Goal: Task Accomplishment & Management: Manage account settings

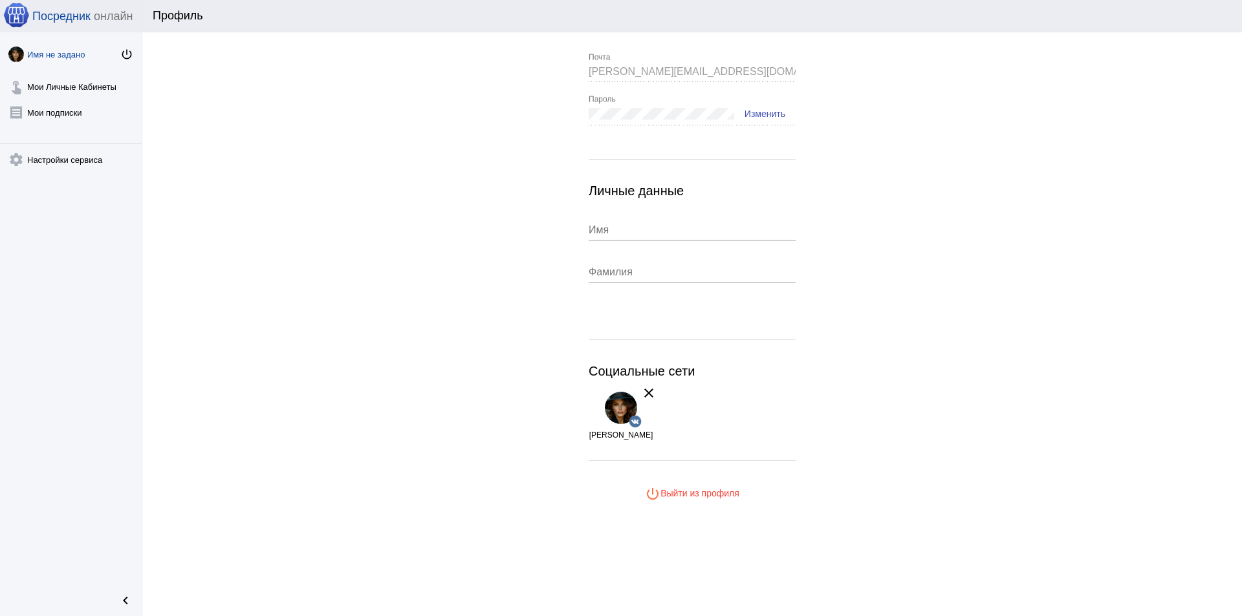
click at [624, 228] on input "Имя" at bounding box center [692, 230] width 207 height 12
type input "F"
type input "[PERSON_NAME]"
click at [611, 278] on div "Фамилия" at bounding box center [692, 268] width 207 height 29
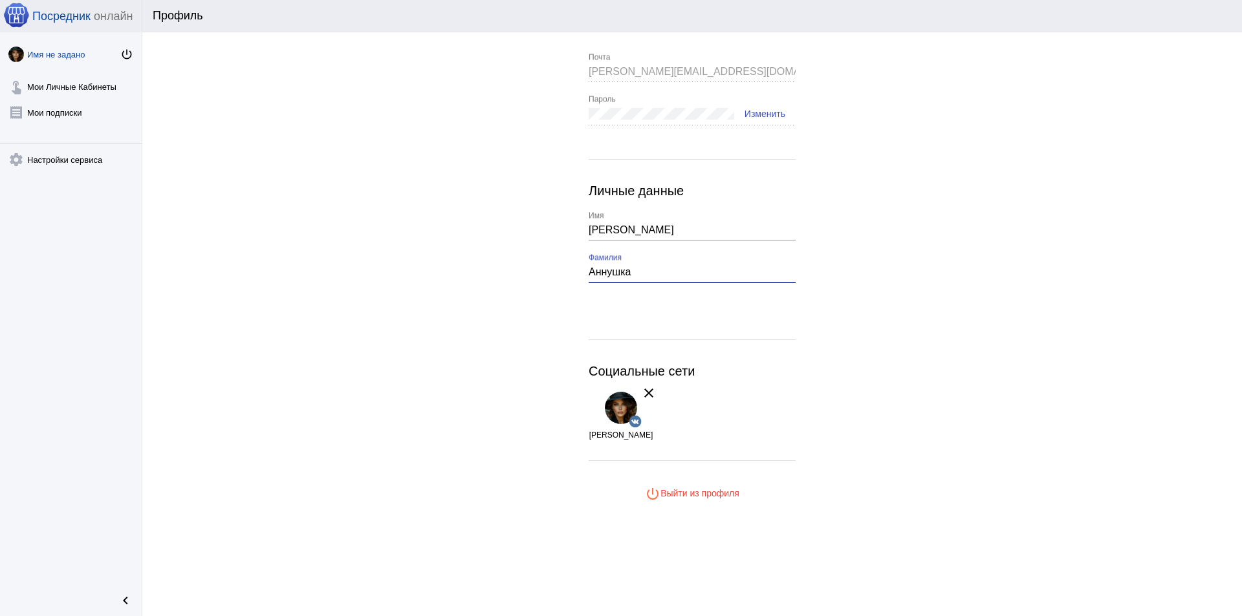
type input "Аннушка"
click at [802, 330] on app-user-info "andrey.avdevnin@mail.ru Почта Пароль Изменить Личные данные Анна Имя Аннушка Фа…" at bounding box center [691, 279] width 1099 height 452
click at [70, 87] on link "touch_app Мои Личные Кабинеты" at bounding box center [71, 84] width 142 height 26
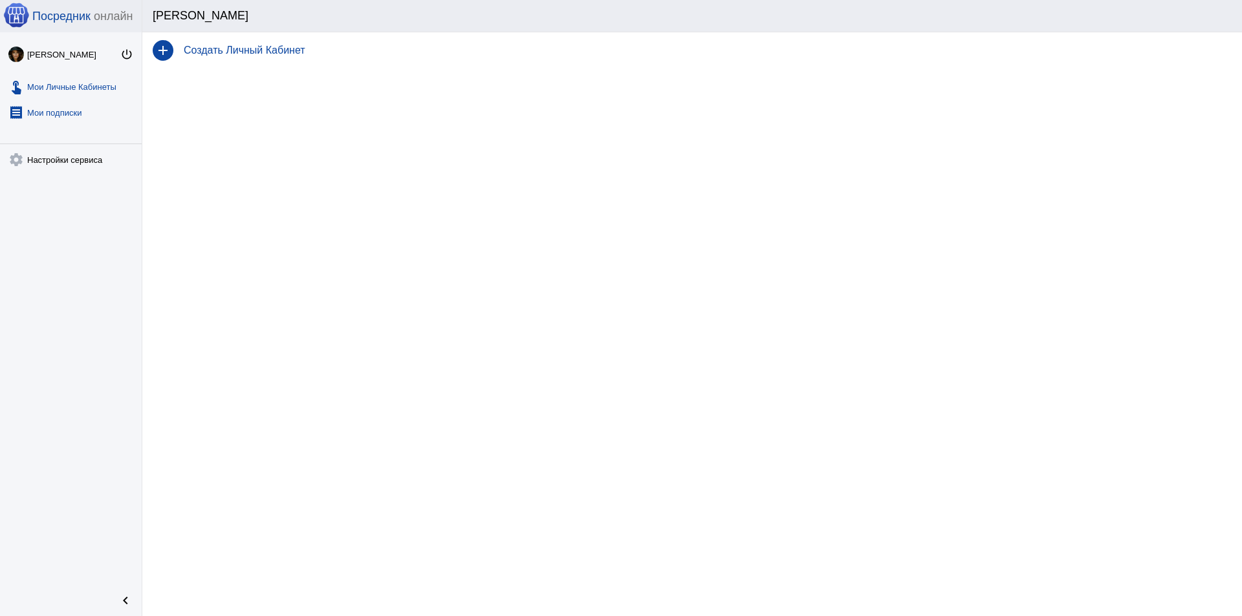
click at [63, 110] on link "receipt [PERSON_NAME] подписки" at bounding box center [71, 110] width 142 height 26
click at [70, 92] on link "touch_app Мои Личные Кабинеты" at bounding box center [71, 84] width 142 height 26
click at [233, 54] on h4 "Создать Личный Кабинет" at bounding box center [708, 51] width 1048 height 12
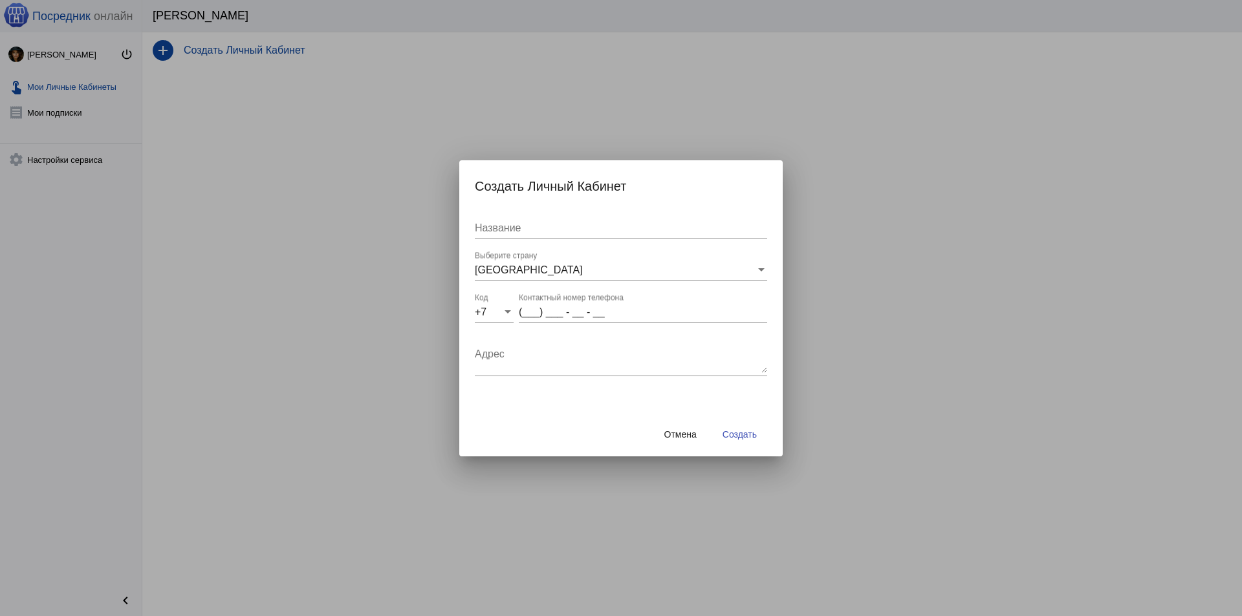
click at [531, 233] on input "Название" at bounding box center [621, 228] width 292 height 12
type input "таганские ряды сп"
click at [532, 310] on input "(___) ___ - __ - __" at bounding box center [643, 313] width 248 height 12
click at [533, 311] on input "(___) ___ - __ - __" at bounding box center [643, 313] width 248 height 12
type input "(995) 651 - 25 - 57"
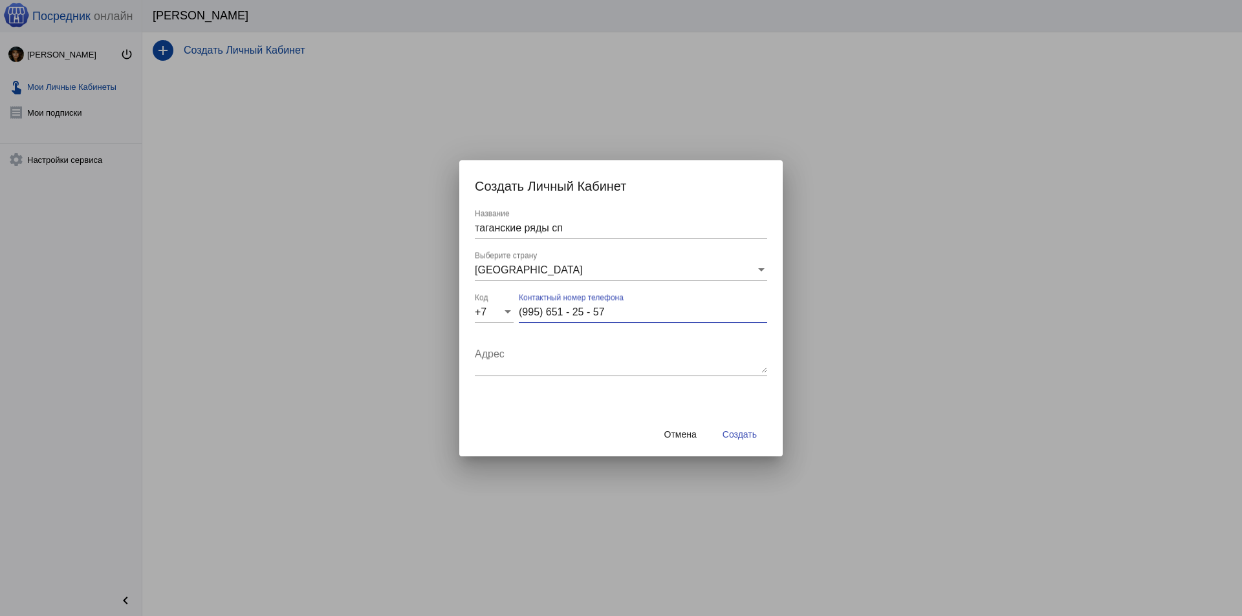
click at [755, 427] on button "Создать" at bounding box center [739, 434] width 55 height 23
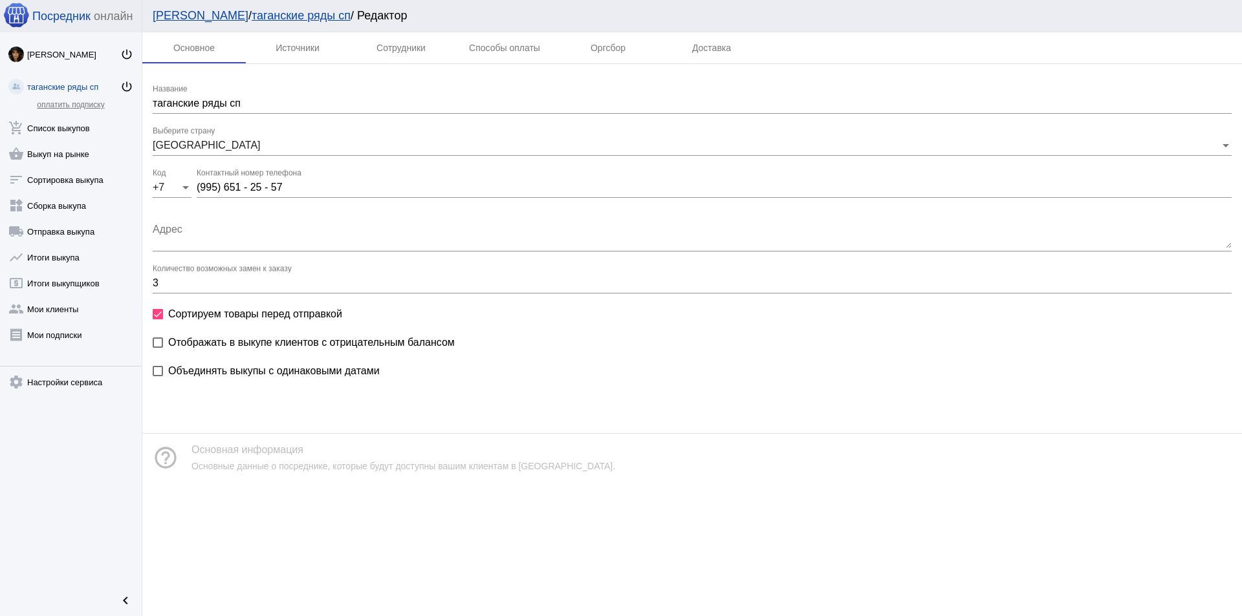
click at [298, 345] on span "Отображать в выкупе клиентов с отрицательным балансом" at bounding box center [311, 343] width 286 height 16
click at [158, 348] on input "Отображать в выкупе клиентов с отрицательным балансом" at bounding box center [157, 348] width 1 height 1
checkbox input "true"
click at [306, 49] on div "Источники" at bounding box center [298, 48] width 44 height 10
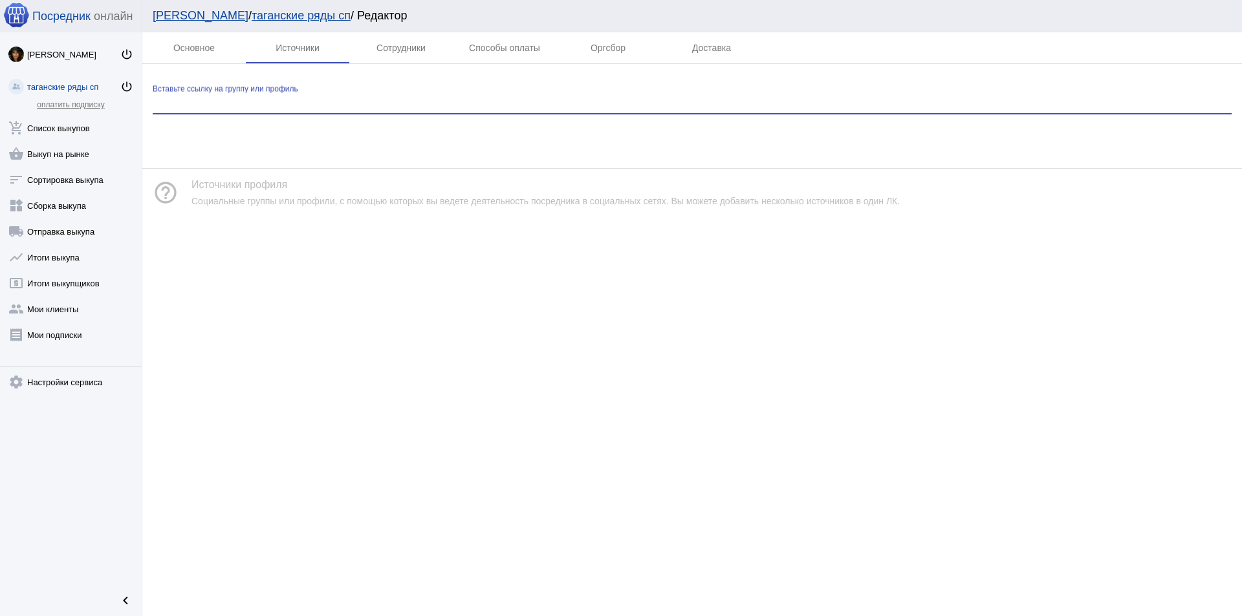
paste input "https://vk.com/tgzakupi?from=groups"
type input "https://vk.com/tgzakupi?from=groups"
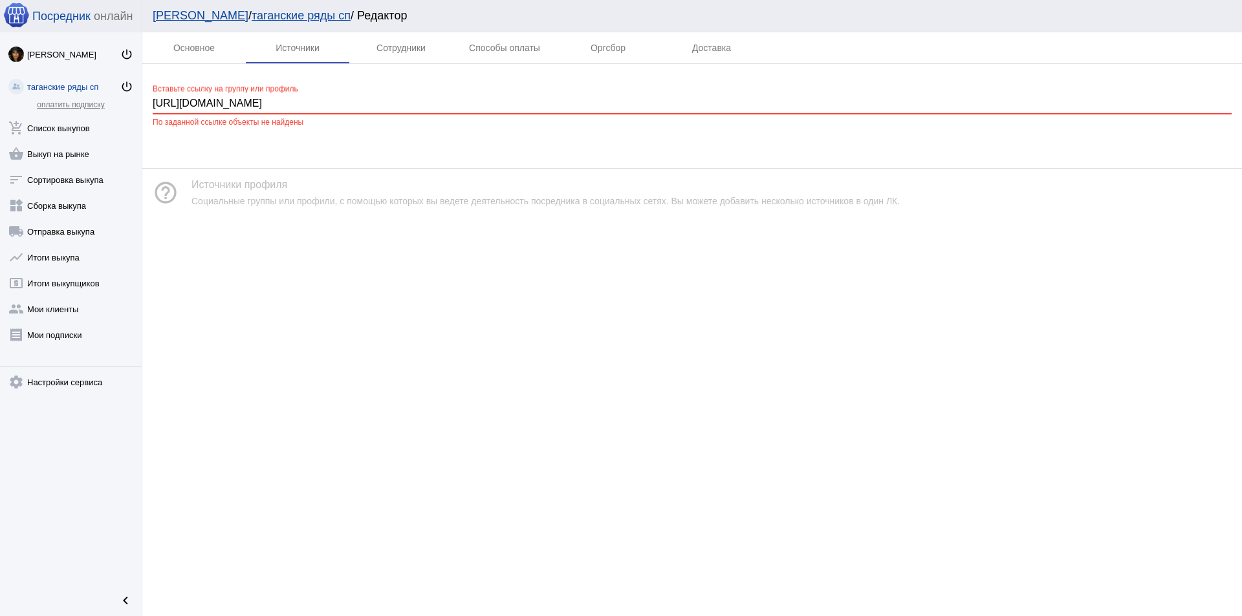
click at [338, 105] on input "https://vk.com/tgzakupi?from=groups" at bounding box center [692, 104] width 1079 height 12
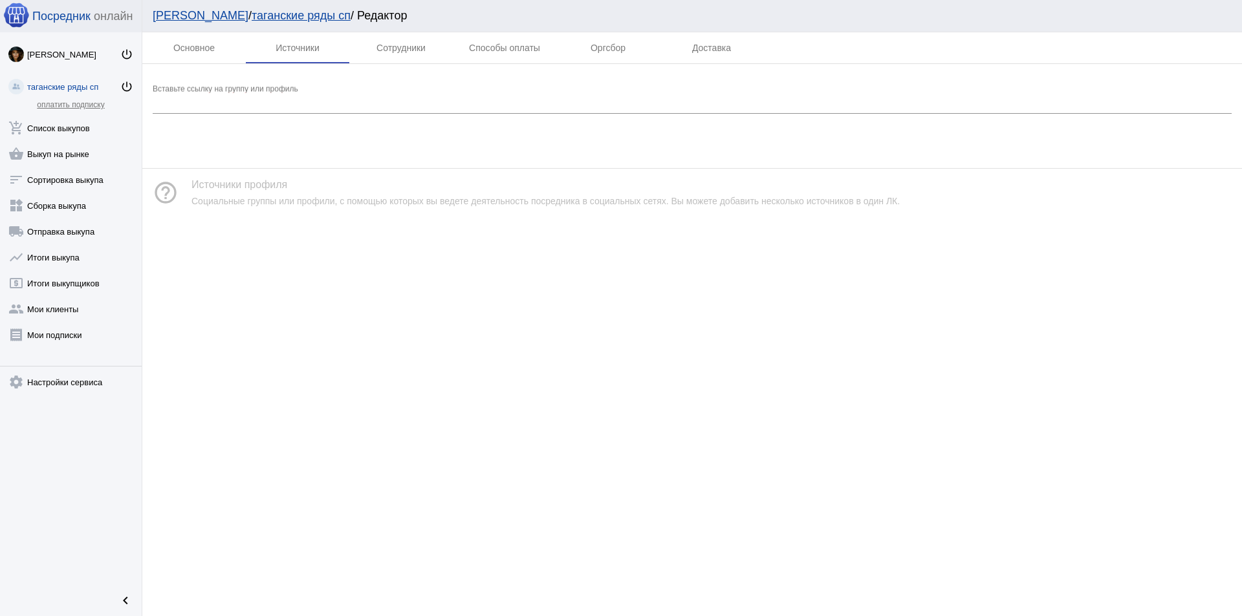
click at [431, 286] on div "Основное Источники Сотрудники Способы оплаты Оргсбор Доставка Вставьте ссылку н…" at bounding box center [691, 324] width 1099 height 584
click at [410, 44] on div "Сотрудники" at bounding box center [400, 48] width 49 height 10
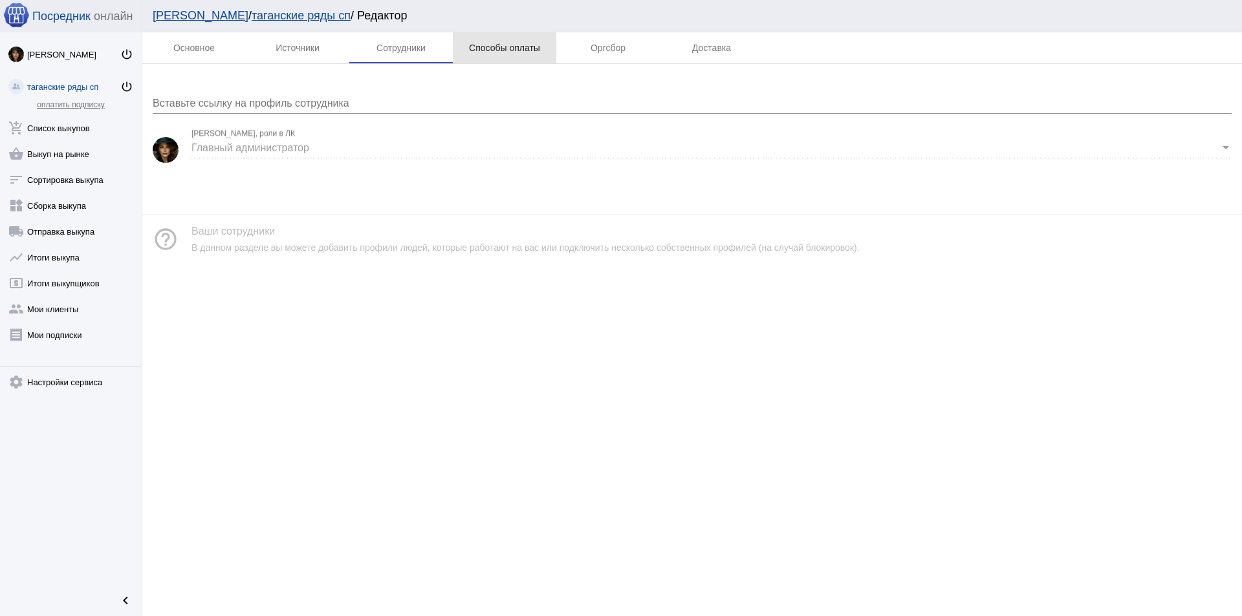
click at [508, 44] on div "Способы оплаты" at bounding box center [504, 48] width 71 height 10
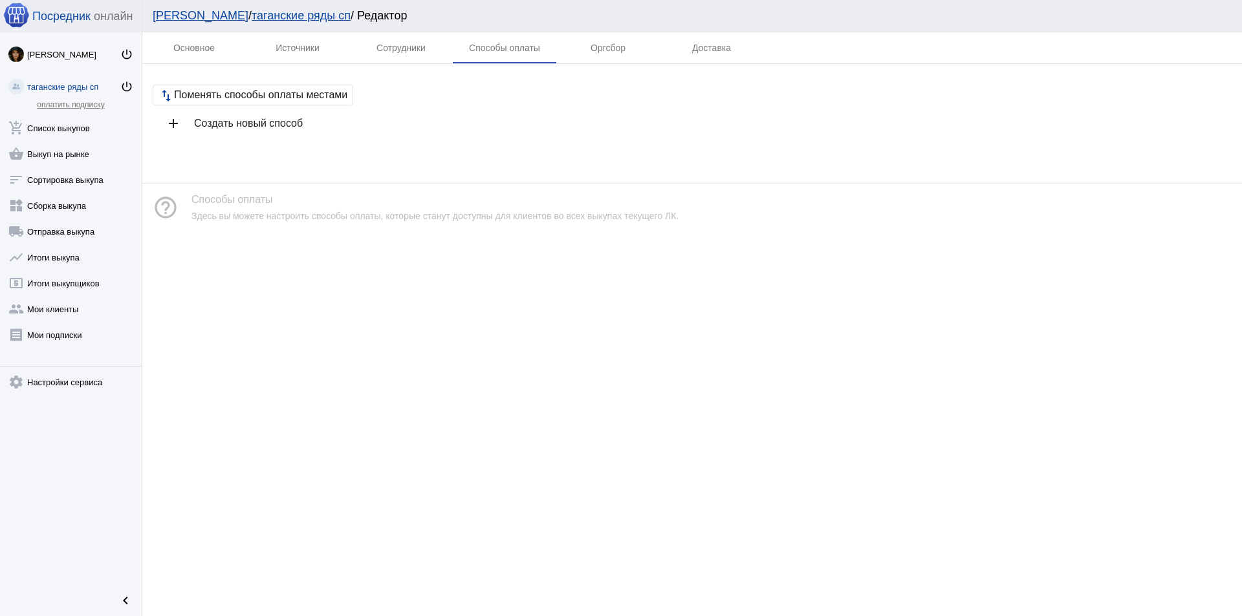
click at [275, 131] on div "add Создать новый способ" at bounding box center [692, 123] width 1079 height 36
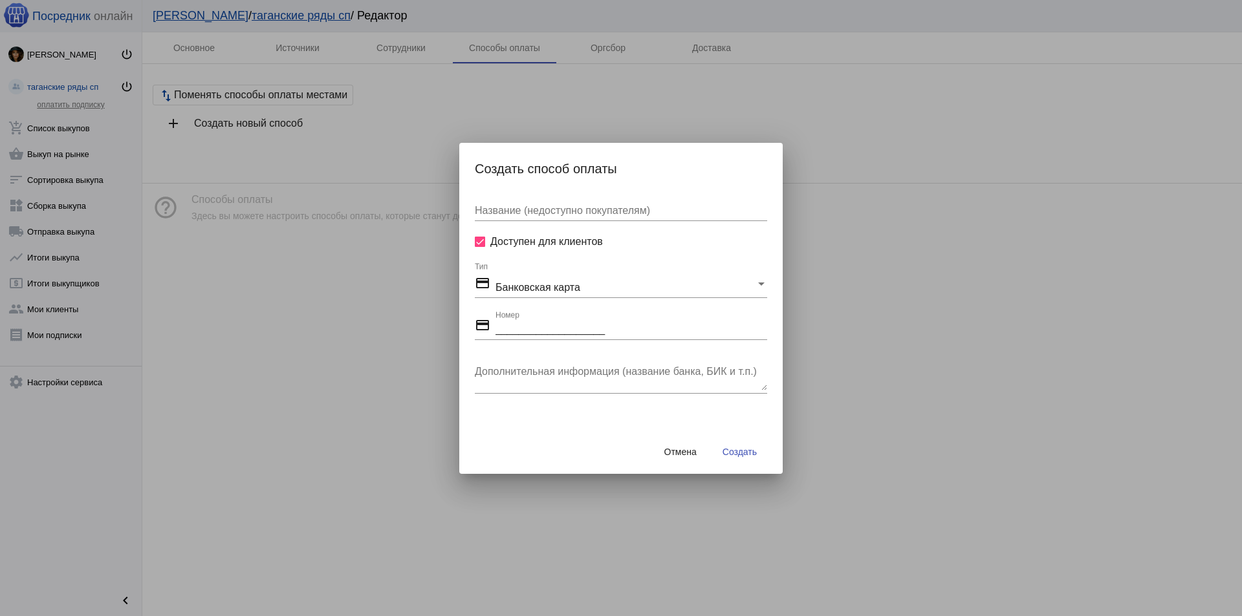
click at [541, 216] on input "Название (недоступно покупателям)" at bounding box center [621, 211] width 292 height 12
type input "сбер банк"
click at [543, 336] on div "___________________ Номер" at bounding box center [631, 325] width 272 height 29
click at [537, 326] on input "___________________" at bounding box center [631, 330] width 272 height 12
type input "4276720905889293___"
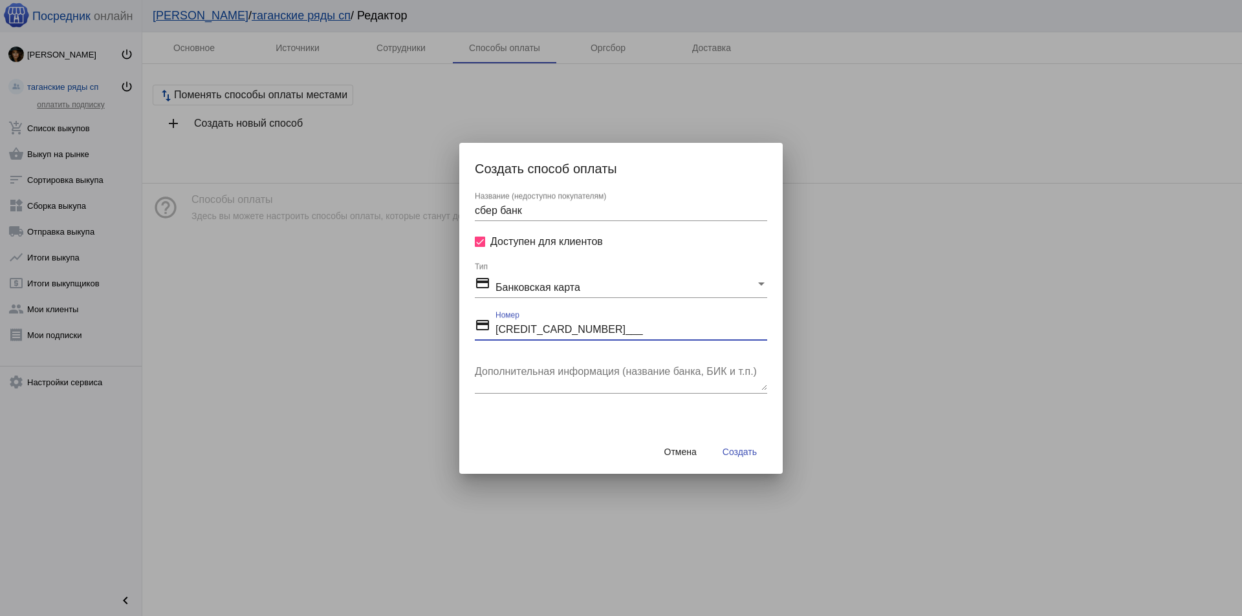
click at [540, 365] on textarea "Дополнительная информация (название банка, БИК и т.п.)" at bounding box center [621, 378] width 292 height 26
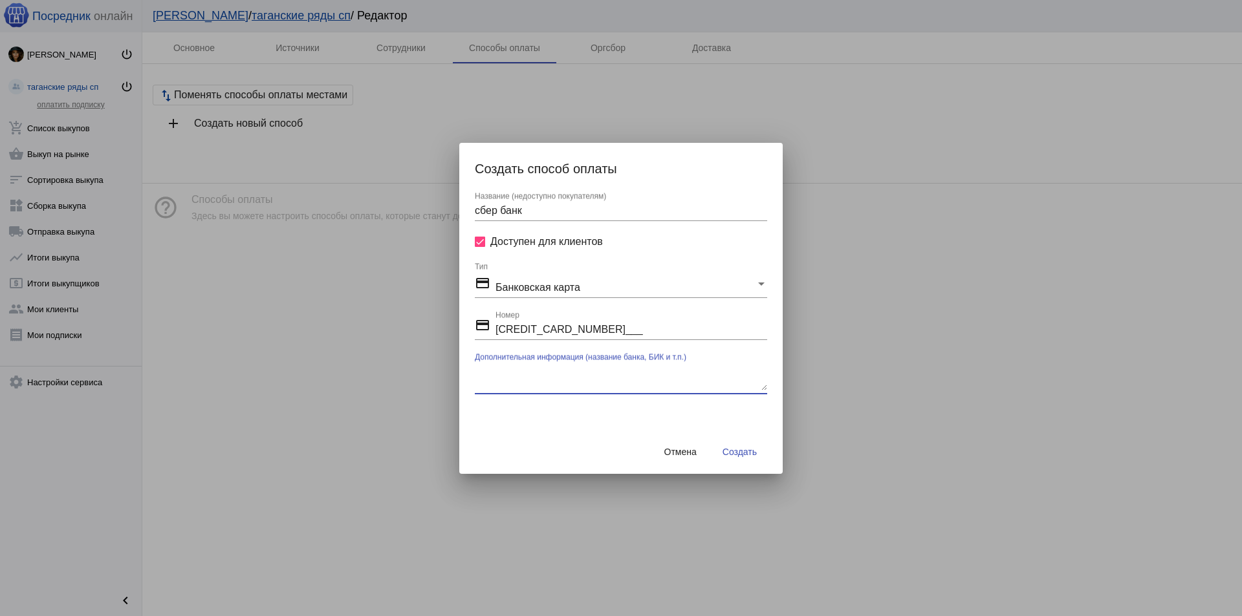
click at [519, 327] on input "4276720905889293___" at bounding box center [631, 330] width 272 height 12
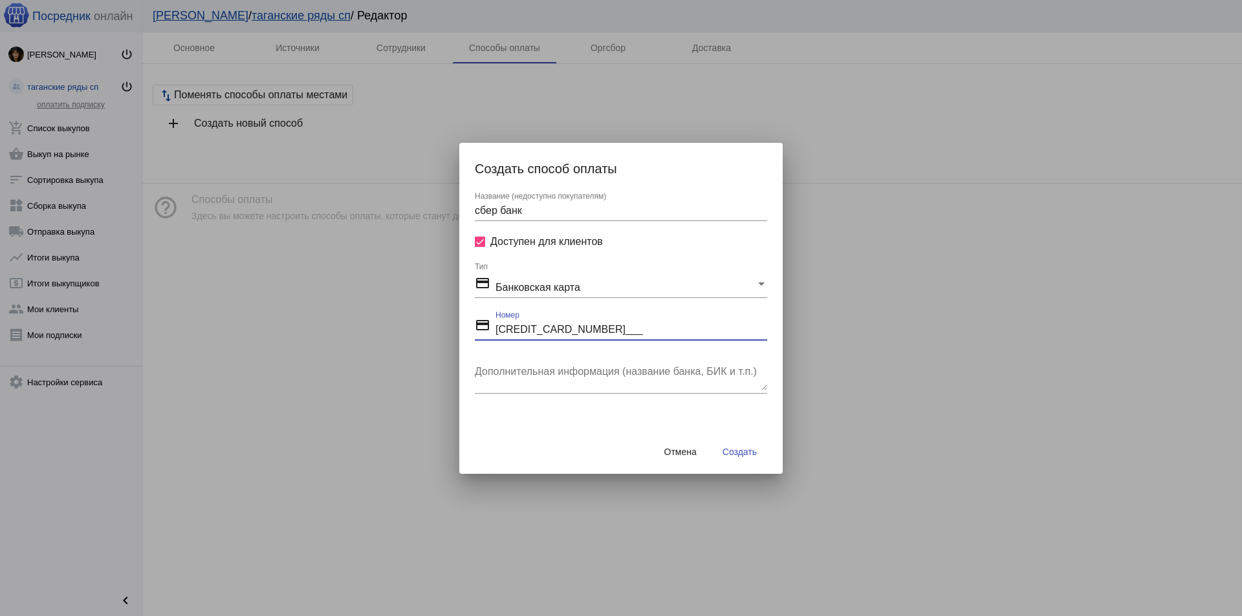
drag, startPoint x: 521, startPoint y: 328, endPoint x: 544, endPoint y: 327, distance: 23.3
click at [544, 327] on input "4276720905889293___" at bounding box center [631, 330] width 272 height 12
click at [541, 327] on input "4276720905889293___" at bounding box center [631, 330] width 272 height 12
click at [548, 327] on input "4276720905889293___" at bounding box center [631, 330] width 272 height 12
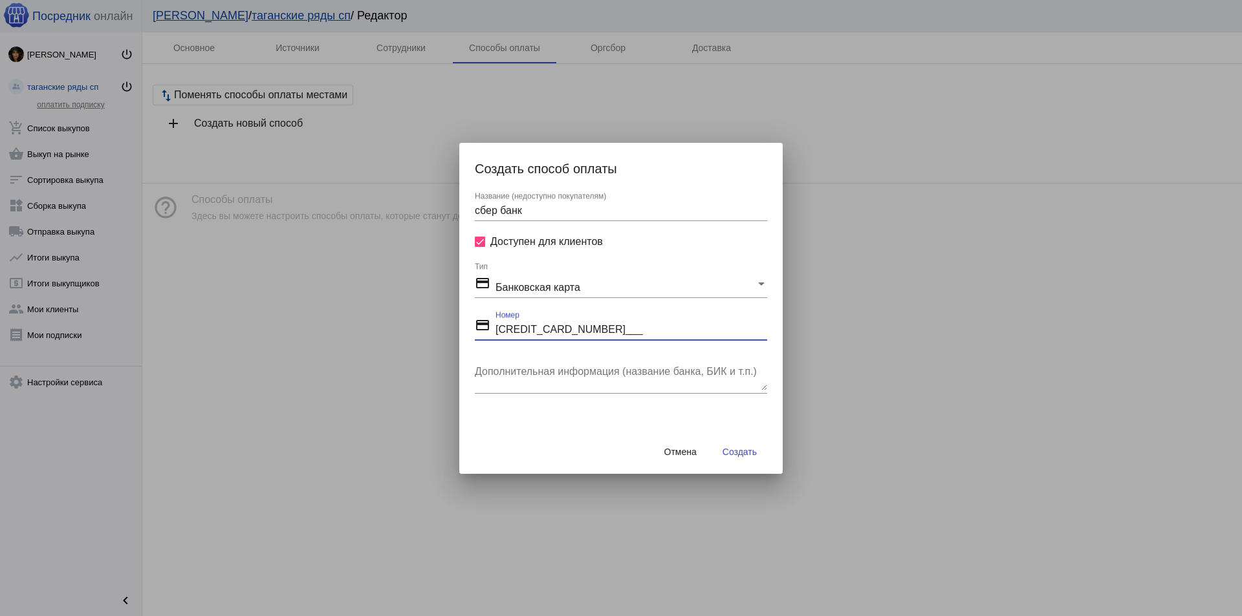
drag, startPoint x: 543, startPoint y: 328, endPoint x: 566, endPoint y: 328, distance: 22.6
click at [566, 328] on input "4276720905889293___" at bounding box center [631, 330] width 272 height 12
click at [574, 368] on textarea "Дополнительная информация (название банка, БИК и т.п.)" at bounding box center [621, 378] width 292 height 26
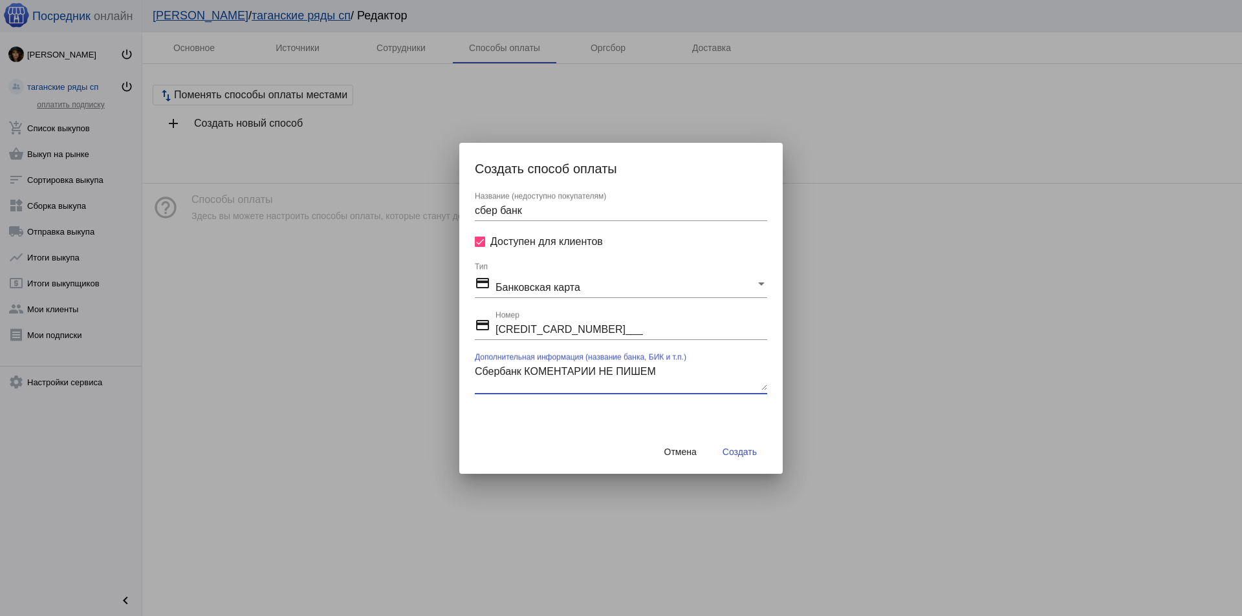
type textarea "Сбербанк КОМЕНТАРИИ НЕ ПИШЕМ"
click at [741, 448] on span "Создать" at bounding box center [739, 452] width 34 height 10
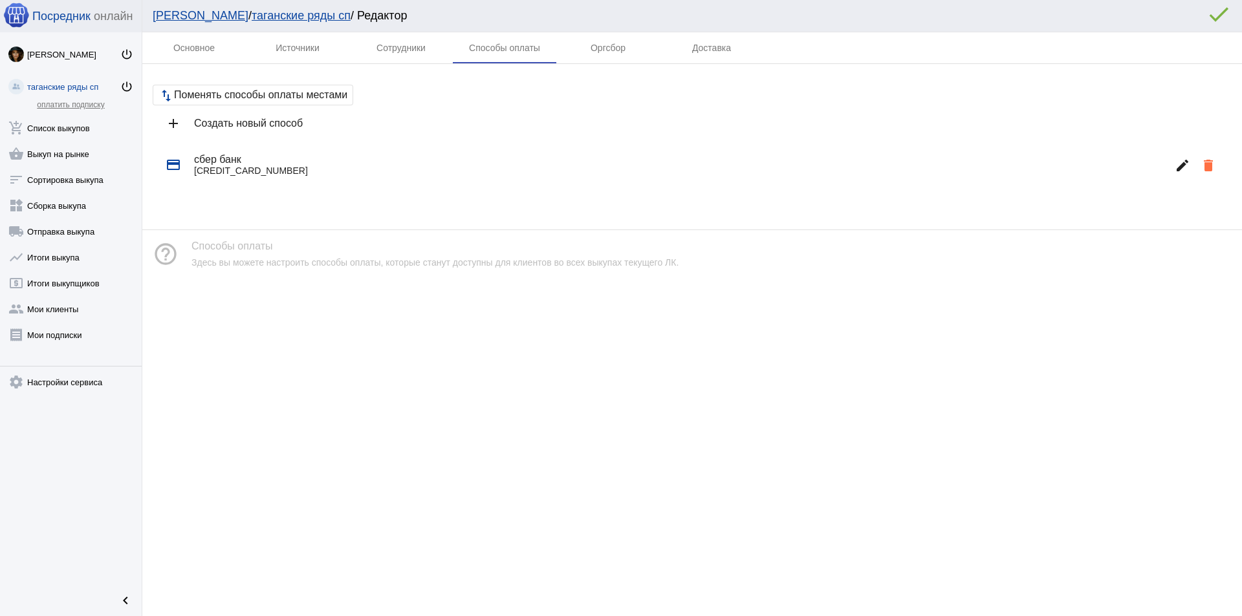
click at [261, 129] on div "add Создать новый способ" at bounding box center [692, 123] width 1079 height 36
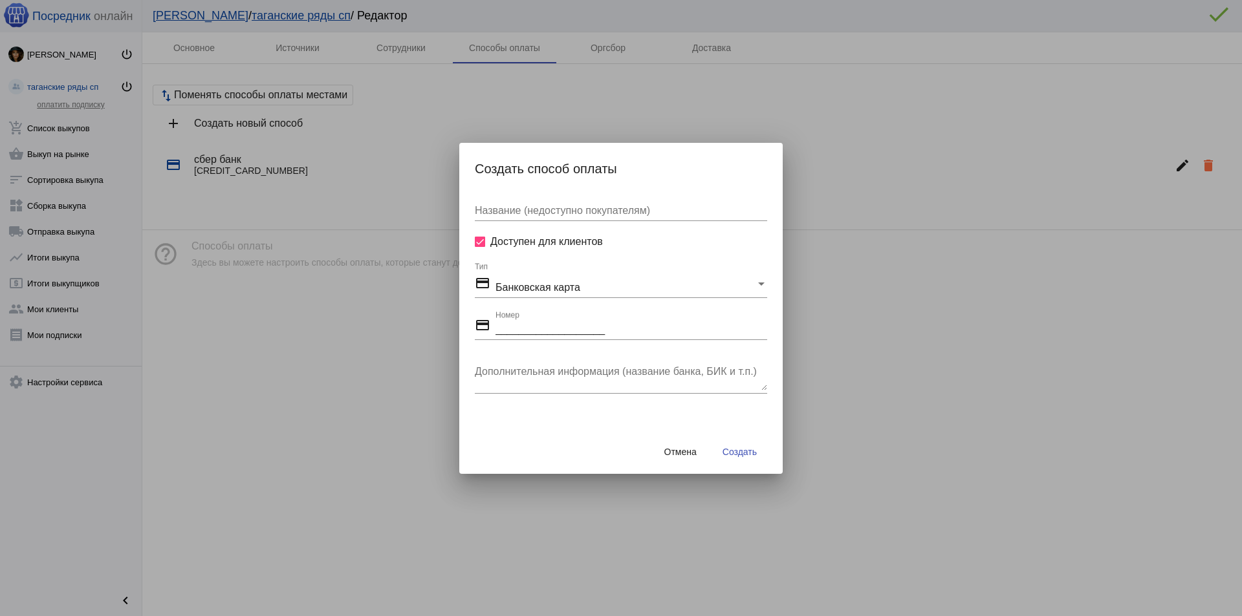
click at [669, 274] on div "credit_card Банковская карта Тип" at bounding box center [621, 281] width 292 height 36
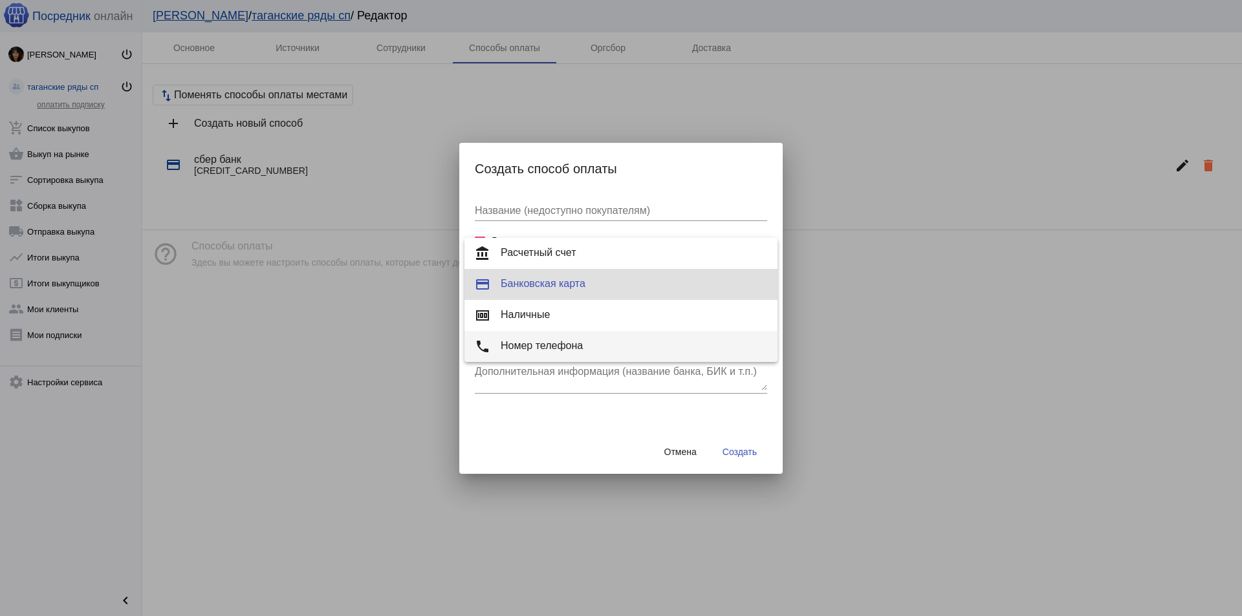
click at [567, 340] on span "phone Номер телефона" at bounding box center [621, 347] width 292 height 16
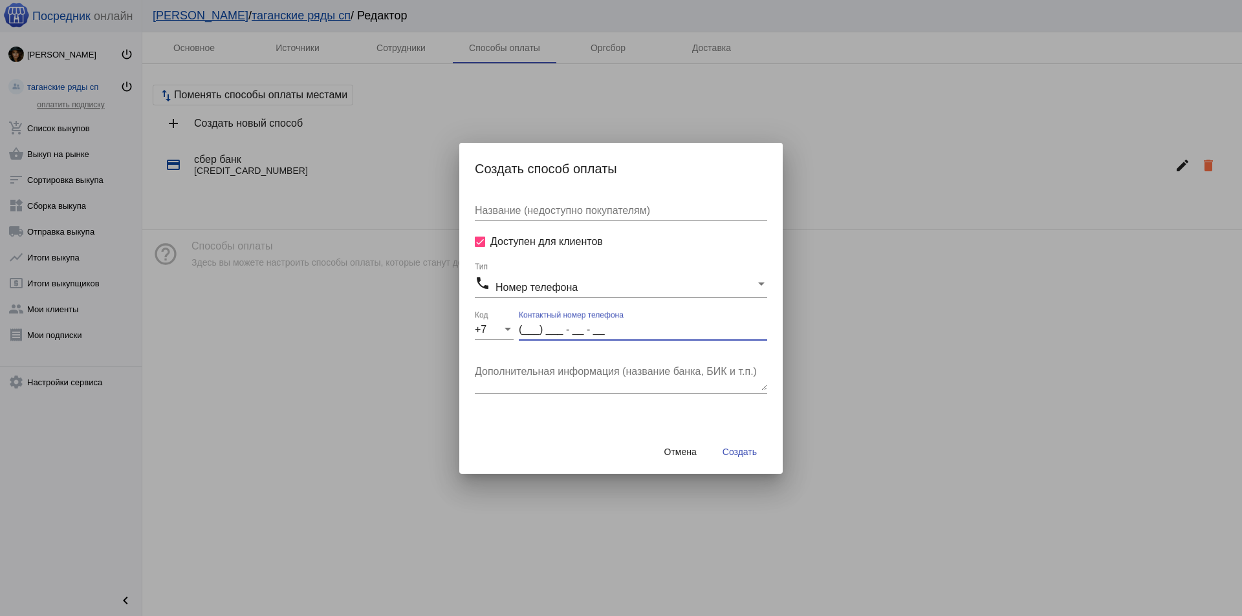
click at [527, 328] on input "(___) ___ - __ - __" at bounding box center [643, 330] width 248 height 12
type input "(995) 651 - 25 - 57"
click at [541, 378] on textarea "Дополнительная информация (название банка, БИК и т.п.)" at bounding box center [621, 378] width 292 height 26
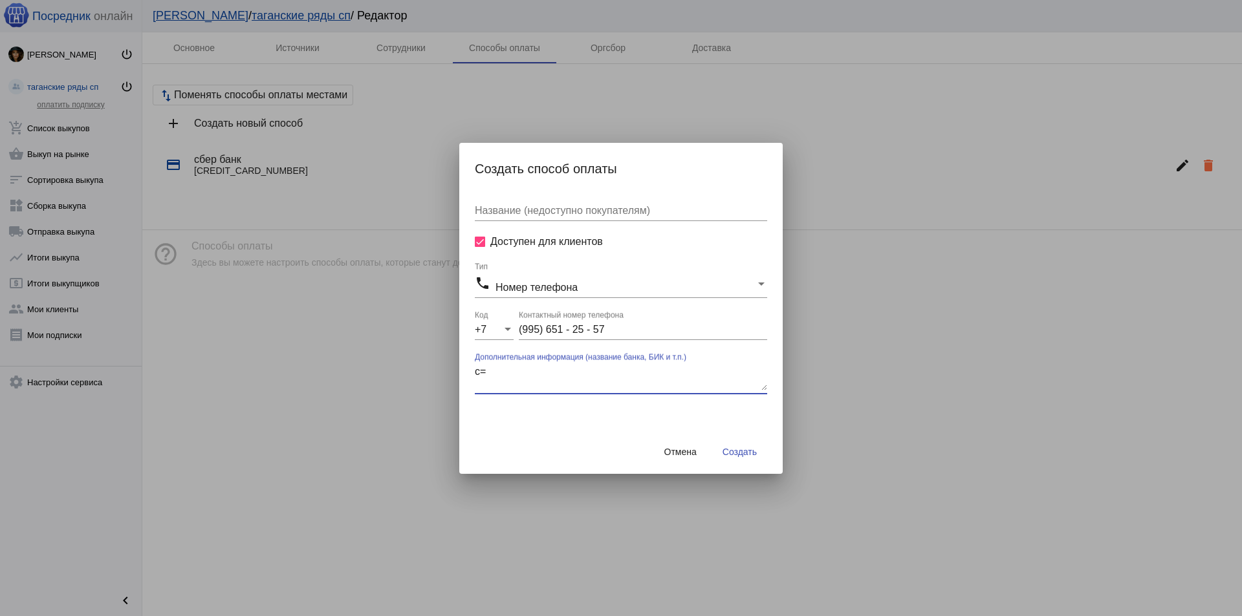
type textarea "с"
type textarea "Сбербанк КОМЕНТАРИИ НЕ ПИШЕМ"
click at [750, 449] on span "Создать" at bounding box center [739, 452] width 34 height 10
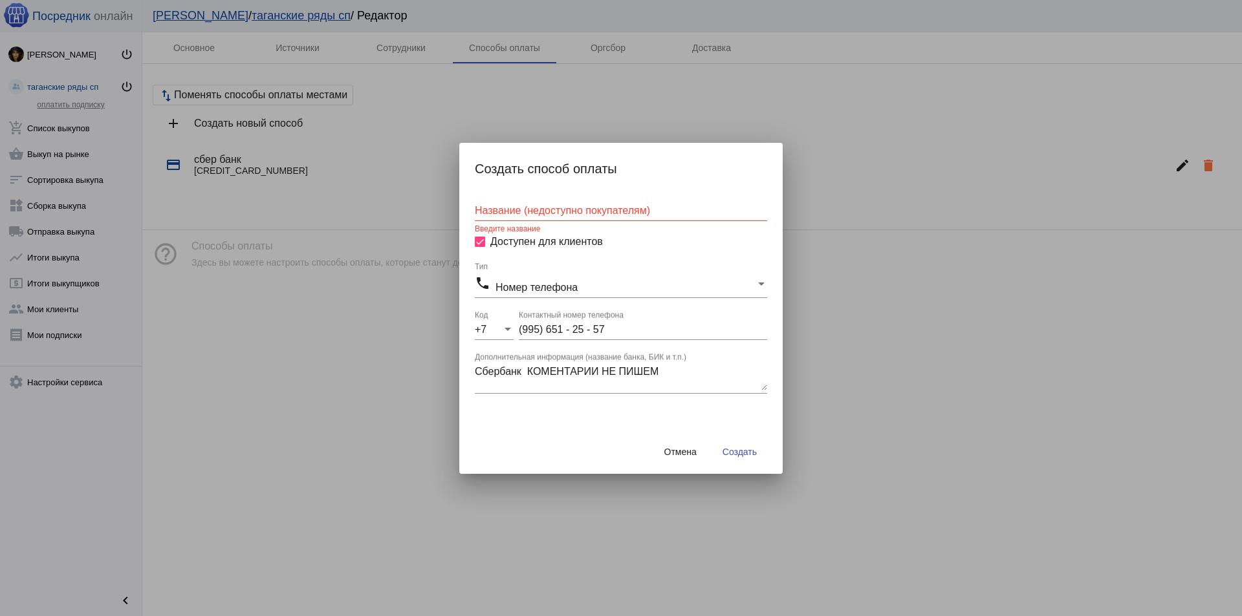
click at [560, 222] on div "Название (недоступно покупателям) Введите название" at bounding box center [621, 213] width 292 height 42
click at [559, 217] on div "Название (недоступно покупателям)" at bounding box center [621, 206] width 292 height 29
click at [558, 211] on input "Название (недоступно покупателям)" at bounding box center [621, 211] width 292 height 12
type input "СБЕРБАНК"
click at [746, 443] on button "Создать" at bounding box center [739, 451] width 55 height 23
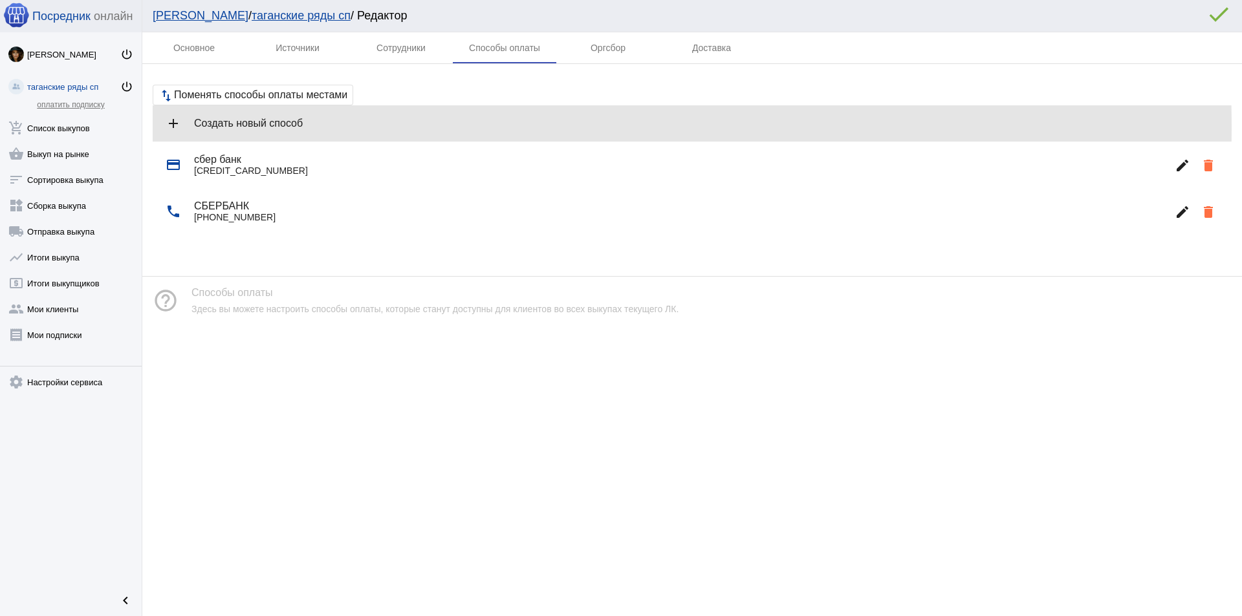
click at [276, 127] on h4 "Создать новый способ" at bounding box center [707, 124] width 1027 height 12
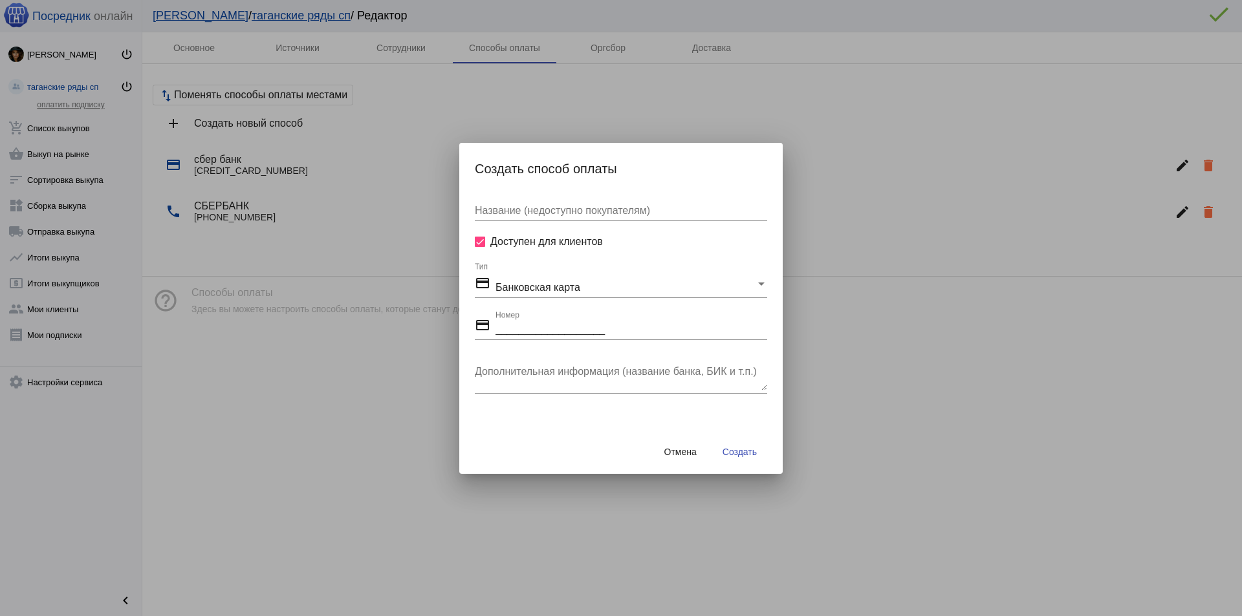
click at [537, 212] on input "Название (недоступно покупателям)" at bounding box center [621, 211] width 292 height 12
type input "я"
type input "ЯНДЕКС"
click at [609, 287] on div "credit_card Банковская карта" at bounding box center [615, 285] width 281 height 18
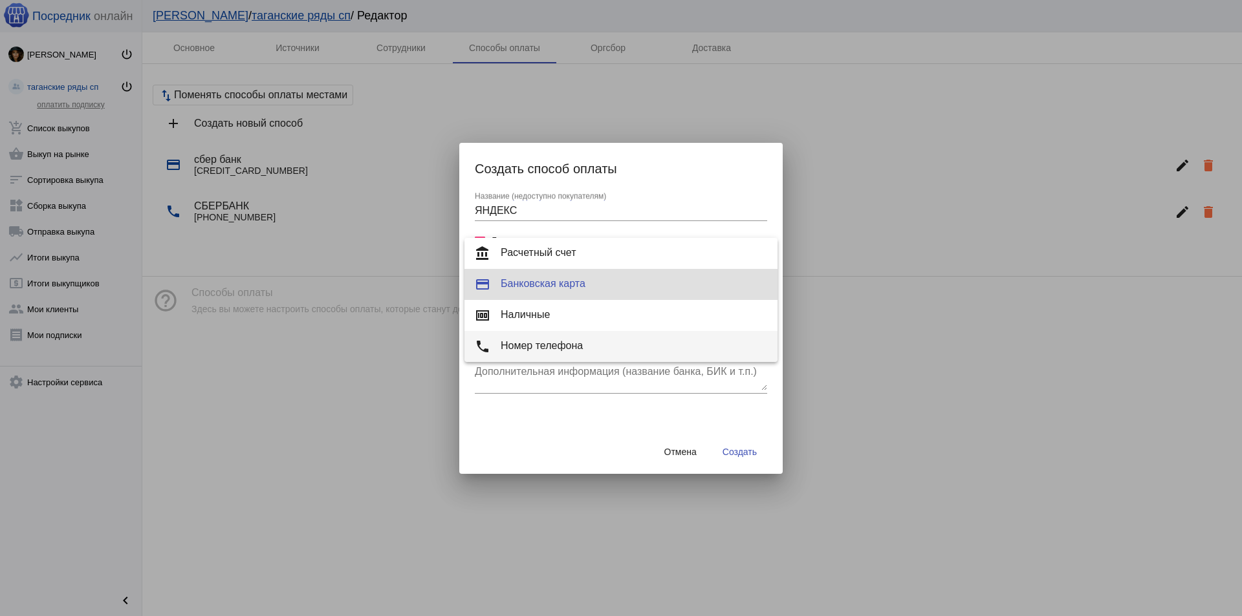
click at [575, 339] on span "phone Номер телефона" at bounding box center [621, 347] width 292 height 16
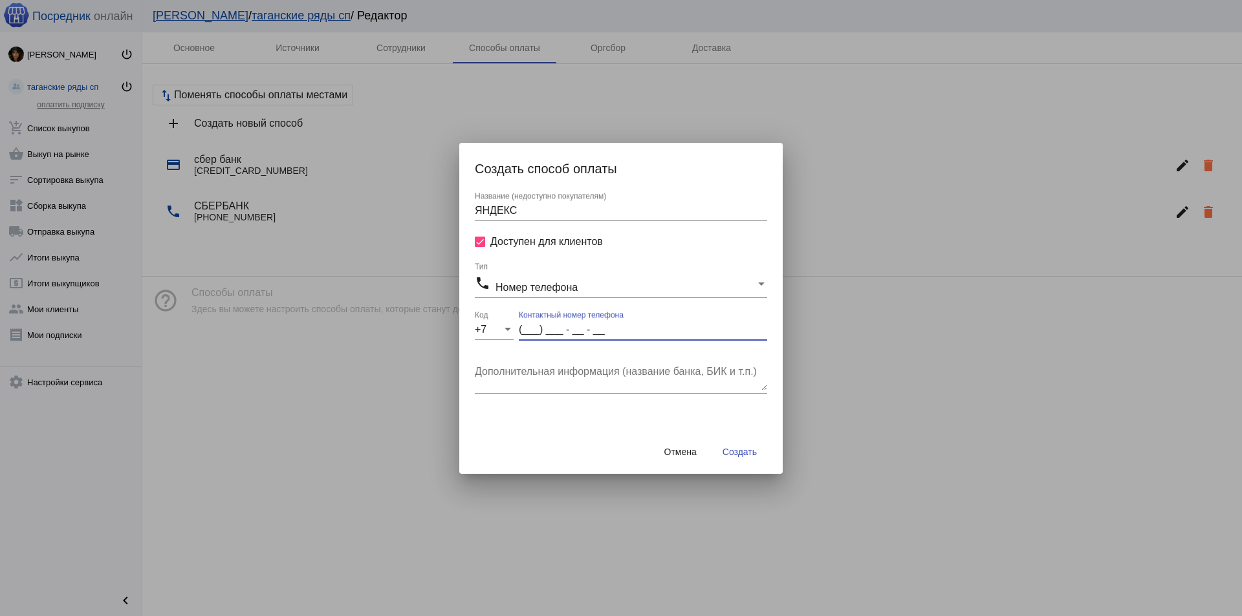
click at [533, 329] on input "(___) ___ - __ - __" at bounding box center [643, 330] width 248 height 12
type input "(995) 651 - 25 - 57"
click at [530, 362] on div "Дополнительная информация (название банка, БИК и т.п.)" at bounding box center [621, 373] width 292 height 41
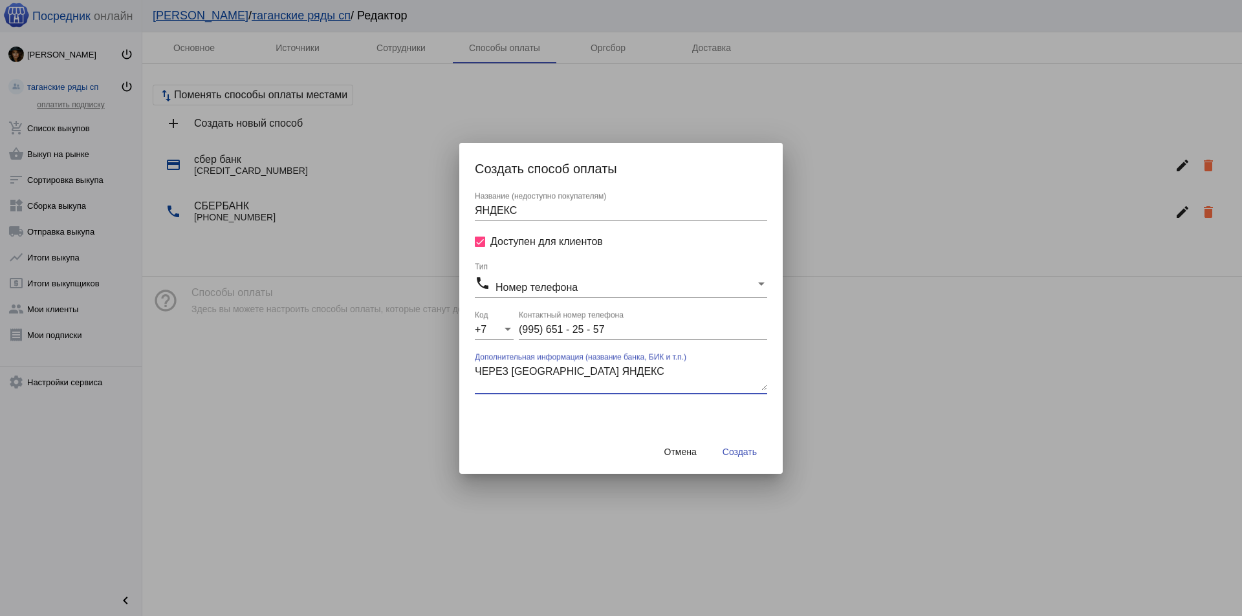
type textarea "ЧЕРЕЗ [GEOGRAPHIC_DATA] ЯНДЕКС"
click at [731, 460] on button "Создать" at bounding box center [739, 451] width 55 height 23
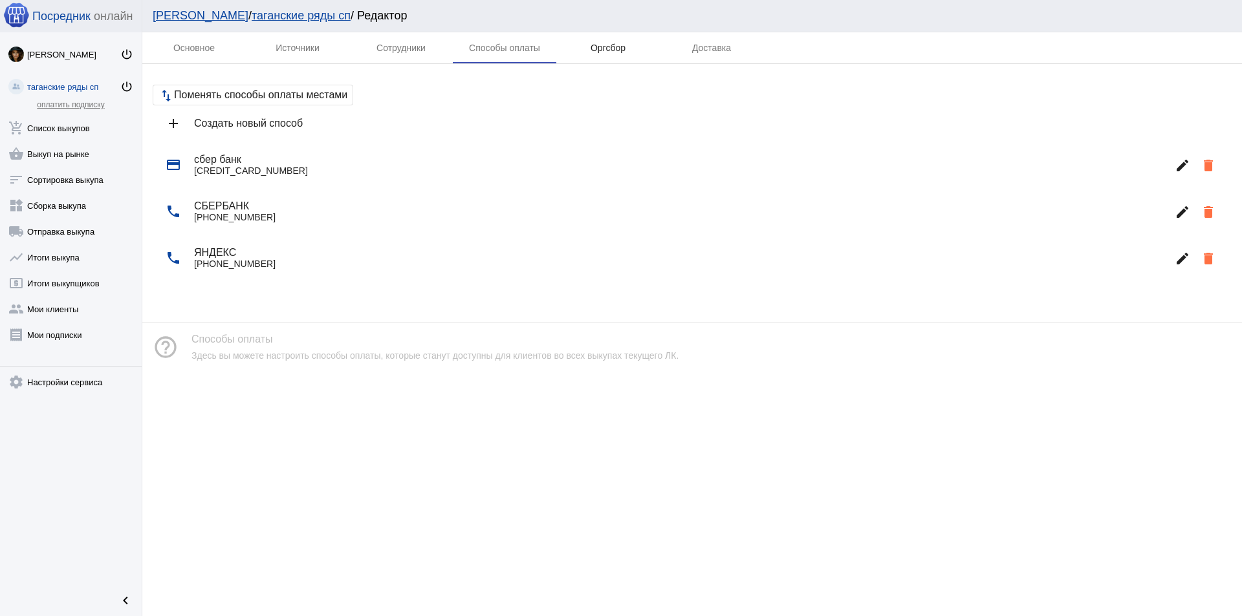
click at [609, 51] on div "Оргсбор" at bounding box center [607, 48] width 35 height 10
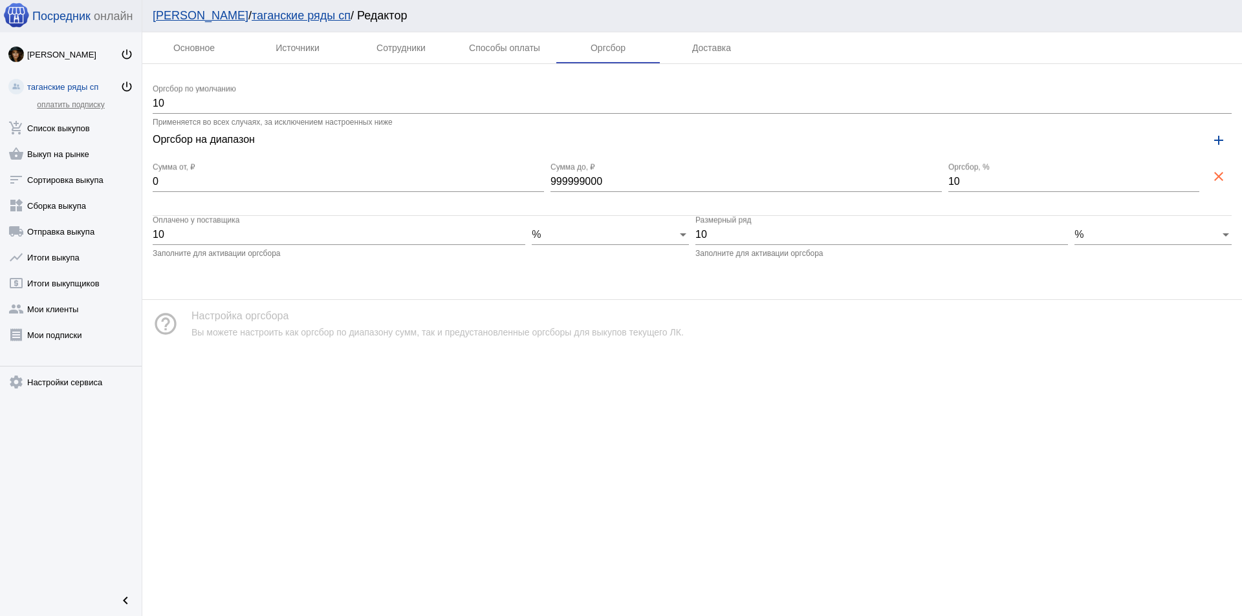
click at [178, 103] on input "10" at bounding box center [692, 104] width 1079 height 12
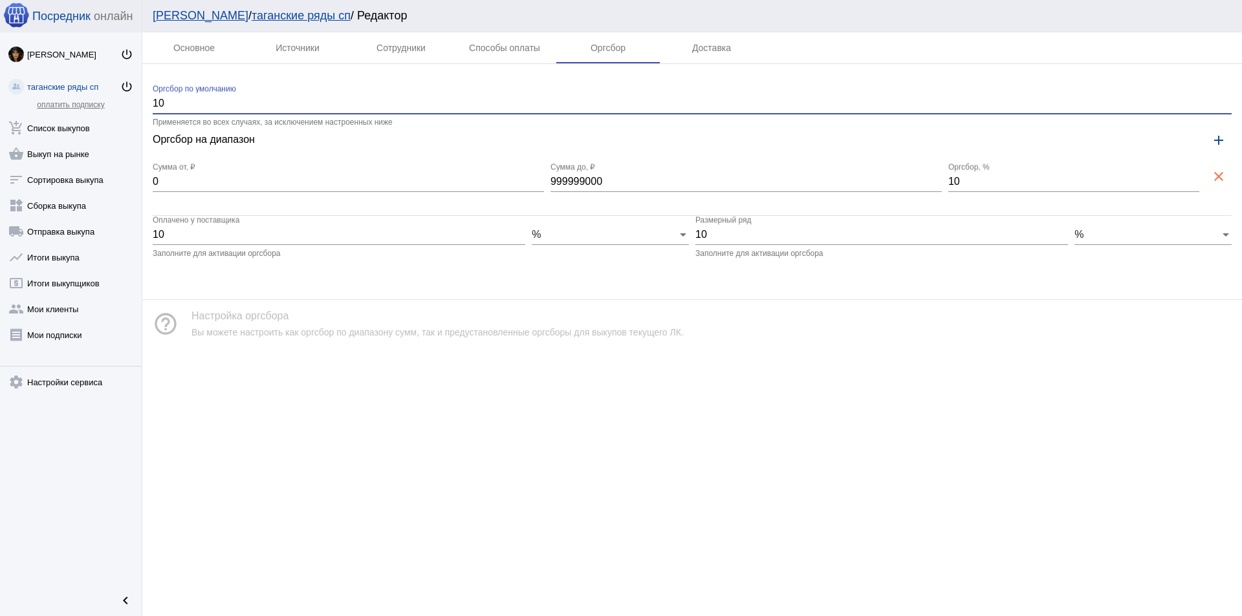
click at [178, 103] on input "10" at bounding box center [692, 104] width 1079 height 12
type input "15"
click at [781, 235] on input "10" at bounding box center [881, 235] width 373 height 12
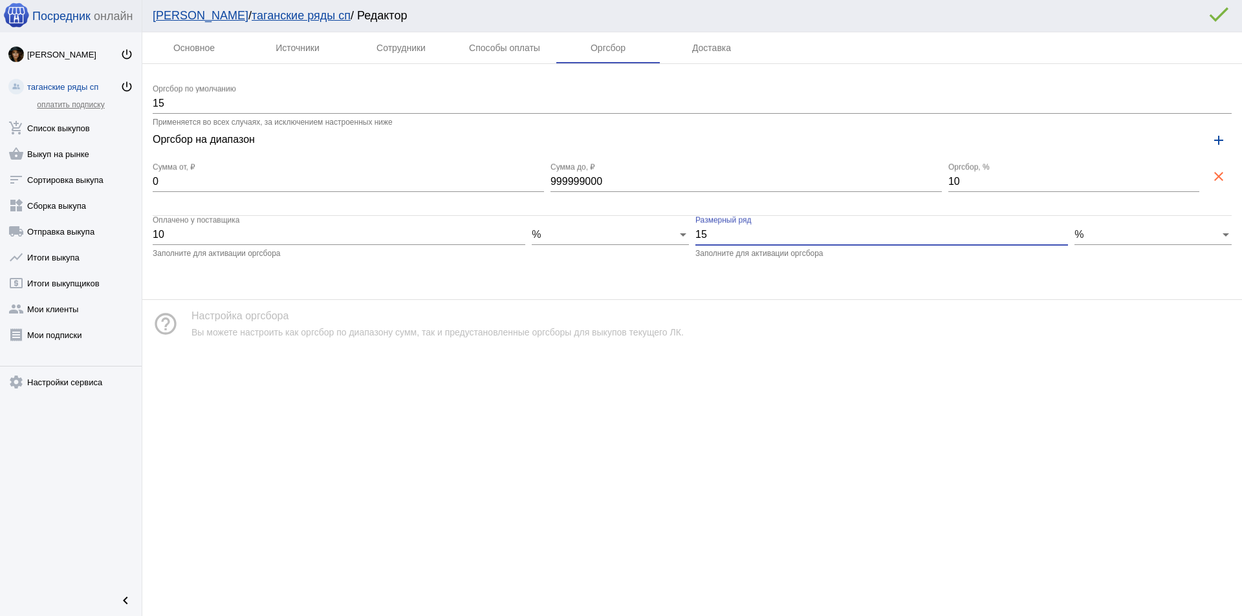
type input "15"
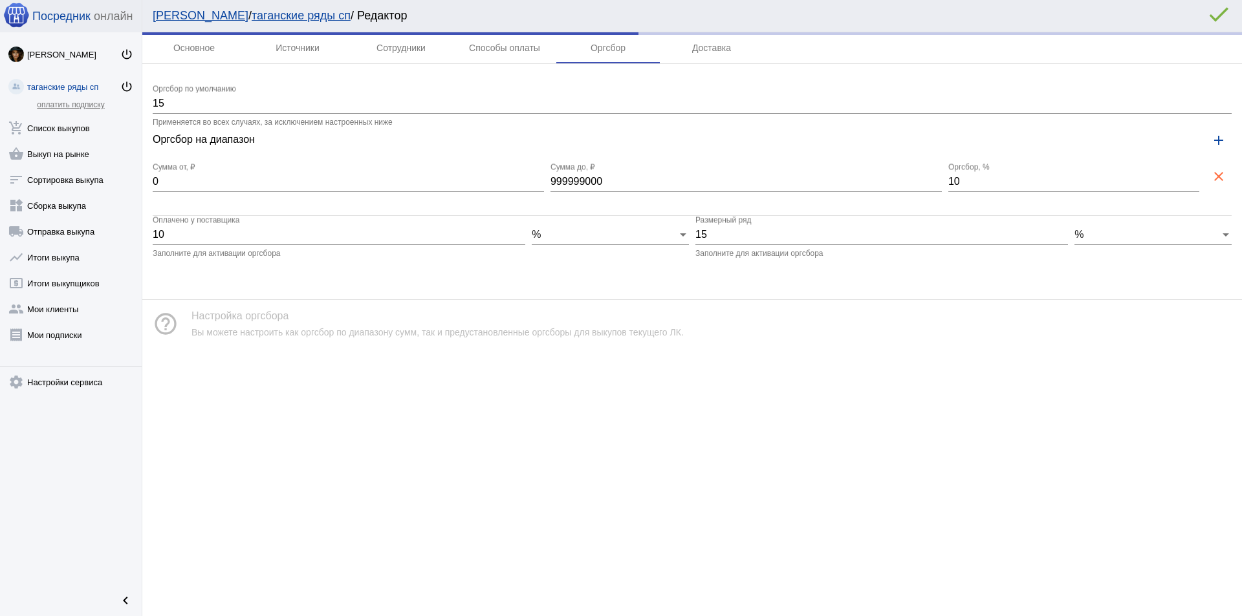
click at [846, 319] on div "help_outline Настройка оргсбора Вы можете настроить как оргсбор по диапазону су…" at bounding box center [691, 324] width 1099 height 48
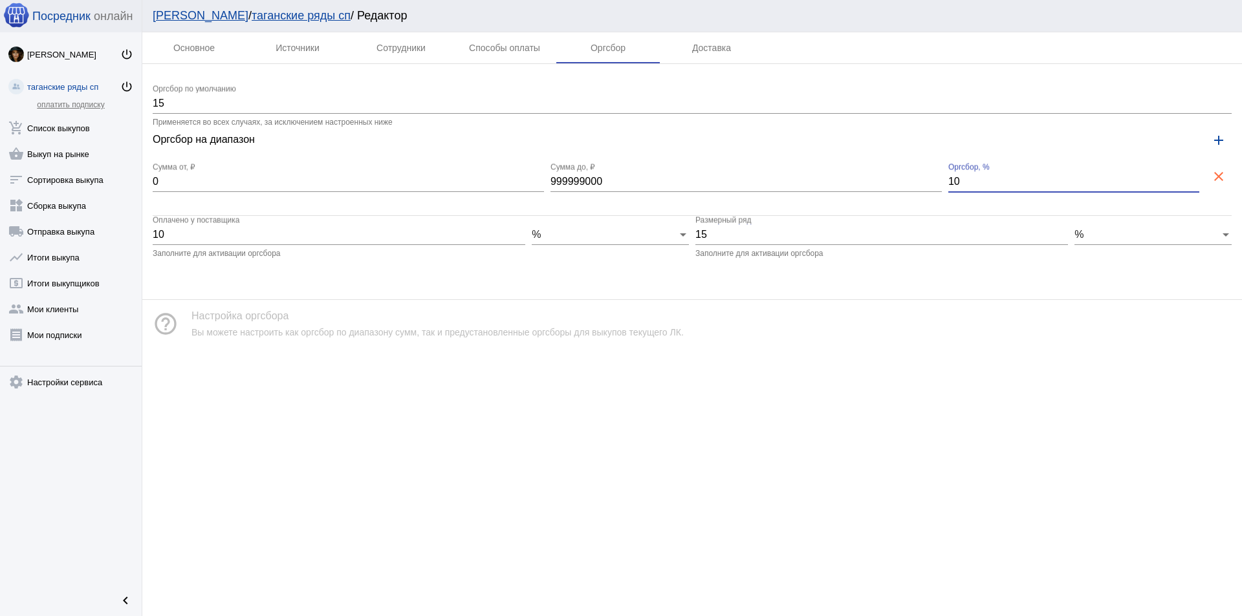
click at [965, 184] on input "10" at bounding box center [1073, 182] width 251 height 12
type input "15"
click at [894, 354] on div "keyboard_arrow_up" at bounding box center [691, 374] width 1099 height 52
click at [710, 49] on div "Доставка" at bounding box center [711, 48] width 39 height 10
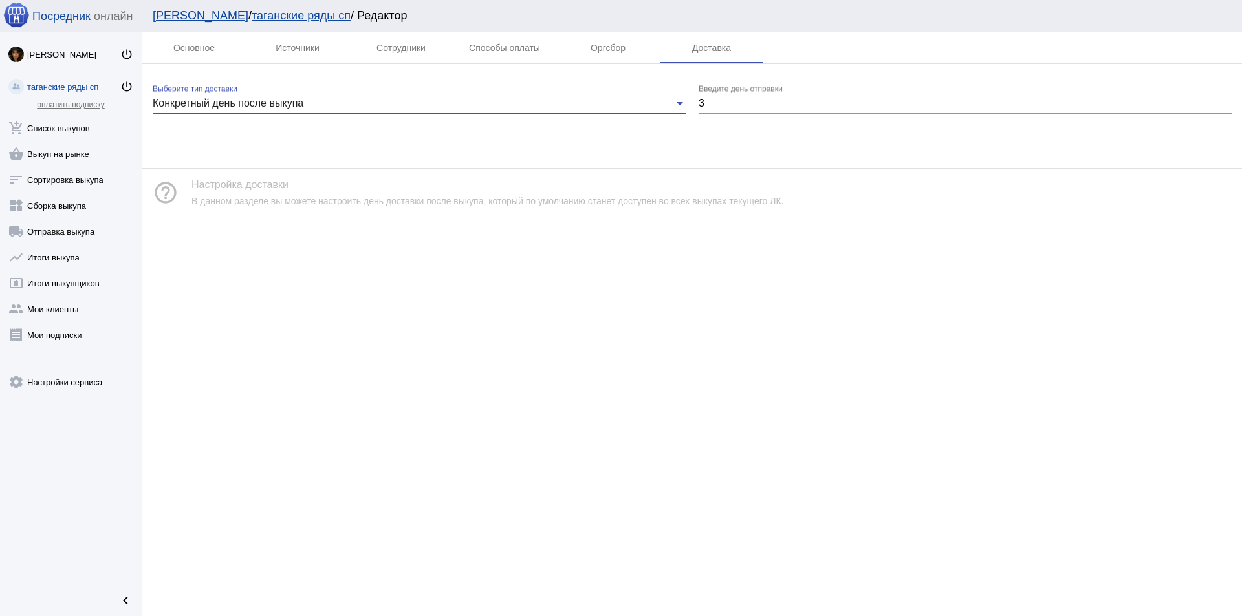
click at [471, 100] on div "Конкретный день после выкупа" at bounding box center [413, 104] width 521 height 12
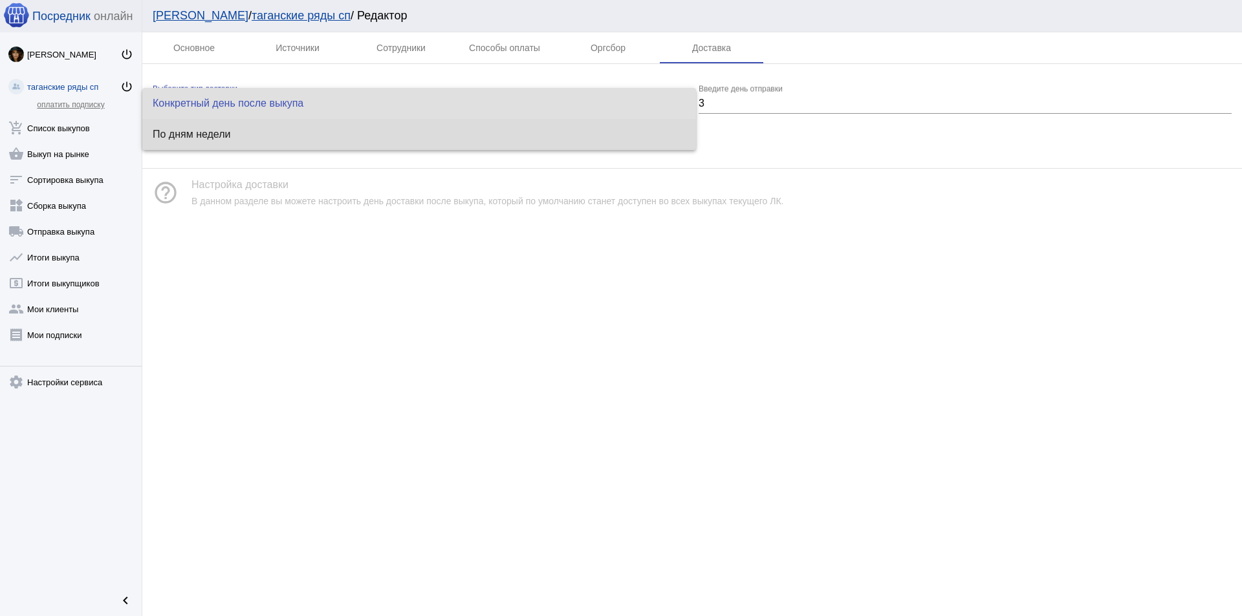
click at [434, 134] on span "По дням недели" at bounding box center [419, 134] width 533 height 10
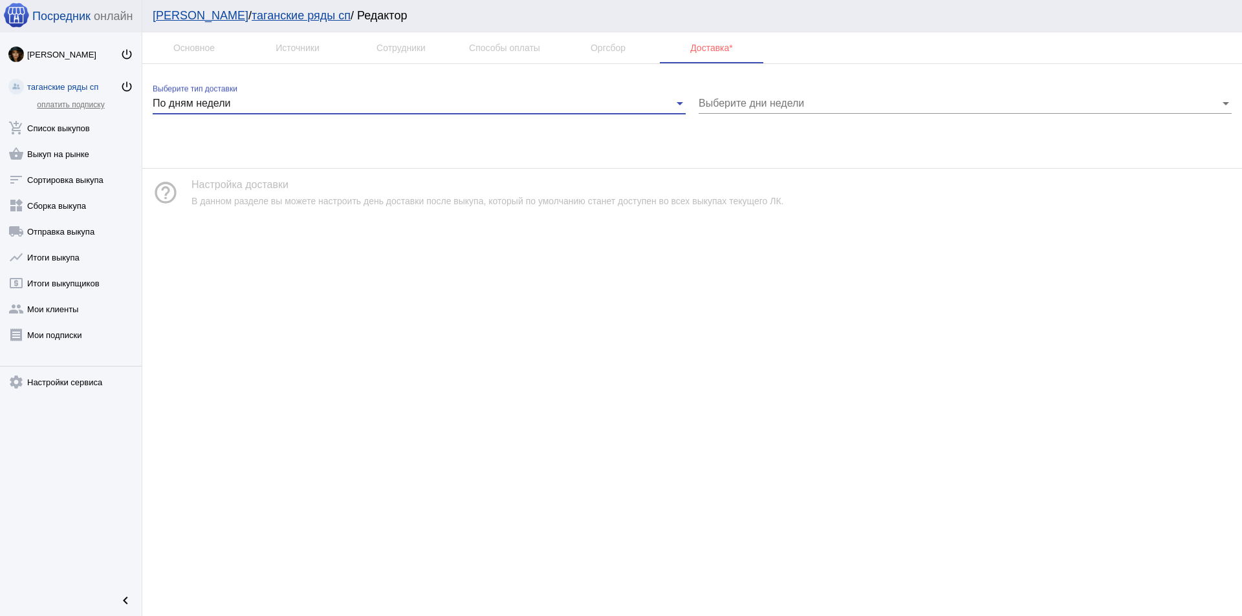
click at [561, 103] on div "По дням недели" at bounding box center [413, 104] width 521 height 12
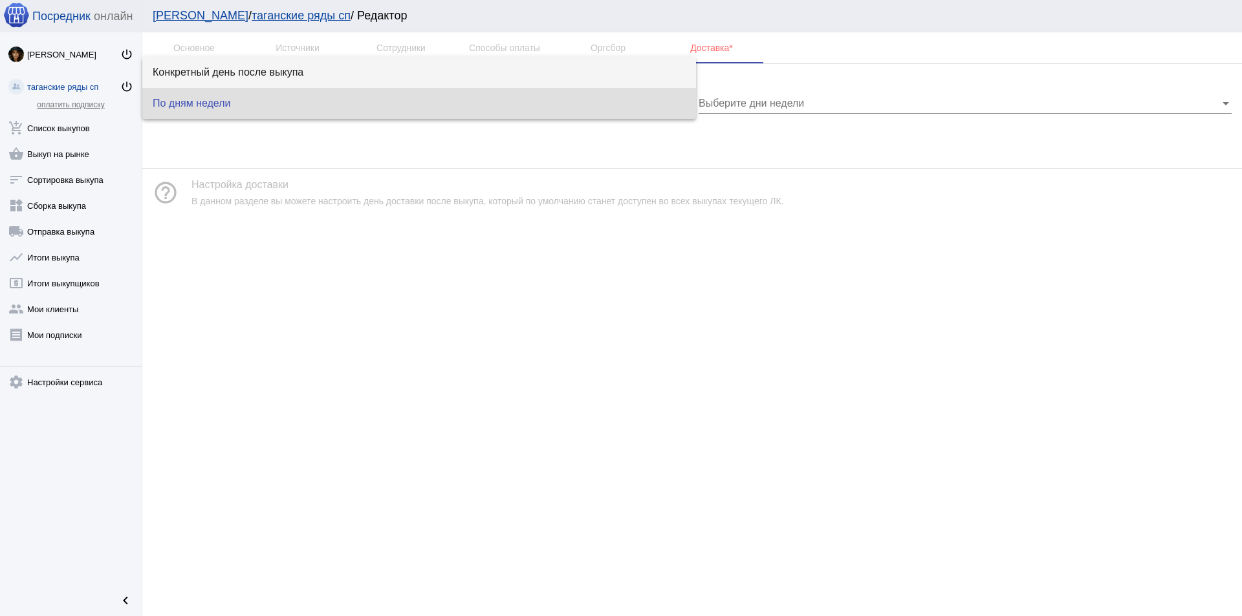
click at [541, 70] on span "Конкретный день после выкупа" at bounding box center [419, 72] width 533 height 10
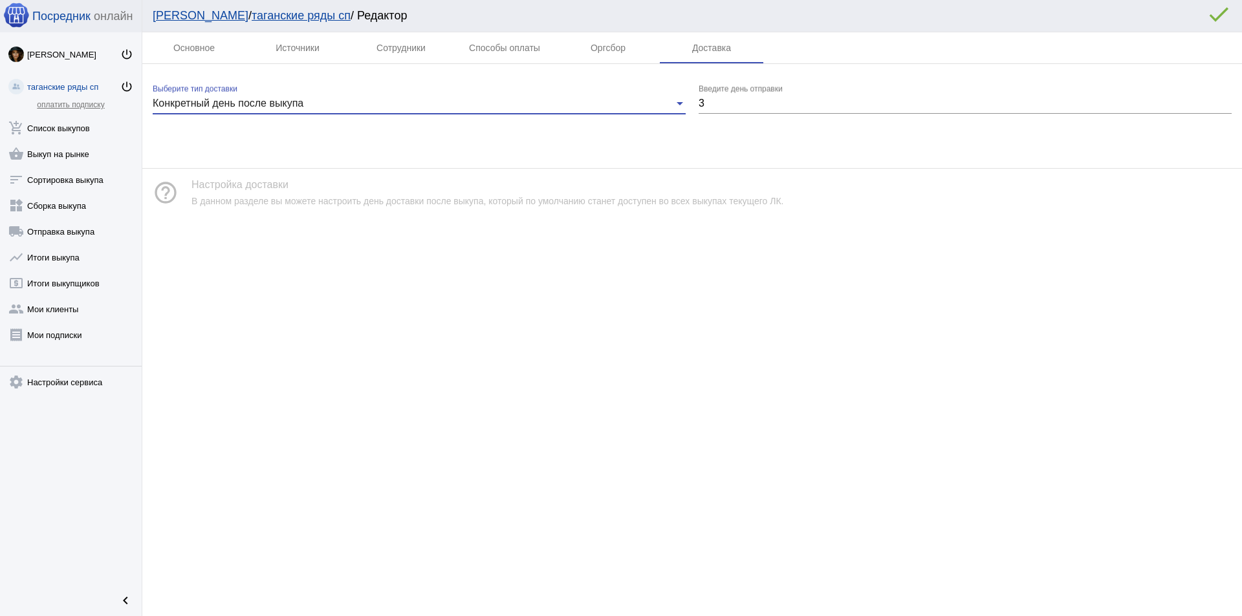
click at [801, 101] on input "3" at bounding box center [964, 104] width 533 height 12
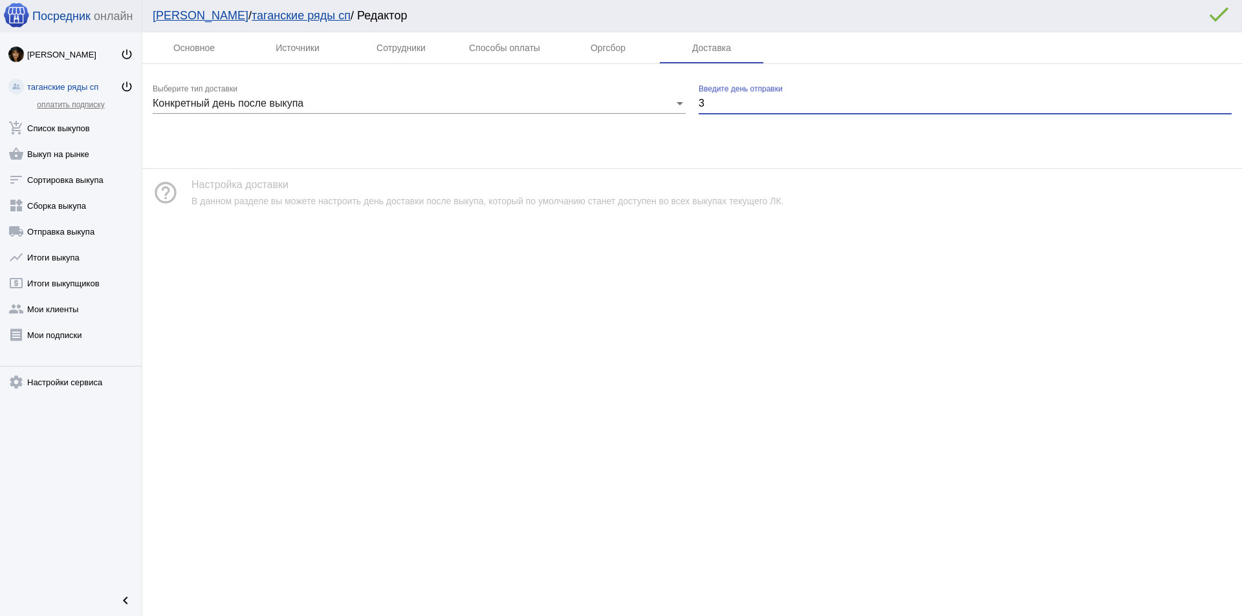
click at [753, 105] on input "3" at bounding box center [964, 104] width 533 height 12
type input "5"
click at [743, 213] on div "help_outline Настройка доставки В данном разделе вы можете настроить день доста…" at bounding box center [691, 193] width 1099 height 48
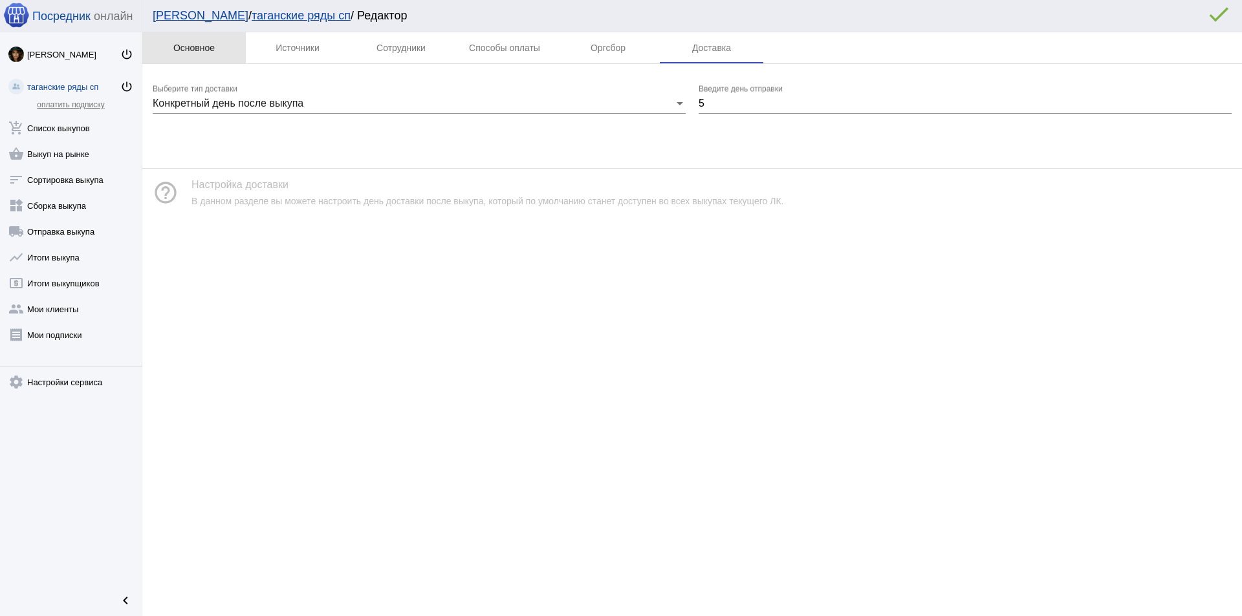
click at [215, 36] on div "Основное" at bounding box center [193, 47] width 103 height 31
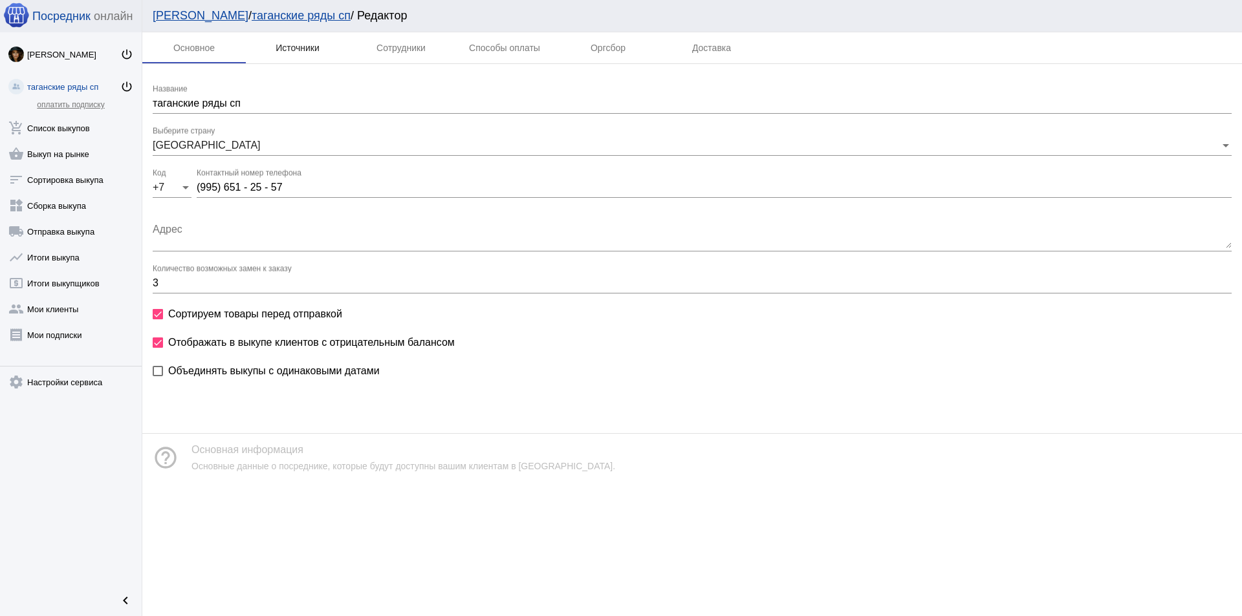
click at [310, 43] on div "Источники" at bounding box center [298, 48] width 44 height 10
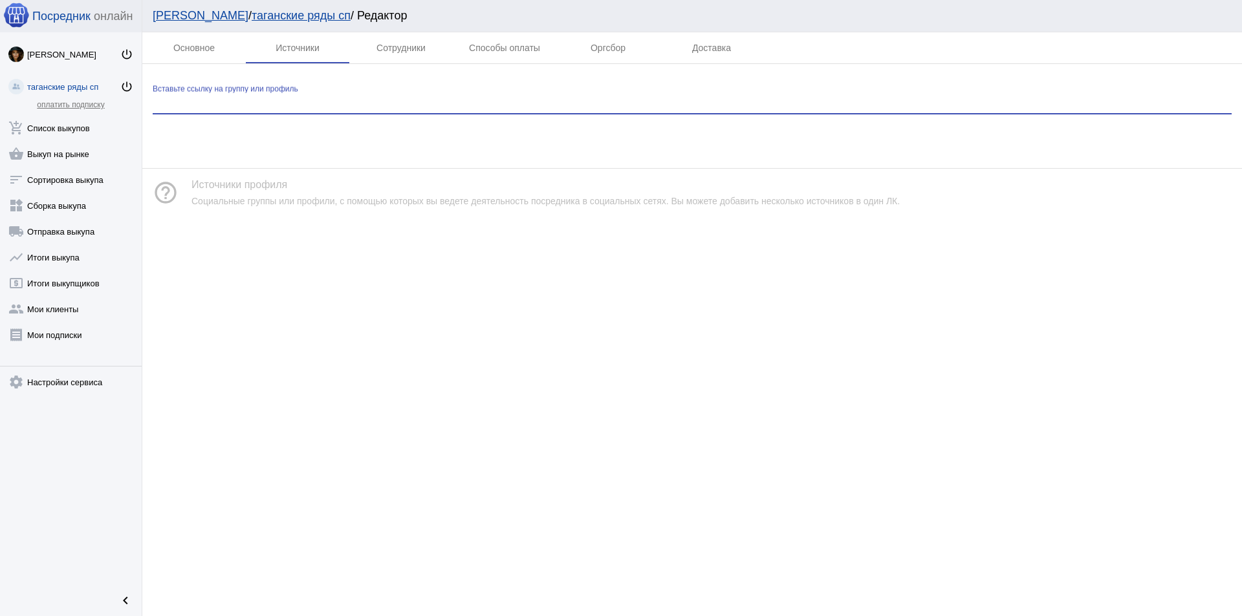
paste input "https://vk.com/tgzakupi?from=groups"
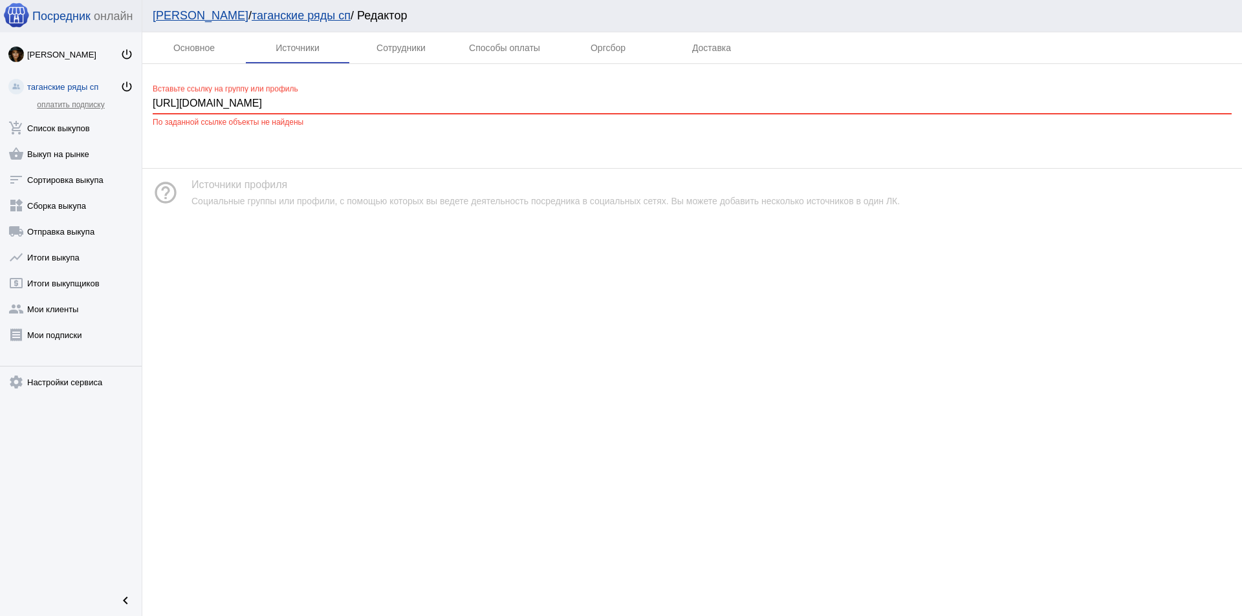
drag, startPoint x: 342, startPoint y: 105, endPoint x: 261, endPoint y: 100, distance: 81.0
click at [261, 100] on input "https://vk.com/tgzakupi?from=groups" at bounding box center [692, 104] width 1079 height 12
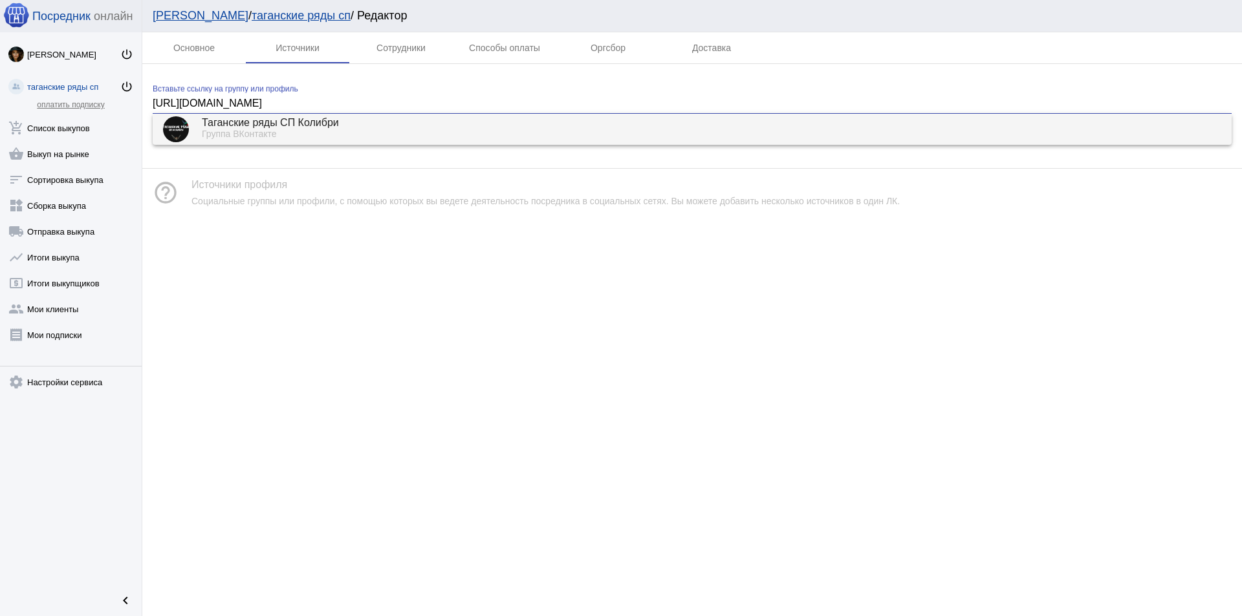
type input "https://vk.com/tgzakupi"
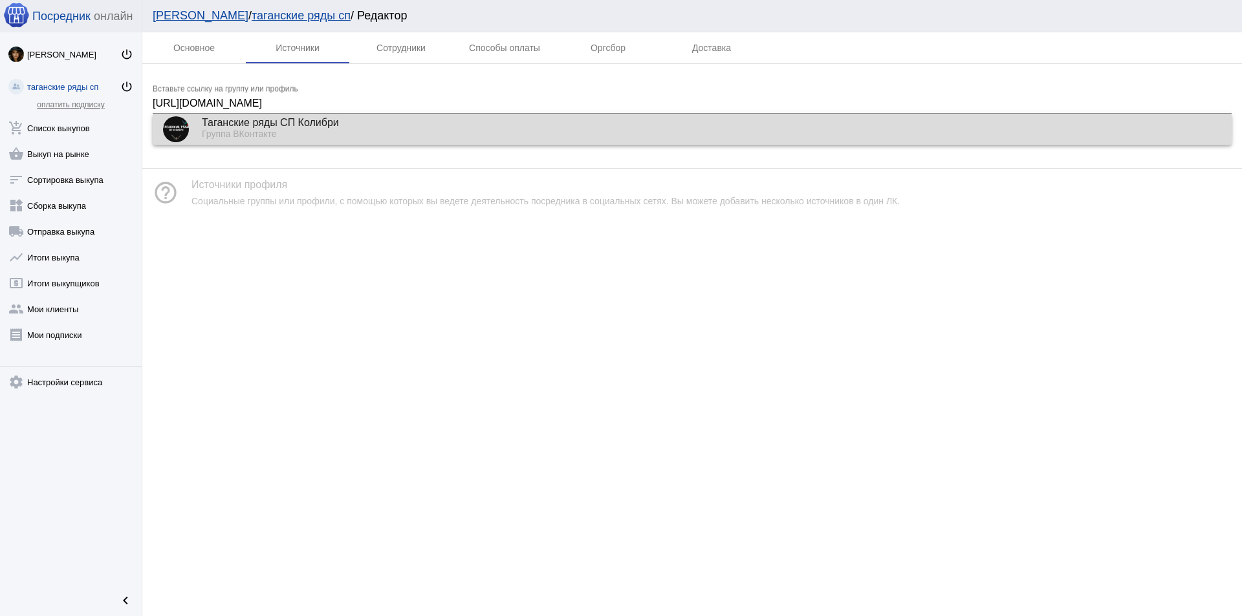
click at [297, 125] on div "Таганские ряды СП Колибри" at bounding box center [711, 124] width 1019 height 12
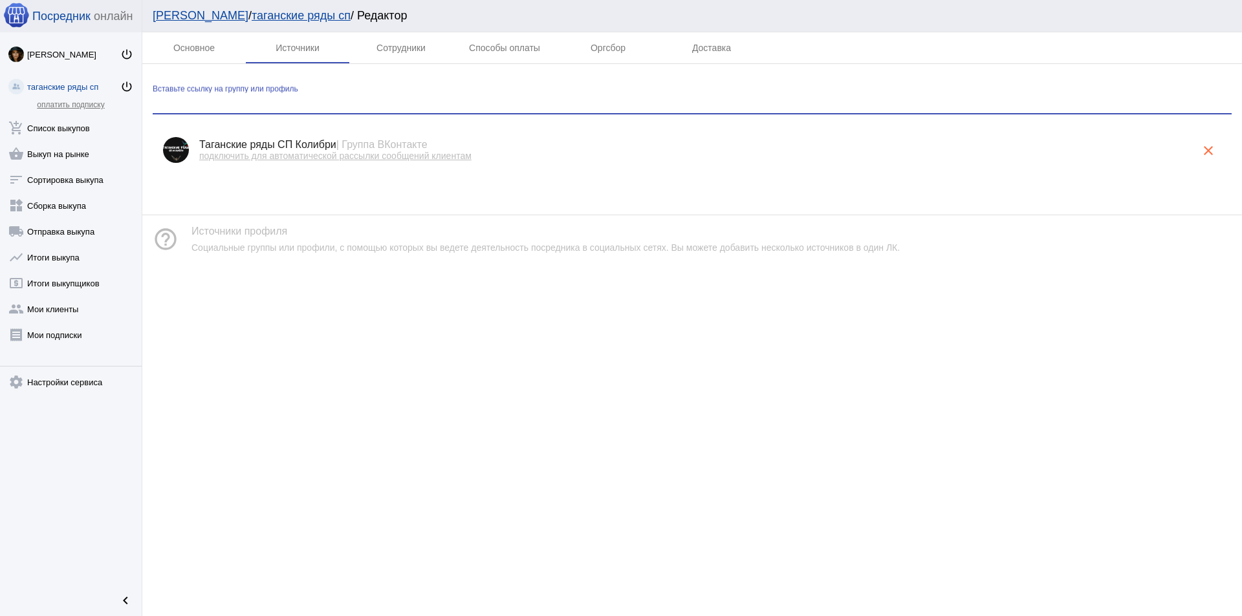
click at [305, 155] on span "подключить для автоматической рассылки сообщений клиентам" at bounding box center [335, 156] width 272 height 10
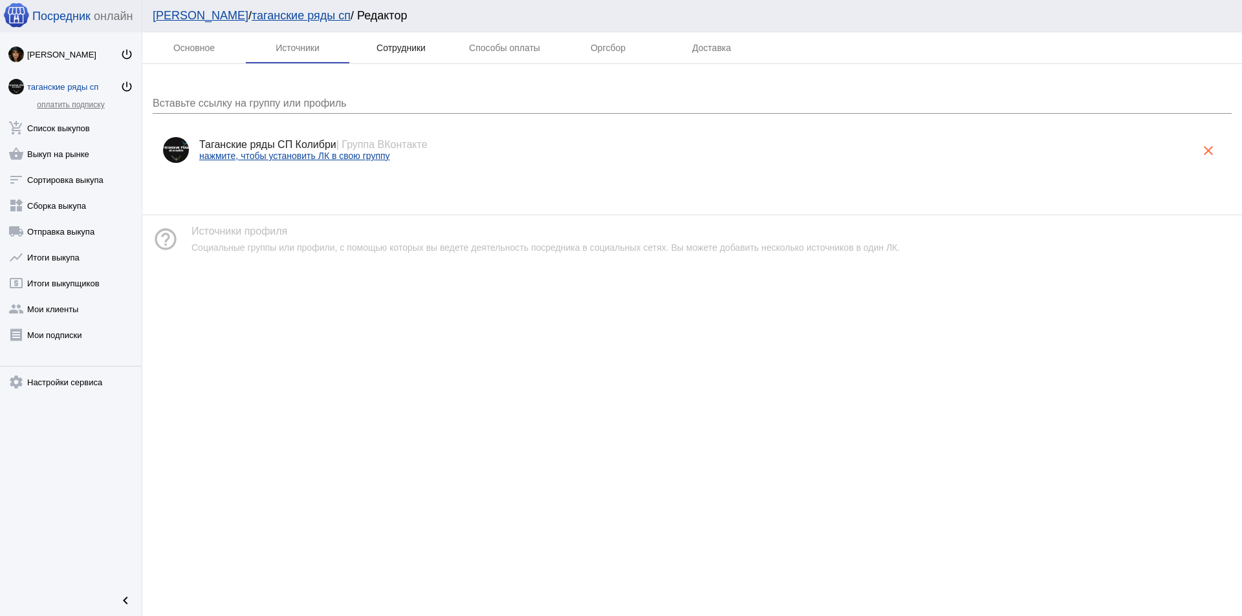
click at [387, 51] on div "Сотрудники" at bounding box center [400, 48] width 49 height 10
click at [251, 98] on input "Вставьте ссылку на профиль сотрудника" at bounding box center [692, 104] width 1079 height 12
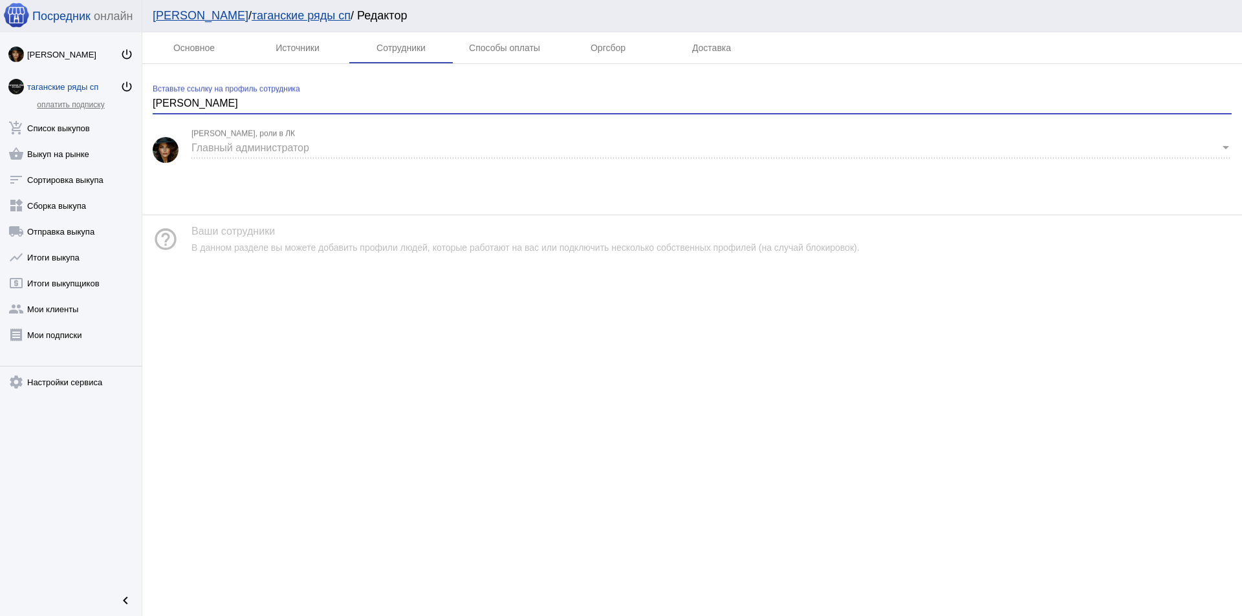
type input "[PERSON_NAME]"
click at [237, 103] on input "АВДЕВНИНА" at bounding box center [692, 104] width 1079 height 12
paste input "https://vk.com/lizo4ka88"
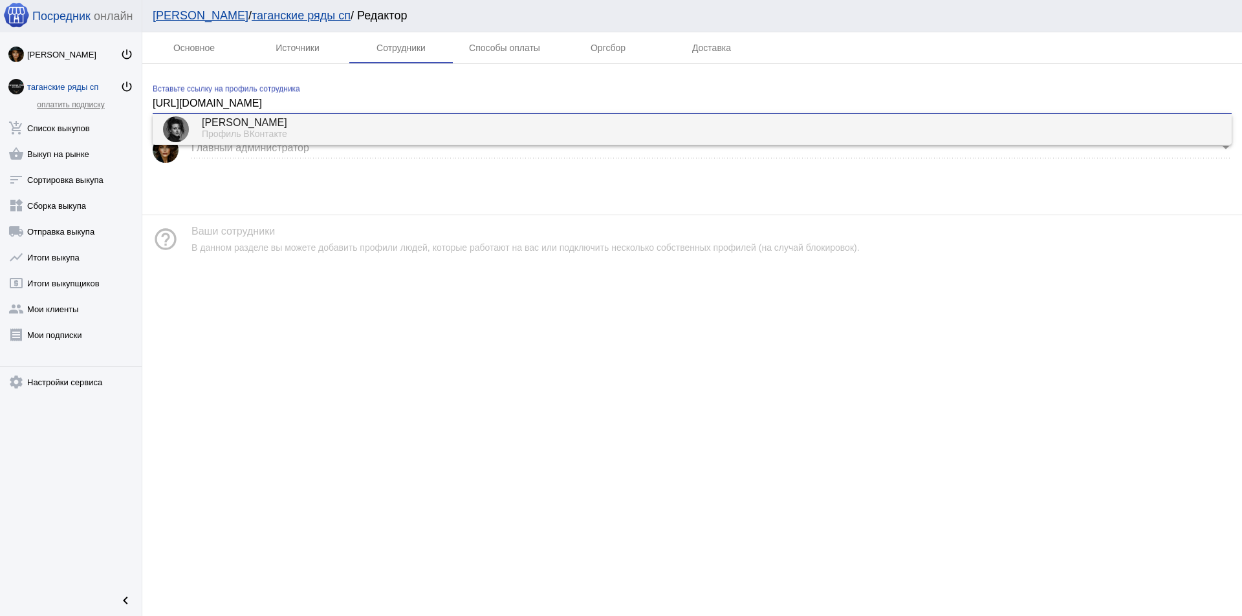
type input "https://vk.com/lizo4ka88"
click at [264, 127] on div "Елизавета Авдевнина" at bounding box center [711, 124] width 1019 height 12
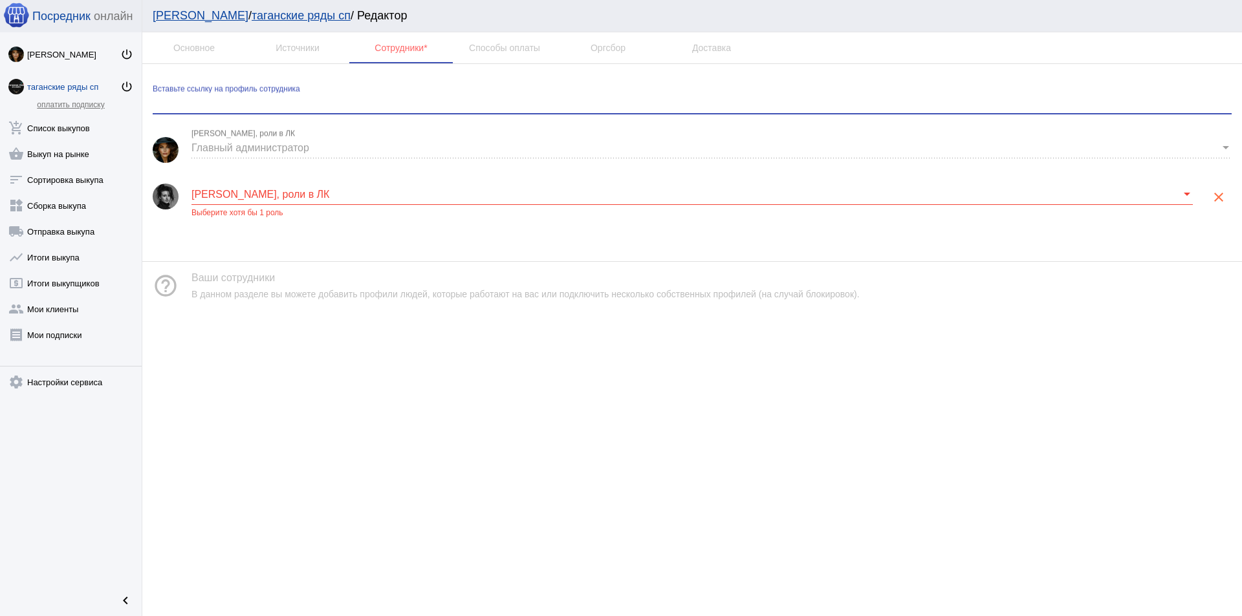
click at [335, 199] on span at bounding box center [685, 195] width 989 height 12
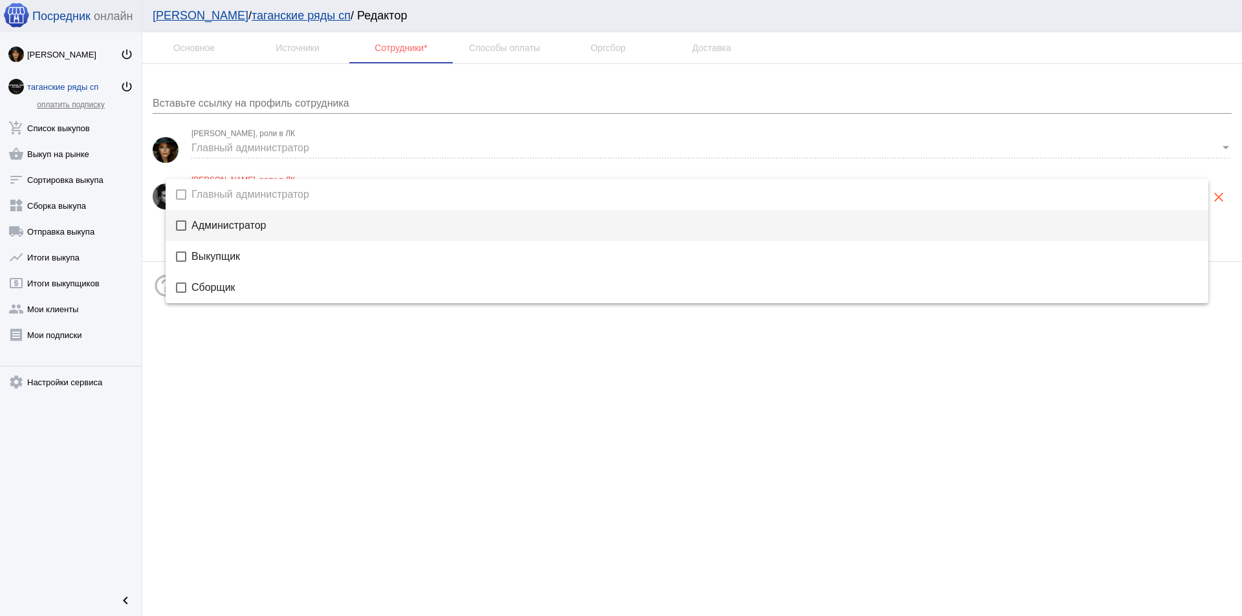
click at [190, 224] on mat-option "Администратор" at bounding box center [687, 225] width 1043 height 31
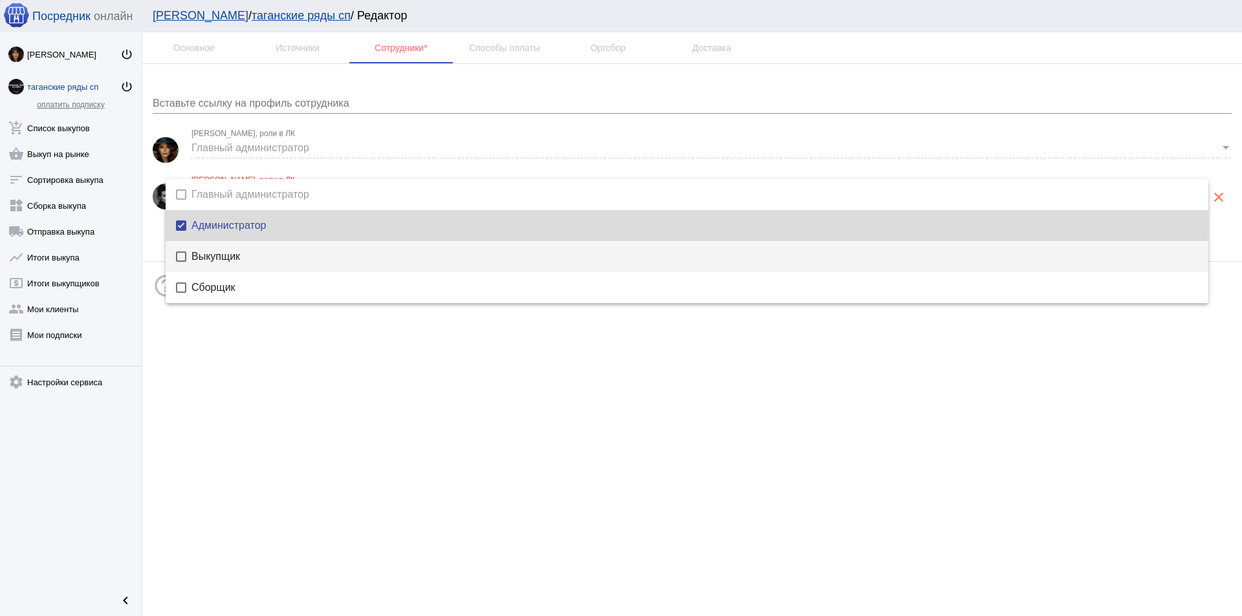
click at [193, 252] on span "Выкупщик" at bounding box center [694, 257] width 1006 height 10
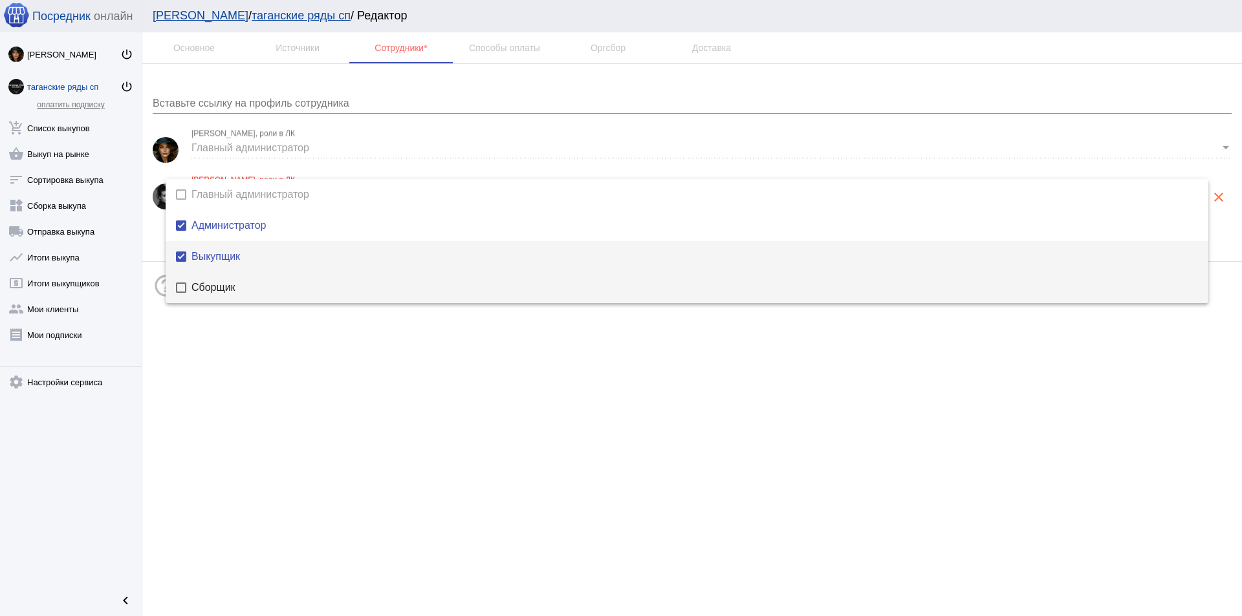
click at [198, 281] on mat-option "Сборщик" at bounding box center [687, 287] width 1043 height 31
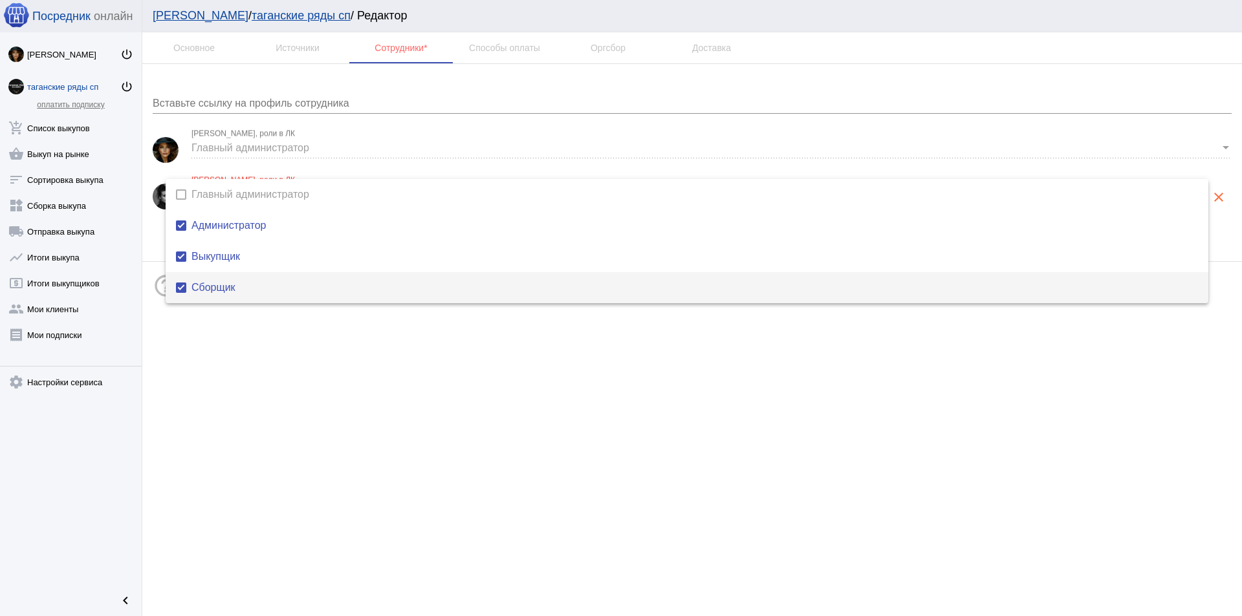
click at [181, 195] on mat-pseudo-checkbox at bounding box center [181, 194] width 10 height 10
click at [420, 447] on div at bounding box center [621, 308] width 1242 height 616
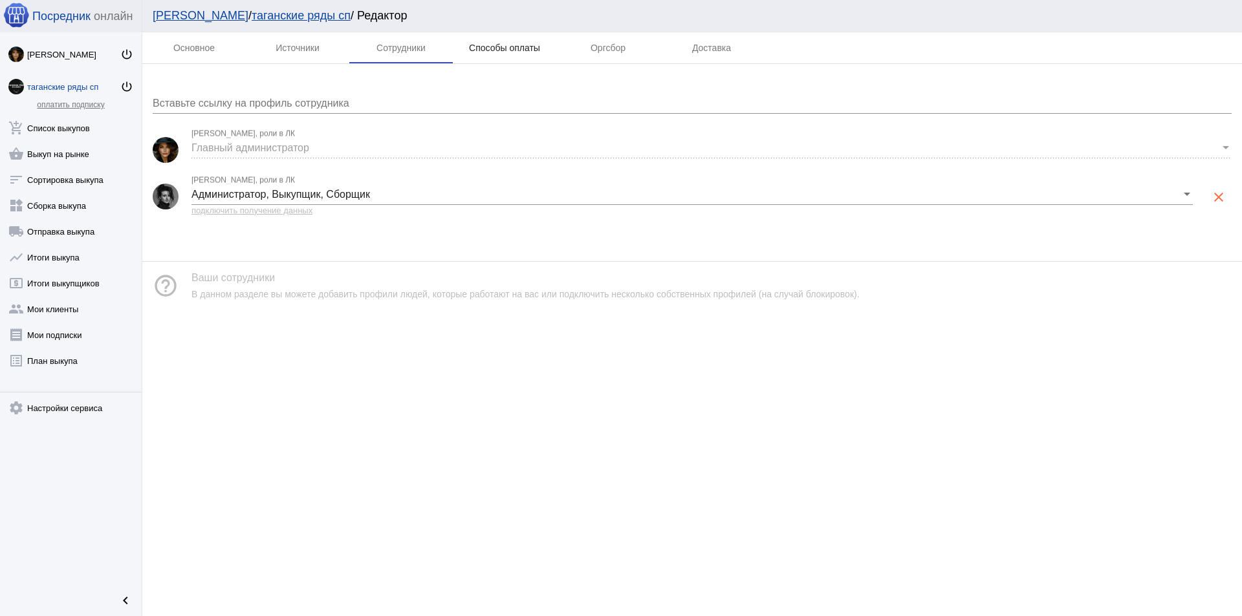
click at [520, 44] on div "Способы оплаты" at bounding box center [504, 48] width 71 height 10
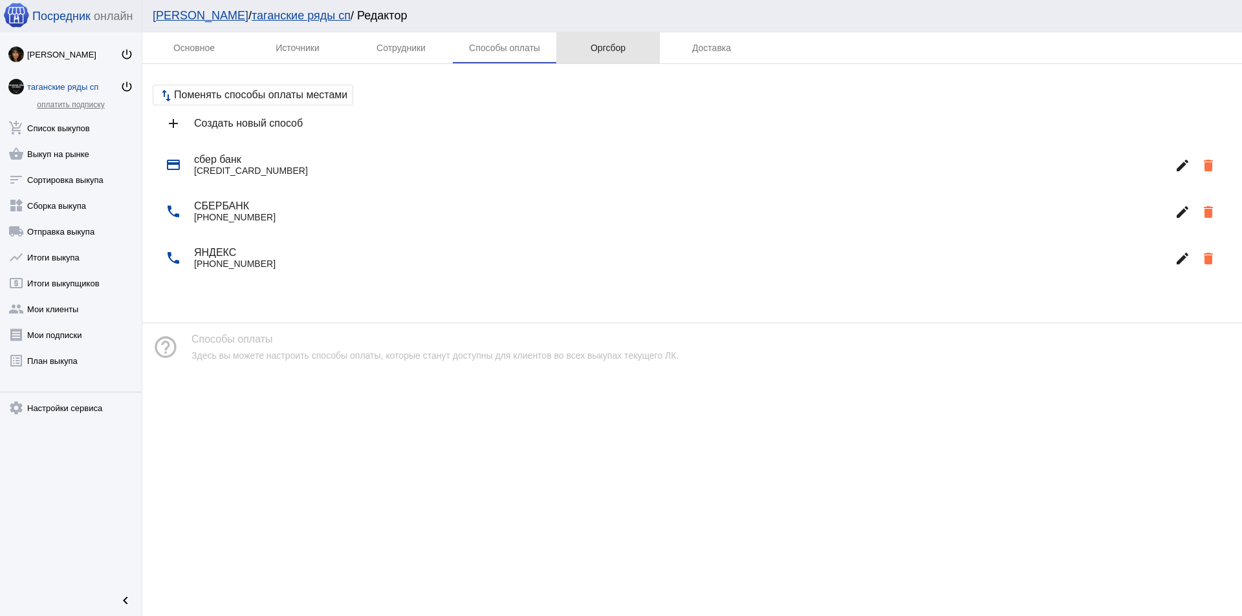
click at [627, 50] on div "Оргсбор" at bounding box center [607, 47] width 103 height 31
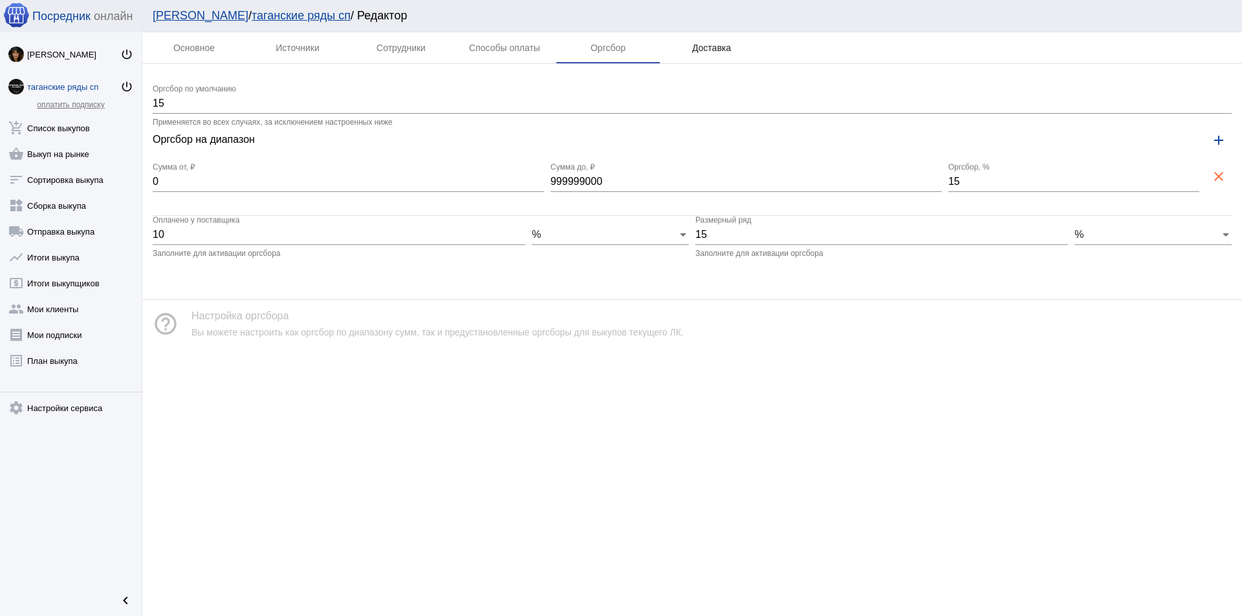
click at [721, 52] on div "Доставка" at bounding box center [711, 48] width 39 height 10
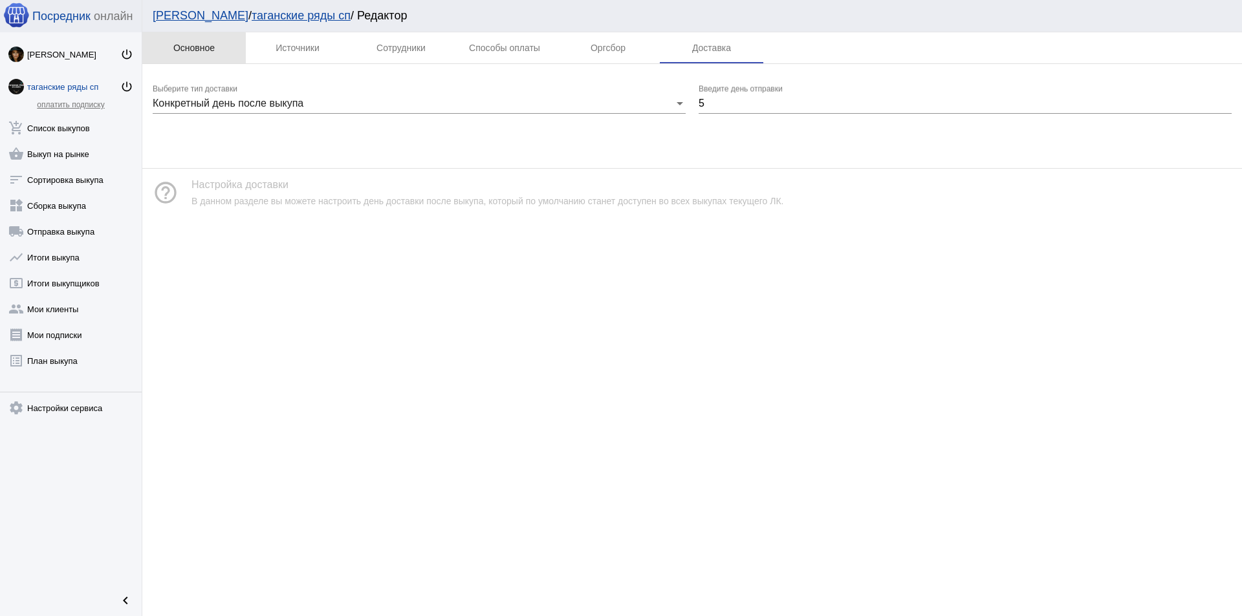
click at [188, 61] on div "Основное" at bounding box center [193, 47] width 103 height 31
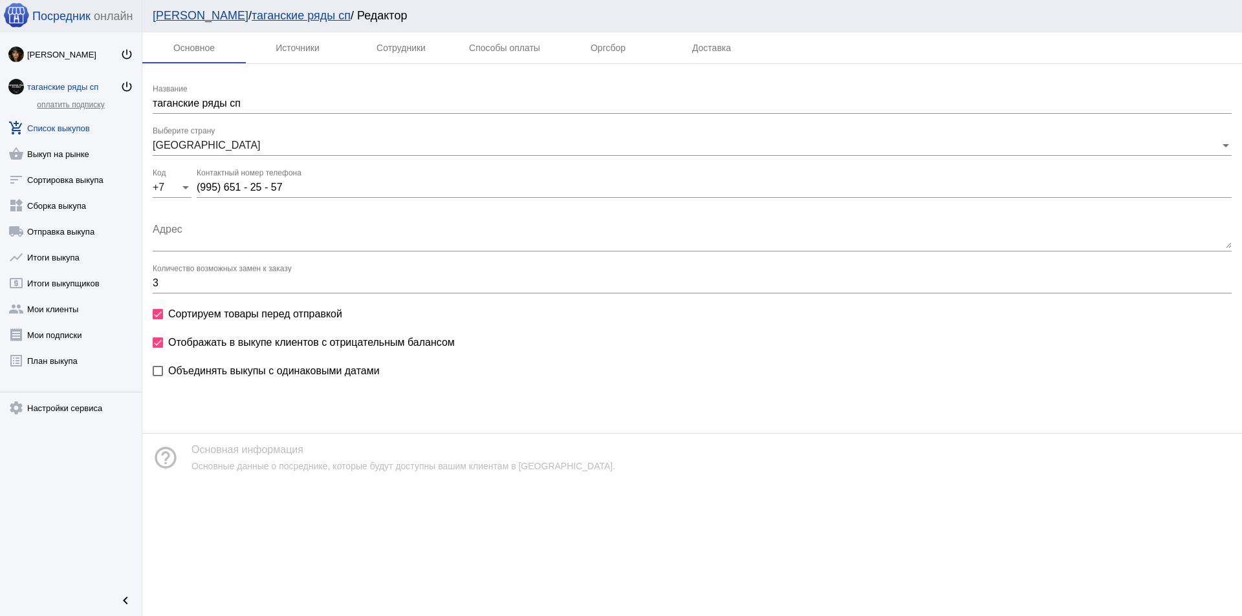
click at [73, 132] on link "add_shopping_cart Список выкупов" at bounding box center [71, 126] width 142 height 26
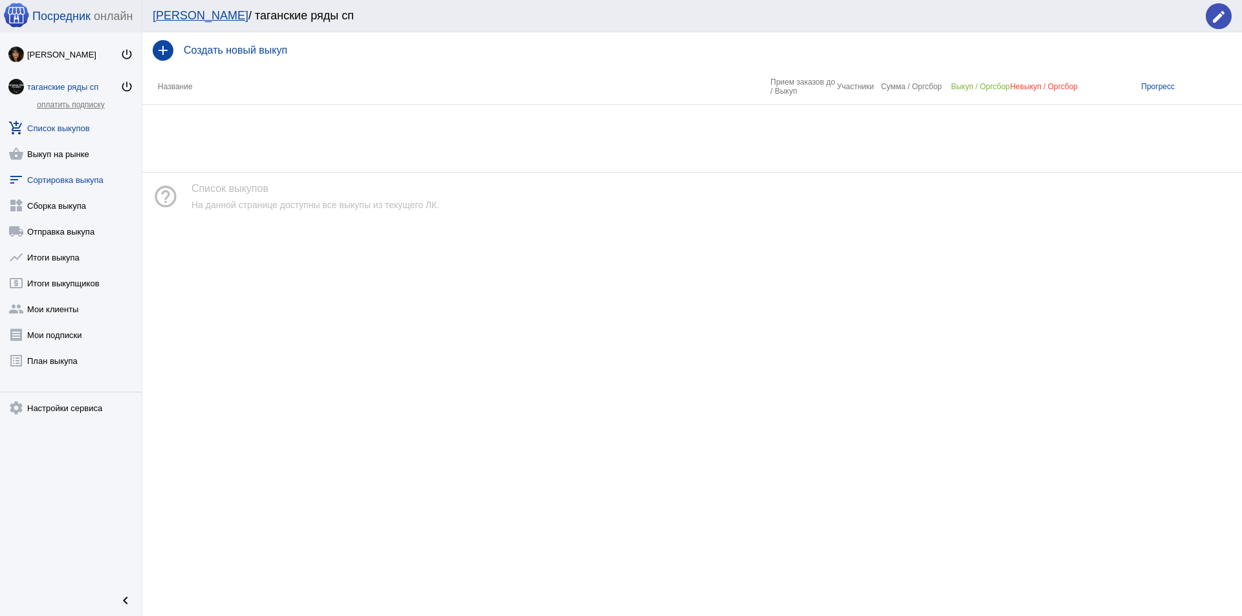
click at [70, 182] on link "sort Сортировка выкупа" at bounding box center [71, 177] width 142 height 26
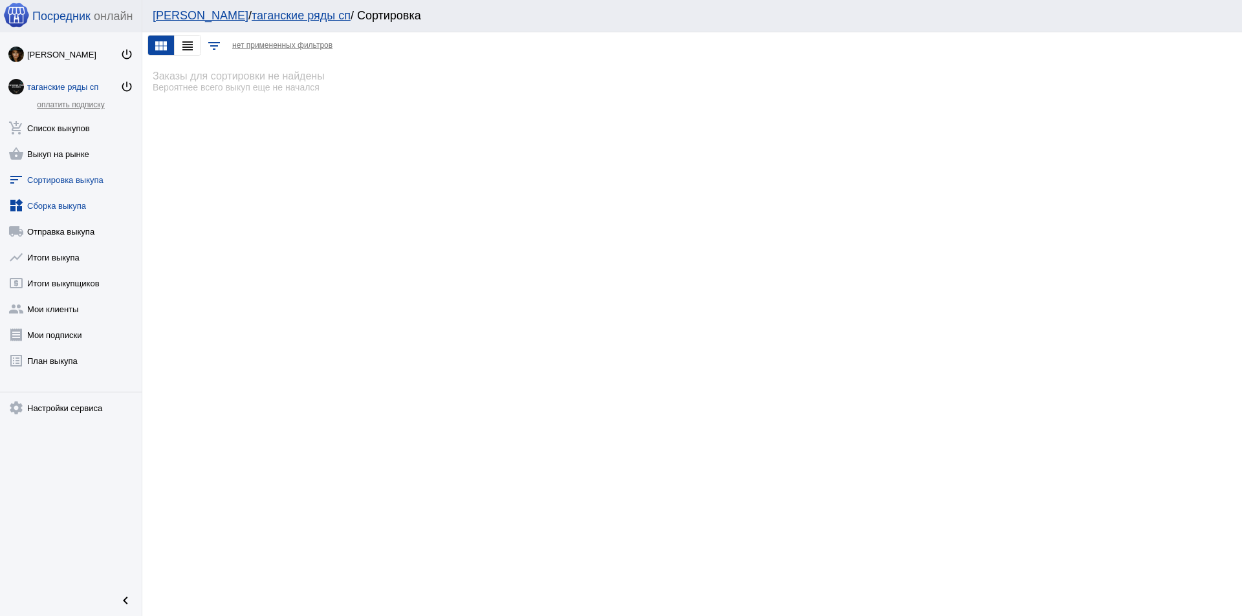
click at [70, 208] on link "widgets Сборка выкупа" at bounding box center [71, 203] width 142 height 26
click at [71, 224] on link "local_shipping Отправка выкупа" at bounding box center [71, 229] width 142 height 26
click at [72, 254] on link "show_chart Итоги выкупа" at bounding box center [71, 255] width 142 height 26
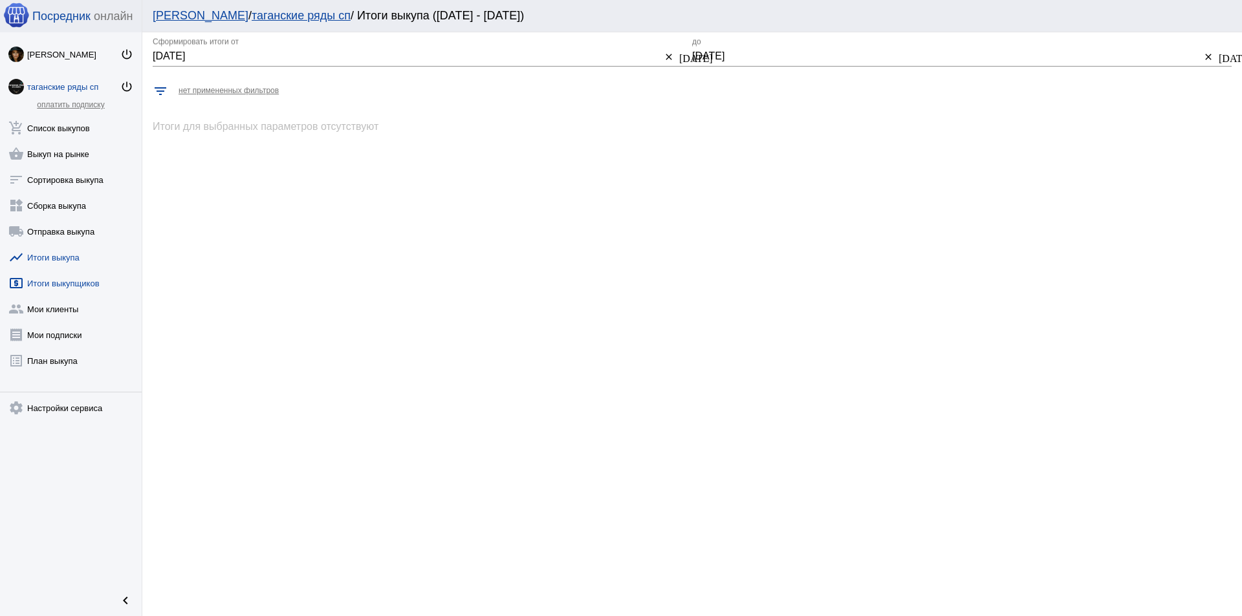
click at [73, 276] on link "local_atm Итоги выкупщиков" at bounding box center [71, 281] width 142 height 26
click at [70, 127] on link "add_shopping_cart Список выкупов" at bounding box center [71, 126] width 142 height 26
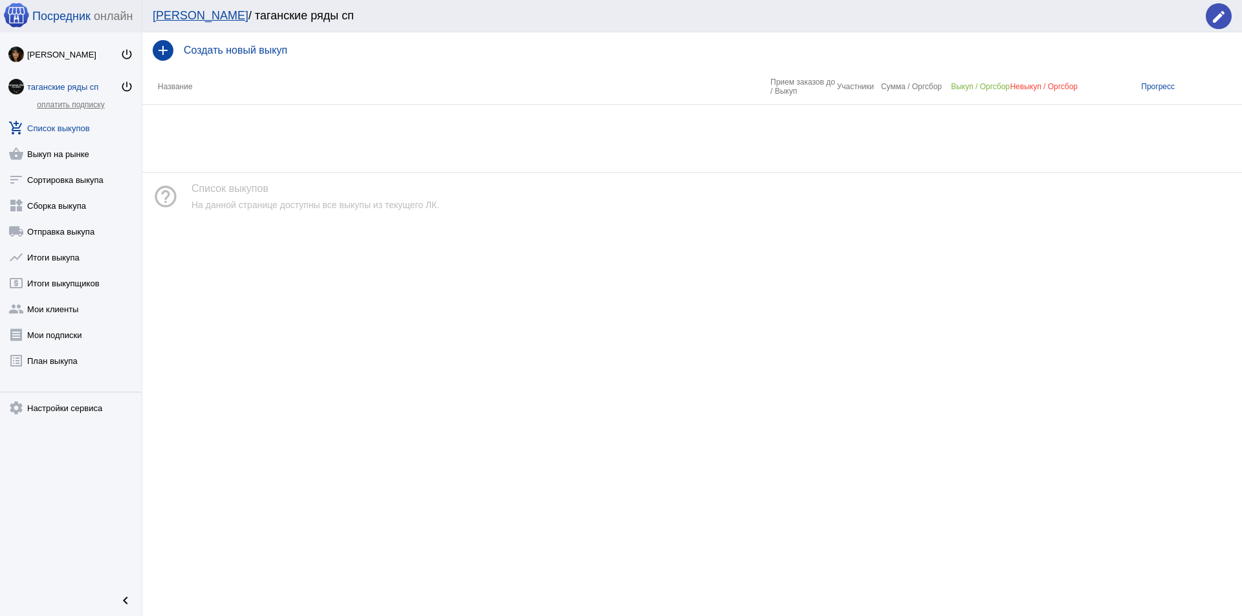
click at [235, 90] on th "Название" at bounding box center [456, 87] width 628 height 36
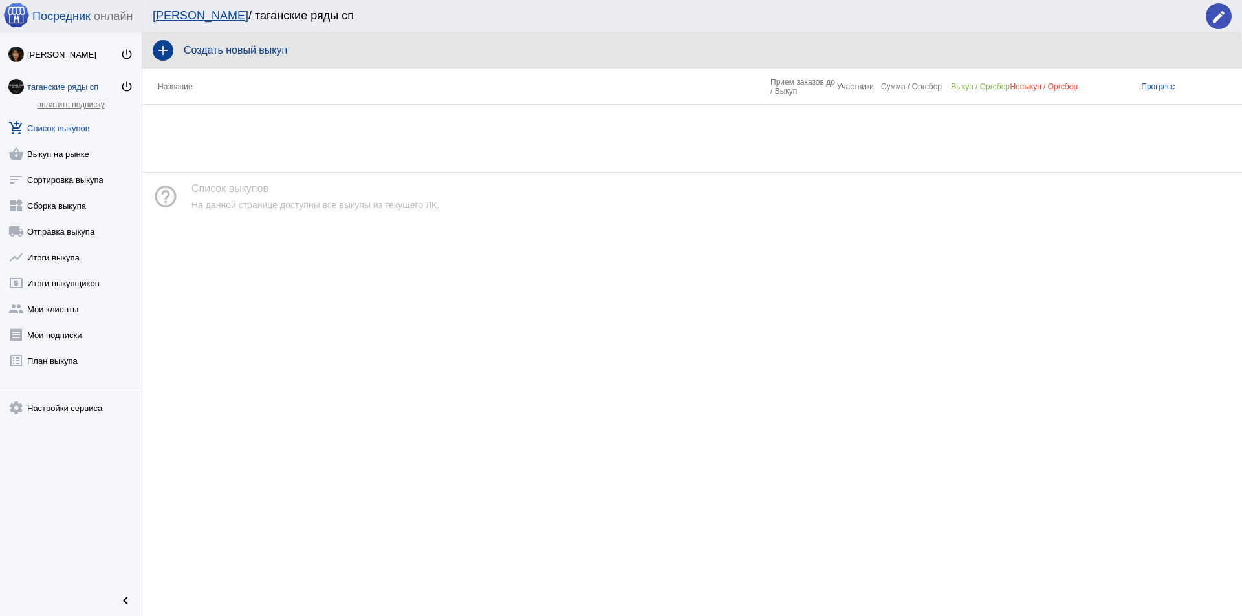
click at [277, 56] on h4 "Создать новый выкуп" at bounding box center [708, 51] width 1048 height 12
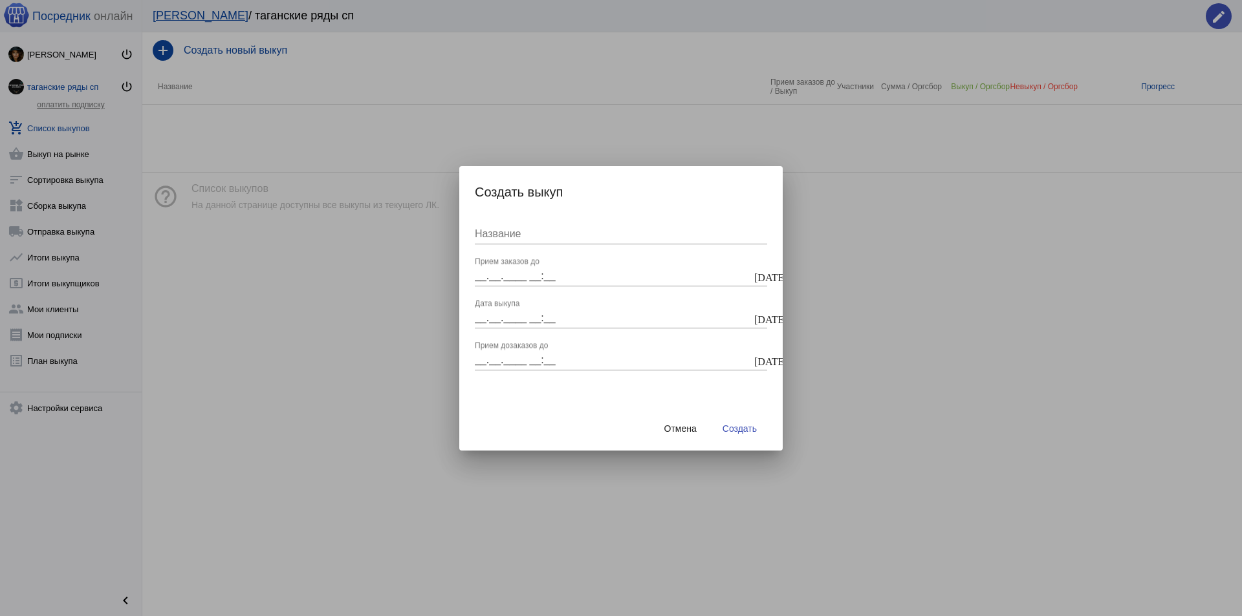
click at [515, 231] on input "Название" at bounding box center [621, 234] width 292 height 12
type input "Т"
type input "ВЫКУП 11,10,25"
click at [485, 273] on input "__.__.____ __:__" at bounding box center [613, 276] width 277 height 12
click at [765, 277] on button "[DATE]" at bounding box center [759, 276] width 16 height 16
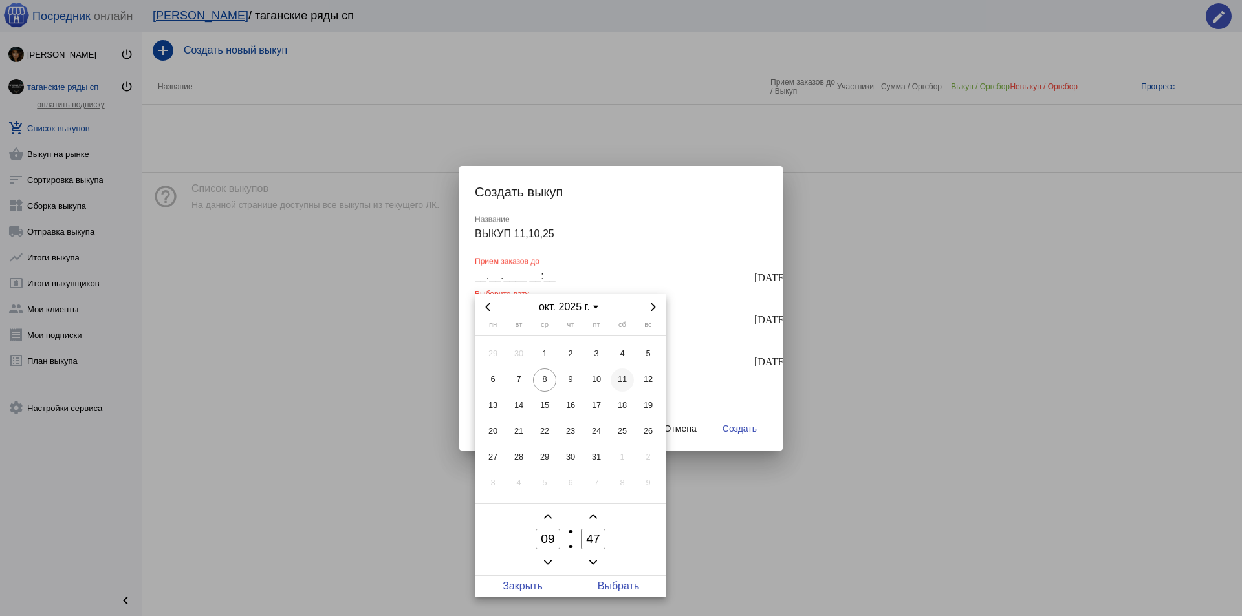
click at [616, 379] on span "11" at bounding box center [621, 380] width 23 height 23
click at [620, 578] on span "Выбрать" at bounding box center [618, 586] width 96 height 21
type input "11.10.2025 09:47"
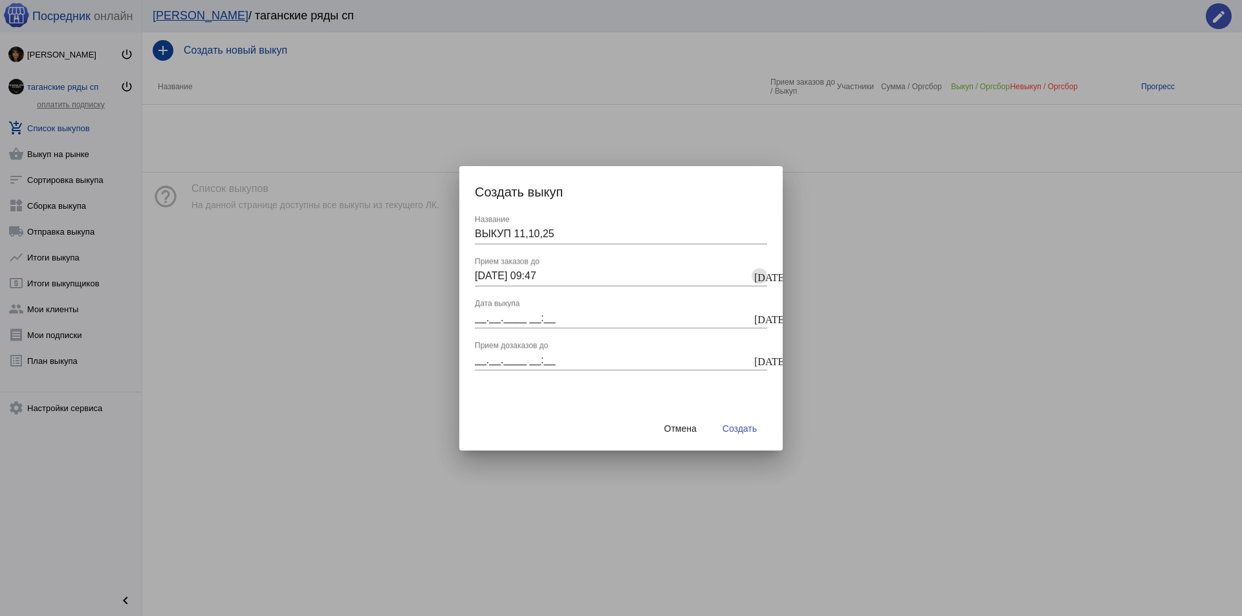
click at [760, 319] on mat-icon "[DATE]" at bounding box center [759, 318] width 10 height 12
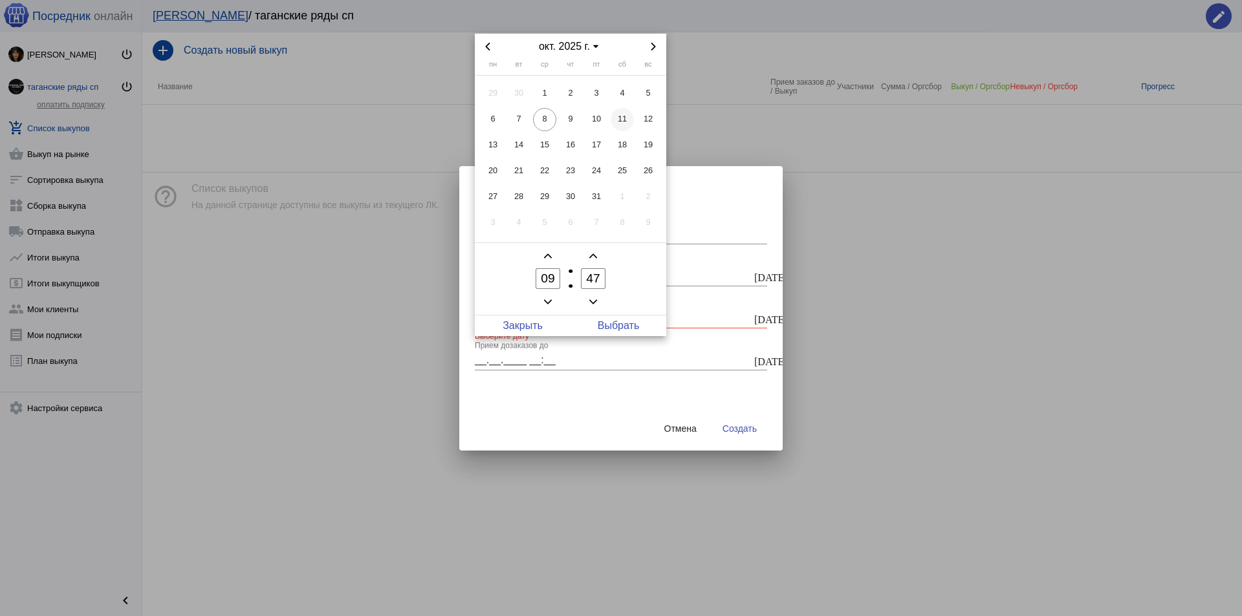
click at [623, 119] on span "11" at bounding box center [621, 119] width 23 height 23
click at [554, 256] on span "Add a hour" at bounding box center [548, 256] width 16 height 16
click at [552, 256] on span "Add a hour" at bounding box center [548, 256] width 16 height 16
click at [552, 300] on span "Minus a hour" at bounding box center [548, 302] width 16 height 16
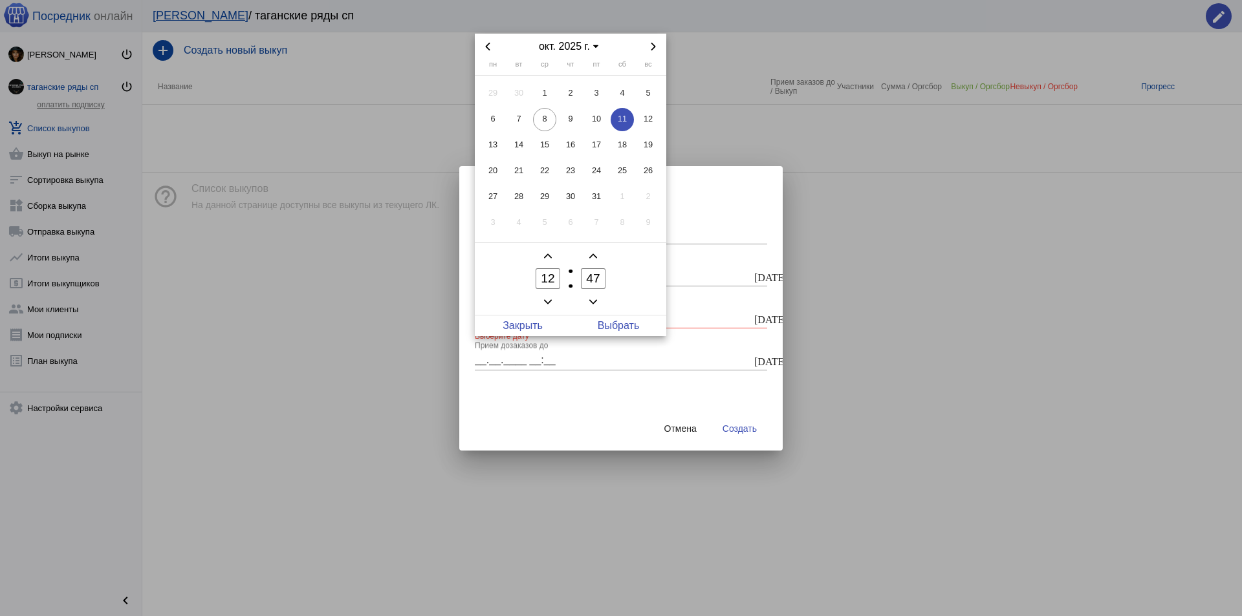
type input "11"
click at [600, 300] on span "Minus a minute" at bounding box center [593, 302] width 16 height 16
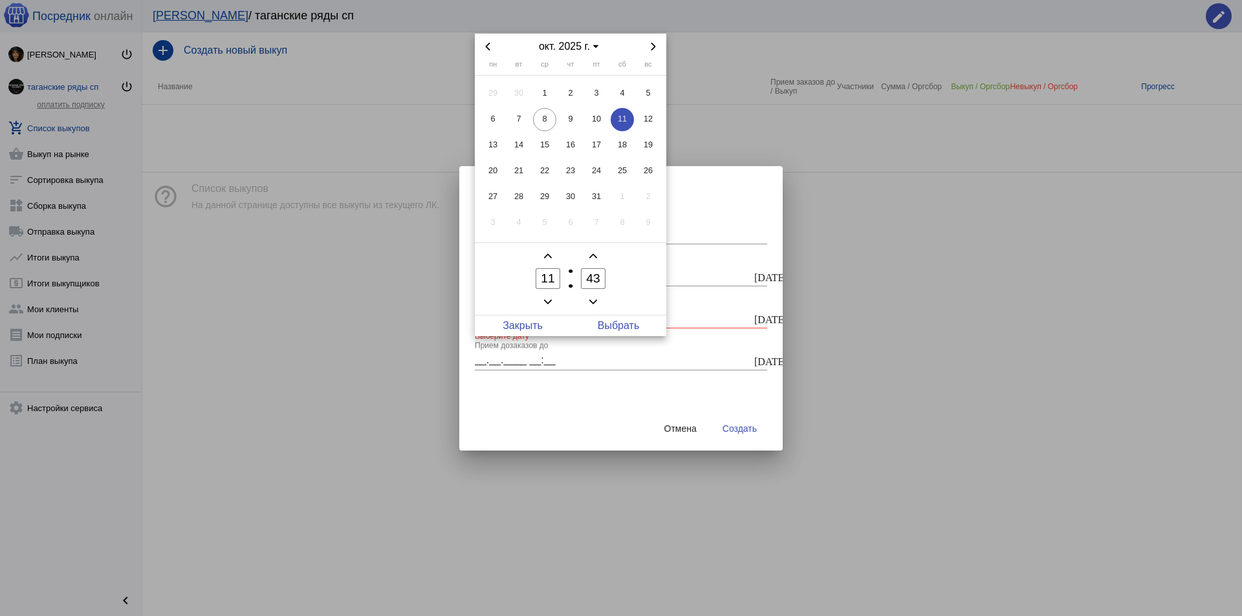
click at [600, 300] on span "Minus a minute" at bounding box center [593, 302] width 16 height 16
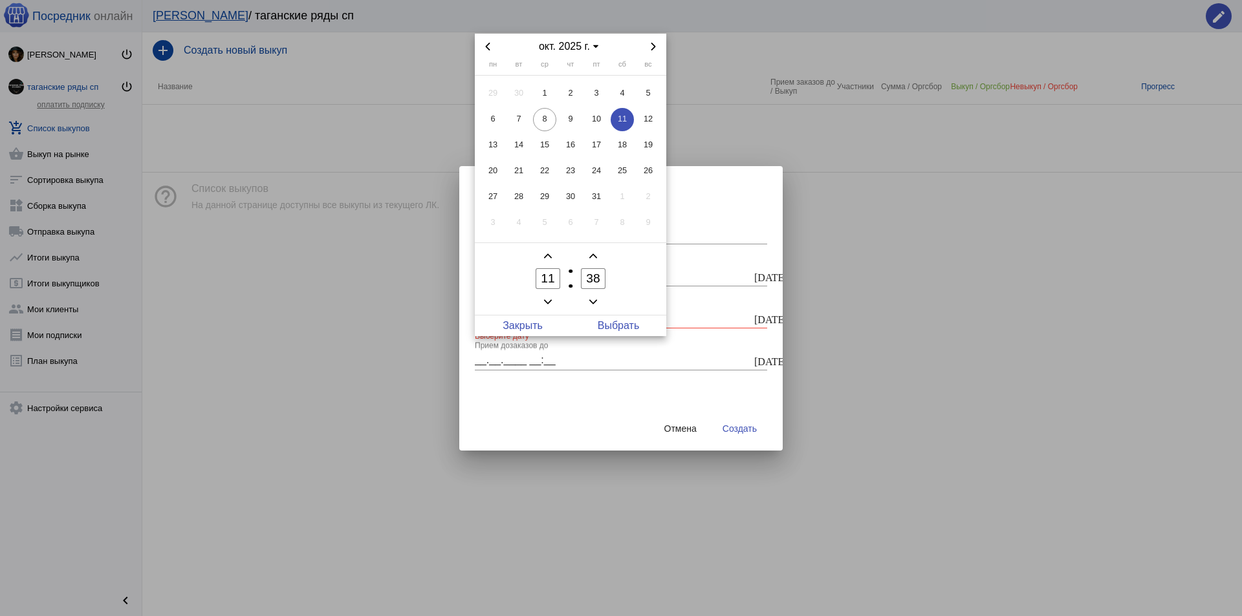
click at [600, 300] on span "Minus a minute" at bounding box center [593, 302] width 16 height 16
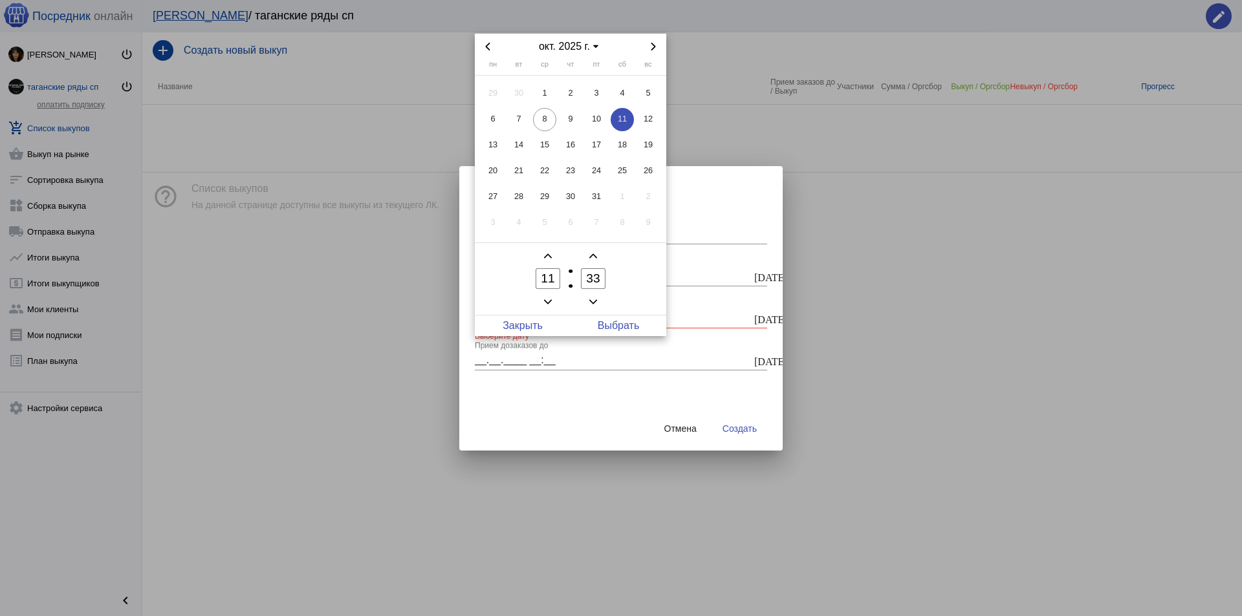
click at [600, 300] on span "Minus a minute" at bounding box center [593, 302] width 16 height 16
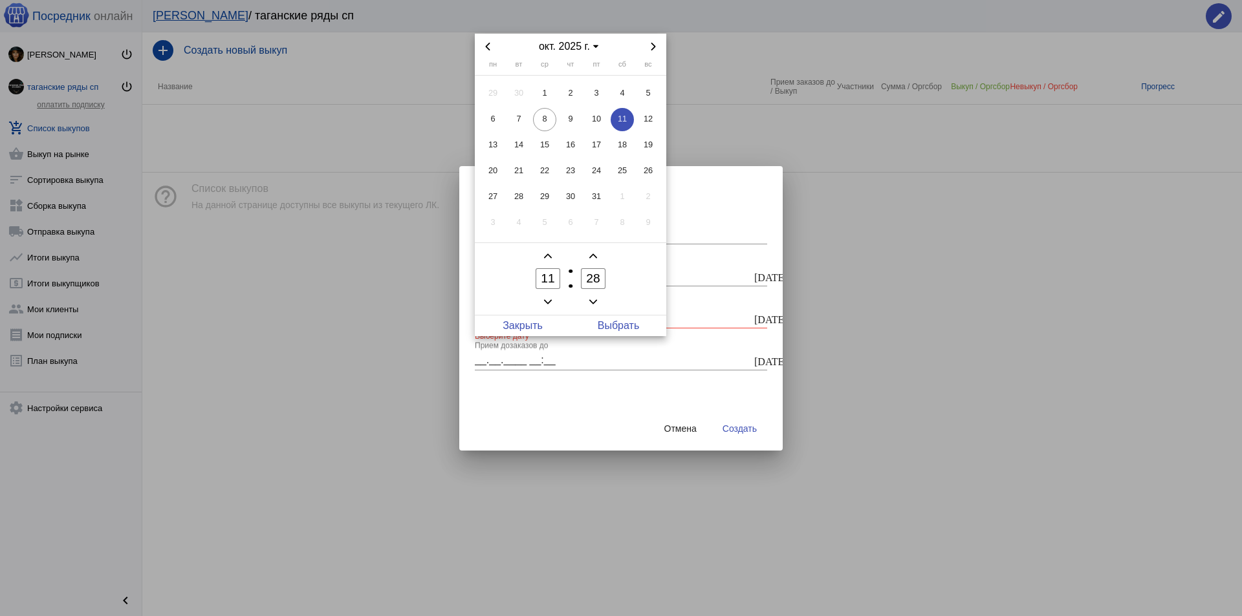
click at [601, 300] on owl-date-time-timer-box "28 Minute" at bounding box center [592, 278] width 45 height 61
click at [590, 284] on input "28" at bounding box center [593, 278] width 25 height 21
type input "00"
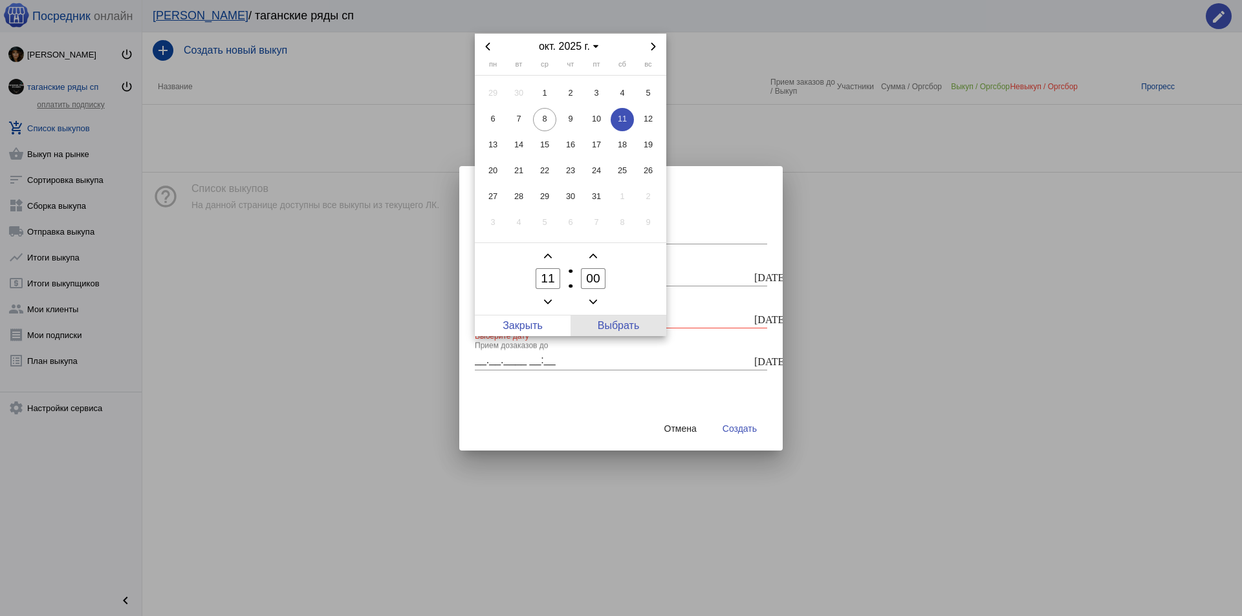
click at [605, 321] on span "Выбрать" at bounding box center [618, 326] width 96 height 21
type input "11.10.2025 11:00"
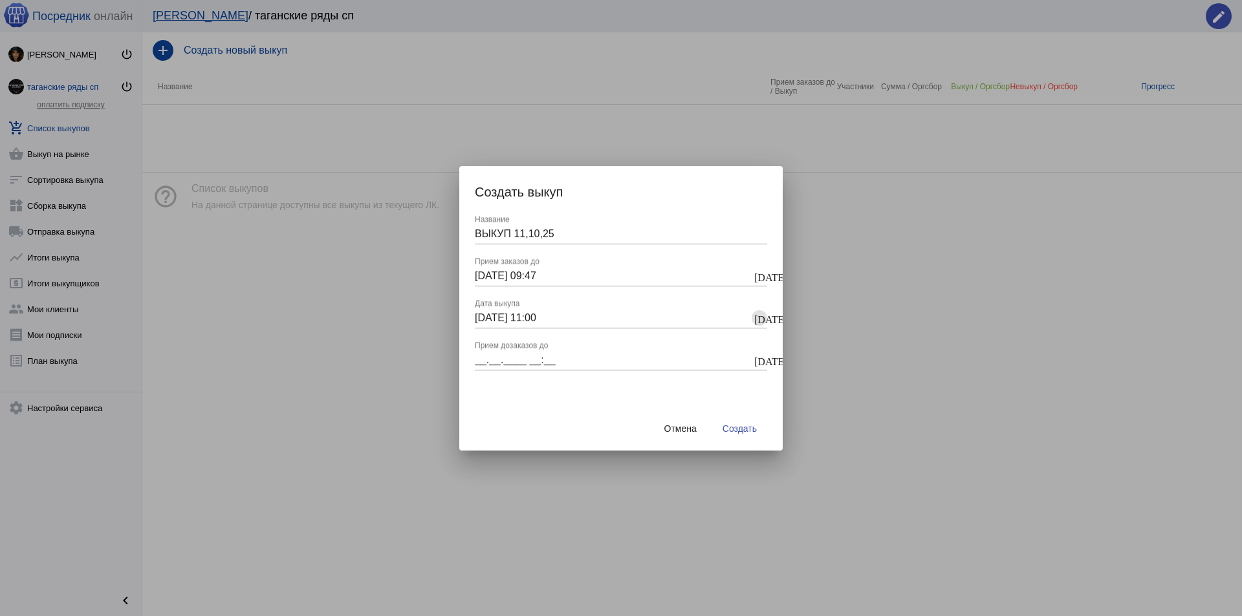
click at [761, 358] on mat-icon "[DATE]" at bounding box center [759, 360] width 10 height 12
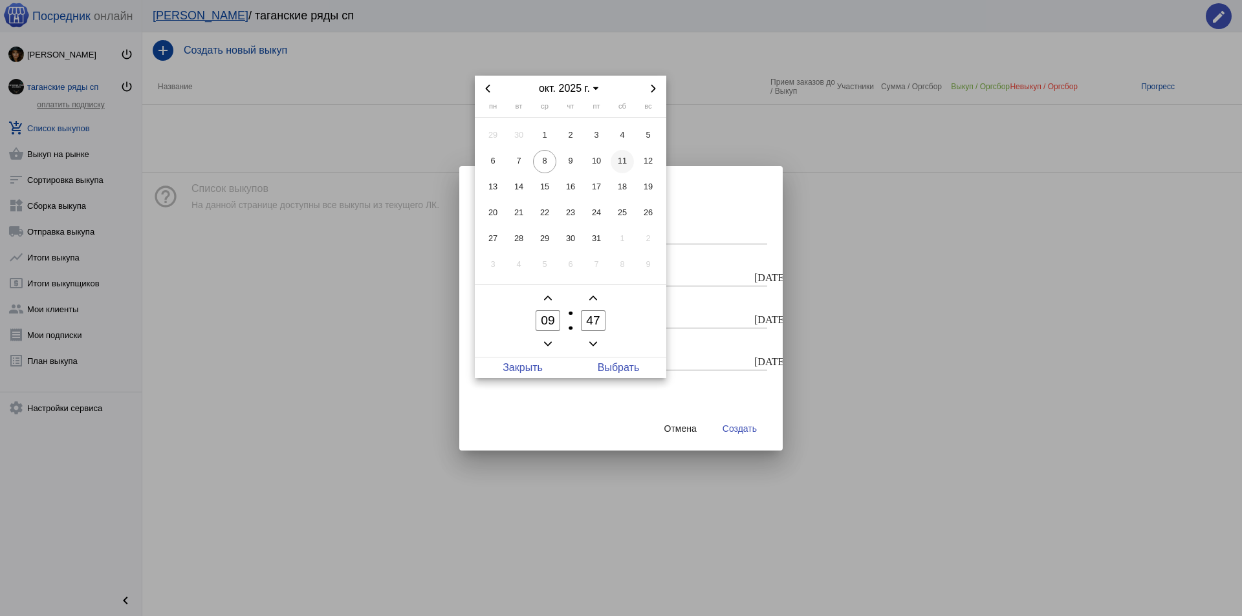
click at [621, 165] on span "11" at bounding box center [621, 161] width 23 height 23
click at [596, 318] on input "47" at bounding box center [593, 320] width 25 height 21
type input "00"
click at [614, 368] on span "Выбрать" at bounding box center [618, 368] width 96 height 21
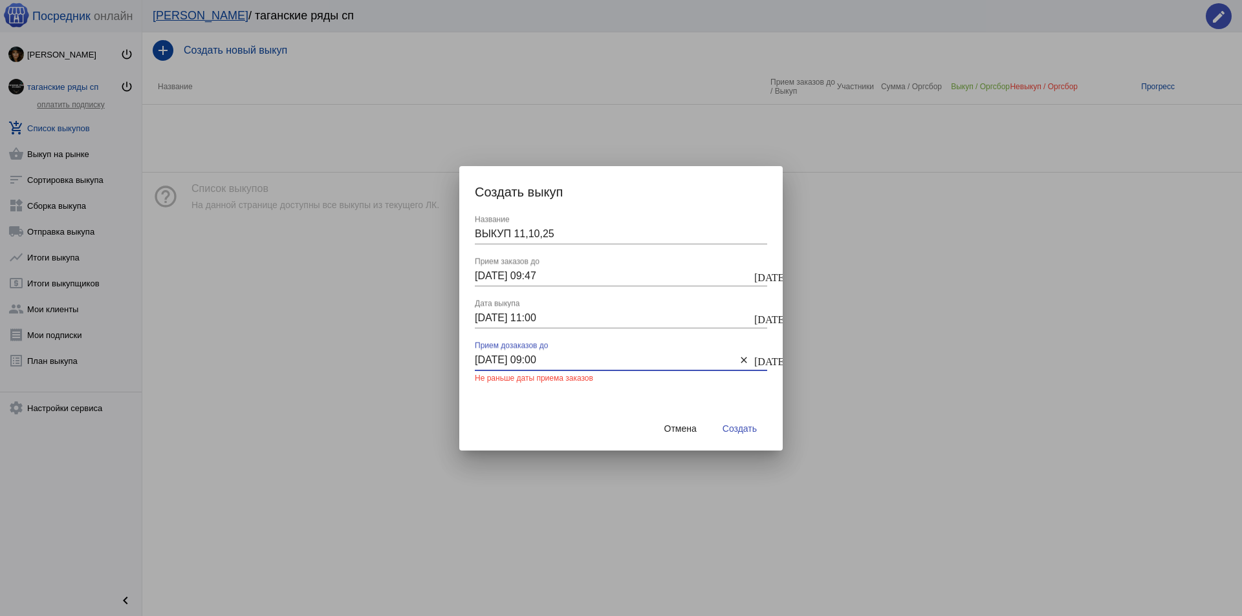
click at [639, 360] on input "11.10.2025 09:00" at bounding box center [605, 360] width 261 height 12
click at [596, 358] on input "11.10.2025 09:00" at bounding box center [605, 360] width 261 height 12
click button "clear" at bounding box center [744, 360] width 16 height 16
click at [753, 363] on button "[DATE]" at bounding box center [759, 360] width 16 height 16
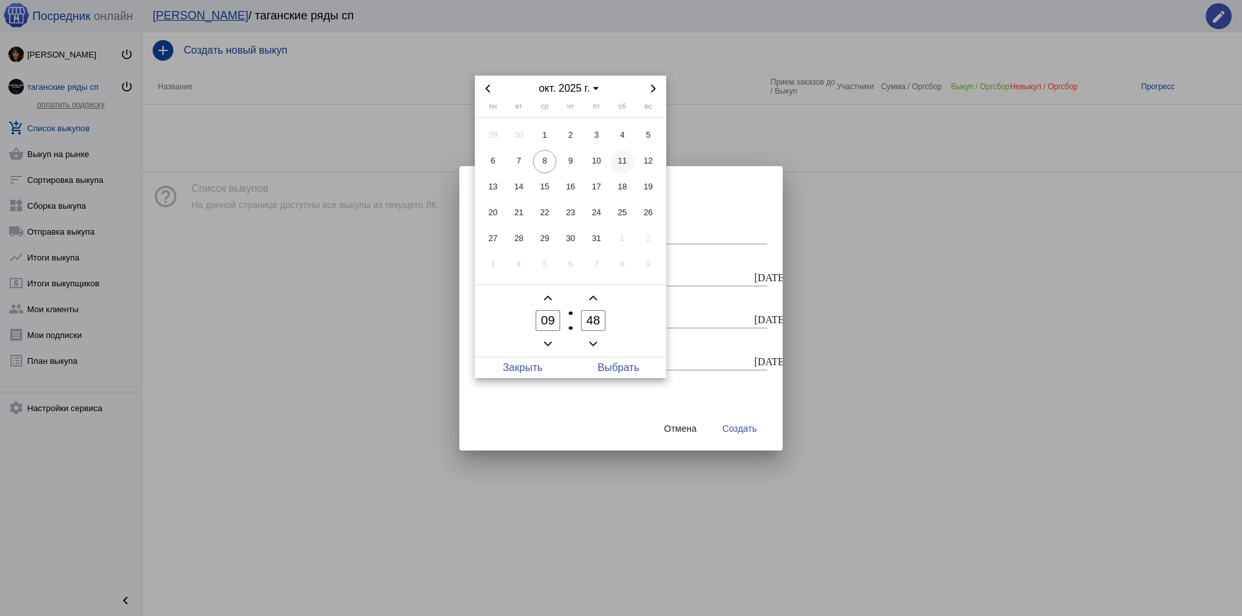
click at [623, 164] on span "11" at bounding box center [621, 161] width 23 height 23
click at [623, 359] on div "окт. 2025 г. пн вт ср чт пт сб вс 29 30 1 2 3 4 5 6 7 8 9 10 11 12 13 14 15 16 …" at bounding box center [570, 227] width 191 height 303
click at [620, 363] on span "Выбрать" at bounding box center [618, 368] width 96 height 21
type input "11.10.2025 09:48"
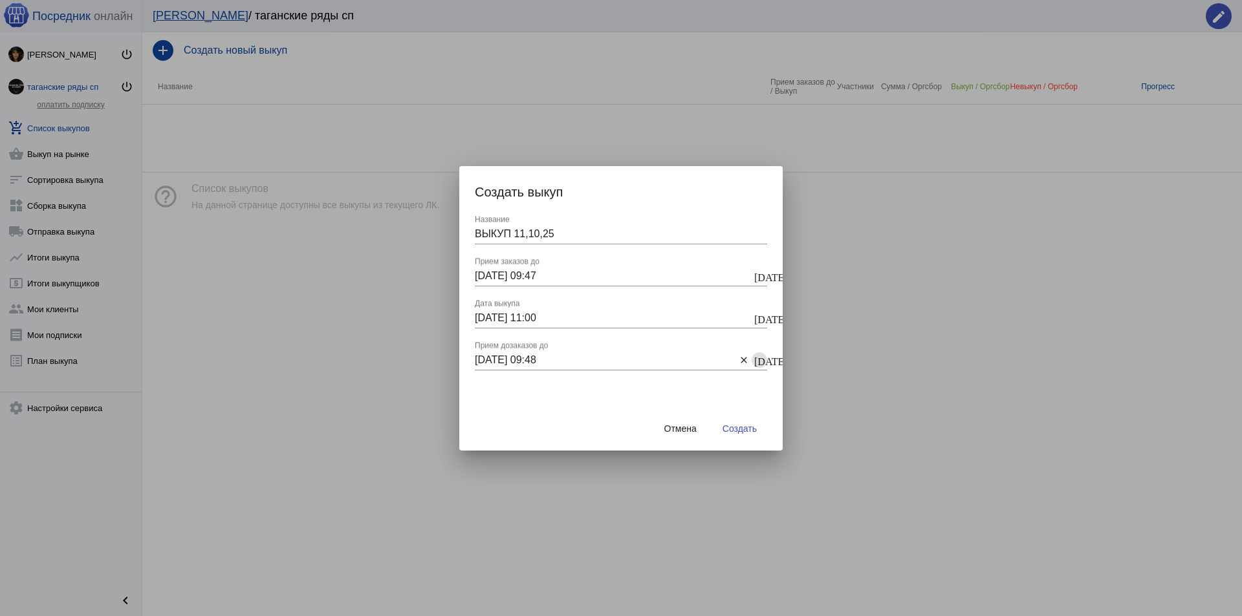
click at [746, 435] on button "Создать" at bounding box center [739, 428] width 55 height 23
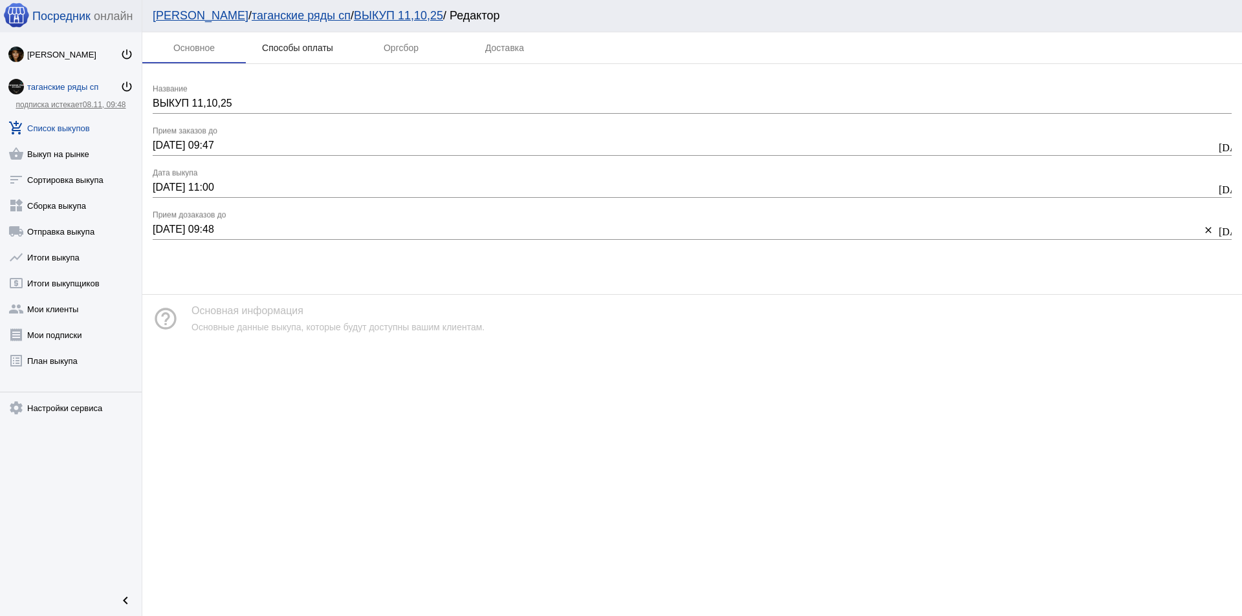
click at [309, 58] on div "Способы оплаты" at bounding box center [297, 47] width 103 height 31
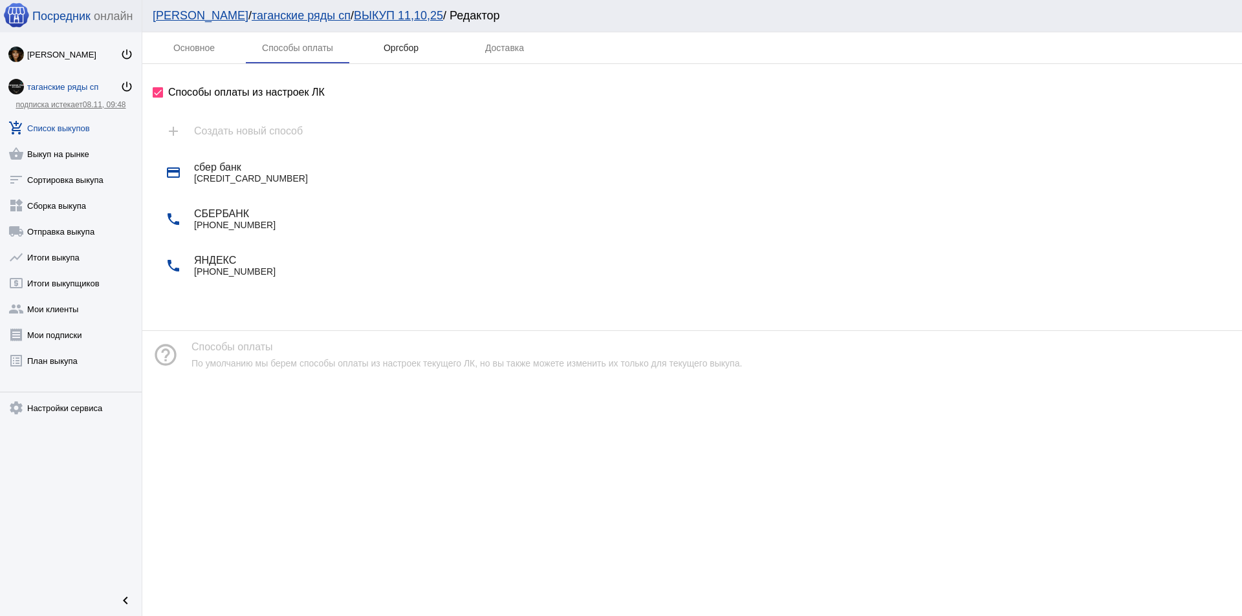
click at [376, 56] on div "Оргсбор" at bounding box center [400, 47] width 103 height 31
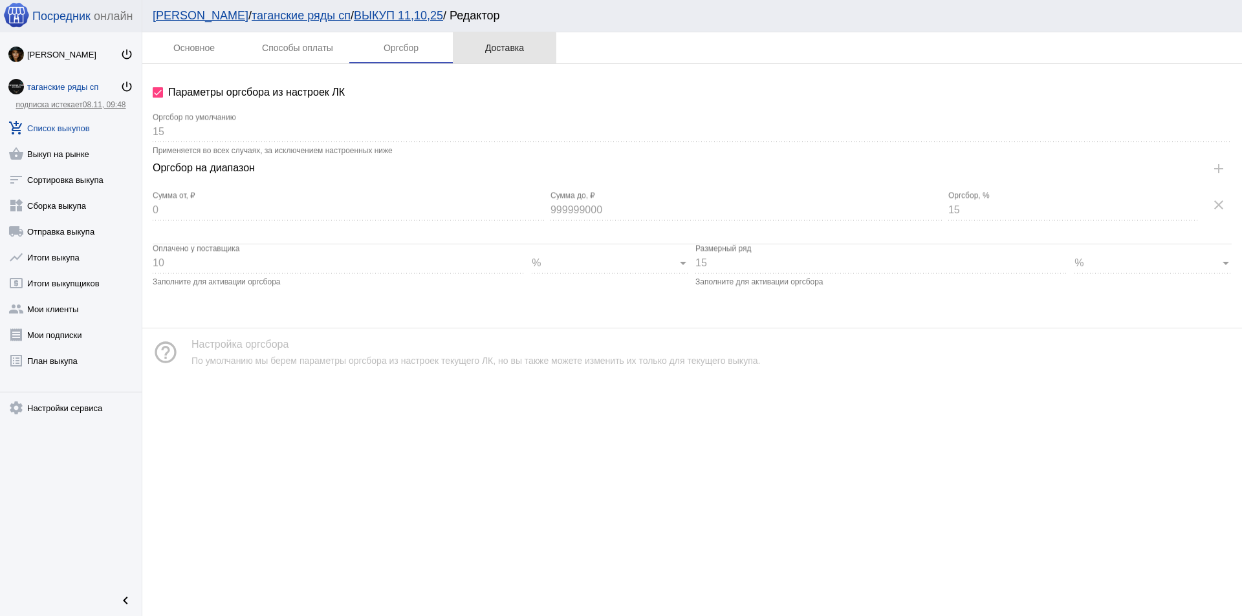
click at [489, 54] on div "Доставка" at bounding box center [504, 47] width 103 height 31
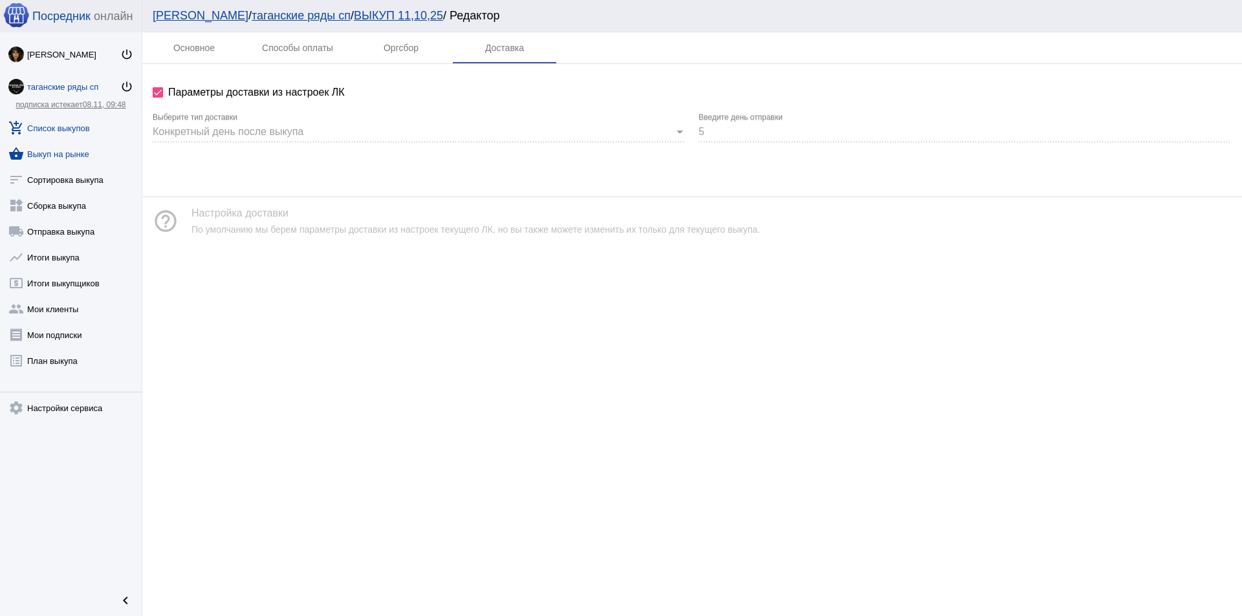
click at [66, 153] on link "shopping_basket Выкуп на рынке" at bounding box center [71, 151] width 142 height 26
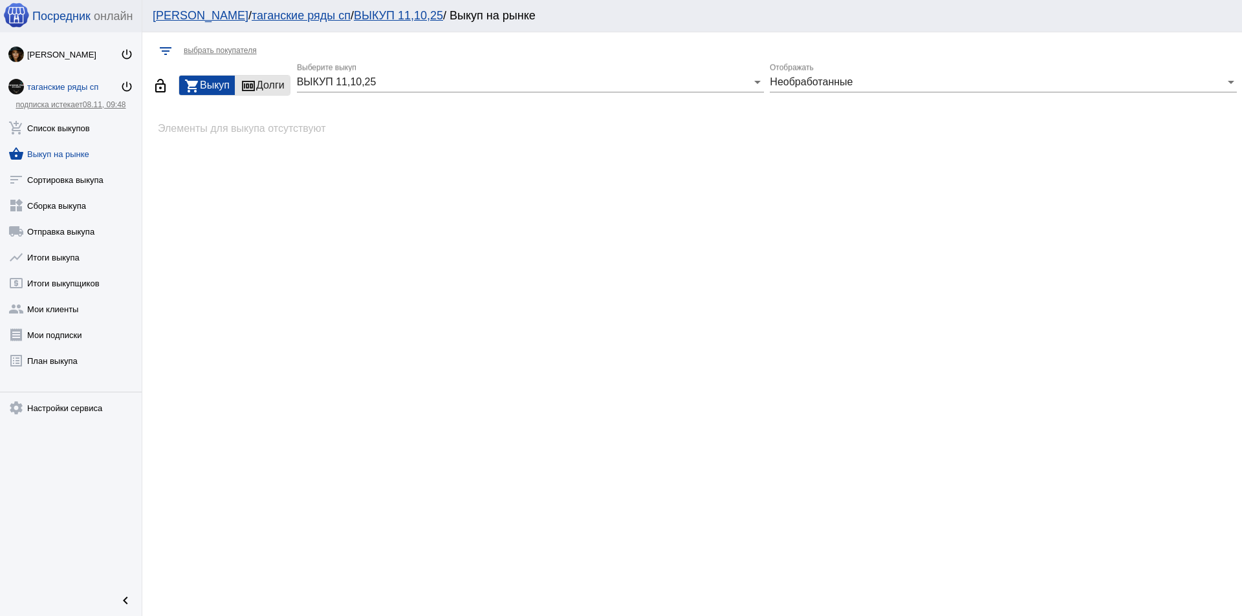
click at [274, 89] on div "money Долги" at bounding box center [262, 85] width 54 height 19
click at [82, 130] on link "add_shopping_cart Список выкупов" at bounding box center [71, 126] width 142 height 26
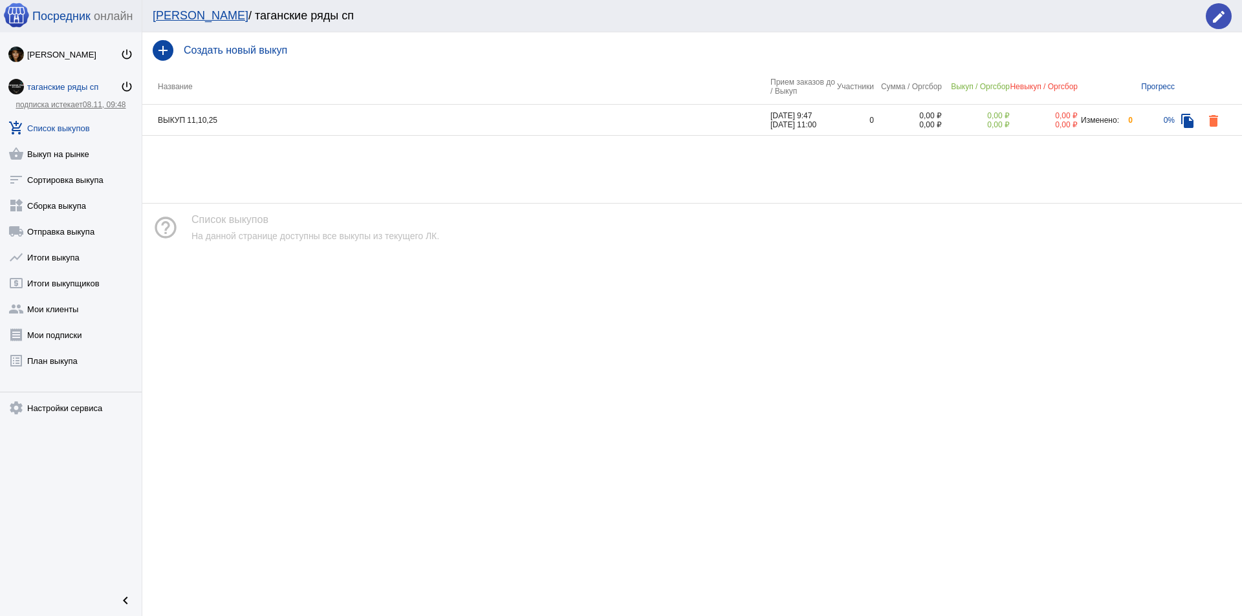
click at [260, 115] on td "ВЫКУП 11,10,25" at bounding box center [456, 120] width 628 height 31
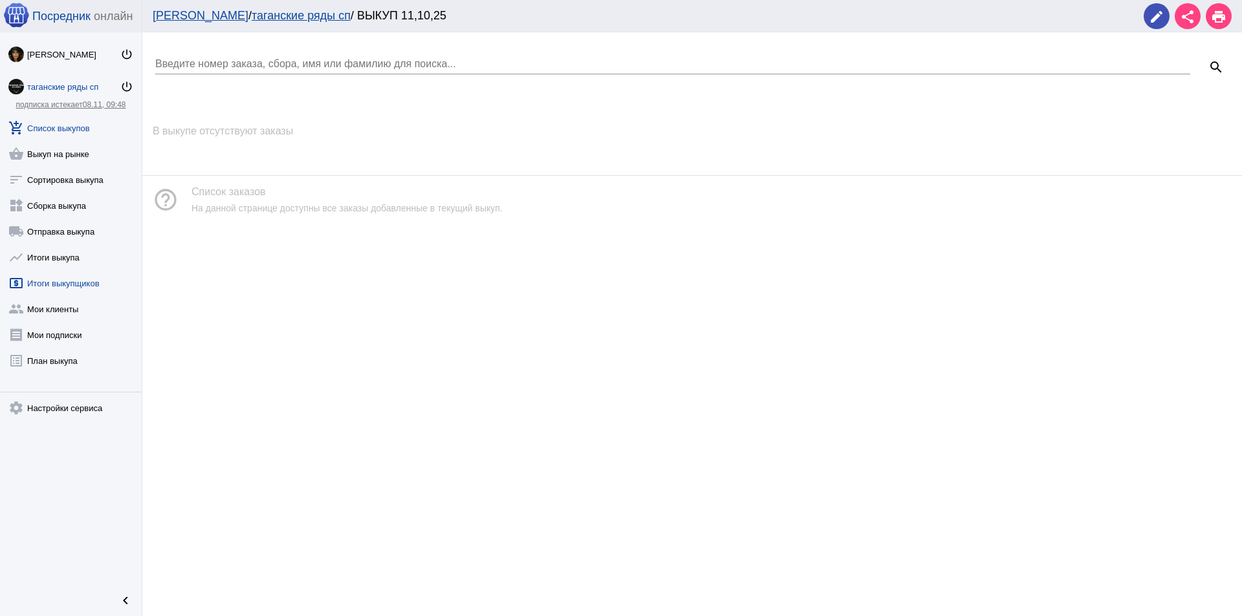
click at [69, 286] on link "local_atm Итоги выкупщиков" at bounding box center [71, 281] width 142 height 26
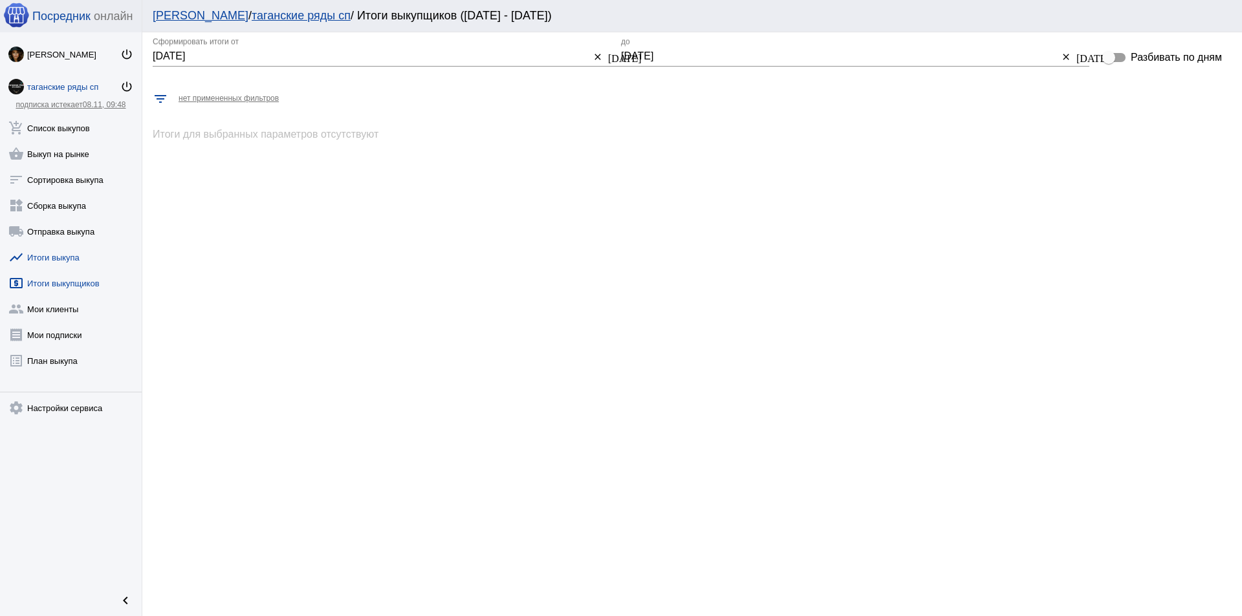
click at [75, 254] on link "show_chart Итоги выкупа" at bounding box center [71, 255] width 142 height 26
click at [80, 225] on link "local_shipping Отправка выкупа" at bounding box center [71, 229] width 142 height 26
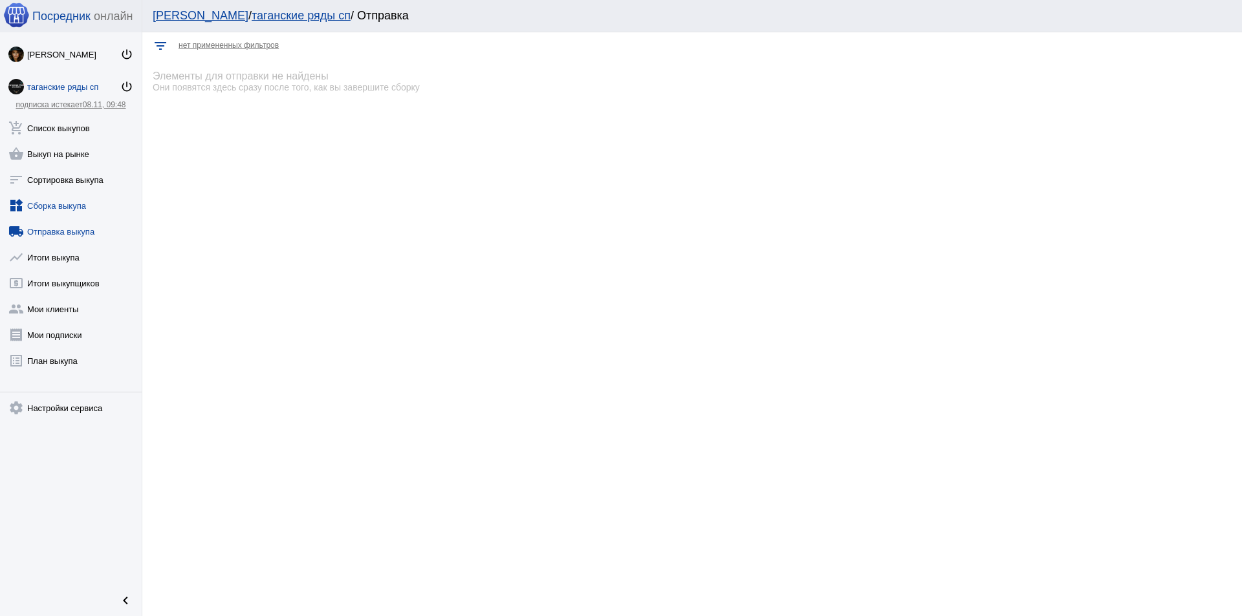
click at [75, 206] on link "widgets Сборка выкупа" at bounding box center [71, 203] width 142 height 26
click at [78, 186] on link "sort Сортировка выкупа" at bounding box center [71, 177] width 142 height 26
click at [78, 156] on link "shopping_basket Выкуп на рынке" at bounding box center [71, 151] width 142 height 26
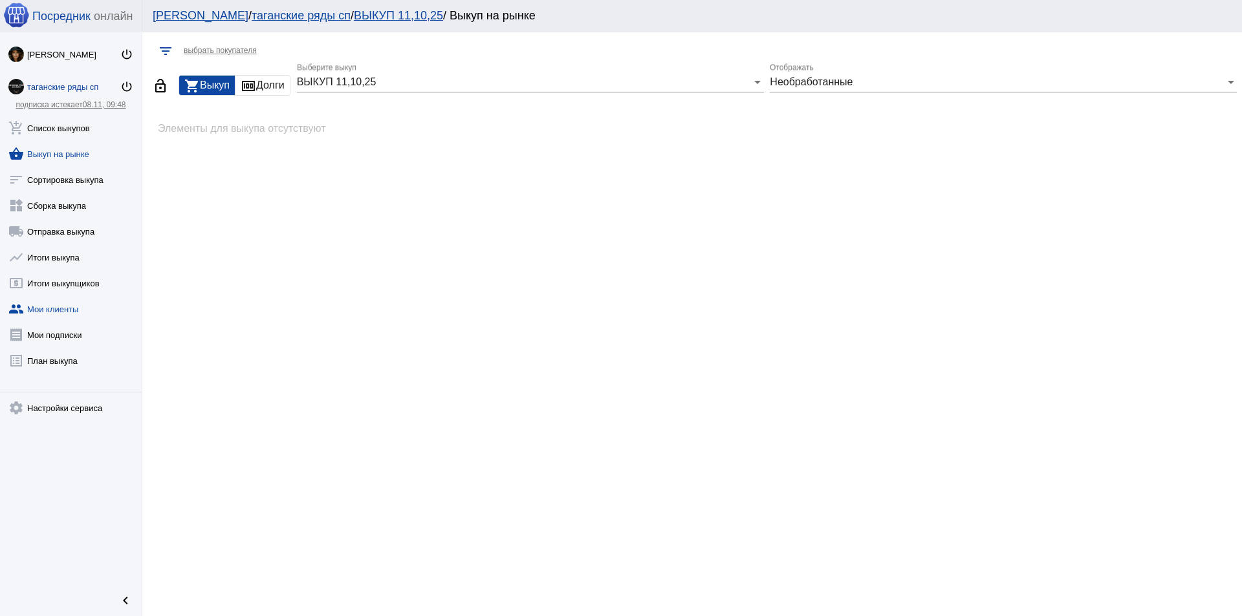
click at [58, 316] on link "group Мои клиенты" at bounding box center [71, 307] width 142 height 26
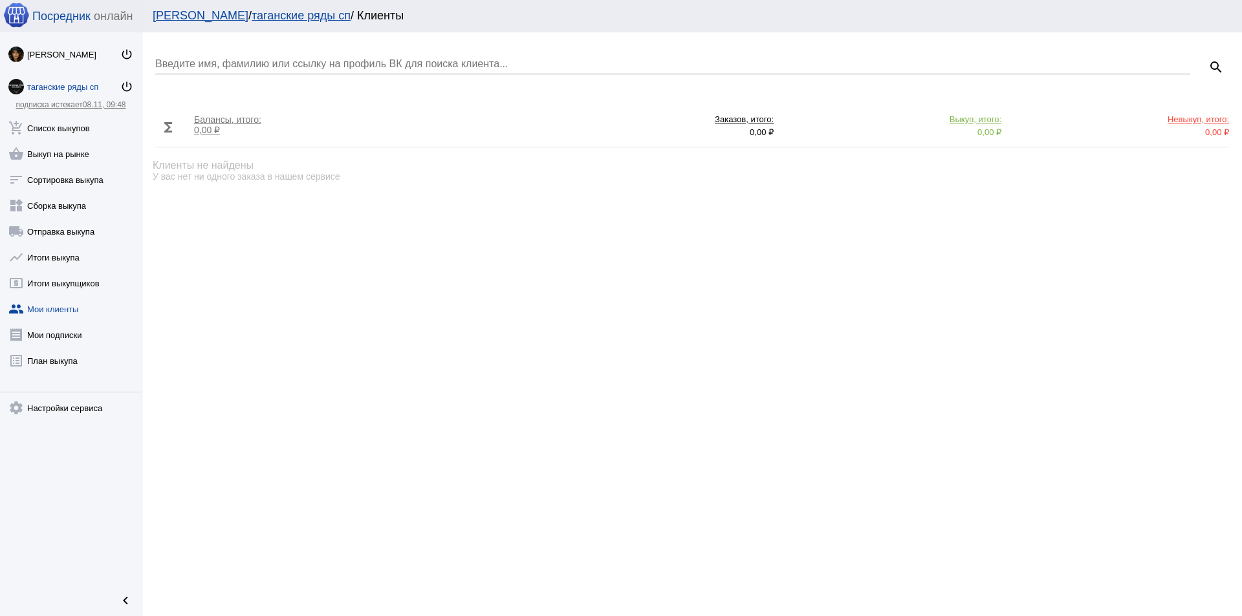
click at [63, 88] on div "таганские ряды сп" at bounding box center [73, 87] width 93 height 10
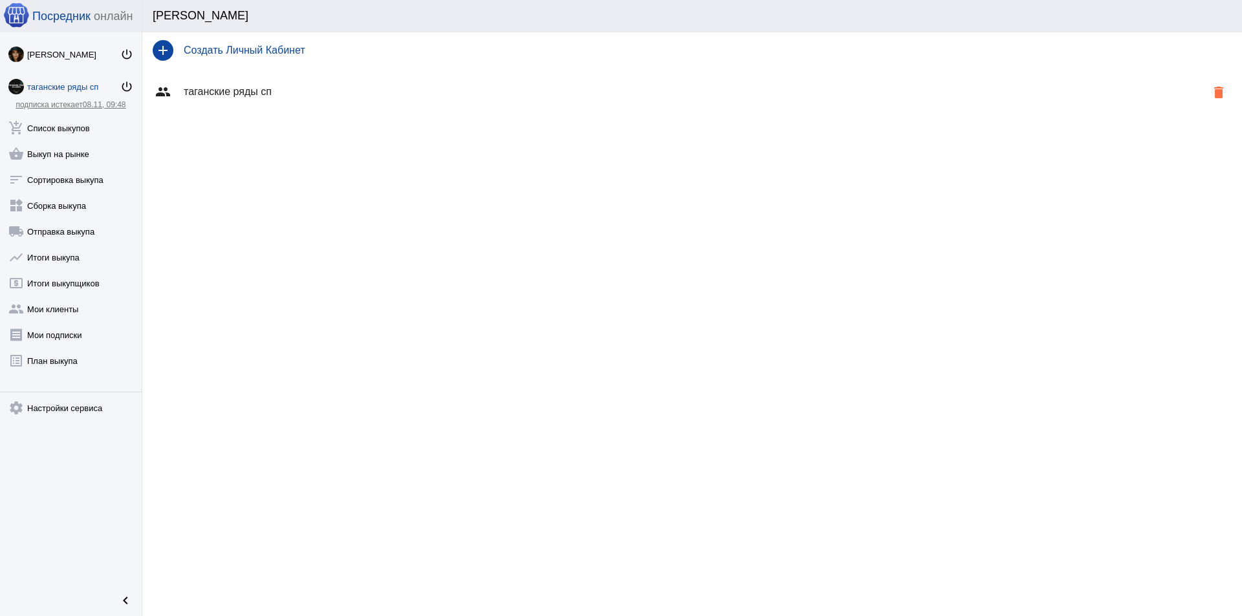
click at [259, 92] on h4 "таганские ряды сп" at bounding box center [695, 92] width 1022 height 12
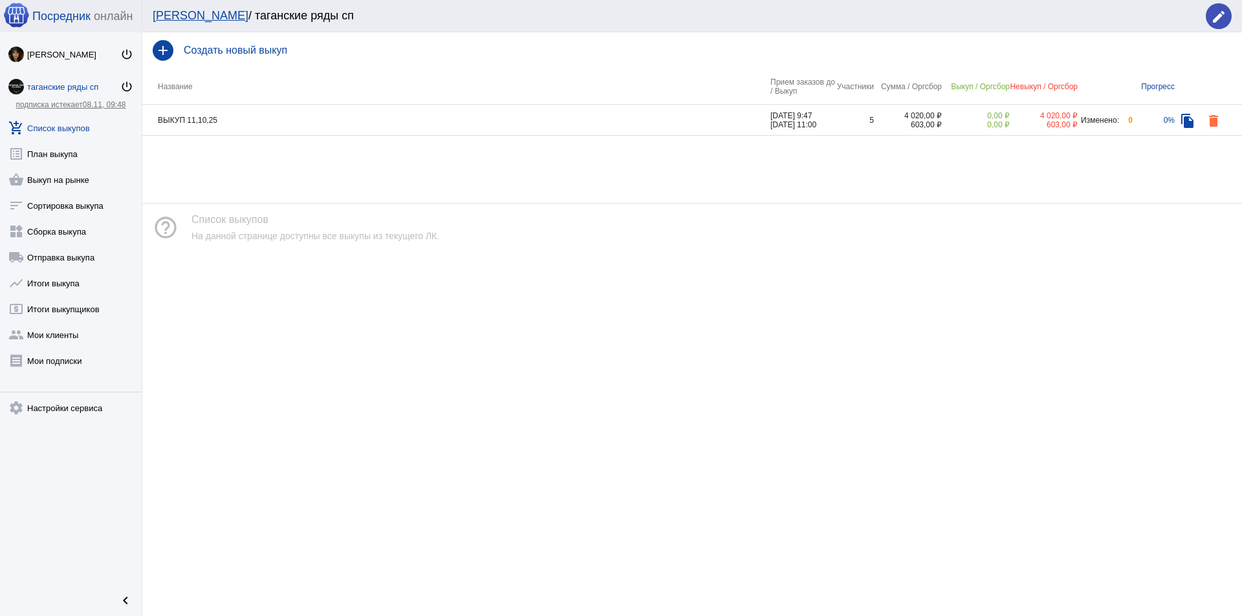
click at [340, 117] on td "ВЫКУП 11,10,25" at bounding box center [456, 120] width 628 height 31
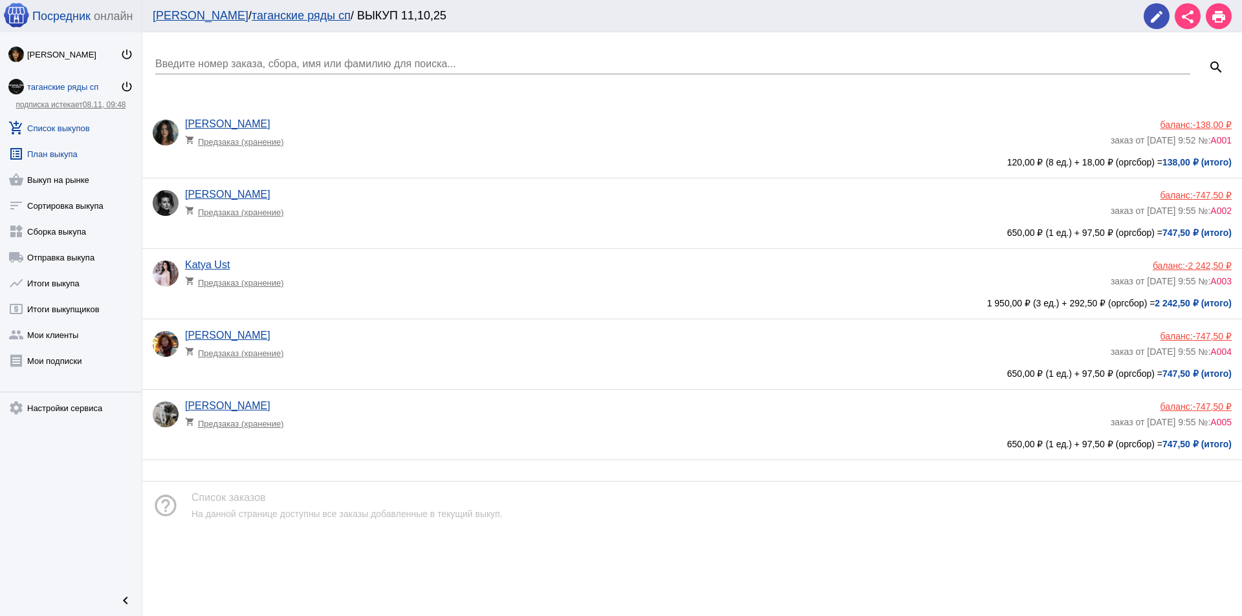
click at [54, 146] on link "list_alt План выкупа" at bounding box center [71, 151] width 142 height 26
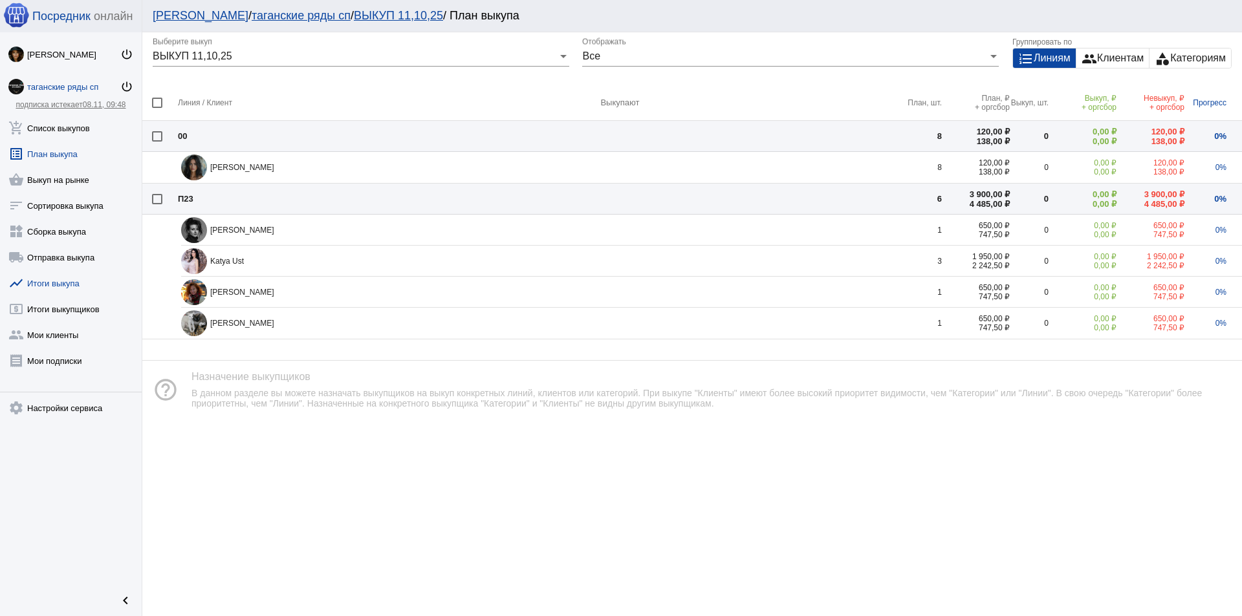
click at [63, 288] on link "show_chart Итоги выкупа" at bounding box center [71, 281] width 142 height 26
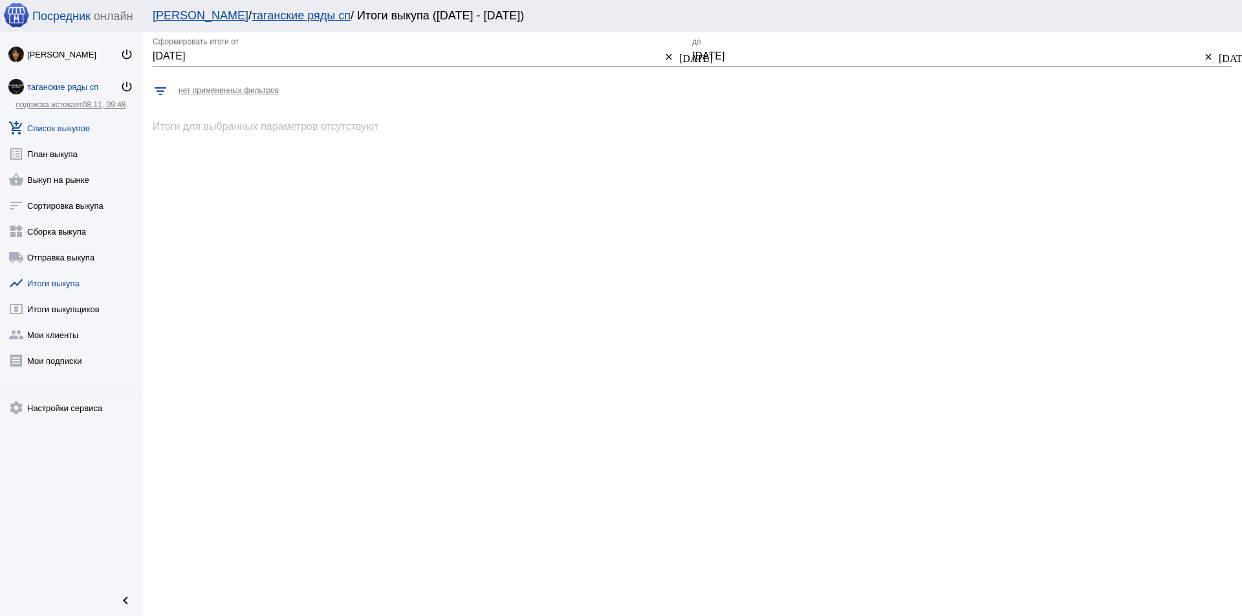
click at [73, 124] on link "add_shopping_cart Список выкупов" at bounding box center [71, 126] width 142 height 26
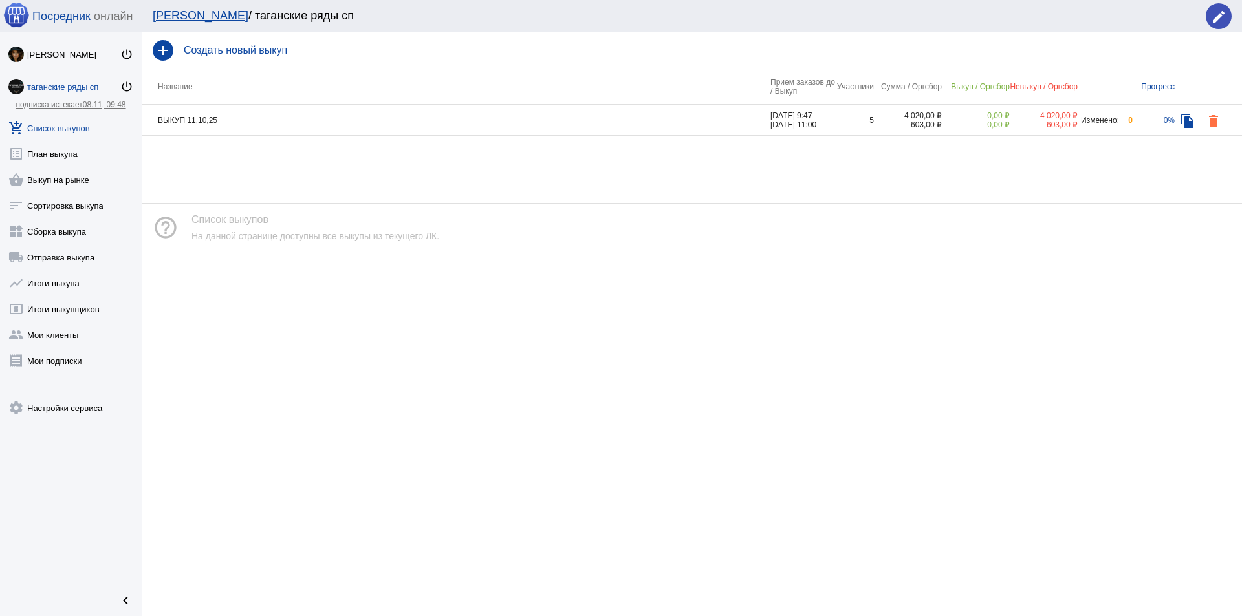
click at [285, 118] on td "ВЫКУП 11,10,25" at bounding box center [456, 120] width 628 height 31
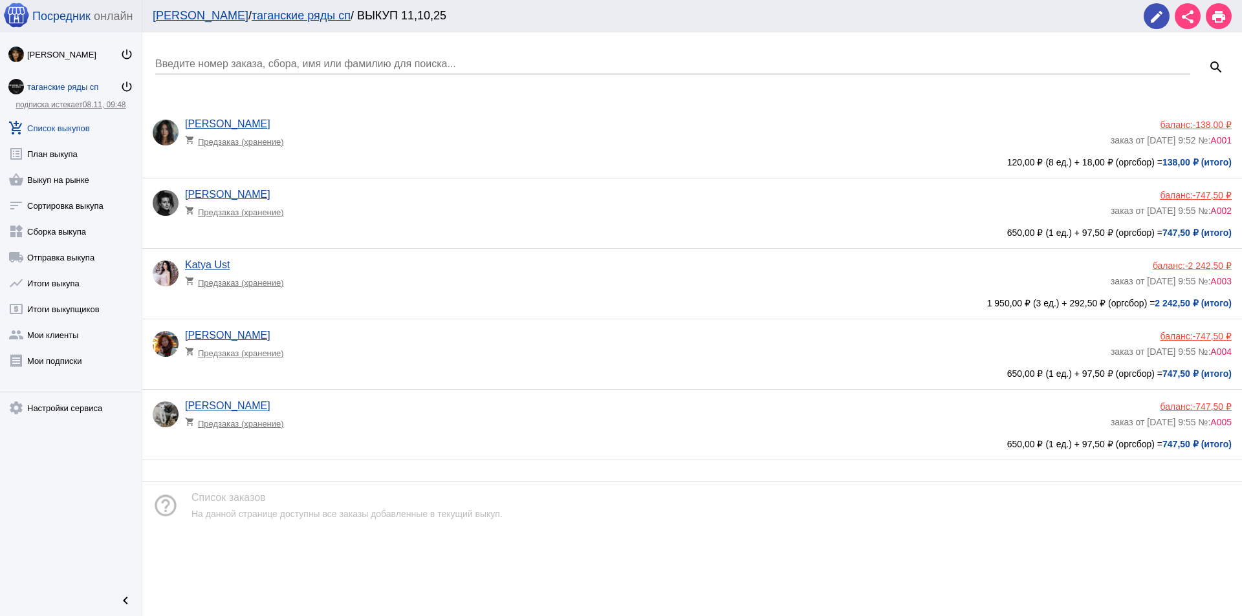
click at [392, 157] on div "120,00 ₽ (8 ед.) + 18,00 ₽ (оргсбор) = 138,00 ₽ (итого)" at bounding box center [692, 162] width 1079 height 10
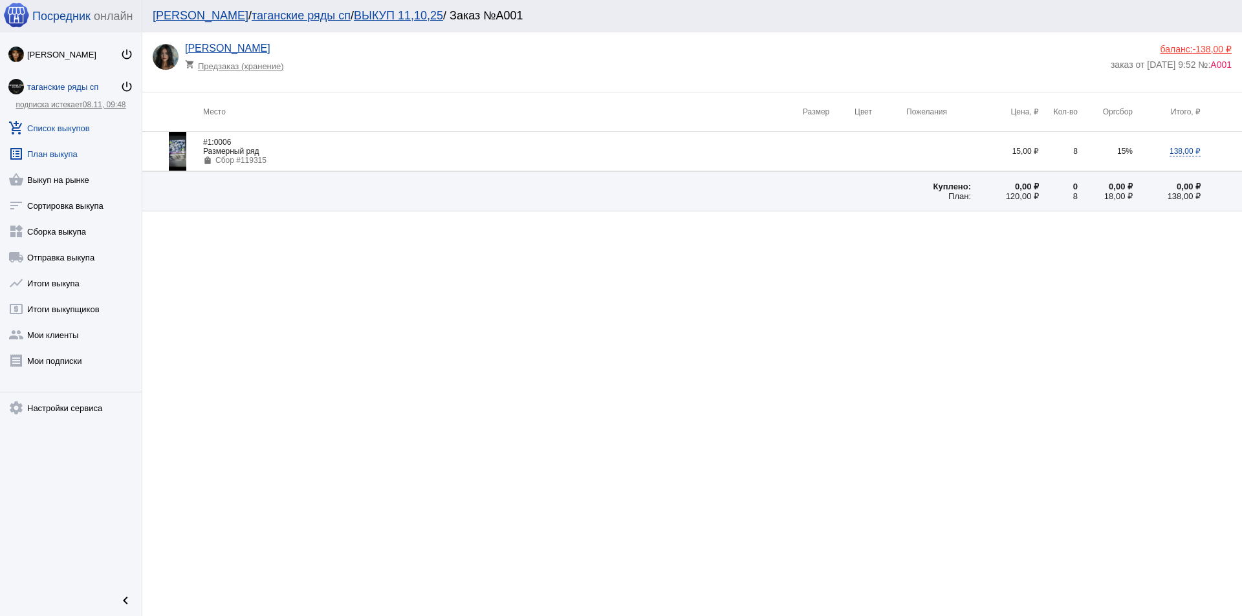
click at [54, 151] on link "list_alt План выкупа" at bounding box center [71, 151] width 142 height 26
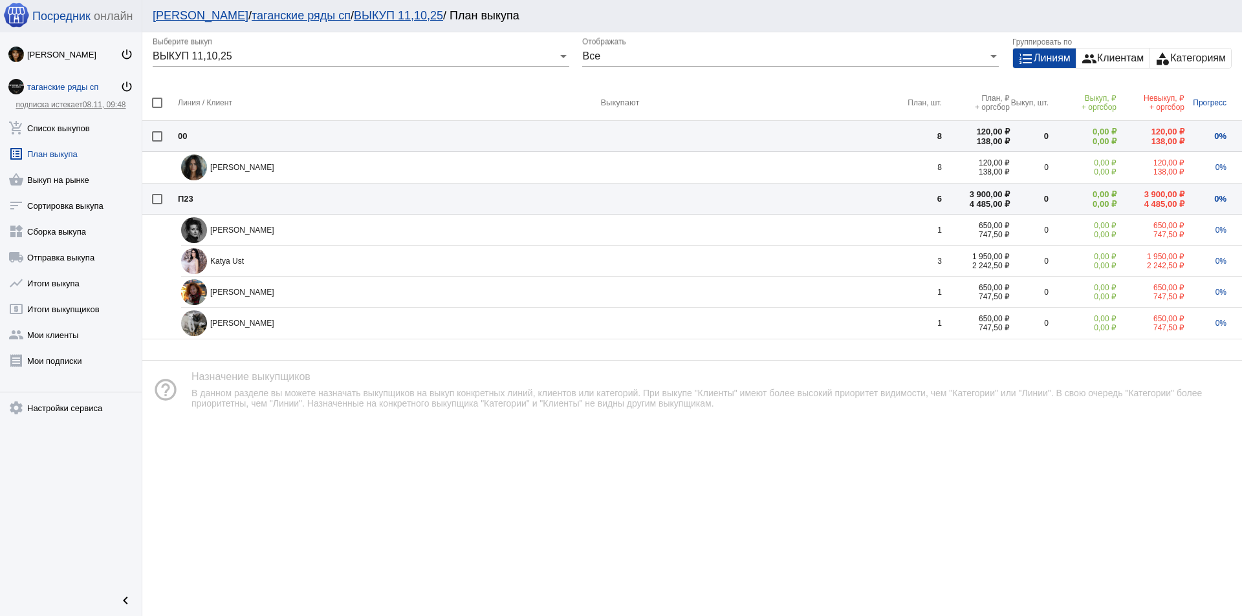
click at [62, 82] on div "таганские ряды сп" at bounding box center [73, 87] width 93 height 10
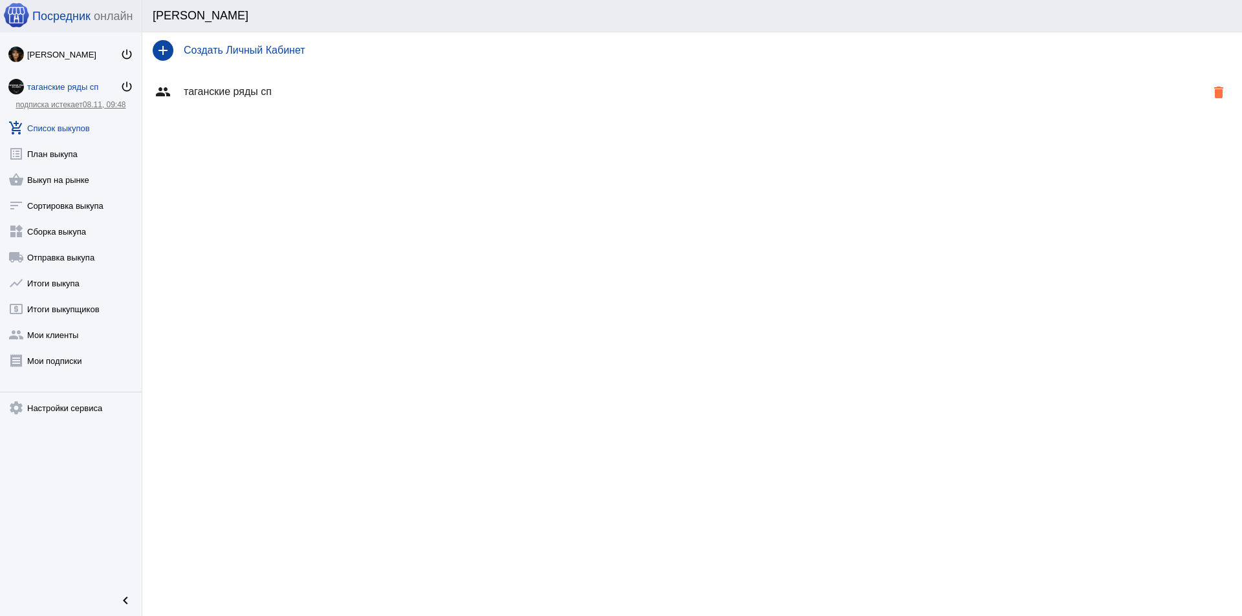
click at [61, 133] on link "add_shopping_cart Список выкупов" at bounding box center [71, 126] width 142 height 26
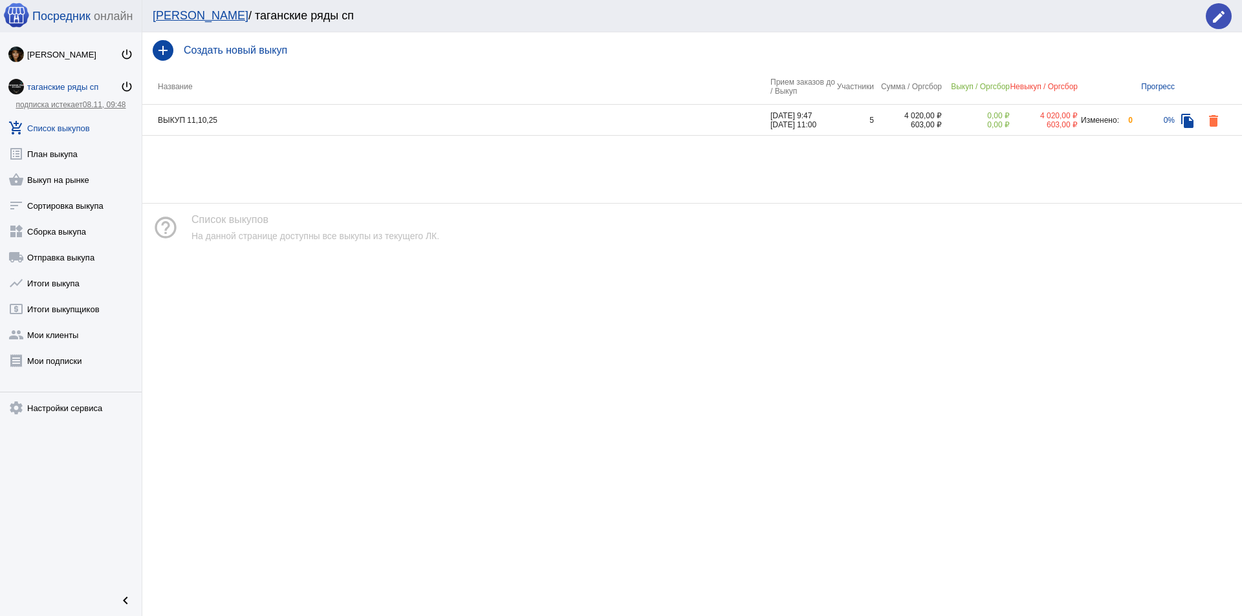
click at [288, 125] on td "ВЫКУП 11,10,25" at bounding box center [456, 120] width 628 height 31
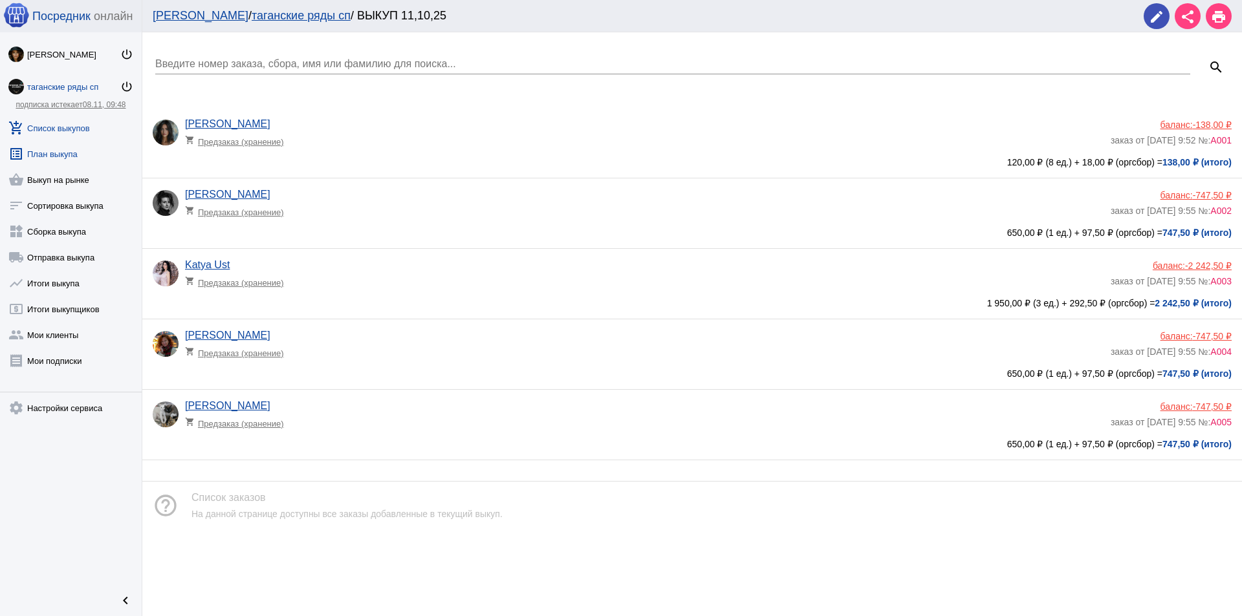
click at [67, 147] on link "list_alt План выкупа" at bounding box center [71, 151] width 142 height 26
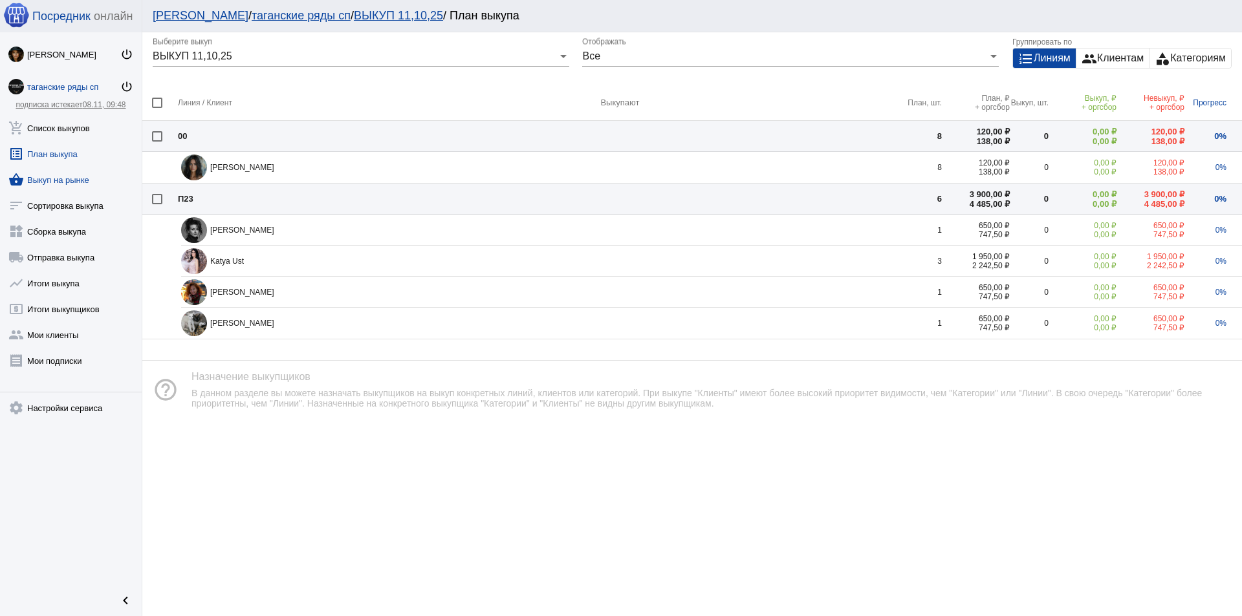
click at [59, 177] on link "shopping_basket Выкуп на рынке" at bounding box center [71, 177] width 142 height 26
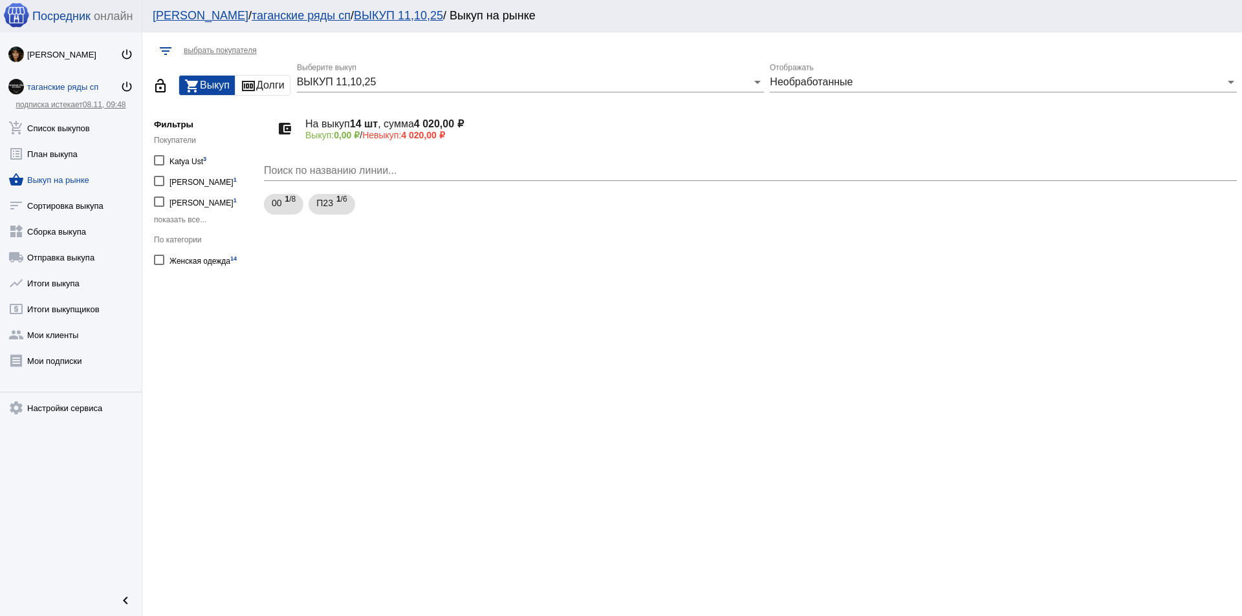
click at [159, 260] on div at bounding box center [159, 260] width 10 height 10
checkbox input "true"
click at [396, 127] on h4 "На выкуп 14 шт , сумма 4 020,00 ₽" at bounding box center [765, 124] width 921 height 12
click at [806, 78] on span "Необработанные" at bounding box center [811, 81] width 83 height 11
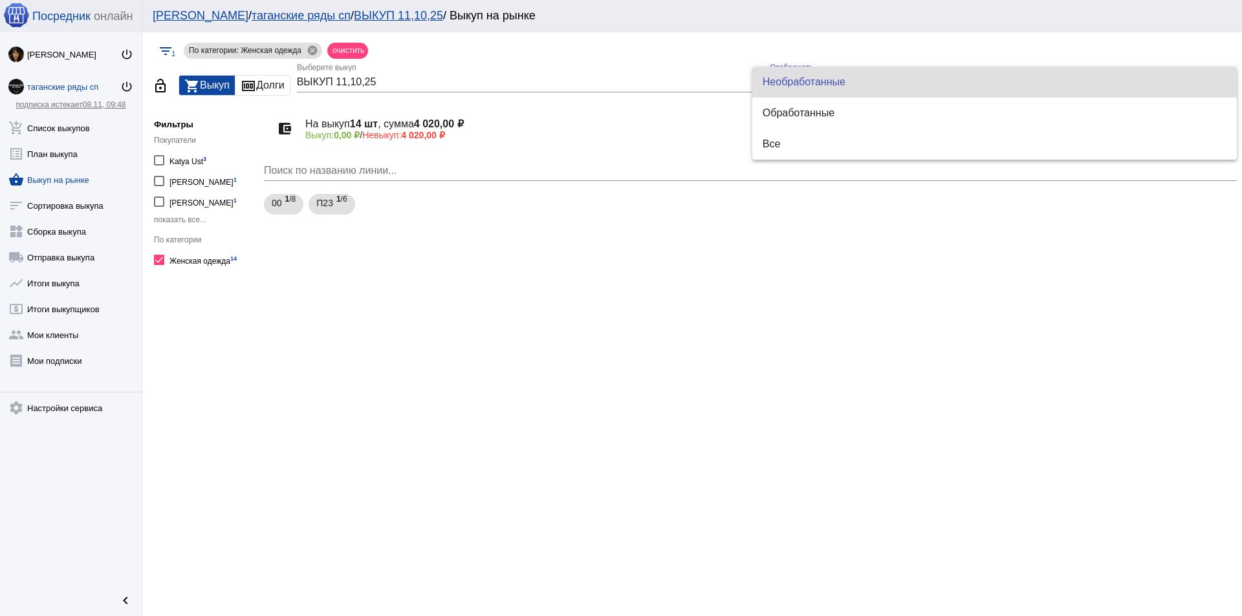
click at [700, 83] on div at bounding box center [621, 308] width 1242 height 616
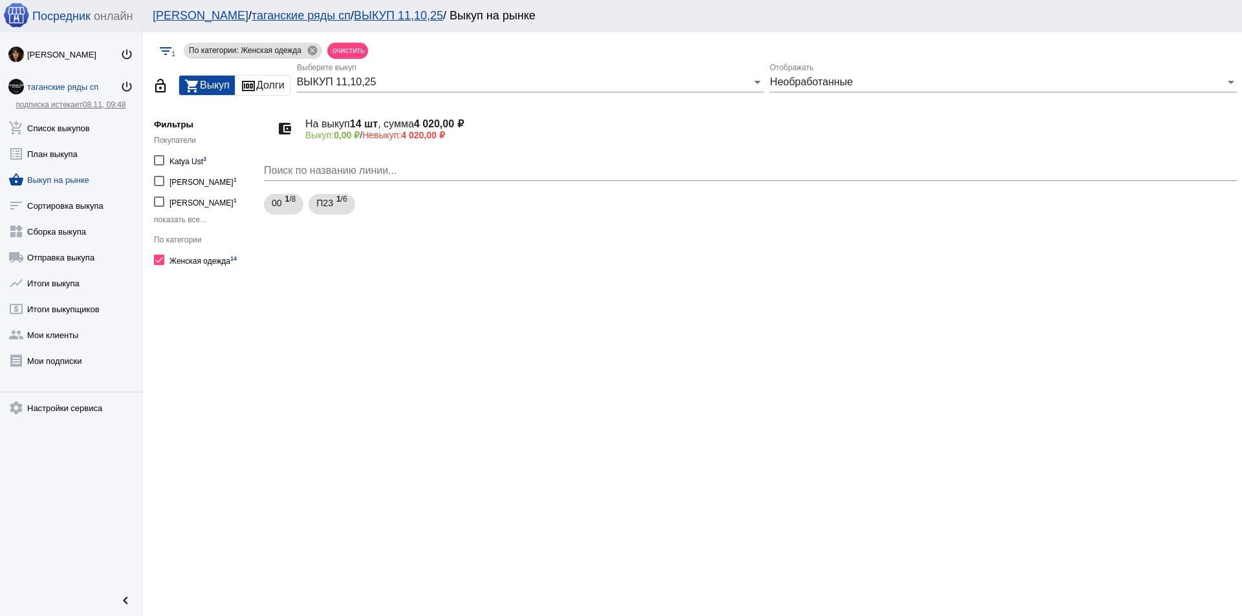
click at [883, 72] on div "Необработанные Отображать" at bounding box center [1003, 77] width 467 height 29
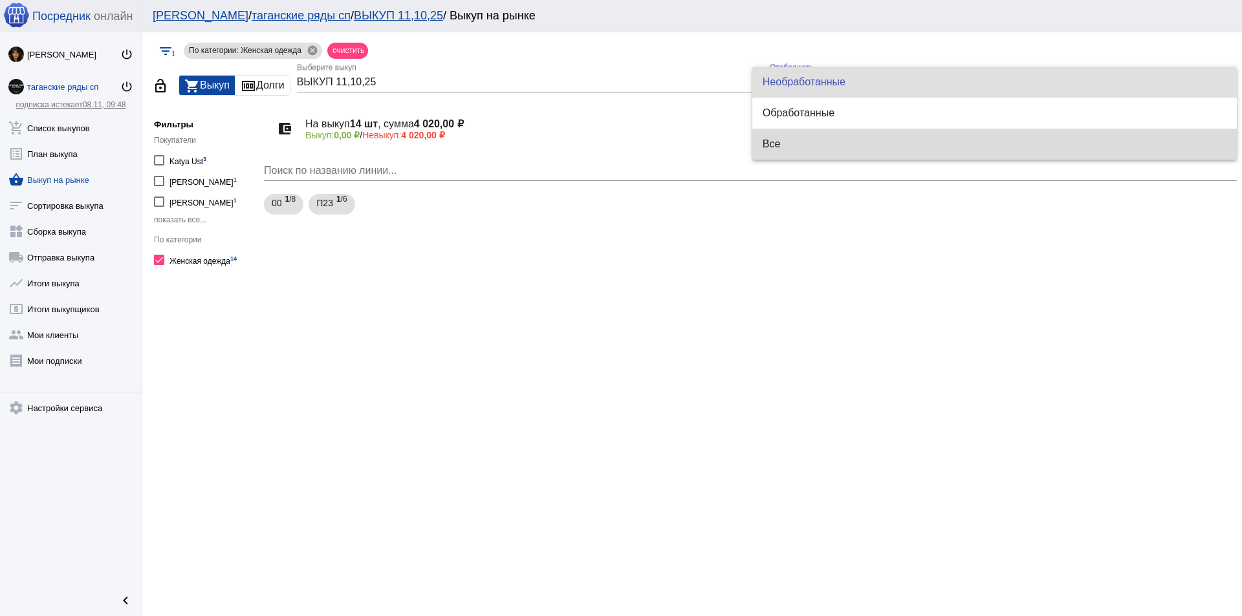
click at [820, 147] on span "Все" at bounding box center [994, 144] width 464 height 10
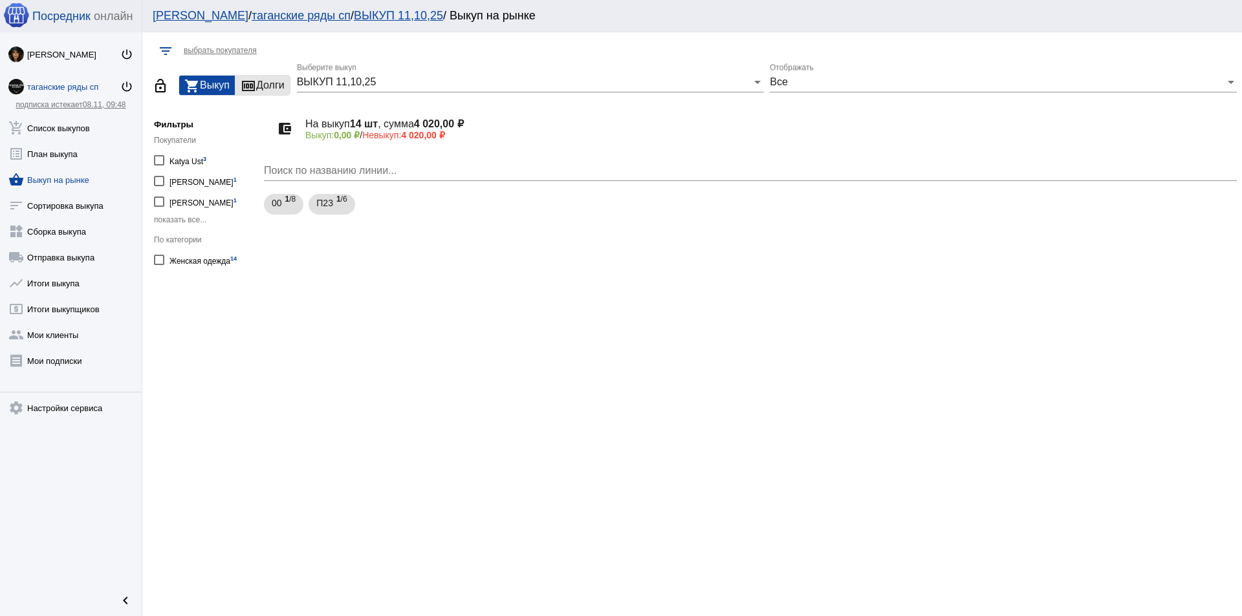
click at [256, 85] on mat-icon "money" at bounding box center [249, 86] width 16 height 16
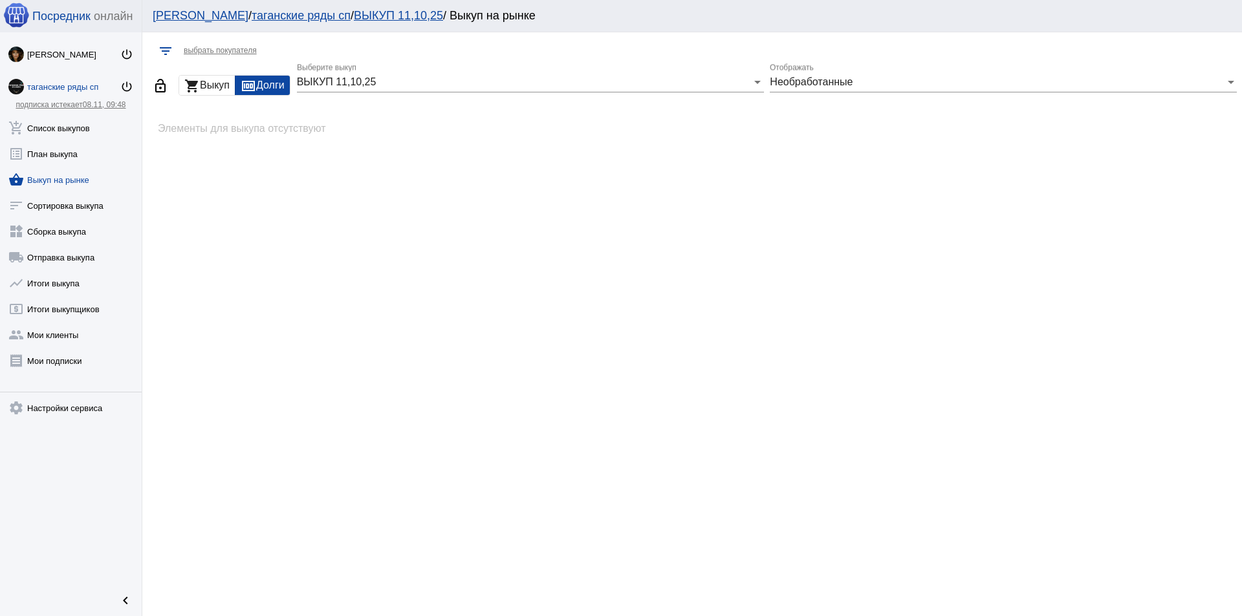
click at [208, 85] on div "shopping_cart Выкуп" at bounding box center [207, 85] width 56 height 19
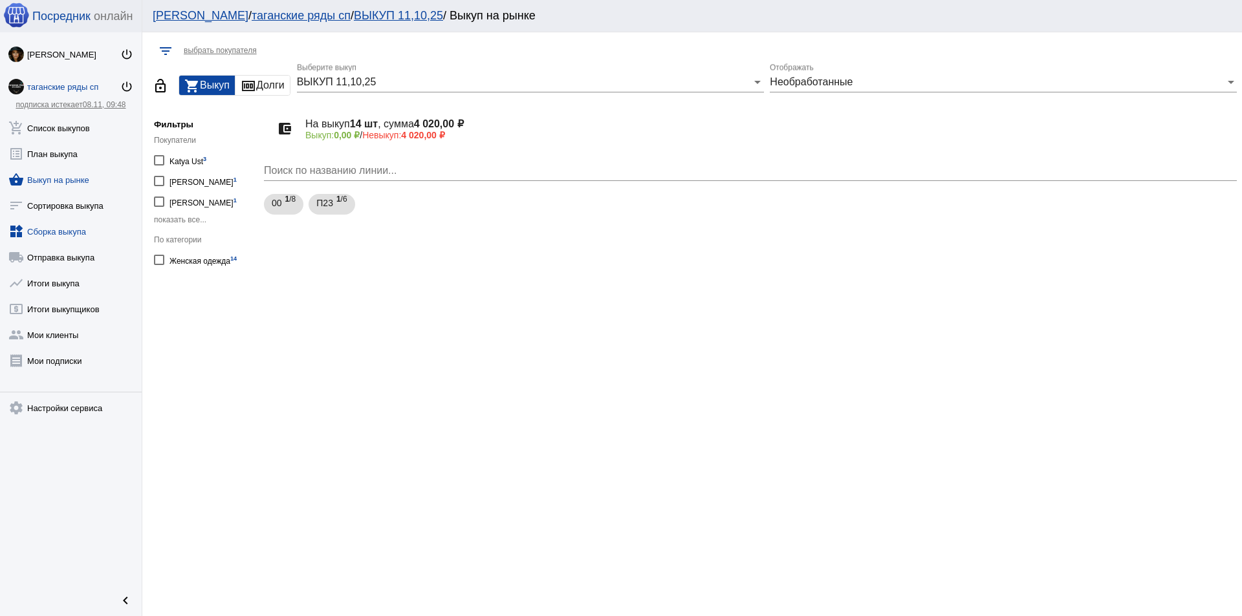
click at [67, 203] on link "sort Сортировка выкупа" at bounding box center [71, 203] width 142 height 26
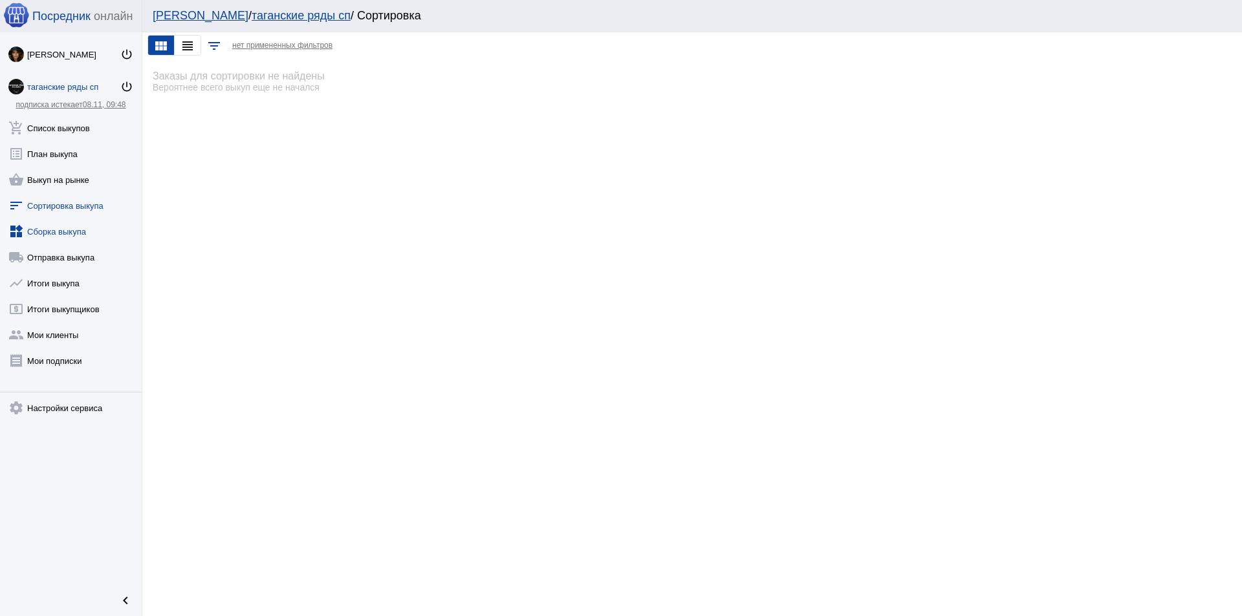
click at [69, 224] on link "widgets Сборка выкупа" at bounding box center [71, 229] width 142 height 26
click at [77, 252] on link "local_shipping Отправка выкупа" at bounding box center [71, 255] width 142 height 26
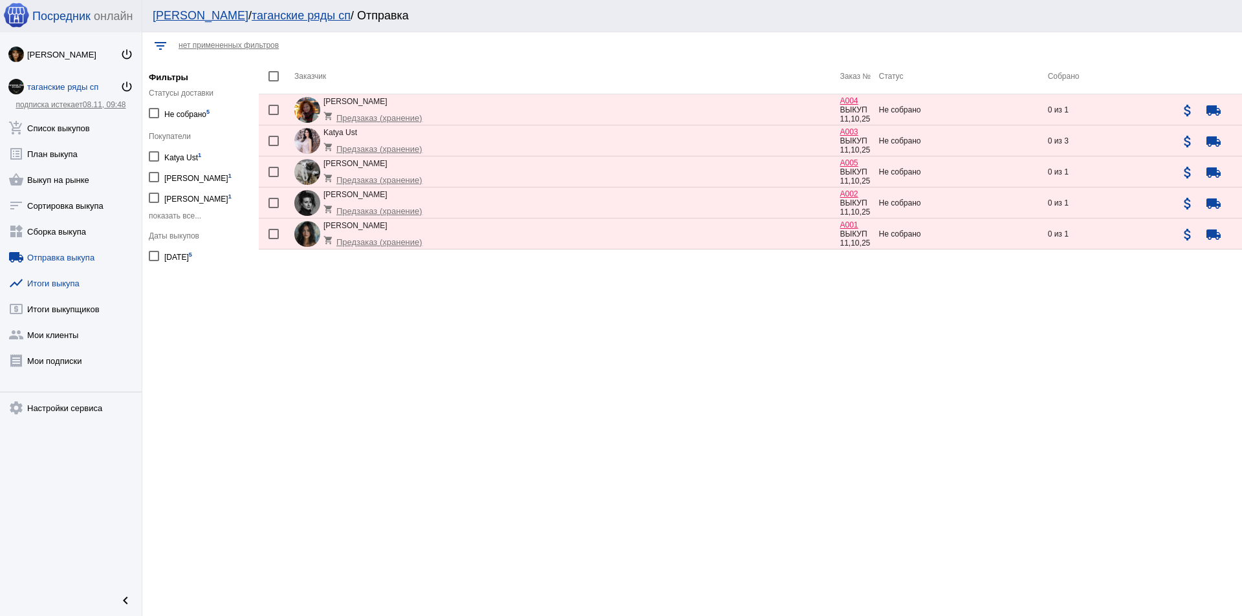
click at [76, 281] on link "show_chart Итоги выкупа" at bounding box center [71, 281] width 142 height 26
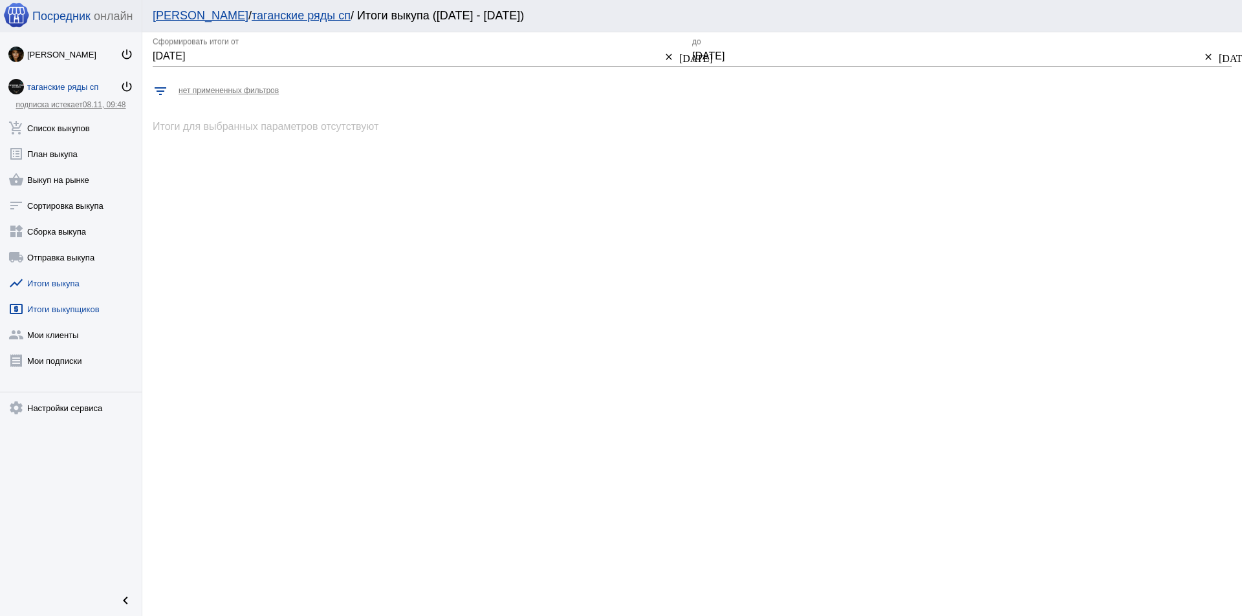
click at [83, 305] on link "local_atm Итоги выкупщиков" at bounding box center [71, 307] width 142 height 26
click at [54, 334] on link "group Мои клиенты" at bounding box center [71, 332] width 142 height 26
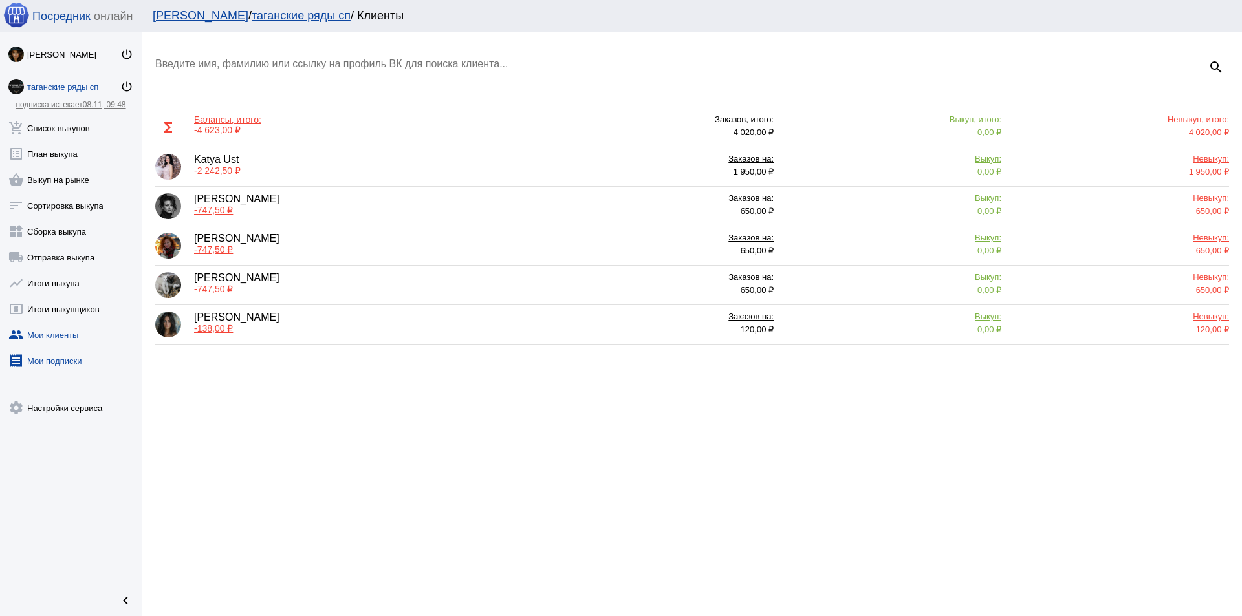
click at [76, 354] on link "receipt Мои подписки" at bounding box center [71, 358] width 142 height 26
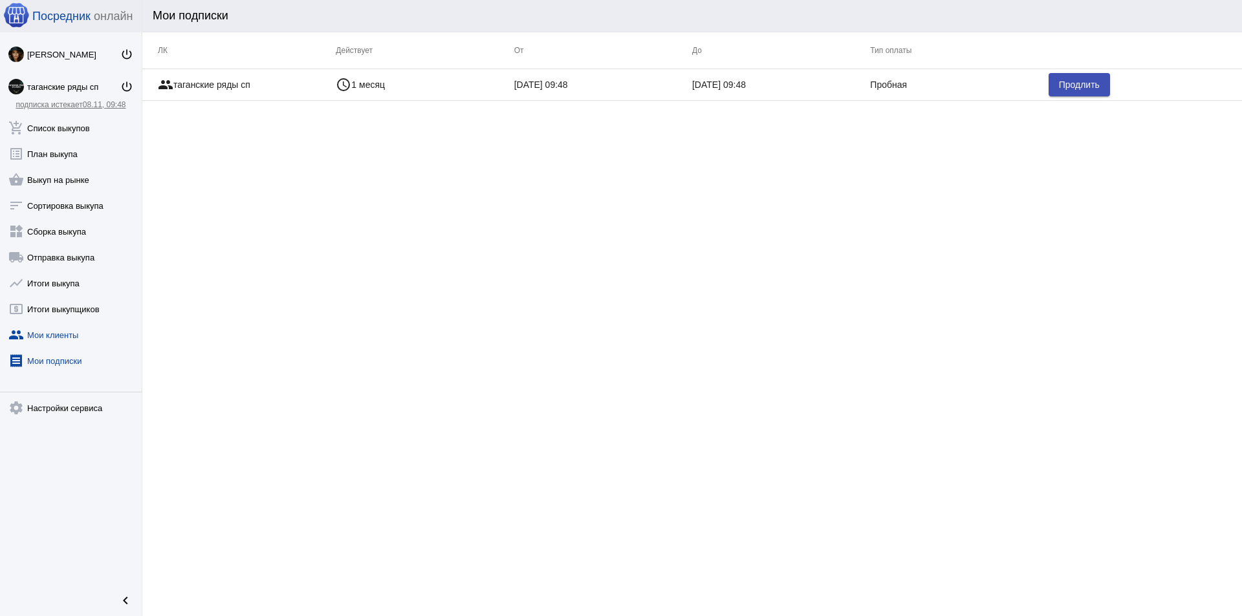
click at [68, 340] on link "group Мои клиенты" at bounding box center [71, 332] width 142 height 26
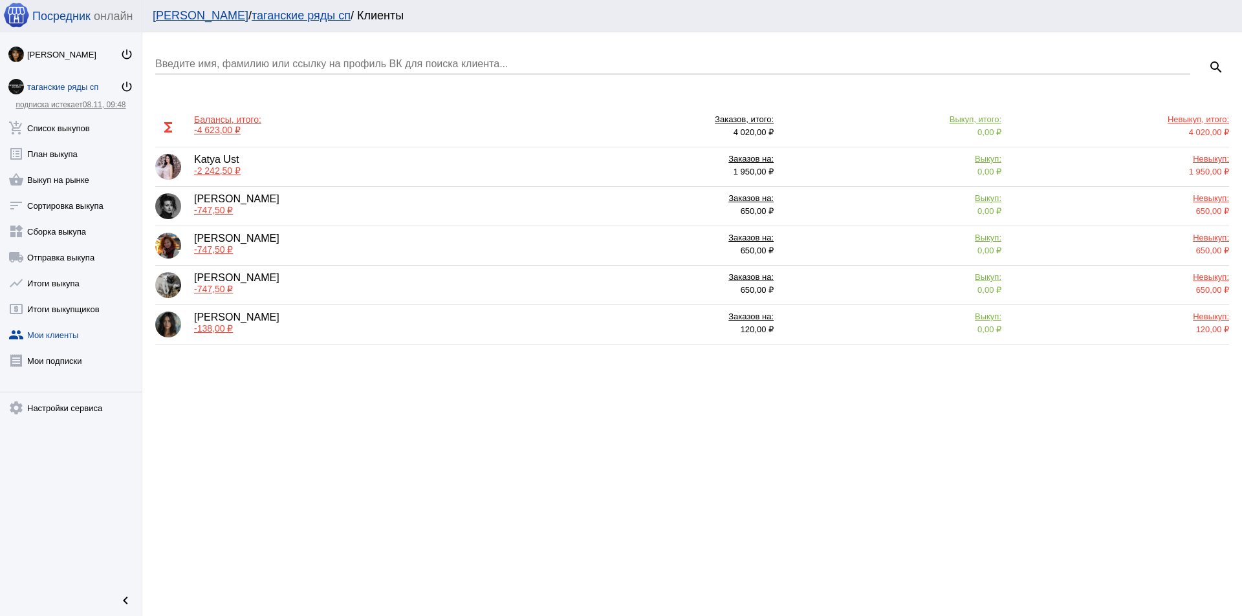
click at [279, 173] on div "Katya Ust -2 242,50 ₽" at bounding box center [350, 167] width 391 height 26
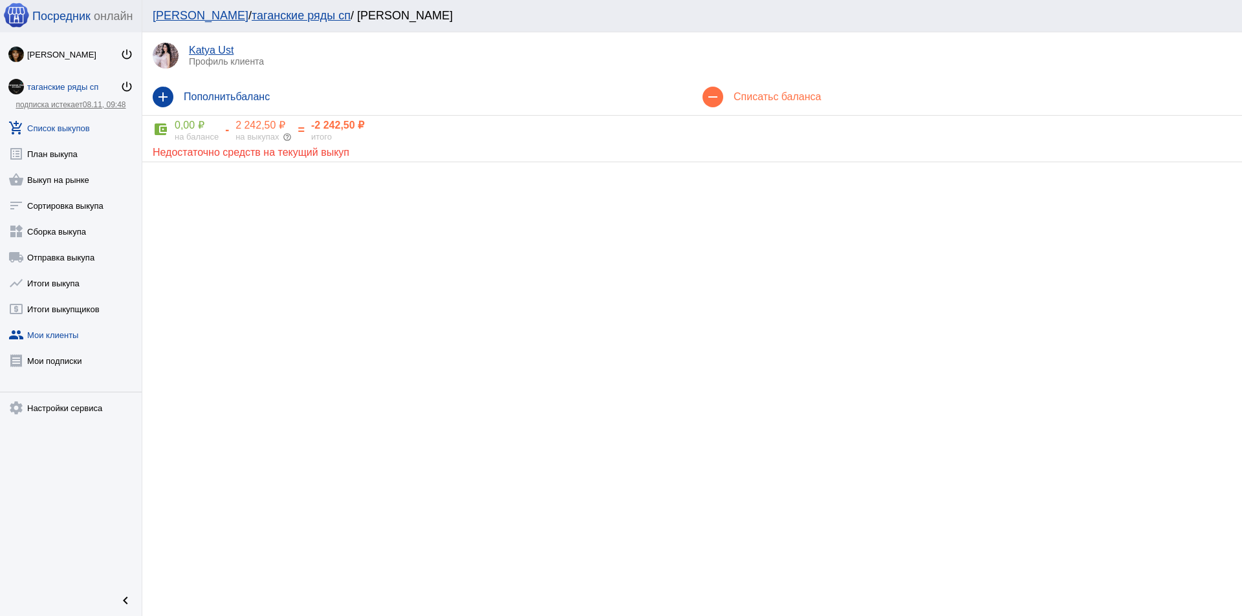
click at [77, 129] on link "add_shopping_cart Список выкупов" at bounding box center [71, 126] width 142 height 26
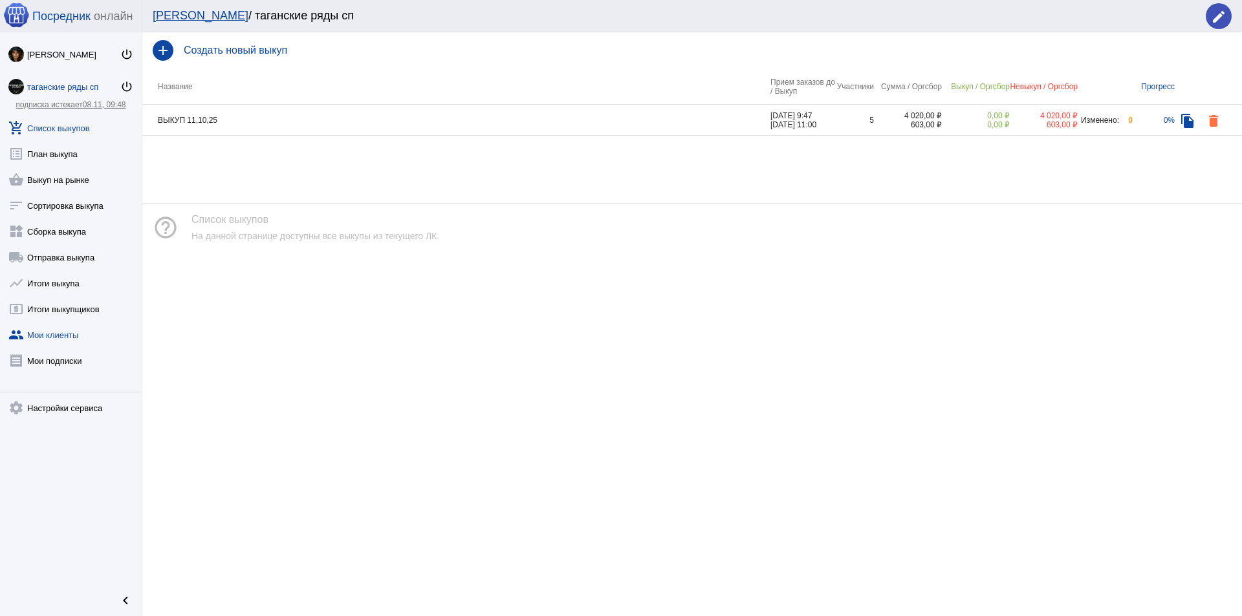
click at [65, 334] on link "group Мои клиенты" at bounding box center [71, 332] width 142 height 26
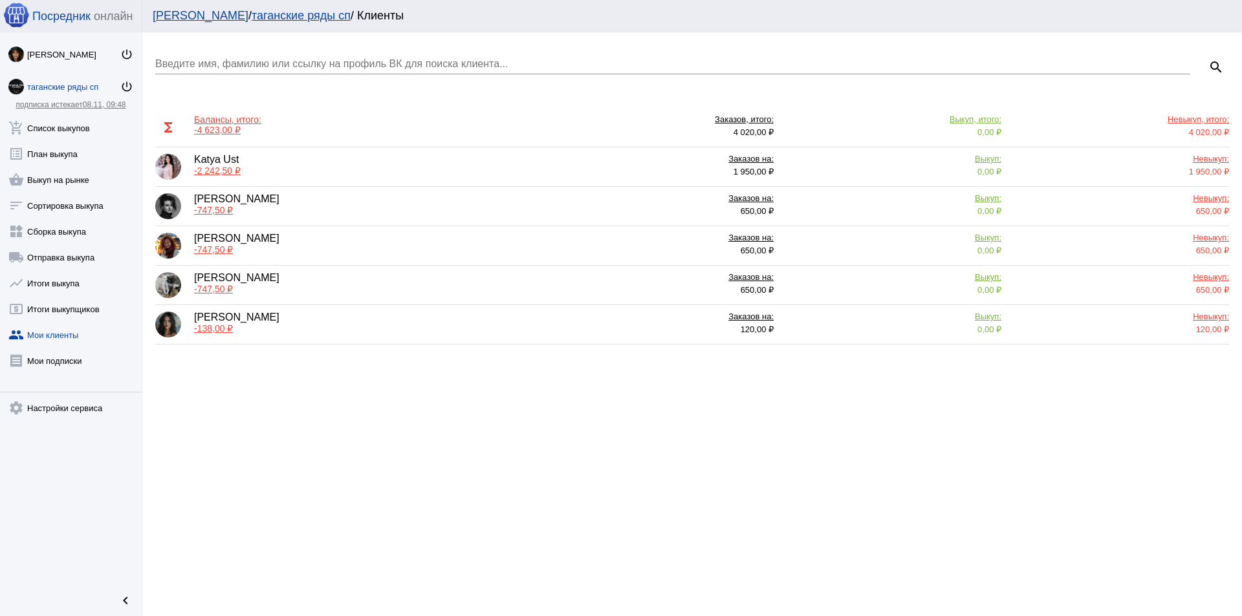
click at [167, 167] on img at bounding box center [168, 167] width 26 height 26
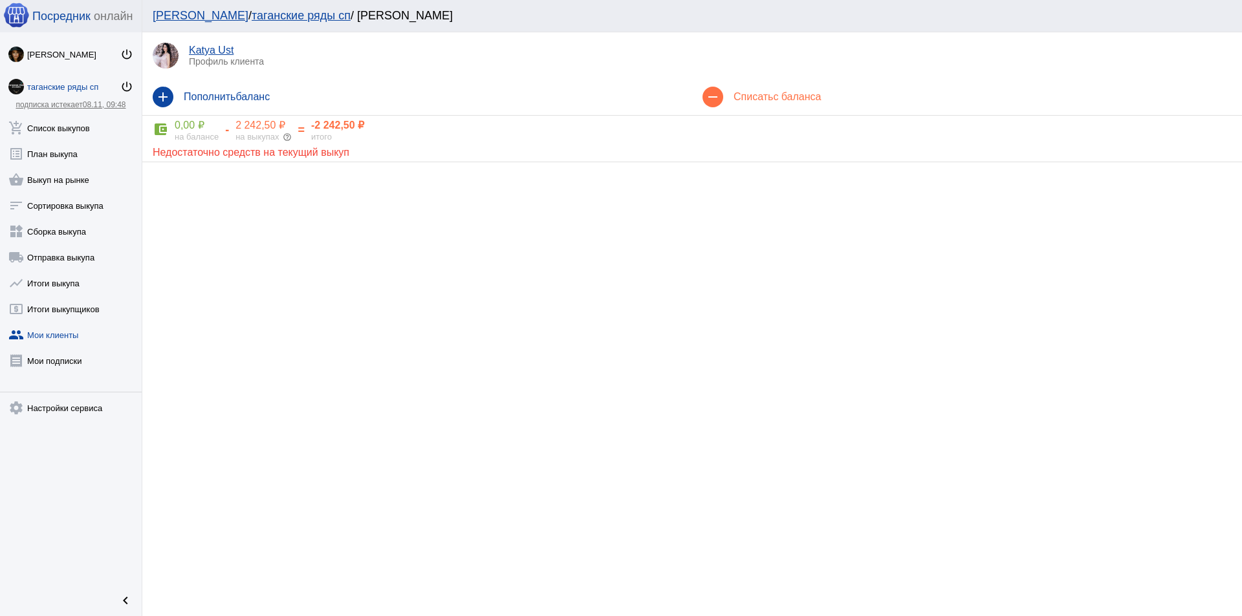
click at [206, 49] on link "Katya Ust" at bounding box center [211, 50] width 45 height 11
click at [222, 63] on p "Профиль клиента" at bounding box center [710, 61] width 1043 height 10
click at [180, 149] on div "Недостаточно средств на текущий выкуп" at bounding box center [692, 150] width 1079 height 17
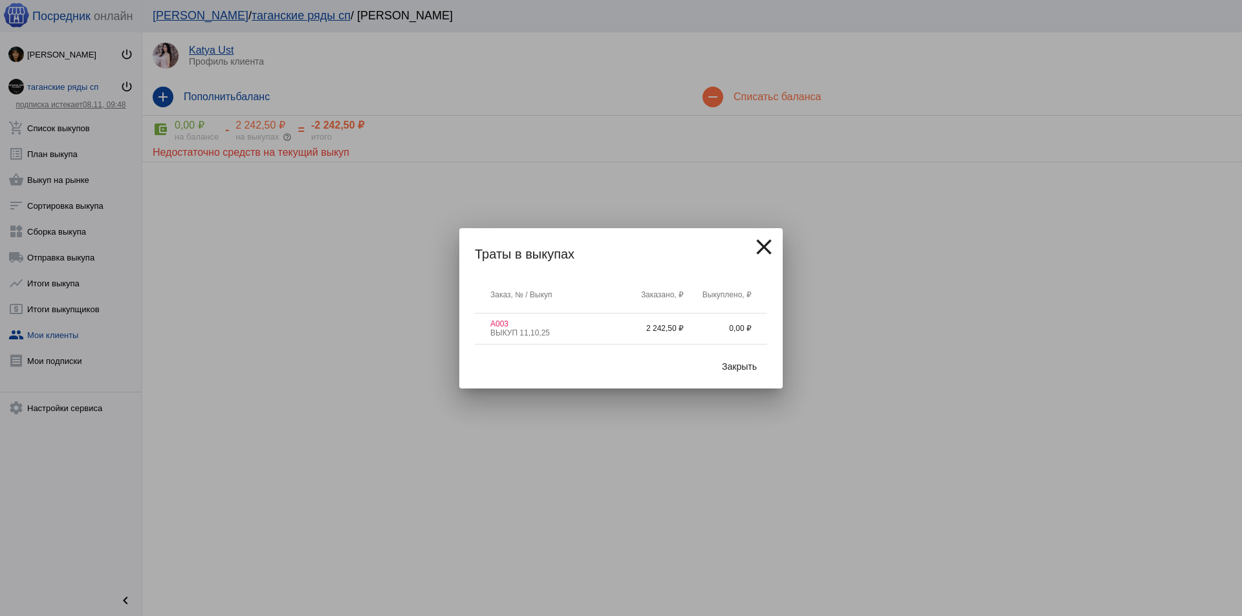
click at [672, 329] on td "2 242,50 ₽" at bounding box center [650, 329] width 68 height 31
click at [722, 362] on span "Закрыть" at bounding box center [739, 367] width 35 height 10
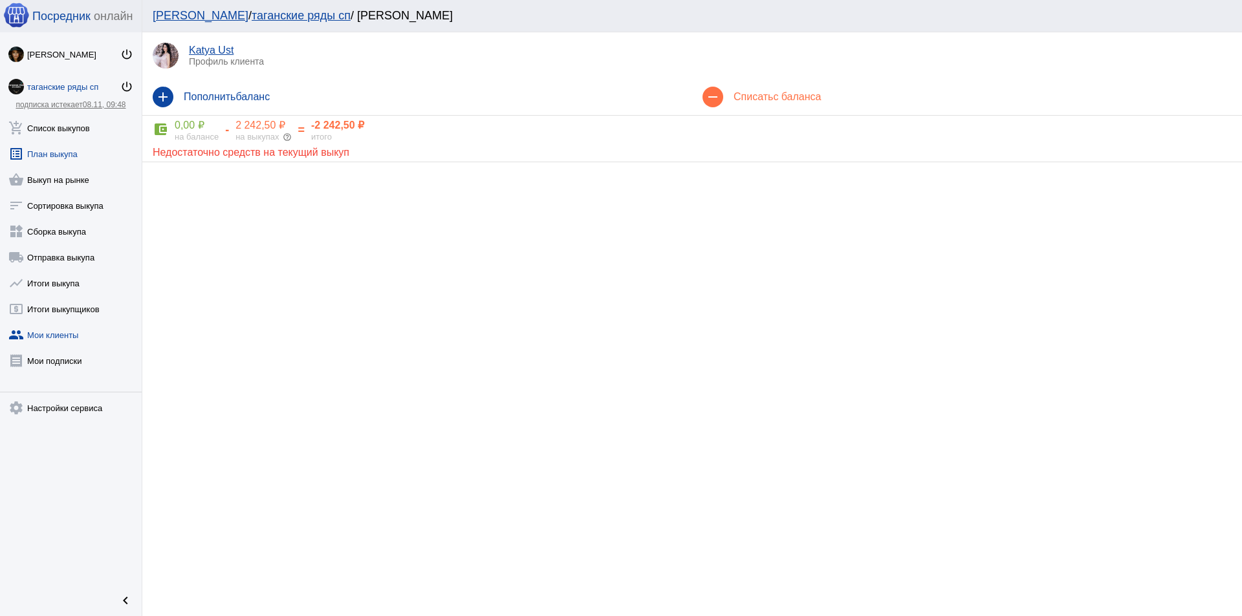
click at [76, 151] on link "list_alt План выкупа" at bounding box center [71, 151] width 142 height 26
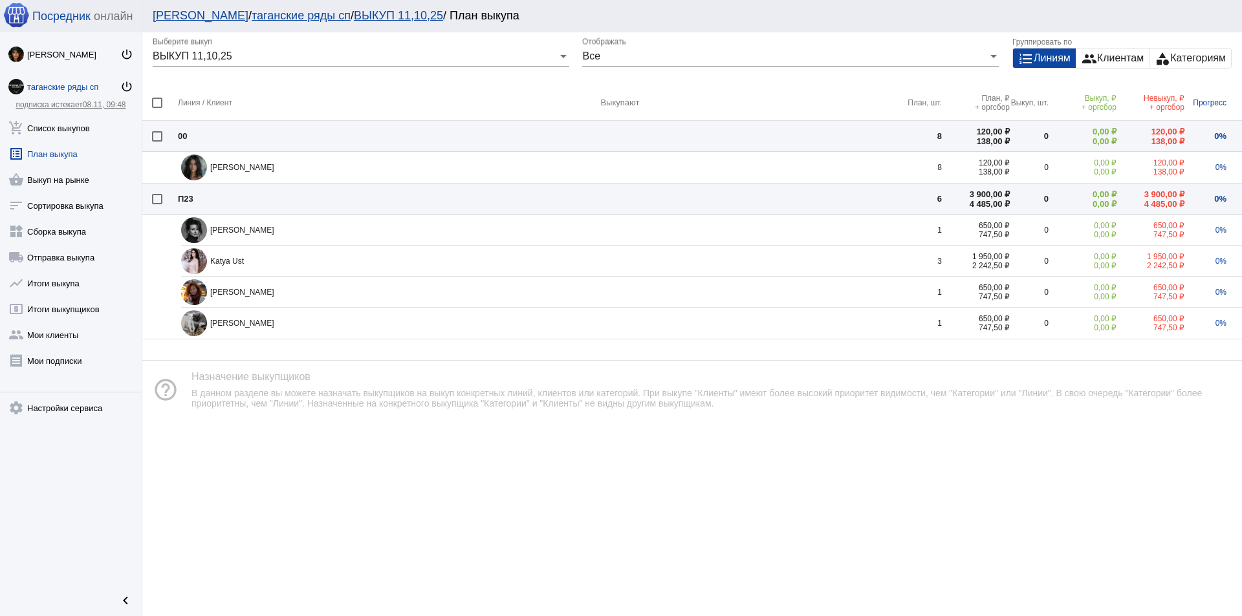
click at [71, 88] on div "таганские ряды сп" at bounding box center [73, 87] width 93 height 10
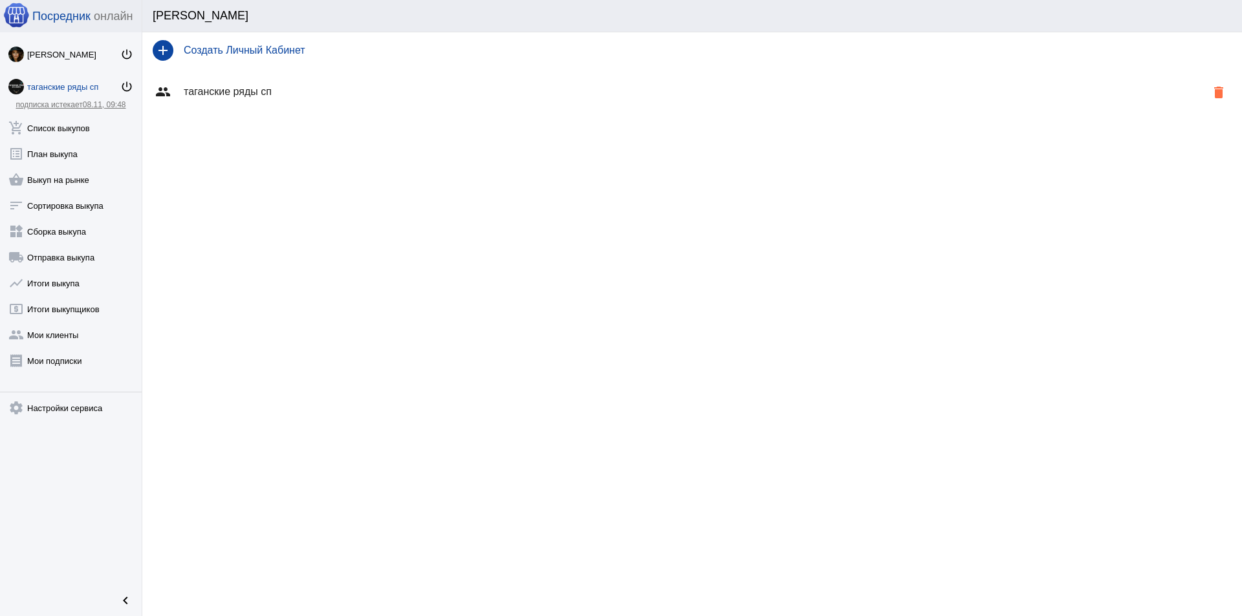
click at [228, 91] on h4 "таганские ряды сп" at bounding box center [695, 92] width 1022 height 12
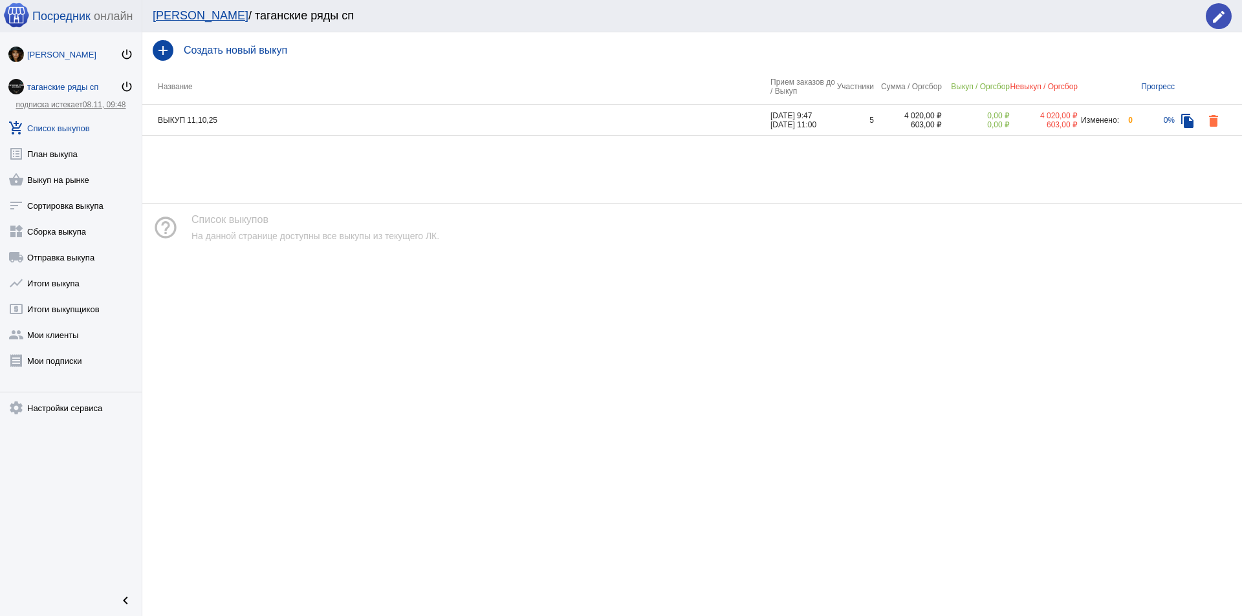
click at [63, 56] on div "[PERSON_NAME]" at bounding box center [73, 55] width 93 height 10
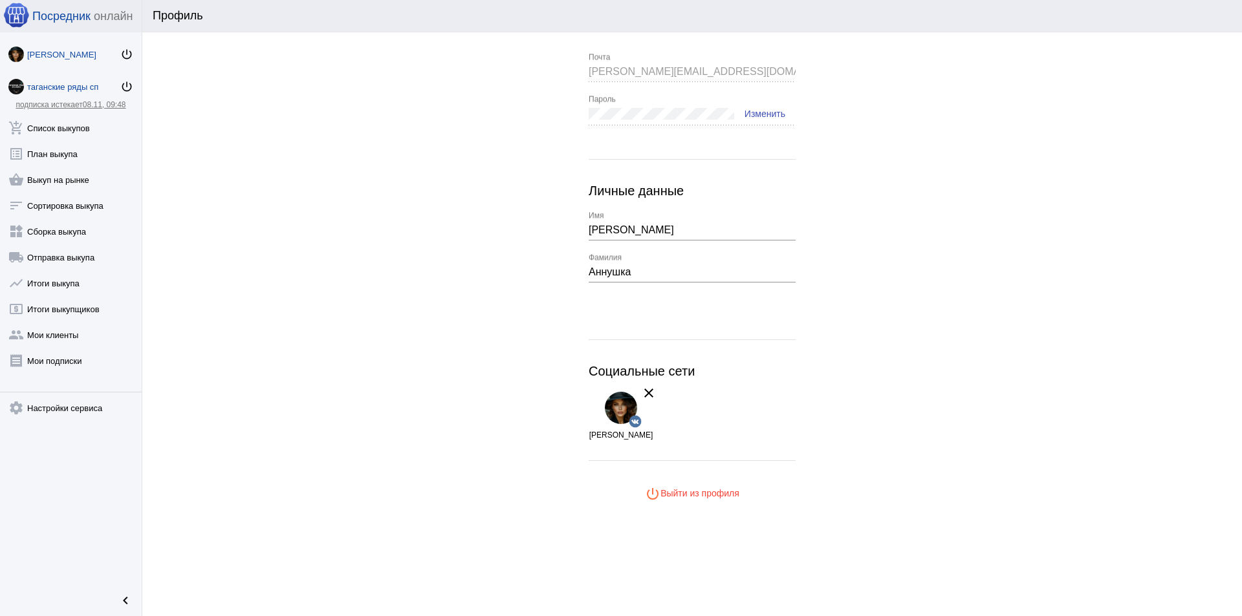
click at [57, 86] on div "таганские ряды сп" at bounding box center [73, 87] width 93 height 10
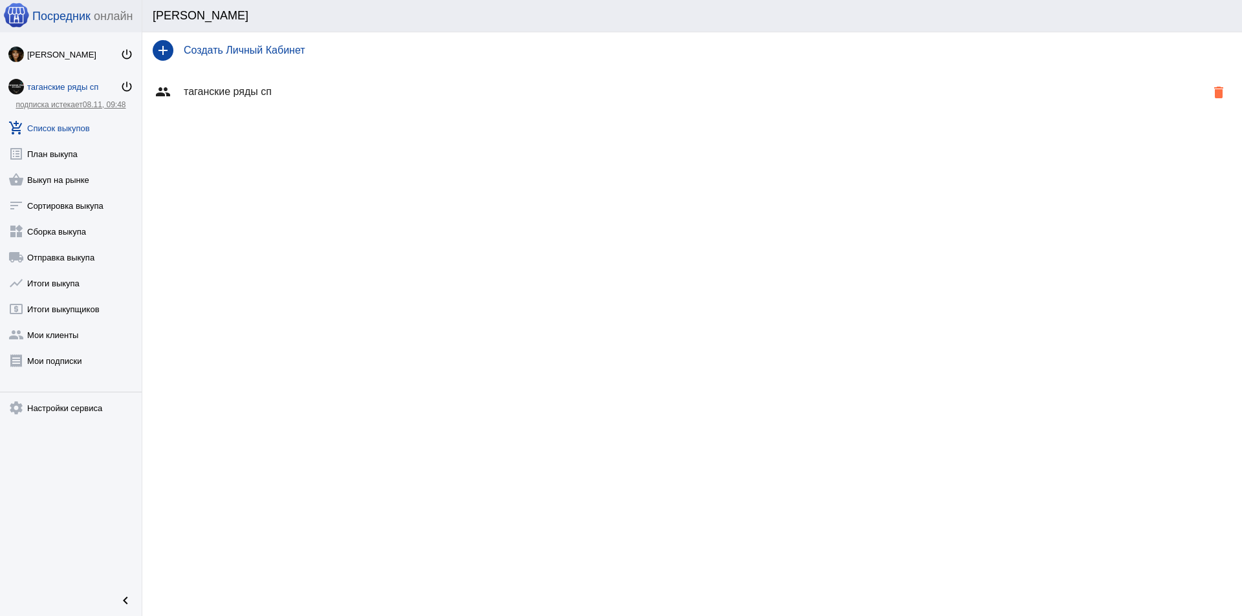
click at [48, 127] on link "add_shopping_cart Список выкупов" at bounding box center [71, 126] width 142 height 26
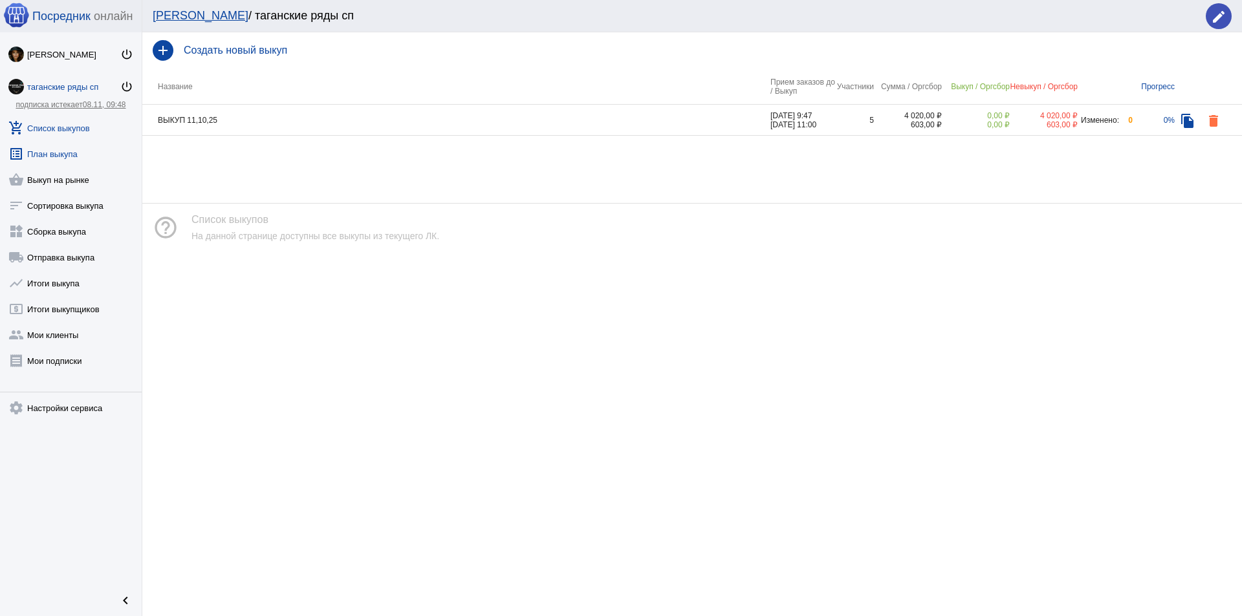
click at [48, 157] on link "list_alt План выкупа" at bounding box center [71, 151] width 142 height 26
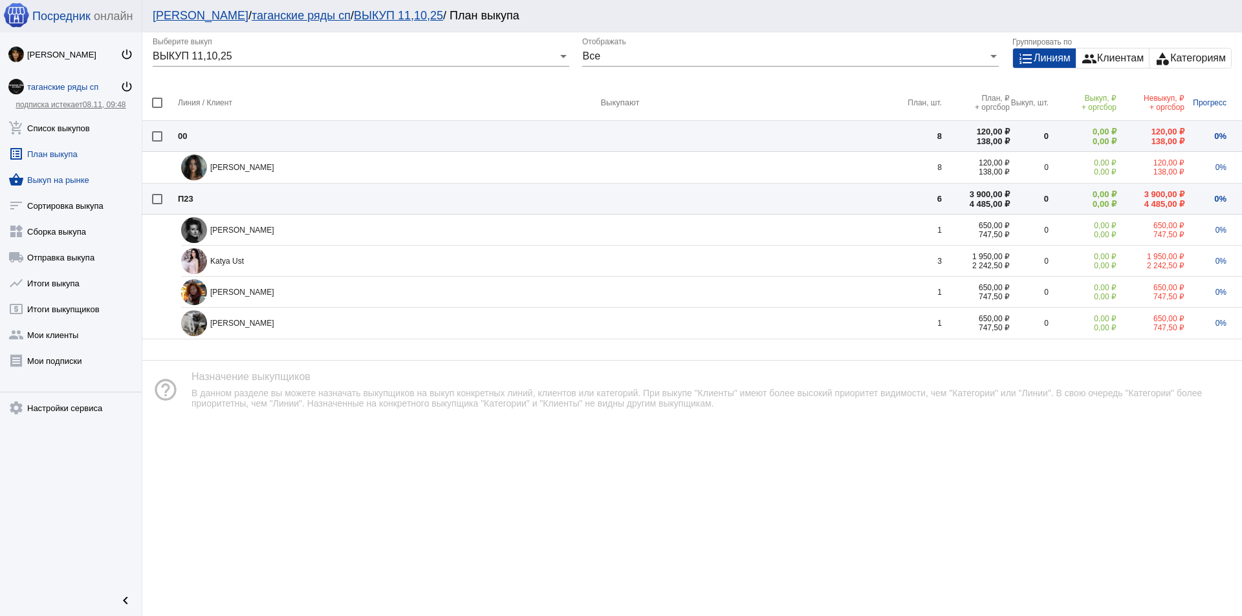
click at [58, 175] on link "shopping_basket Выкуп на рынке" at bounding box center [71, 177] width 142 height 26
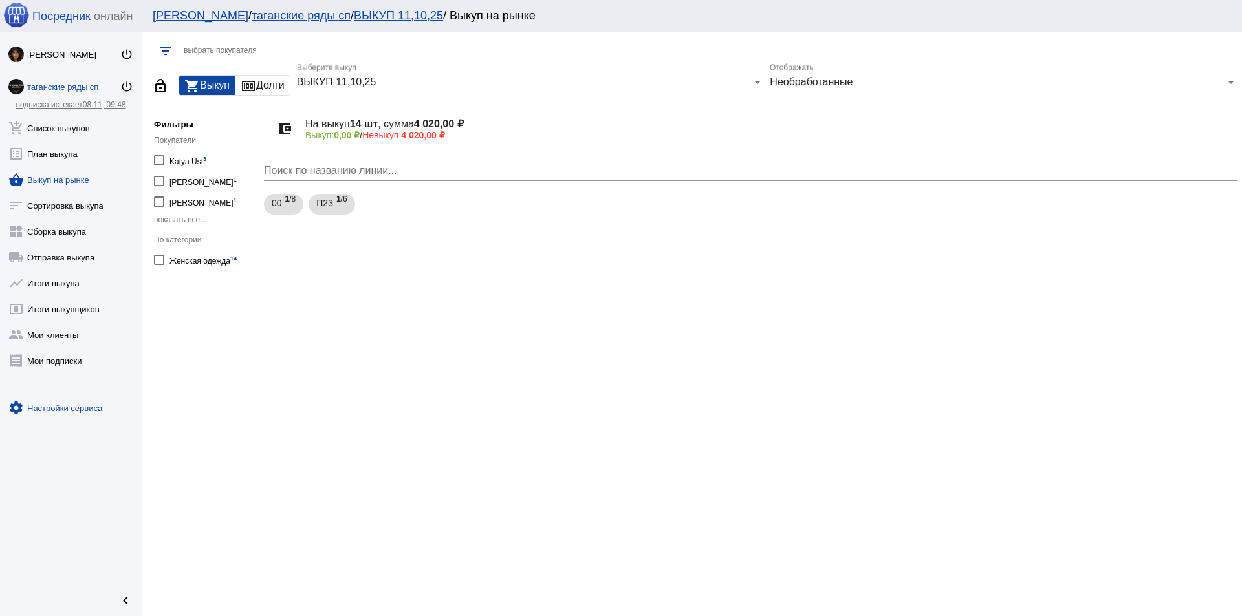
click at [67, 404] on link "settings Настройки сервиса" at bounding box center [71, 406] width 142 height 26
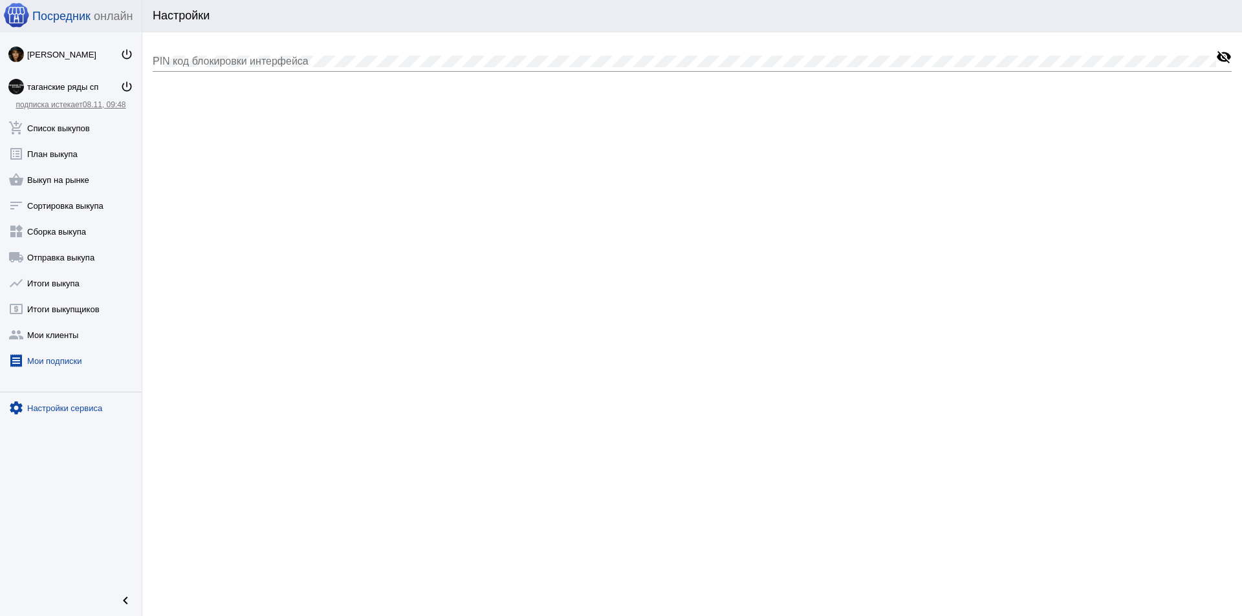
click at [58, 356] on link "receipt Мои подписки" at bounding box center [71, 358] width 142 height 26
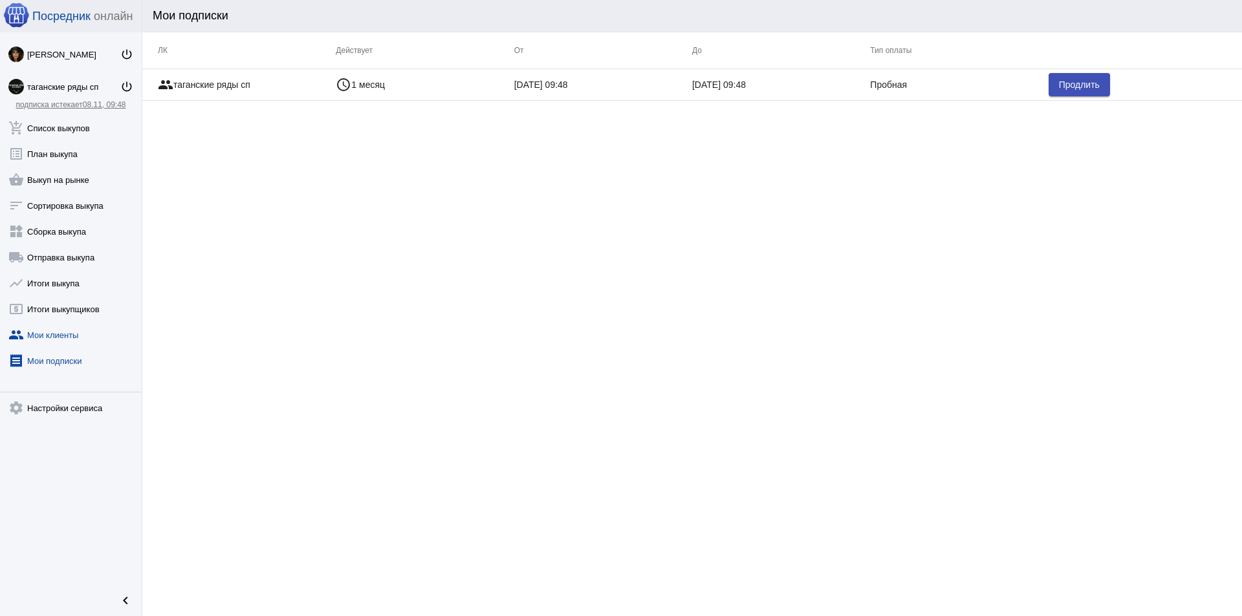
click at [58, 337] on link "group Мои клиенты" at bounding box center [71, 332] width 142 height 26
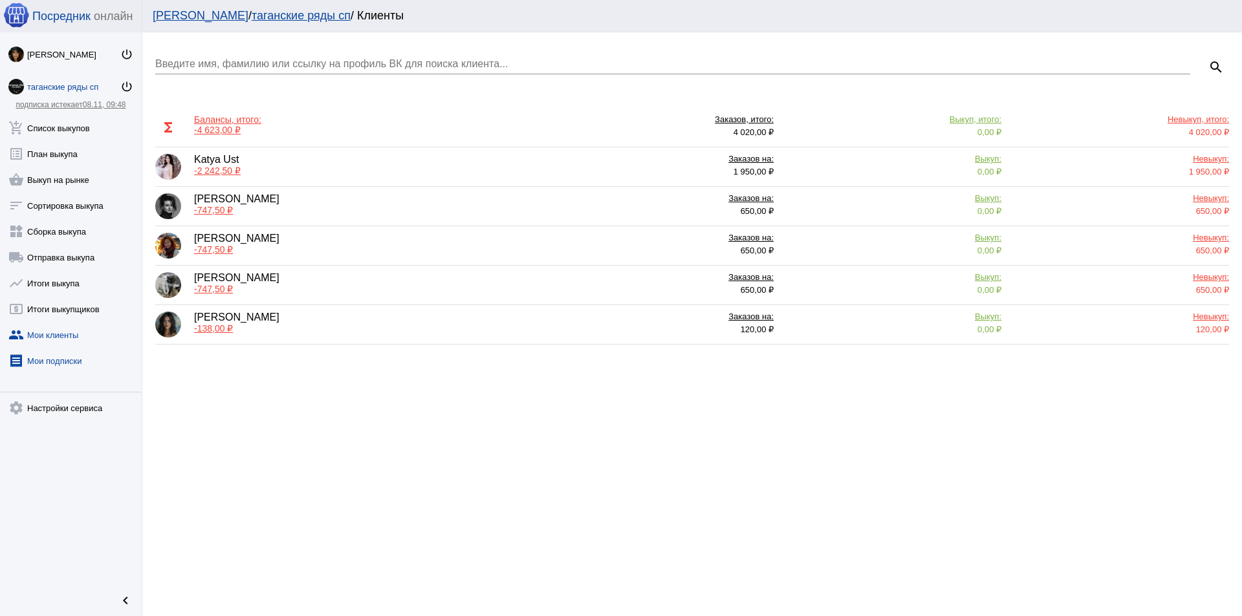
click at [58, 356] on link "receipt Мои подписки" at bounding box center [71, 358] width 142 height 26
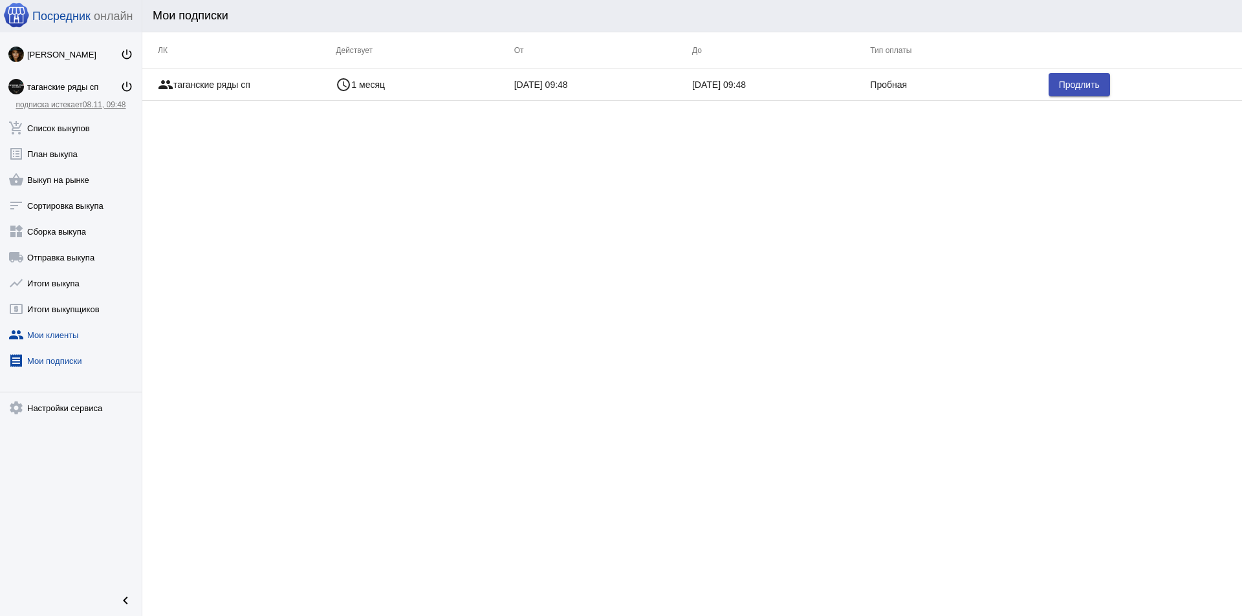
click at [50, 336] on link "group Мои клиенты" at bounding box center [71, 332] width 142 height 26
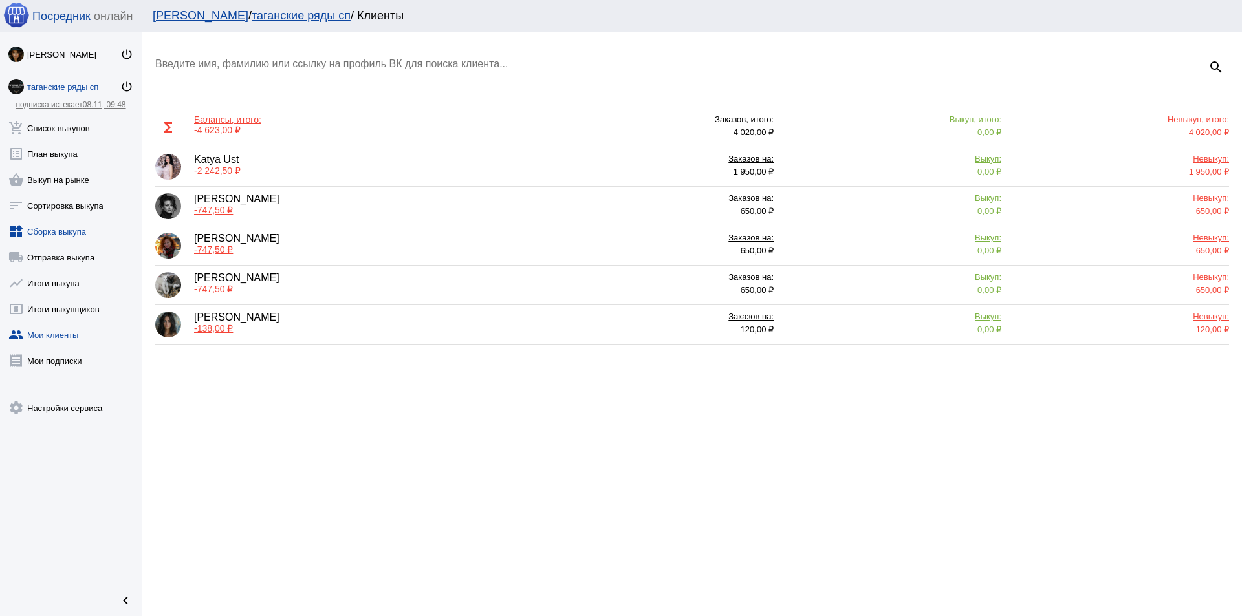
click at [69, 230] on link "widgets Сборка выкупа" at bounding box center [71, 229] width 142 height 26
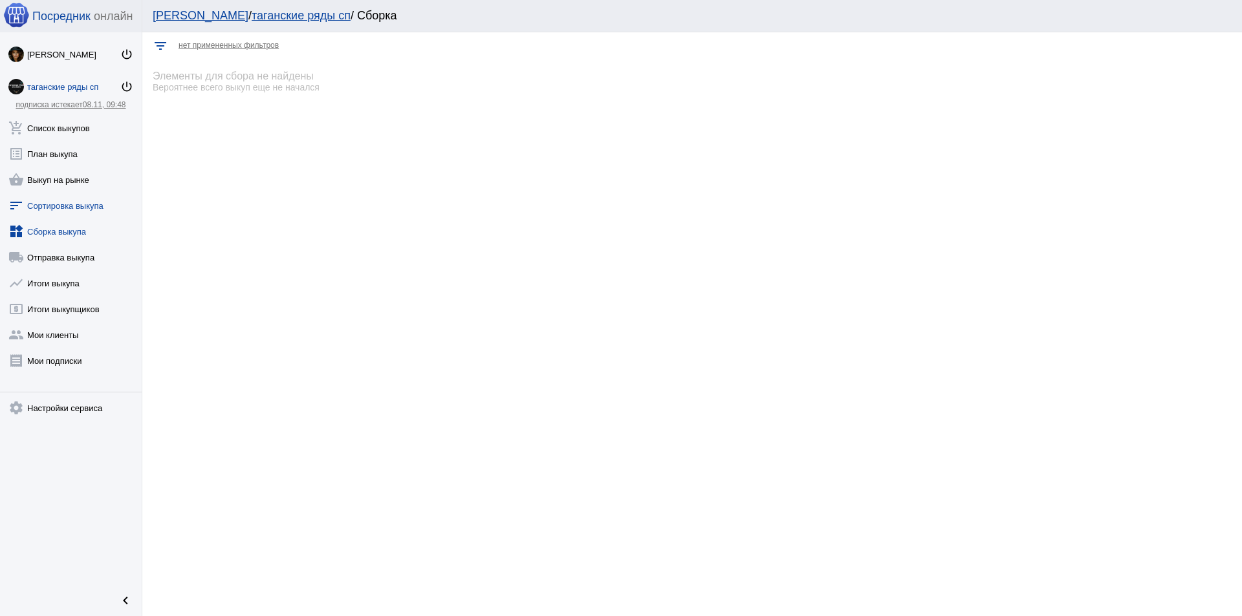
click at [77, 200] on link "sort Сортировка выкупа" at bounding box center [71, 203] width 142 height 26
click at [76, 180] on link "shopping_basket Выкуп на рынке" at bounding box center [71, 177] width 142 height 26
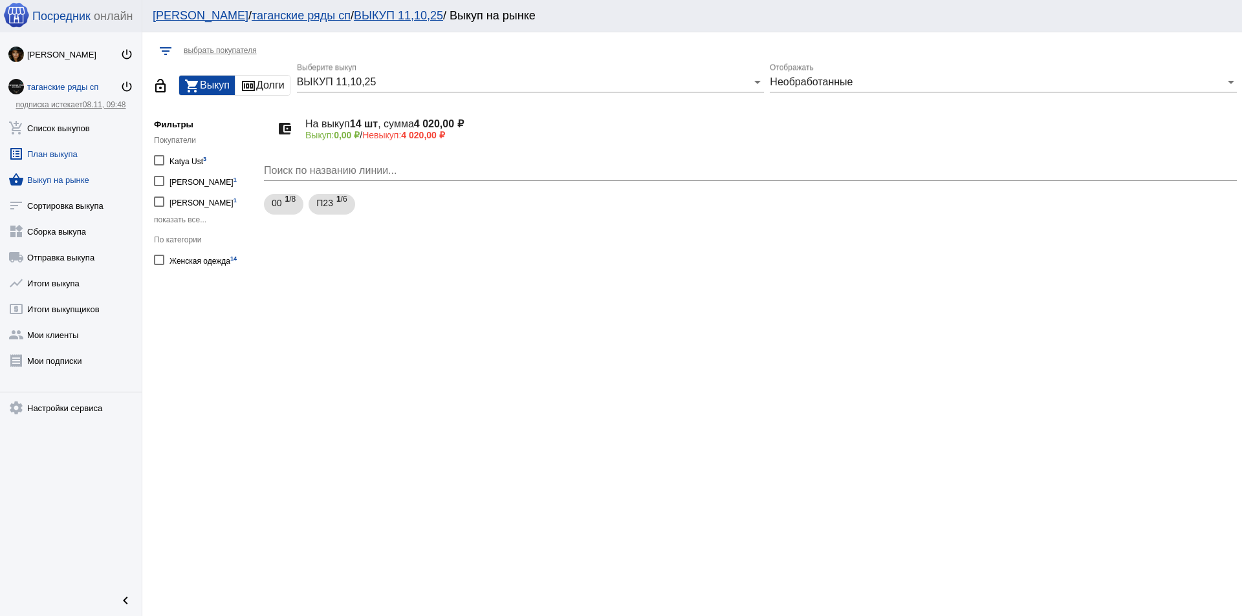
click at [50, 155] on link "list_alt План выкупа" at bounding box center [71, 151] width 142 height 26
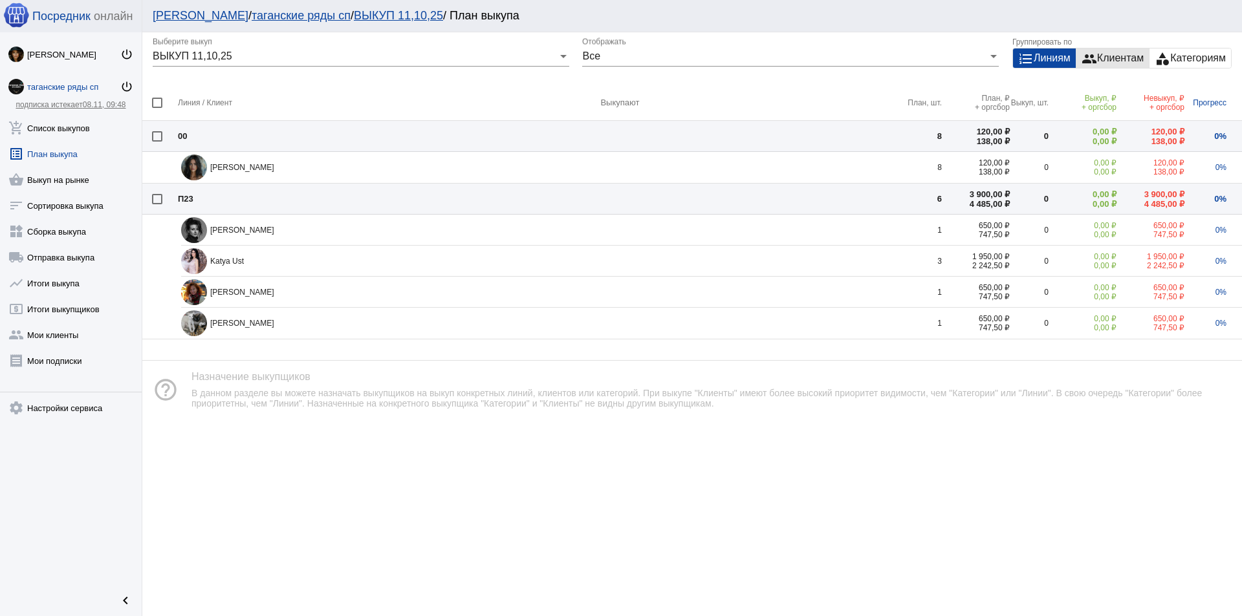
click at [1134, 61] on div "group Клиентам" at bounding box center [1112, 58] width 72 height 19
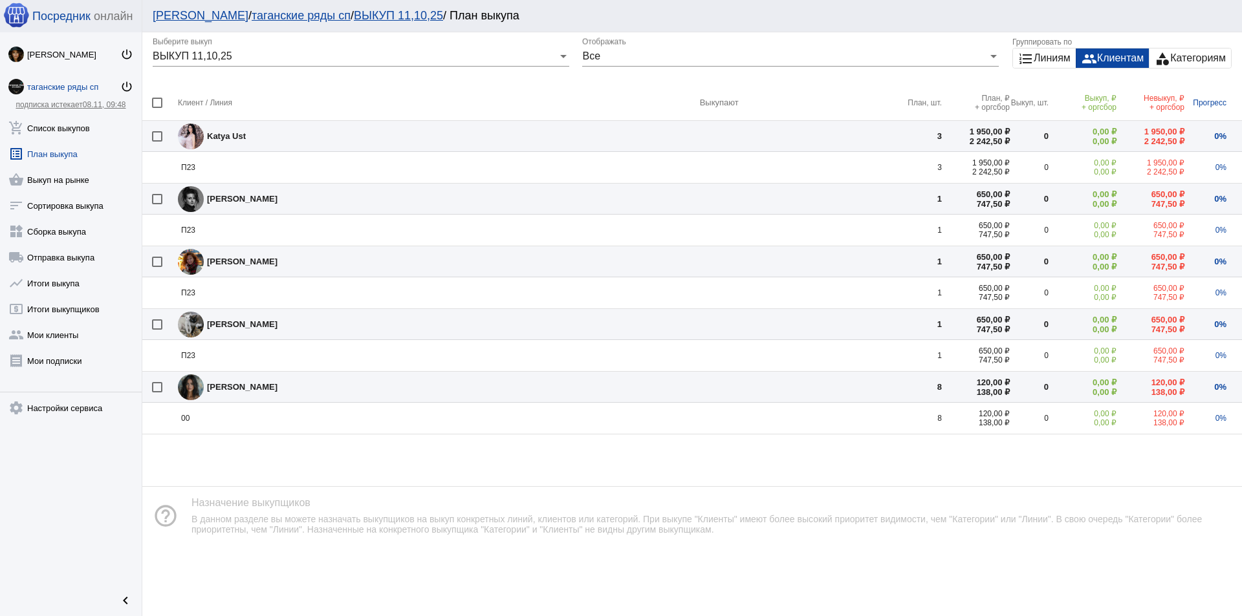
click at [169, 135] on mat-checkbox at bounding box center [165, 136] width 26 height 11
click at [155, 136] on div at bounding box center [157, 136] width 10 height 10
click at [157, 142] on input "checkbox" at bounding box center [157, 142] width 1 height 1
checkbox input "true"
click at [559, 589] on span "Назначить выкупщика" at bounding box center [636, 593] width 300 height 13
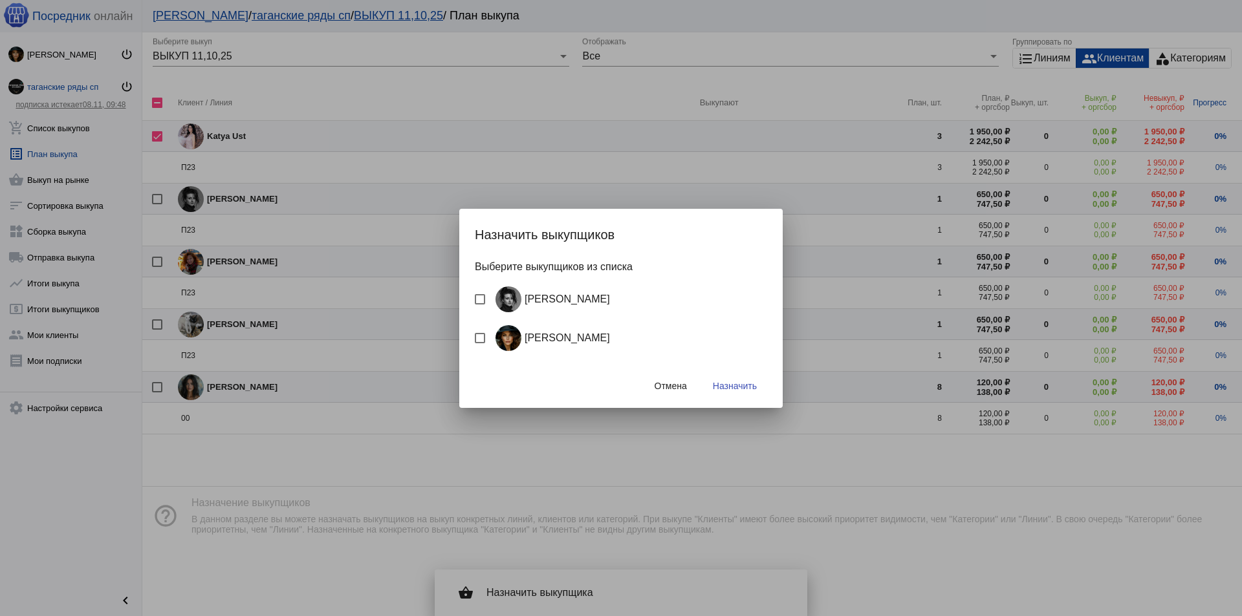
click at [479, 296] on div at bounding box center [480, 299] width 10 height 10
click at [479, 305] on input "[PERSON_NAME]" at bounding box center [479, 305] width 1 height 1
checkbox input "true"
click at [478, 334] on div at bounding box center [480, 338] width 10 height 10
click at [479, 343] on input "[PERSON_NAME]" at bounding box center [479, 343] width 1 height 1
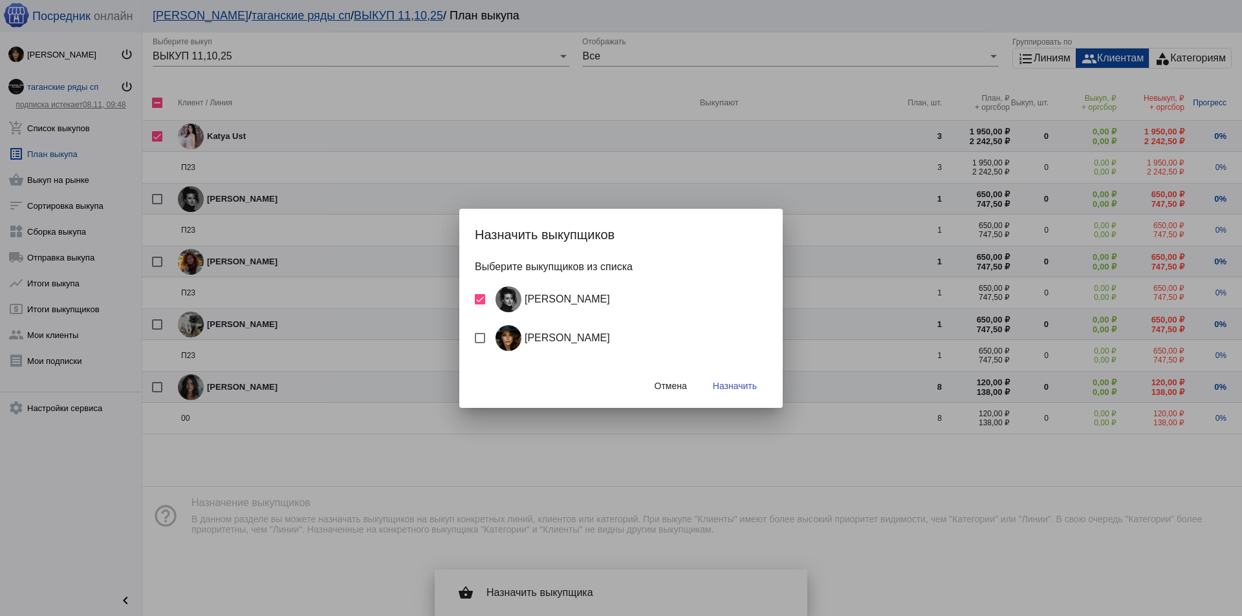
checkbox input "true"
click at [726, 392] on button "Назначить" at bounding box center [734, 385] width 65 height 23
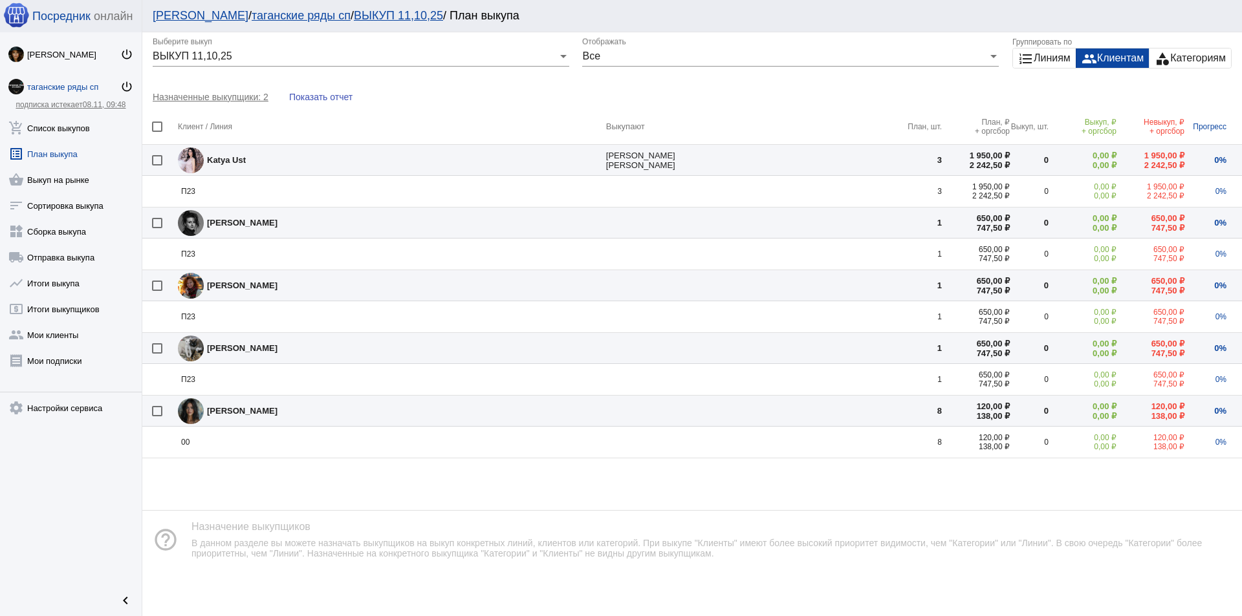
click at [160, 156] on div at bounding box center [157, 160] width 10 height 10
click at [157, 166] on input "checkbox" at bounding box center [157, 166] width 1 height 1
click at [160, 156] on div at bounding box center [157, 160] width 10 height 10
click at [157, 166] on input "checkbox" at bounding box center [157, 166] width 1 height 1
checkbox input "false"
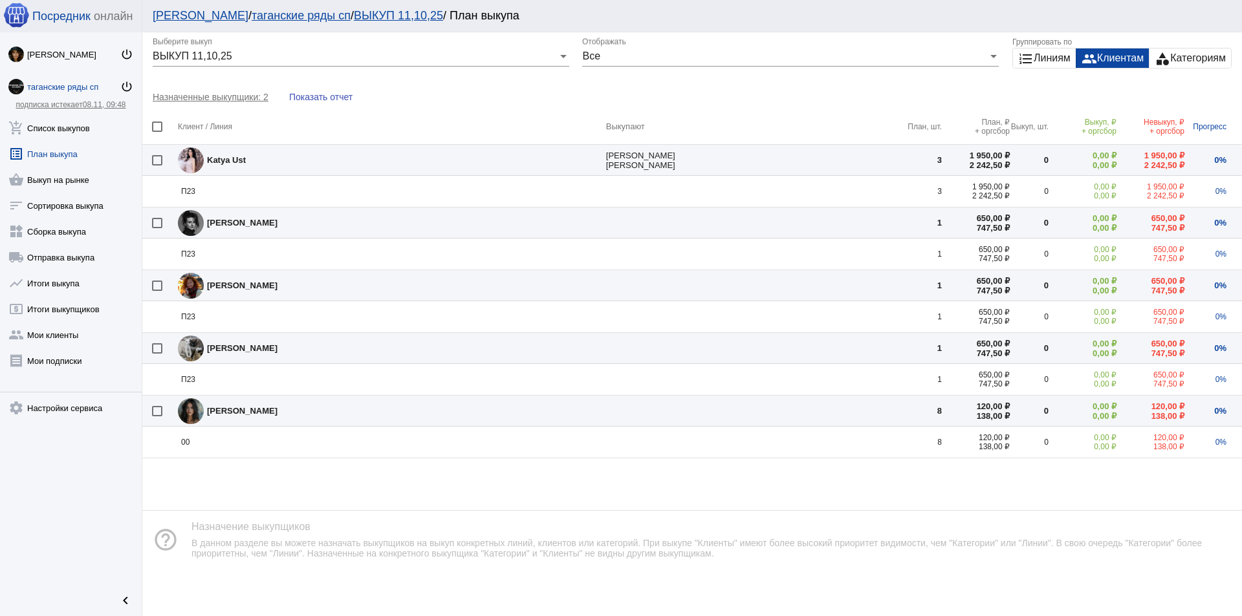
click at [157, 224] on div at bounding box center [157, 223] width 10 height 10
click at [157, 228] on input "checkbox" at bounding box center [157, 228] width 1 height 1
click at [157, 224] on div at bounding box center [157, 223] width 10 height 10
click at [157, 228] on input "checkbox" at bounding box center [157, 228] width 1 height 1
checkbox input "false"
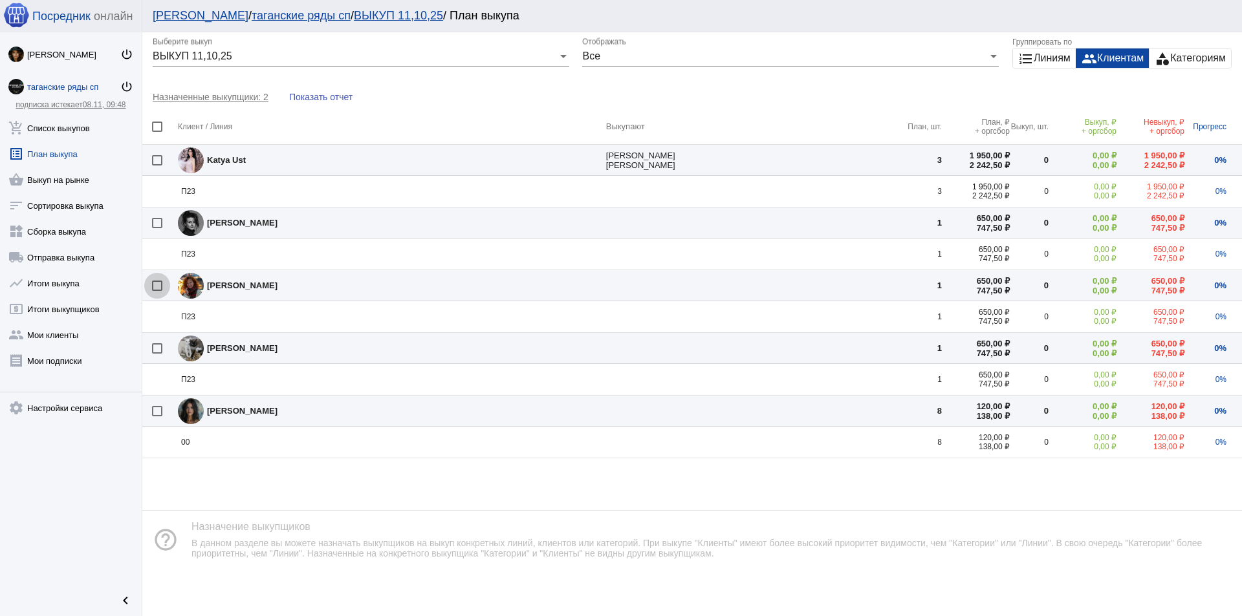
click at [158, 286] on div at bounding box center [157, 286] width 10 height 10
click at [157, 291] on input "checkbox" at bounding box center [157, 291] width 1 height 1
click at [158, 286] on div at bounding box center [157, 286] width 10 height 10
click at [157, 291] on input "checkbox" at bounding box center [157, 291] width 1 height 1
checkbox input "false"
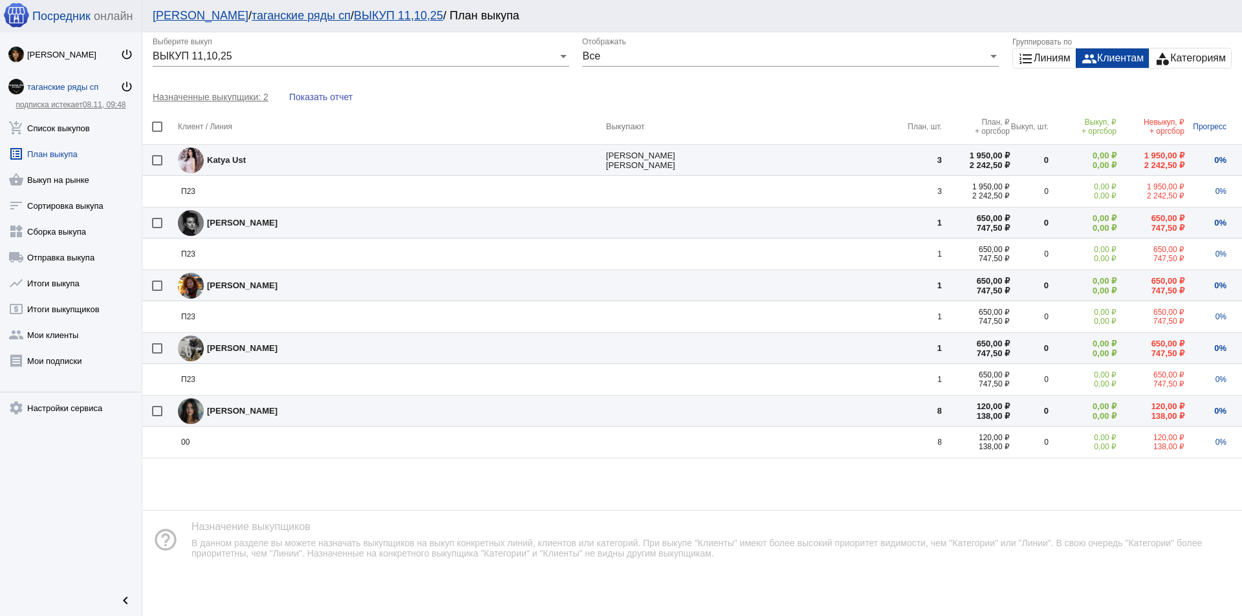
click at [1183, 52] on div "category Категориям" at bounding box center [1189, 58] width 81 height 19
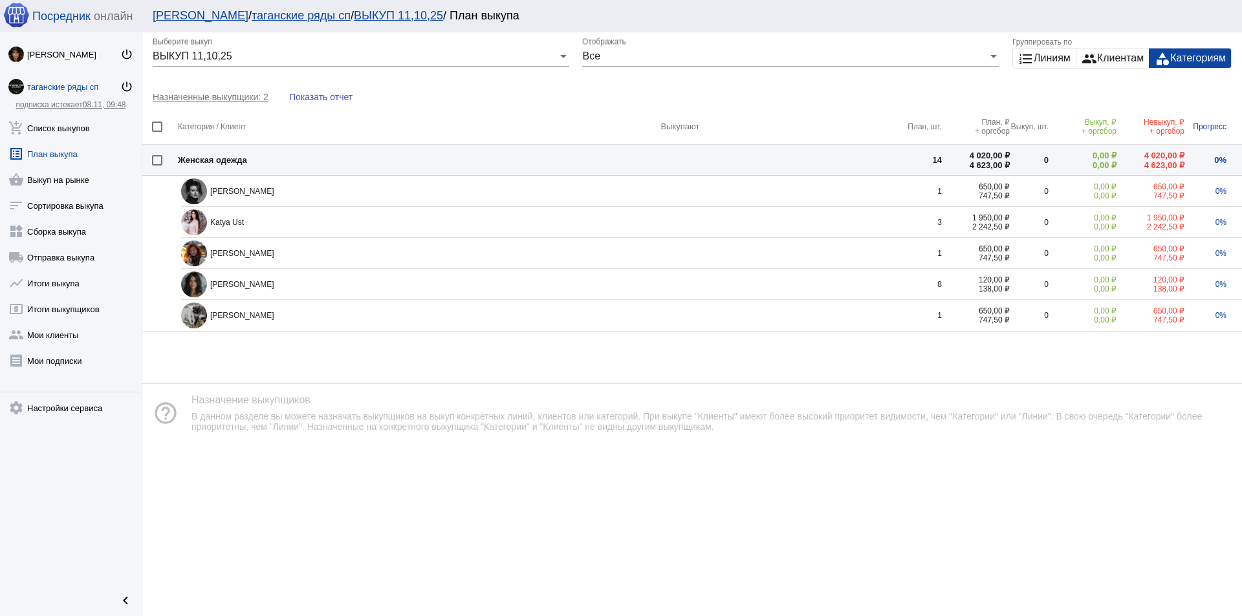
drag, startPoint x: 233, startPoint y: 207, endPoint x: 233, endPoint y: 198, distance: 9.1
click at [233, 206] on tbody "Елизавета Авдевнина 1 650,00 ₽ 747,50 ₽ 0 0,00 ₽ 0,00 ₽ 650,00 ₽ 747,50 ₽ 0% Ka…" at bounding box center [711, 253] width 1061 height 155
click at [233, 198] on div "[PERSON_NAME]" at bounding box center [542, 191] width 722 height 26
click at [237, 228] on div "Katya Ust" at bounding box center [542, 223] width 722 height 26
click at [320, 103] on button "Показать отчет" at bounding box center [321, 97] width 84 height 24
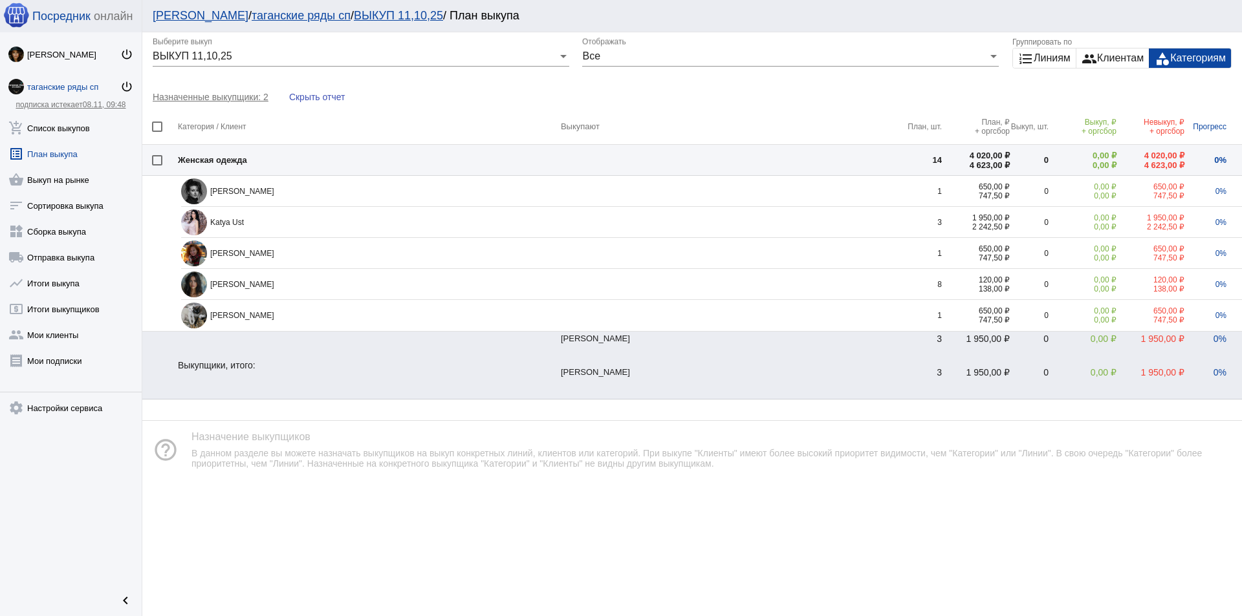
click at [215, 102] on div "Назначенные выкупщики: 2 Скрыть отчет" at bounding box center [691, 97] width 1099 height 24
click at [202, 96] on span "Назначенные выкупщики: 2" at bounding box center [216, 97] width 126 height 10
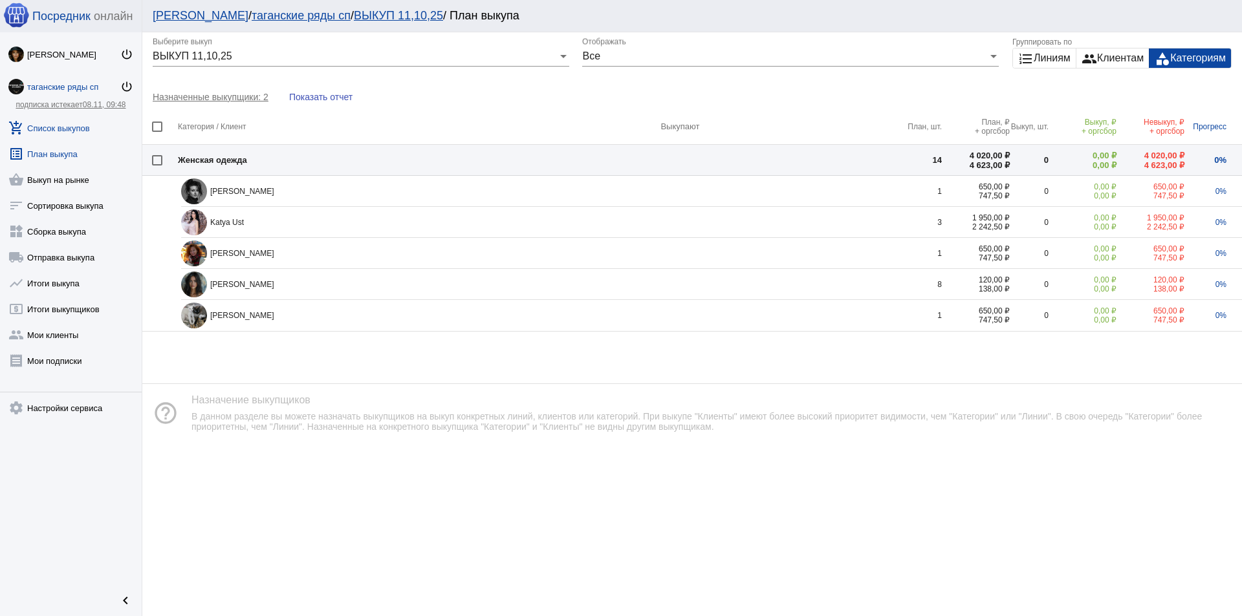
click at [52, 129] on link "add_shopping_cart Список выкупов" at bounding box center [71, 126] width 142 height 26
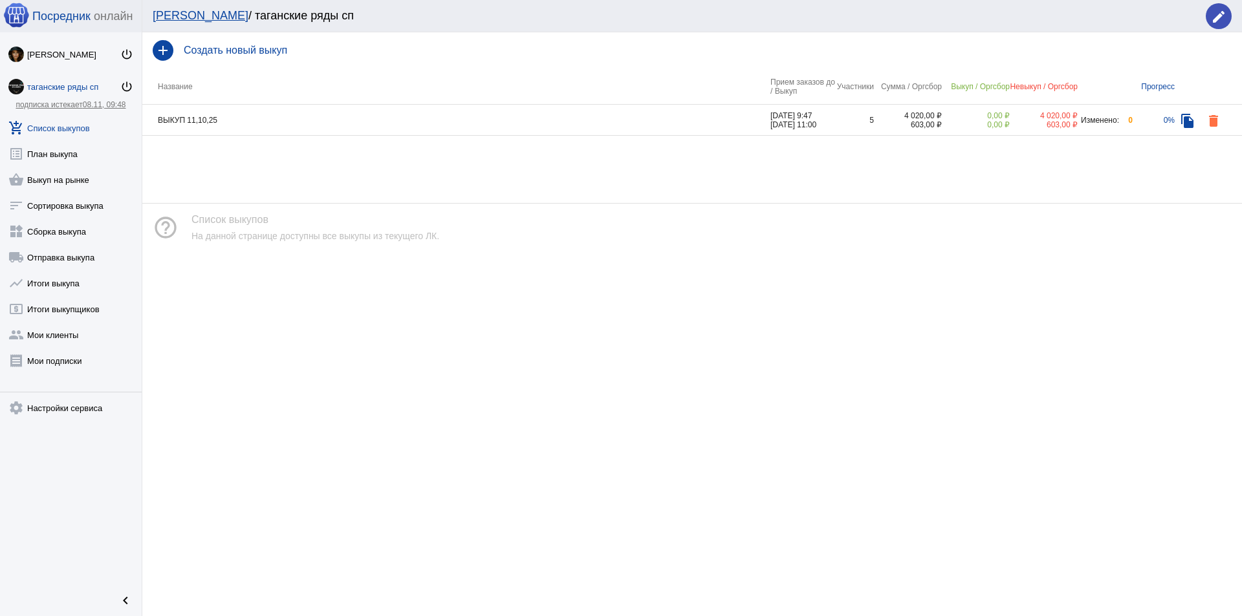
click at [329, 133] on td "ВЫКУП 11,10,25" at bounding box center [456, 120] width 628 height 31
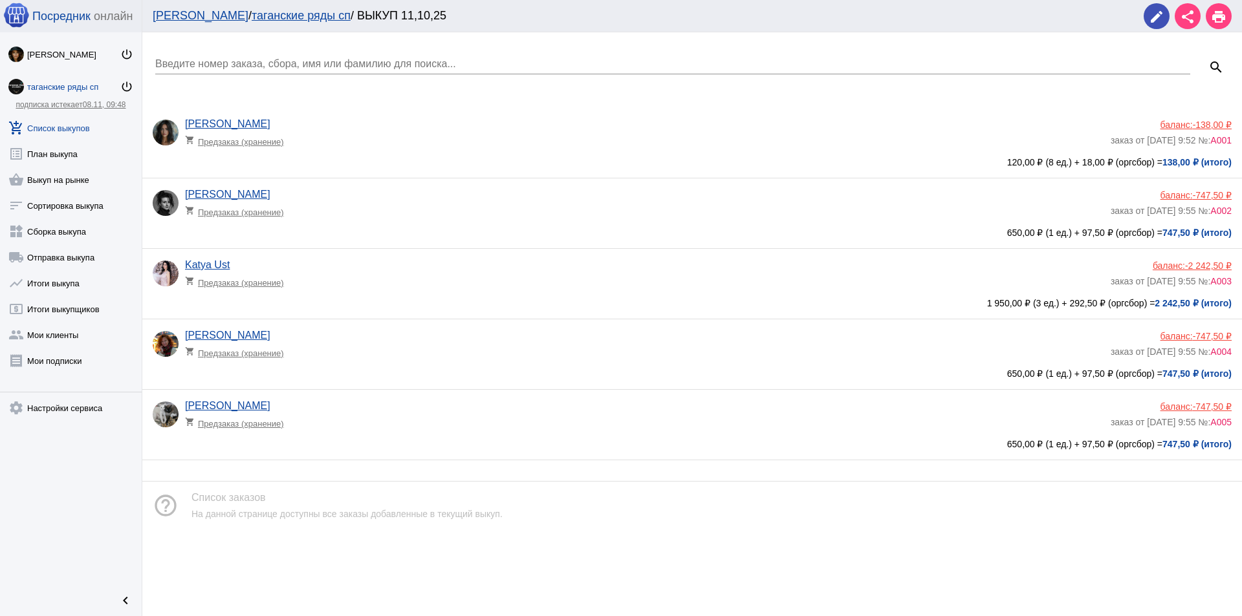
click at [289, 424] on div "shopping_cart Предзаказ (хранение)" at bounding box center [238, 420] width 107 height 17
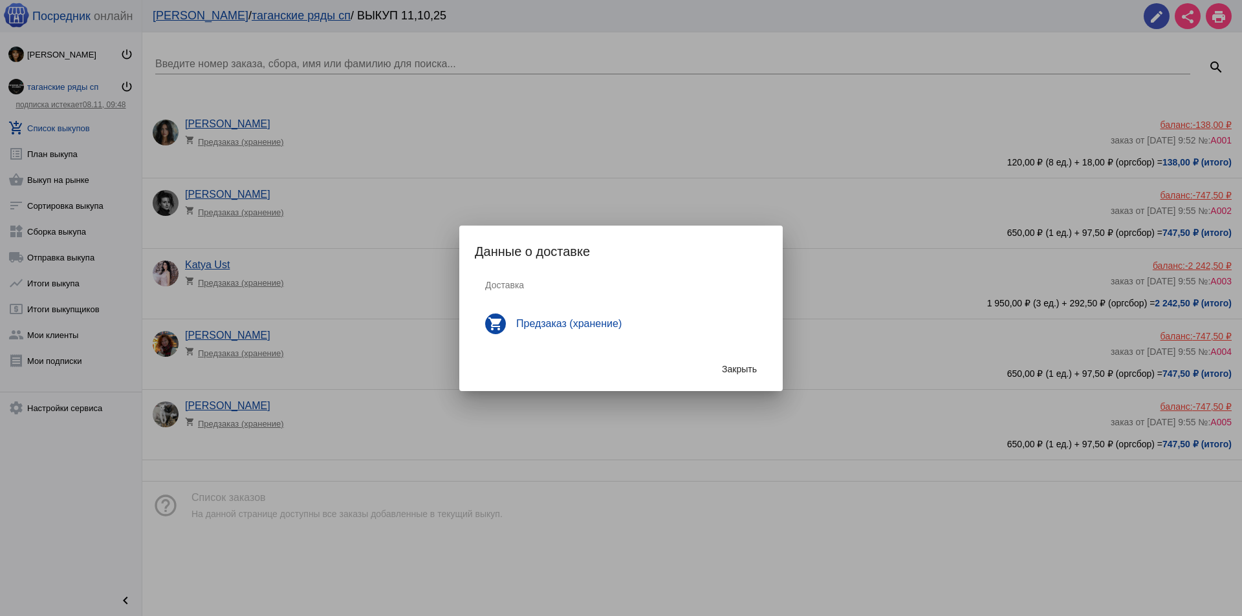
click at [749, 362] on button "Закрыть" at bounding box center [739, 369] width 56 height 23
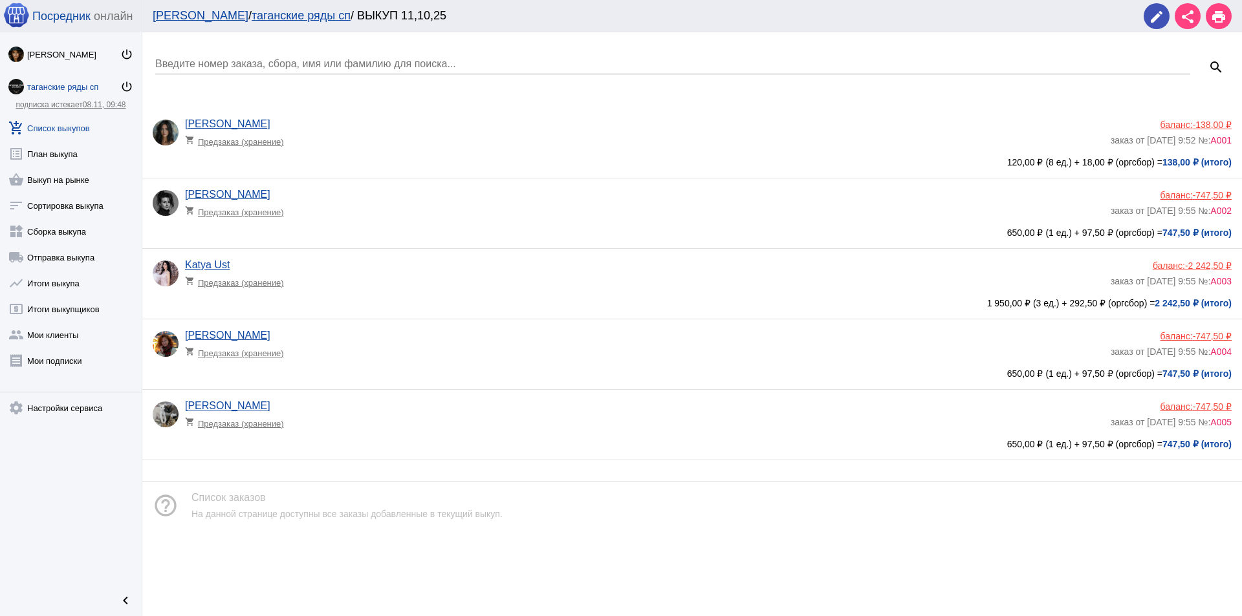
click at [421, 365] on div "Марина Наседкина shopping_cart Предзаказ (хранение) баланс: -747,50 ₽ заказ от …" at bounding box center [695, 352] width 1085 height 45
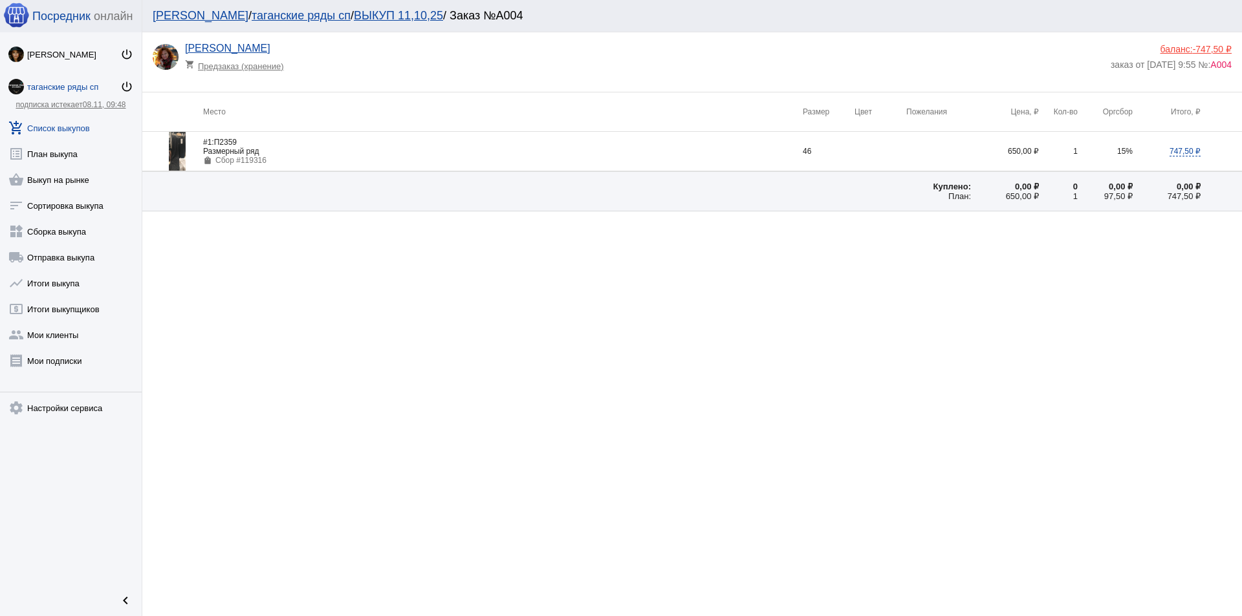
click at [299, 150] on div "Размерный ряд" at bounding box center [503, 151] width 600 height 9
click at [929, 151] on tr "#1: П2359 Размерный ряд shopping_bag Сбор #119316 46 650,00 ₽ 1 15% 747,50 ₽" at bounding box center [691, 151] width 1099 height 39
click at [1172, 153] on span "747,50 ₽" at bounding box center [1184, 152] width 31 height 10
click at [1181, 151] on span "747,50 ₽" at bounding box center [1184, 152] width 31 height 10
click at [1030, 151] on div "650,00 ₽" at bounding box center [1005, 151] width 68 height 9
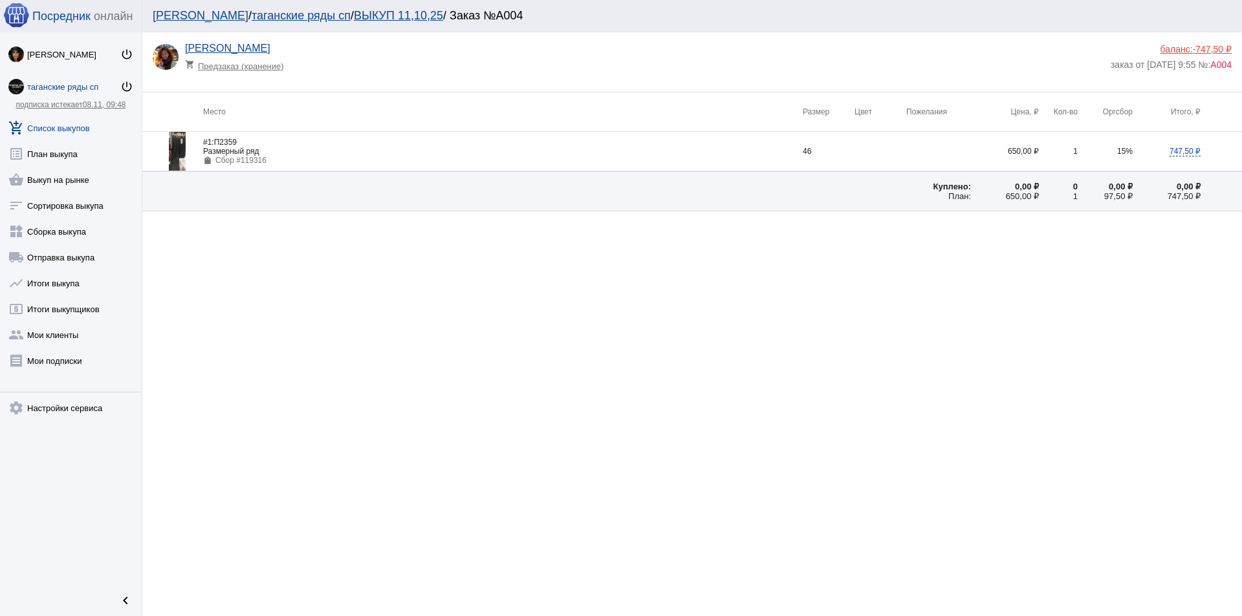
click at [1121, 151] on span "15%" at bounding box center [1125, 151] width 16 height 9
drag, startPoint x: 391, startPoint y: 155, endPoint x: 164, endPoint y: 151, distance: 227.7
click at [378, 156] on app-order-info "#1: П2359 Размерный ряд shopping_bag Сбор #119316" at bounding box center [503, 151] width 600 height 27
click at [164, 151] on div at bounding box center [177, 151] width 39 height 39
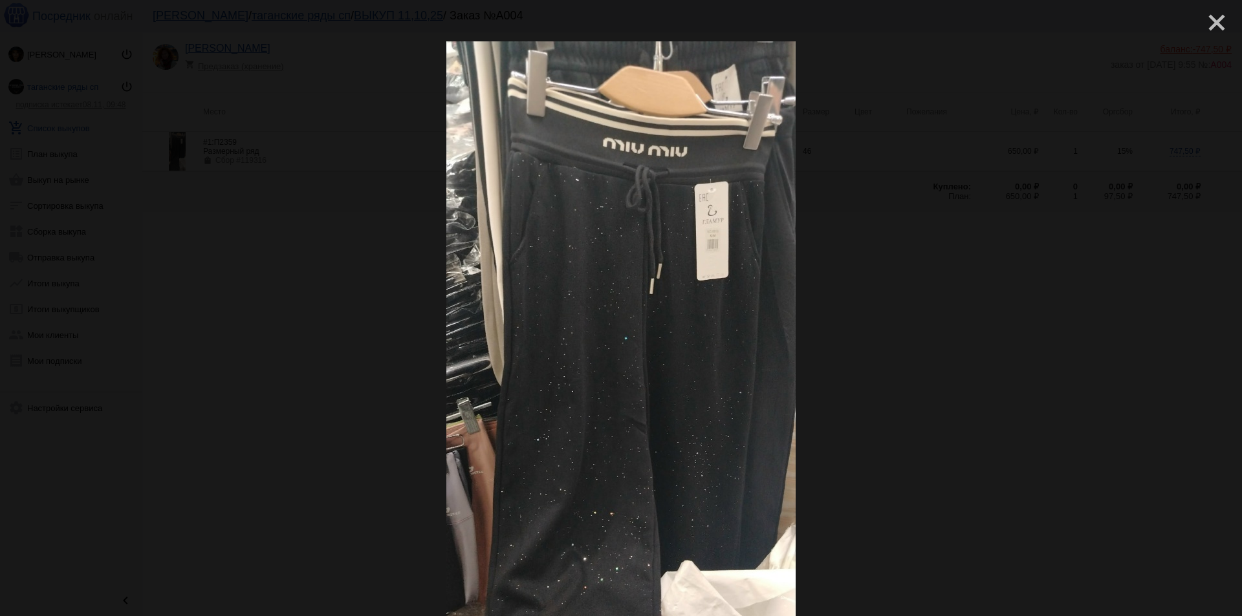
click at [1206, 25] on mat-icon "close" at bounding box center [1212, 18] width 16 height 16
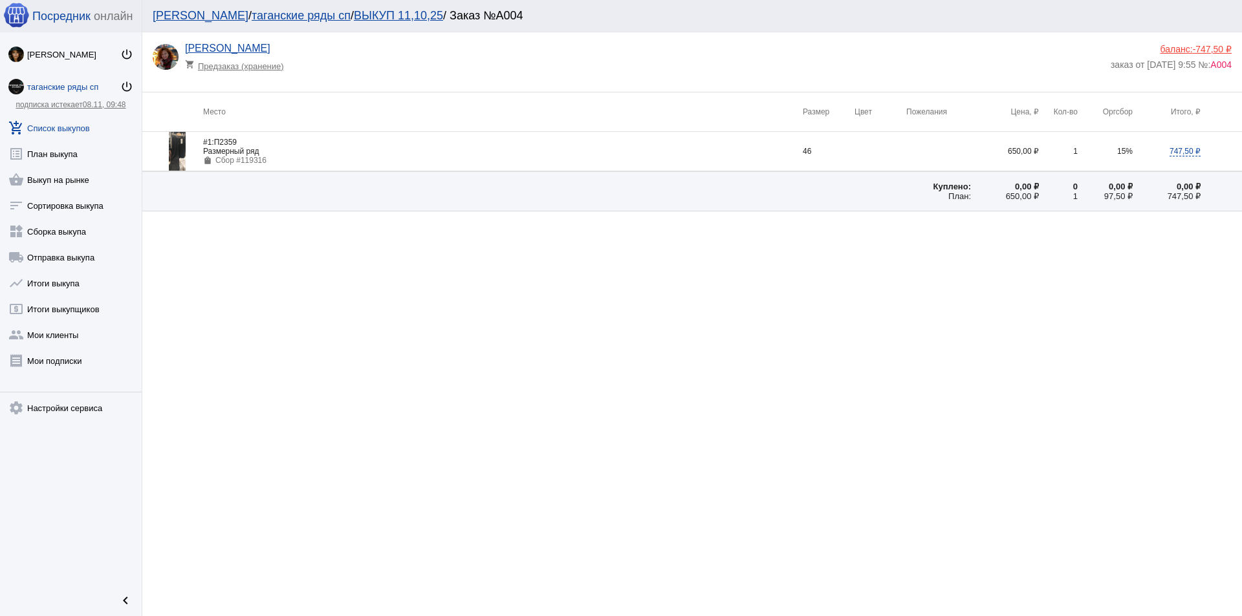
click at [54, 125] on link "add_shopping_cart Список выкупов" at bounding box center [71, 126] width 142 height 26
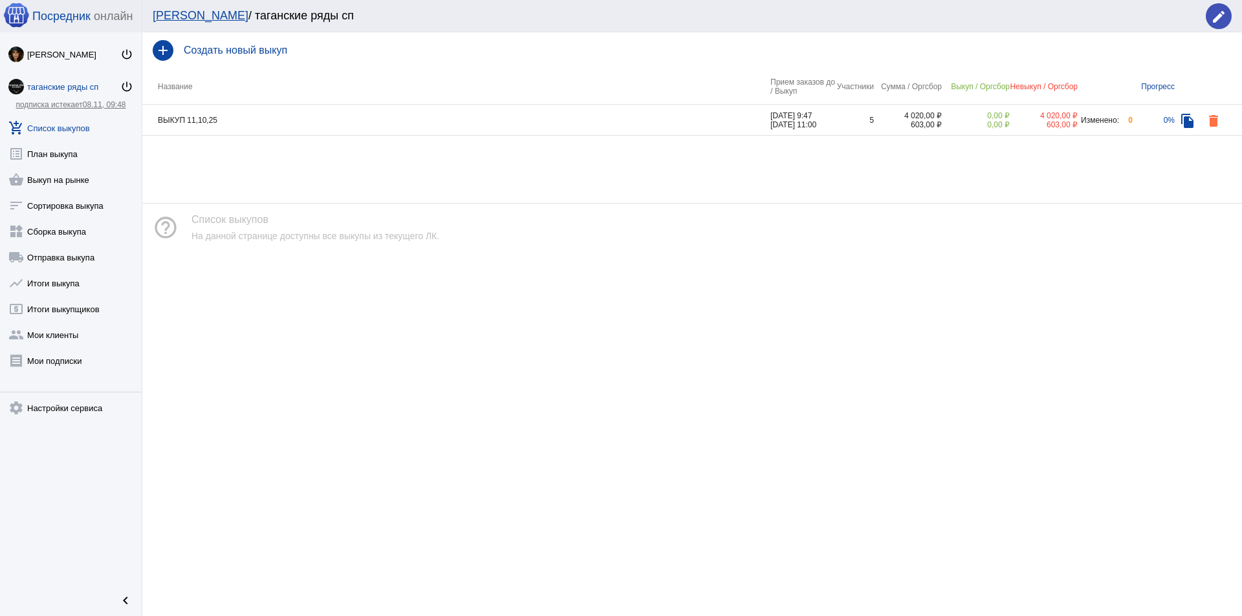
click at [52, 100] on link "подписка истекает 08.11, 09:48" at bounding box center [71, 104] width 110 height 9
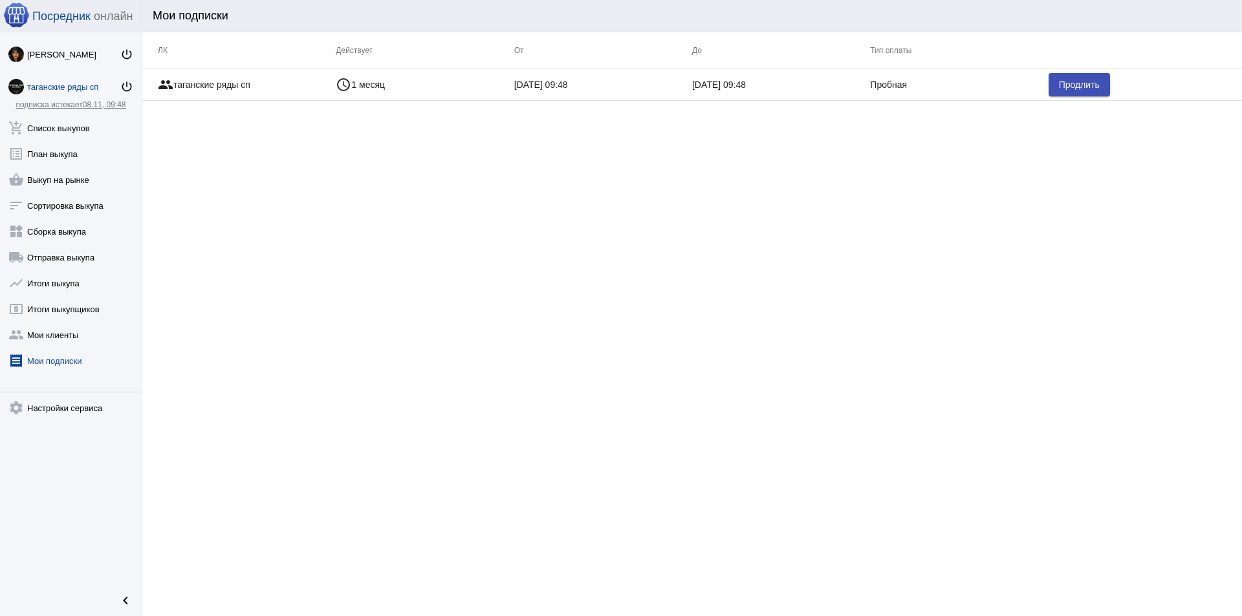
click at [54, 85] on div "таганские ряды сп" at bounding box center [73, 87] width 93 height 10
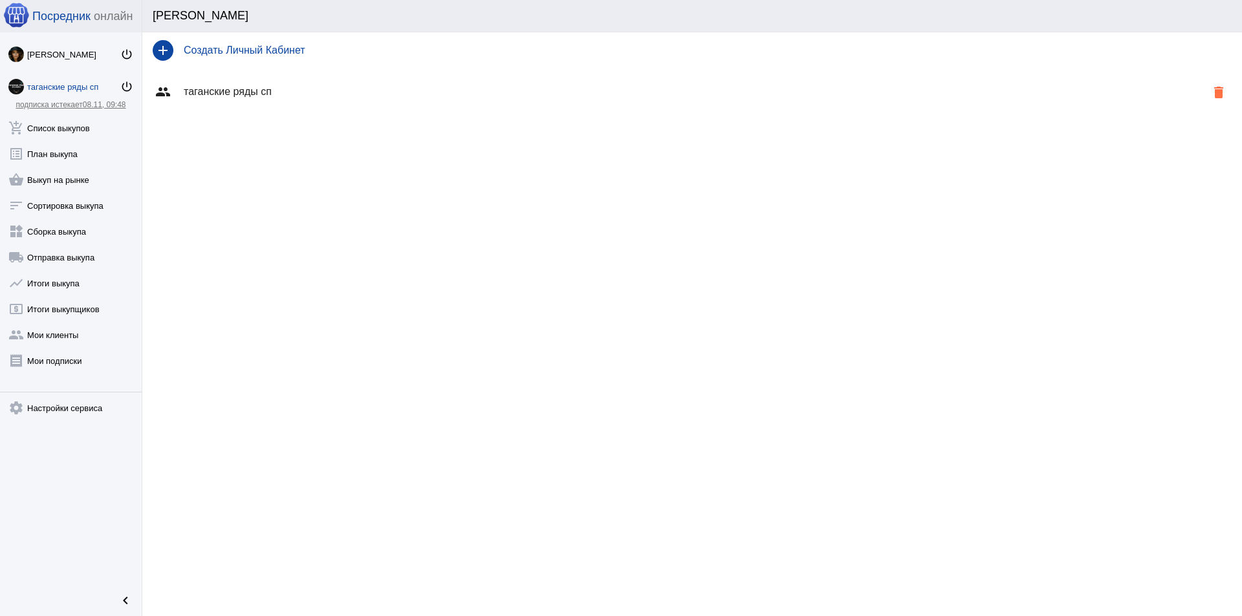
click at [247, 89] on h4 "таганские ряды сп" at bounding box center [695, 92] width 1022 height 12
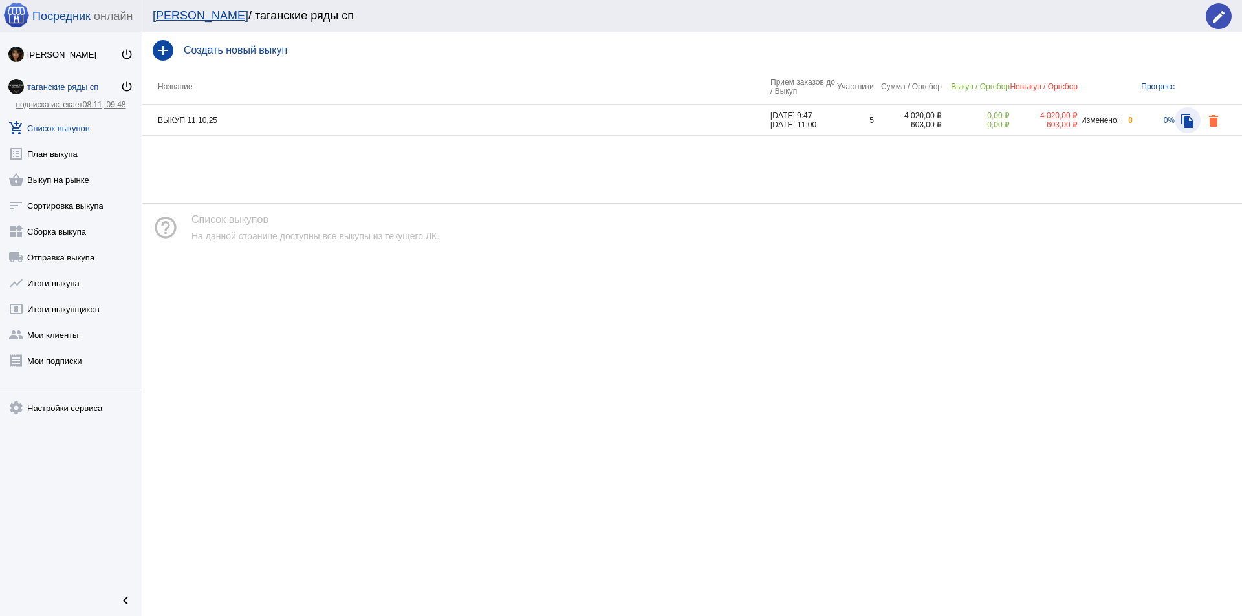
click at [1185, 122] on mat-icon "file_copy" at bounding box center [1188, 121] width 16 height 16
click at [1212, 149] on mat-icon "delete" at bounding box center [1213, 152] width 16 height 16
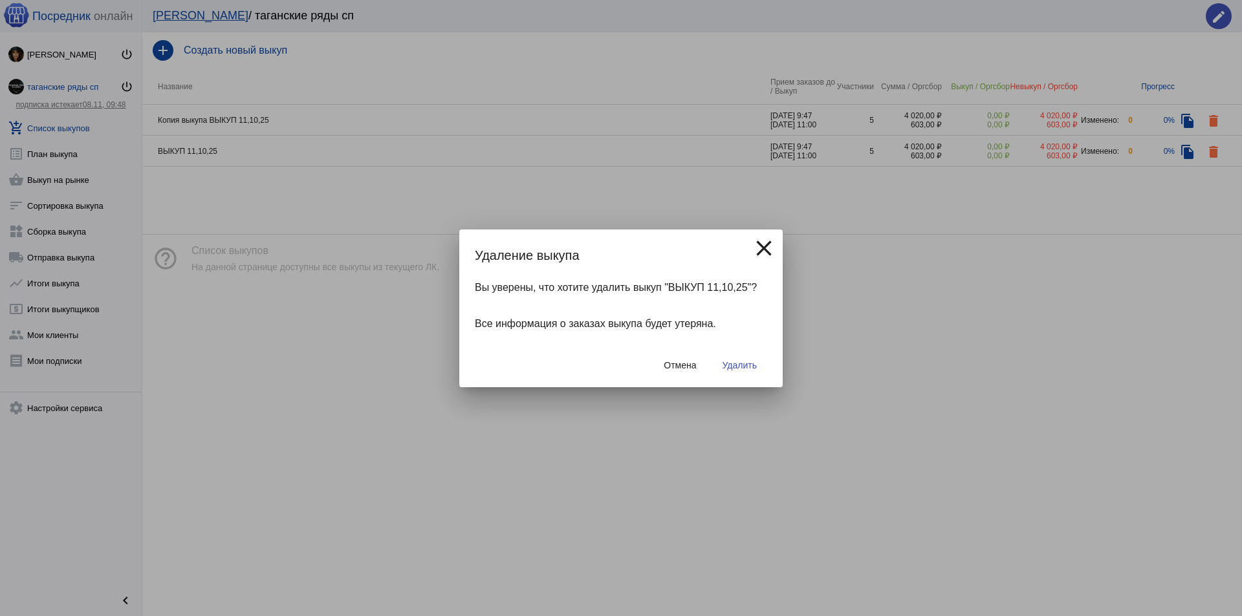
click at [741, 363] on span "Удалить" at bounding box center [739, 365] width 34 height 10
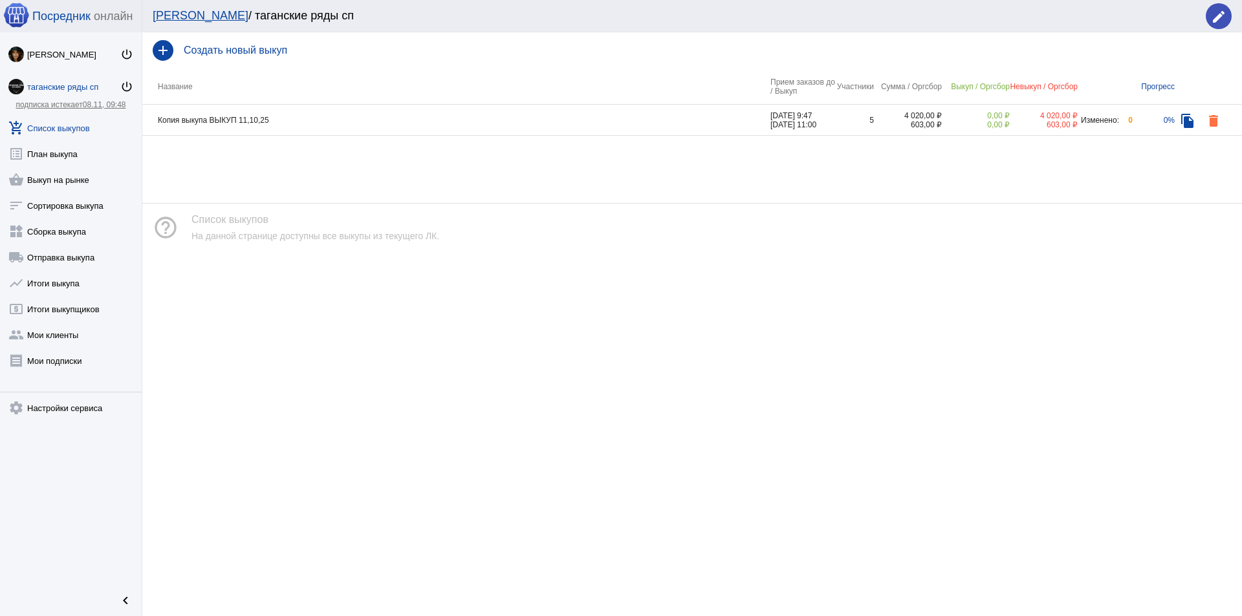
drag, startPoint x: 908, startPoint y: 203, endPoint x: 797, endPoint y: 214, distance: 111.1
click at [798, 213] on div "help_outline Список выкупов На данной странице доступны все выкупы из текущего …" at bounding box center [691, 228] width 1099 height 48
click at [255, 114] on td "Копия выкупа ВЫКУП 11,10,25" at bounding box center [456, 120] width 628 height 31
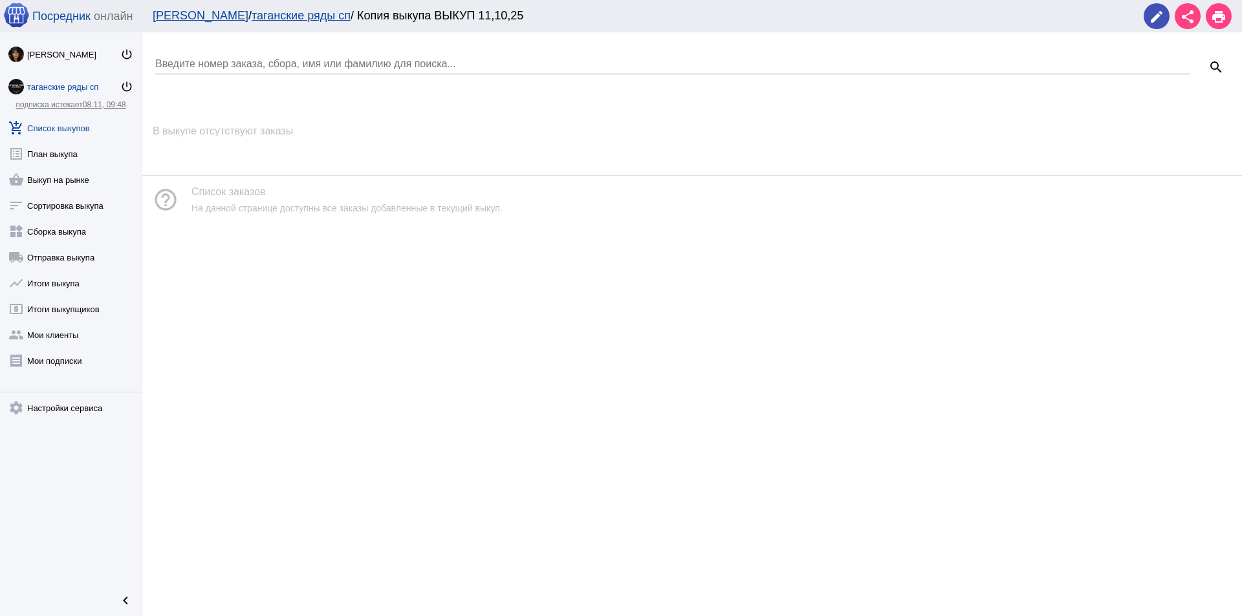
click at [80, 100] on div "Анна Аннушка power_settings_new таганские ряды сп power_settings_new подписка и…" at bounding box center [71, 308] width 142 height 552
click at [80, 102] on link "подписка истекает 08.11, 09:48" at bounding box center [71, 104] width 110 height 9
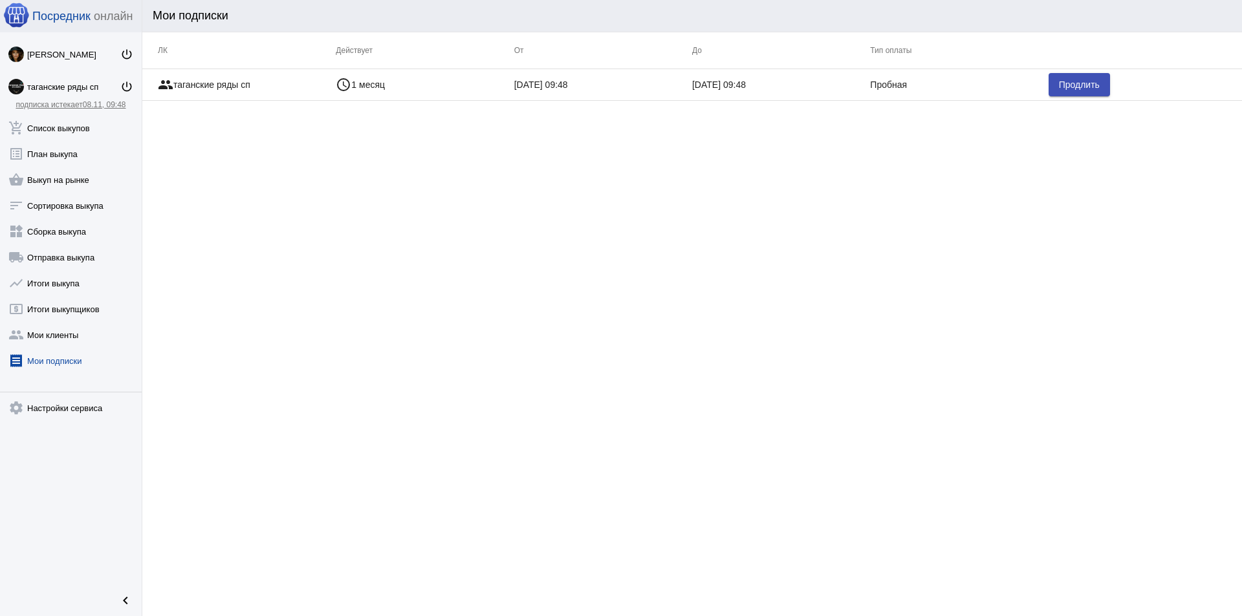
click at [243, 84] on mat-cell "group таганские ряды сп" at bounding box center [238, 84] width 193 height 31
click at [55, 82] on div "таганские ряды сп" at bounding box center [73, 87] width 93 height 10
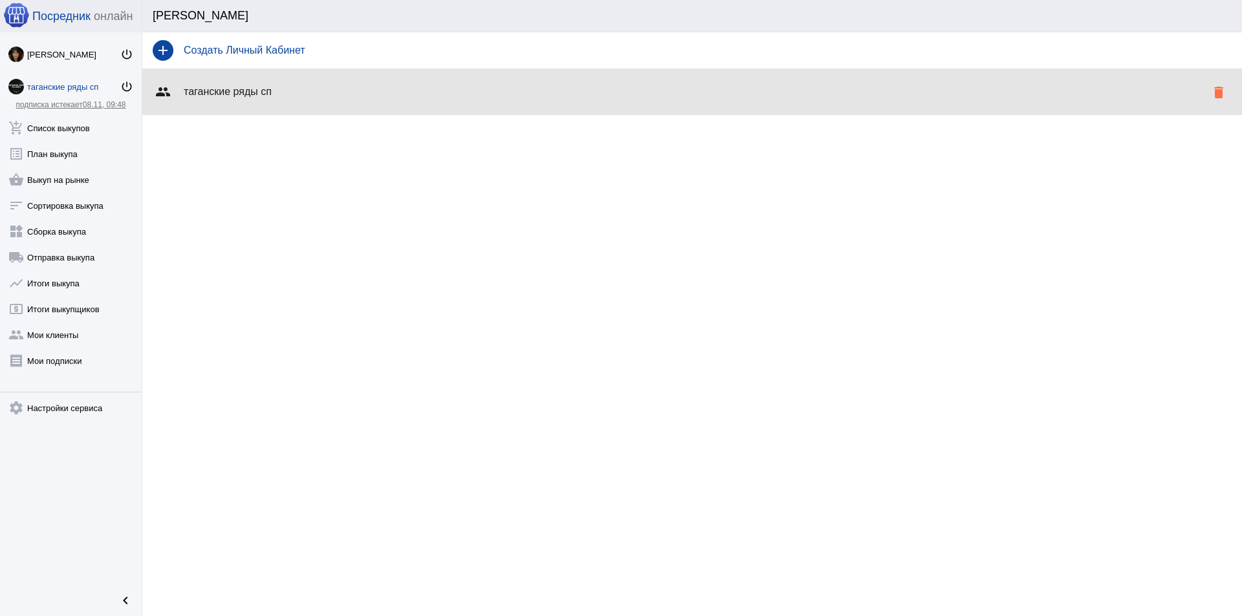
click at [260, 89] on h4 "таганские ряды сп" at bounding box center [695, 92] width 1022 height 12
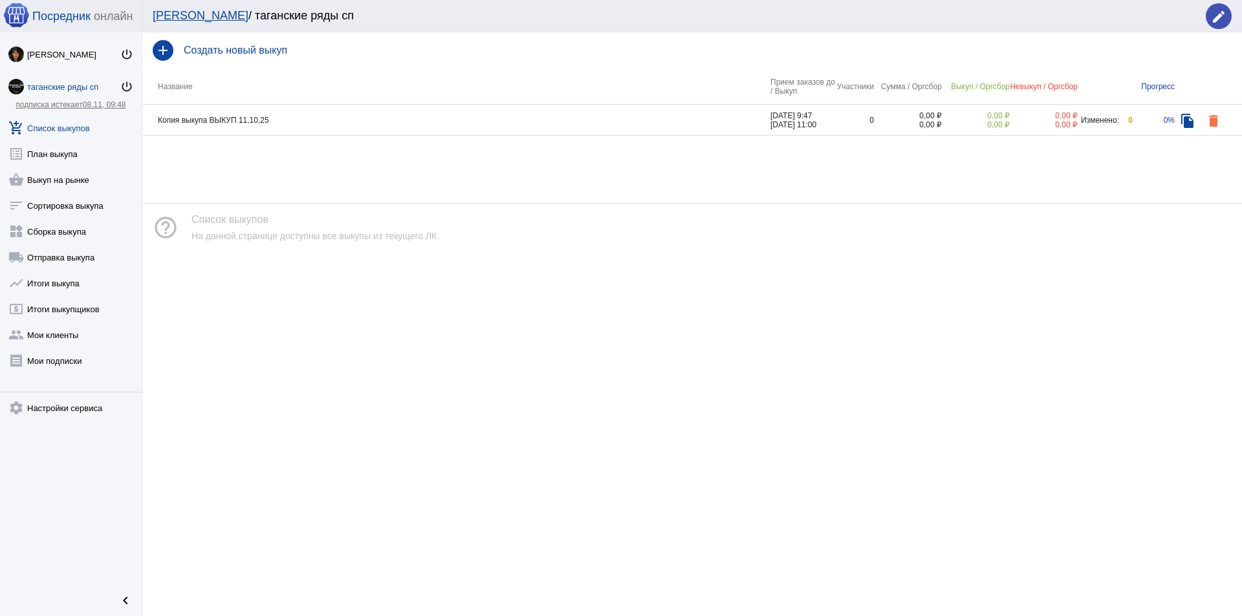
click at [271, 119] on td "Копия выкупа ВЫКУП 11,10,25" at bounding box center [456, 120] width 628 height 31
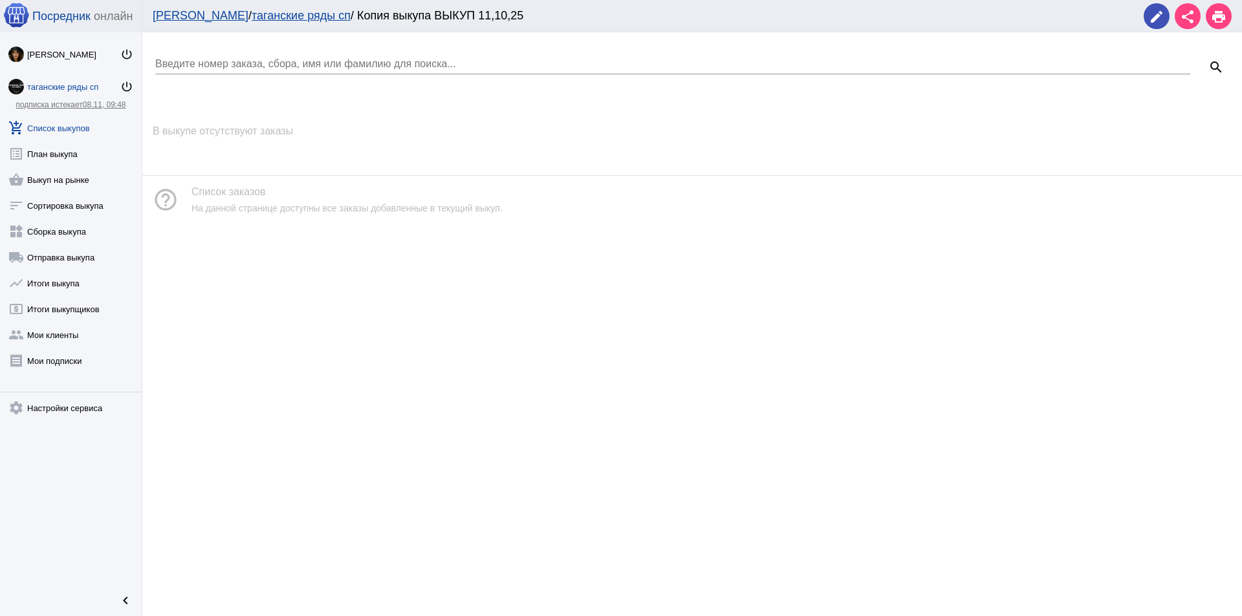
click at [65, 131] on link "add_shopping_cart Список выкупов" at bounding box center [71, 126] width 142 height 26
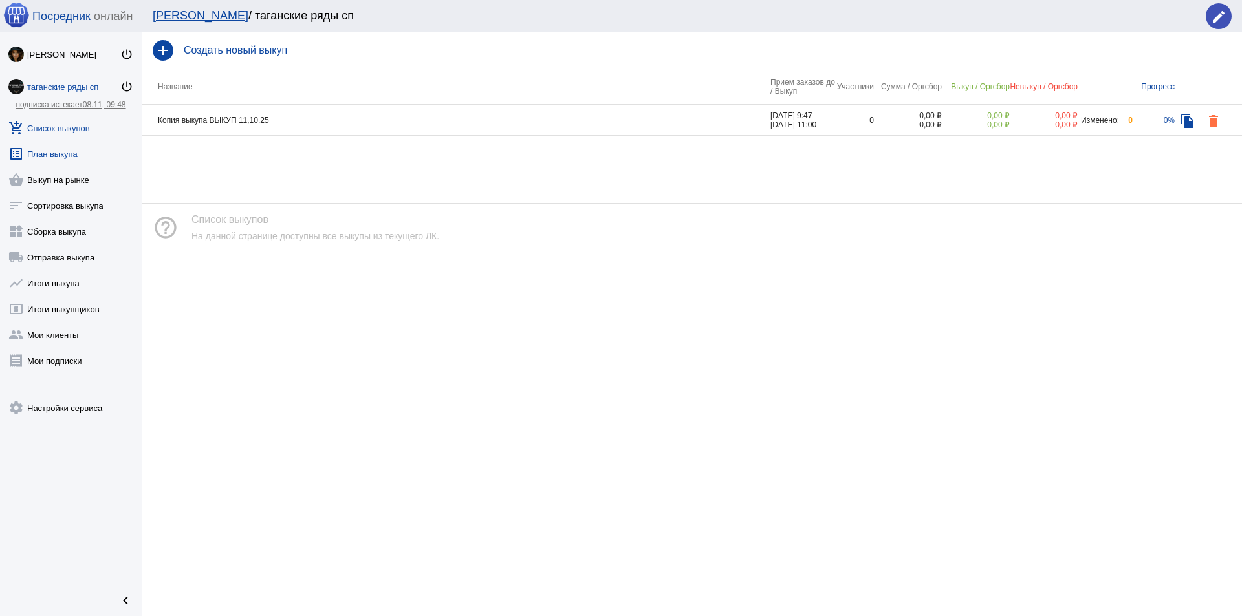
click at [61, 152] on link "list_alt План выкупа" at bounding box center [71, 151] width 142 height 26
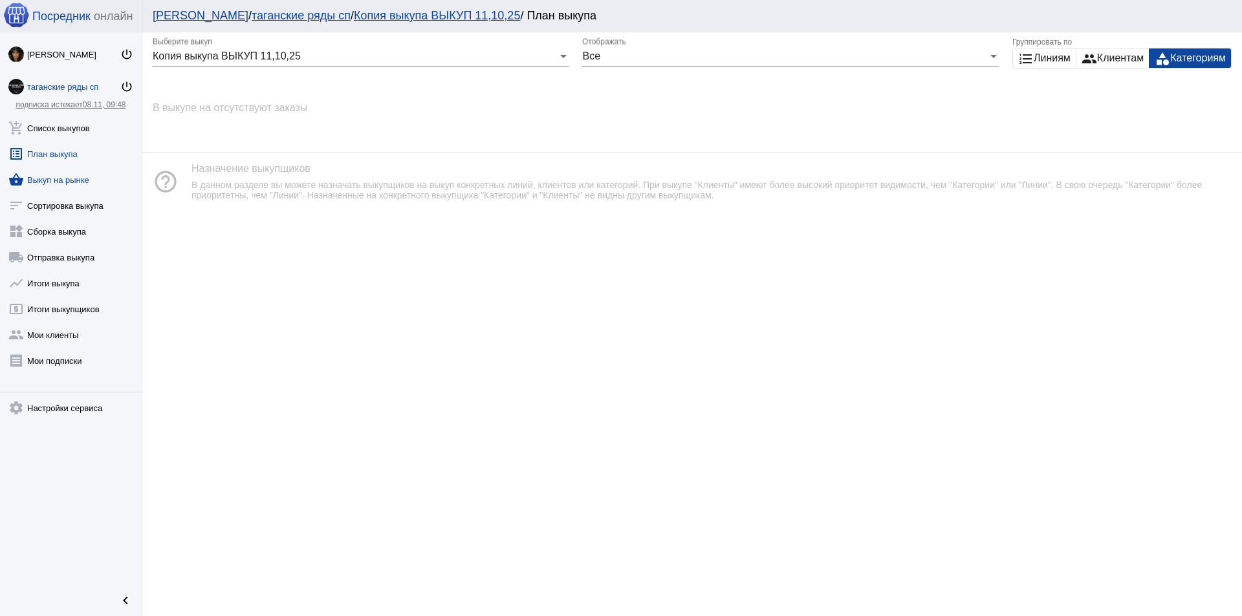
click at [65, 175] on link "shopping_basket Выкуп на рынке" at bounding box center [71, 177] width 142 height 26
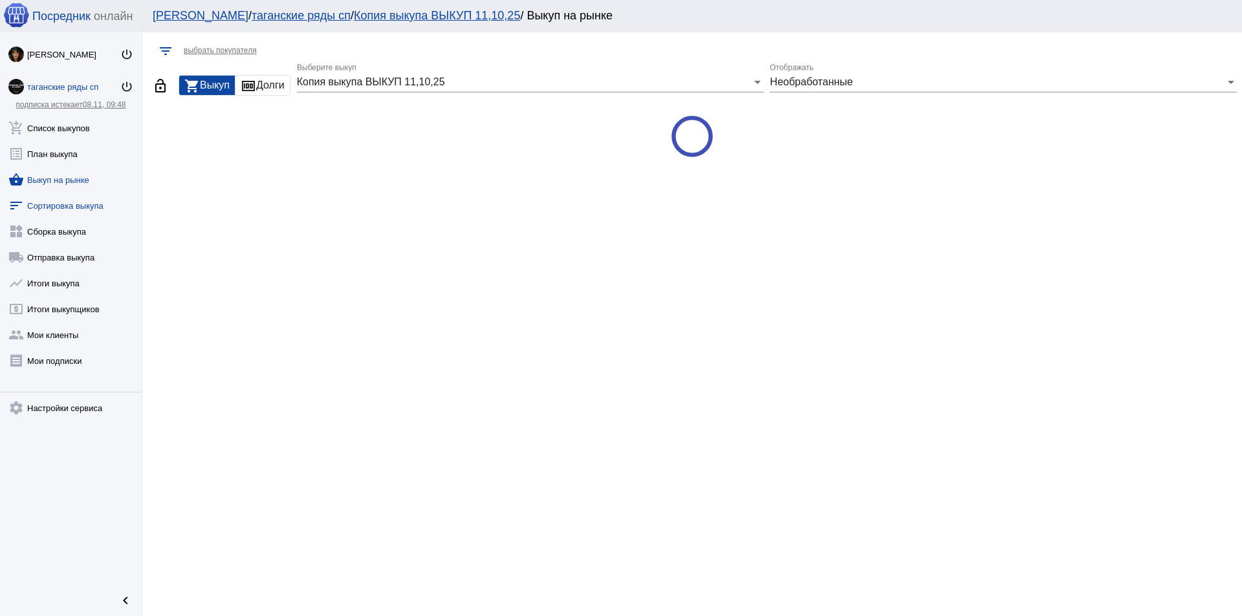
click at [71, 203] on link "sort Сортировка выкупа" at bounding box center [71, 203] width 142 height 26
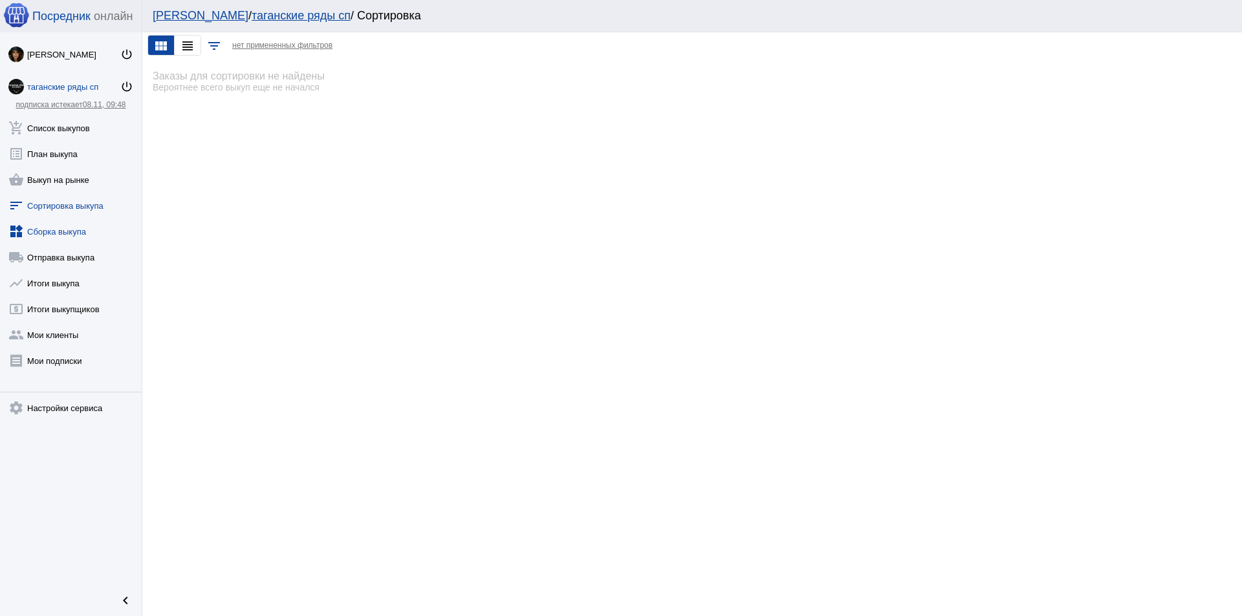
click at [69, 221] on link "widgets Сборка выкупа" at bounding box center [71, 229] width 142 height 26
click at [89, 252] on link "local_shipping Отправка выкупа" at bounding box center [71, 255] width 142 height 26
click at [83, 282] on link "show_chart Итоги выкупа" at bounding box center [71, 281] width 142 height 26
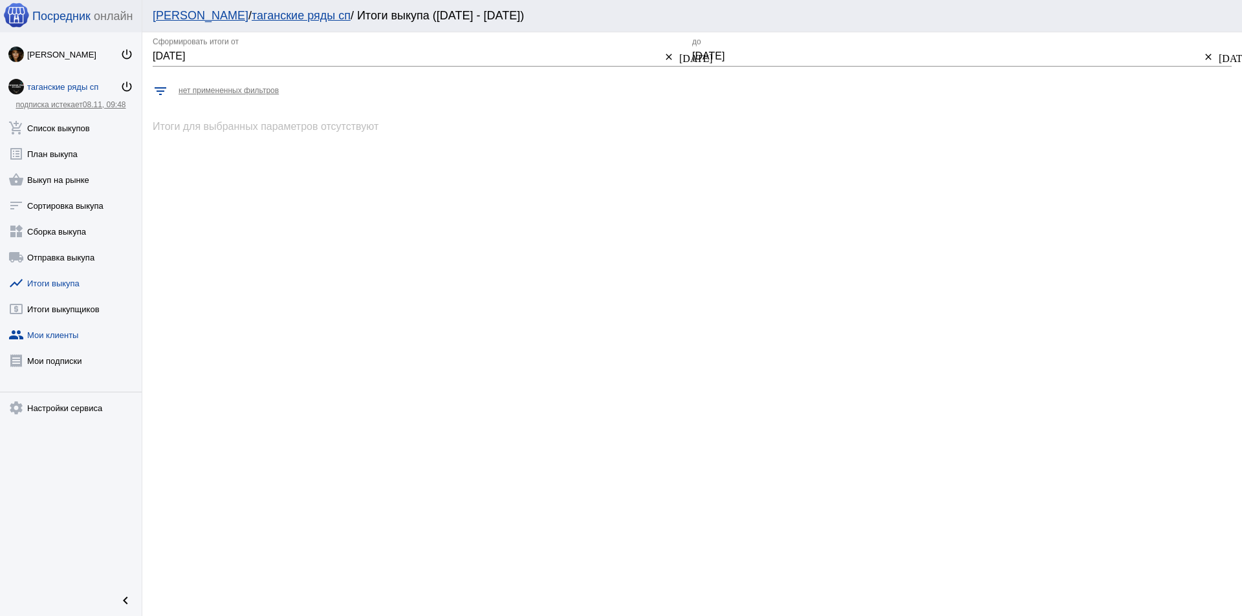
click at [76, 321] on link "group Мои клиенты" at bounding box center [71, 332] width 142 height 26
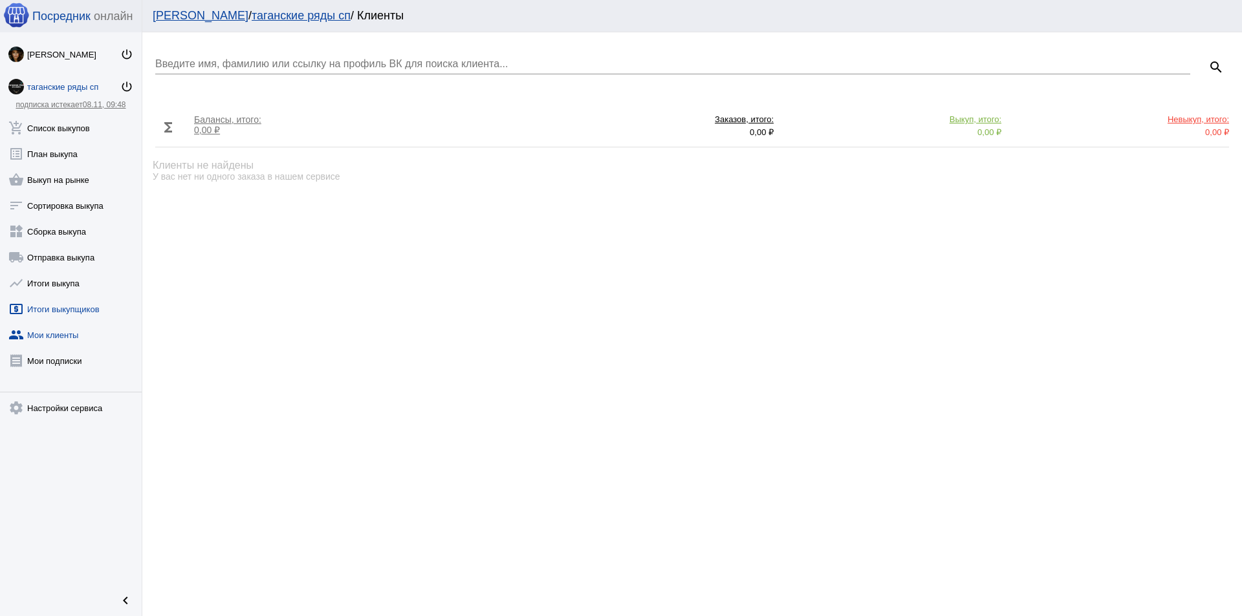
click at [77, 309] on link "local_atm Итоги выкупщиков" at bounding box center [71, 307] width 142 height 26
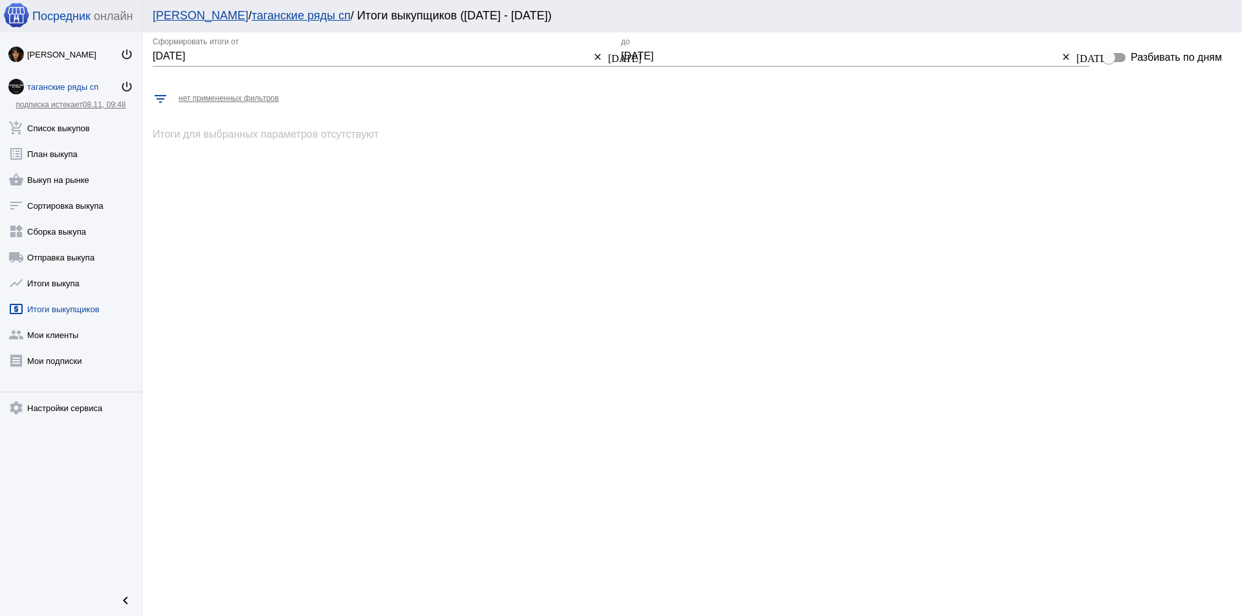
click at [76, 86] on div "таганские ряды сп" at bounding box center [73, 87] width 93 height 10
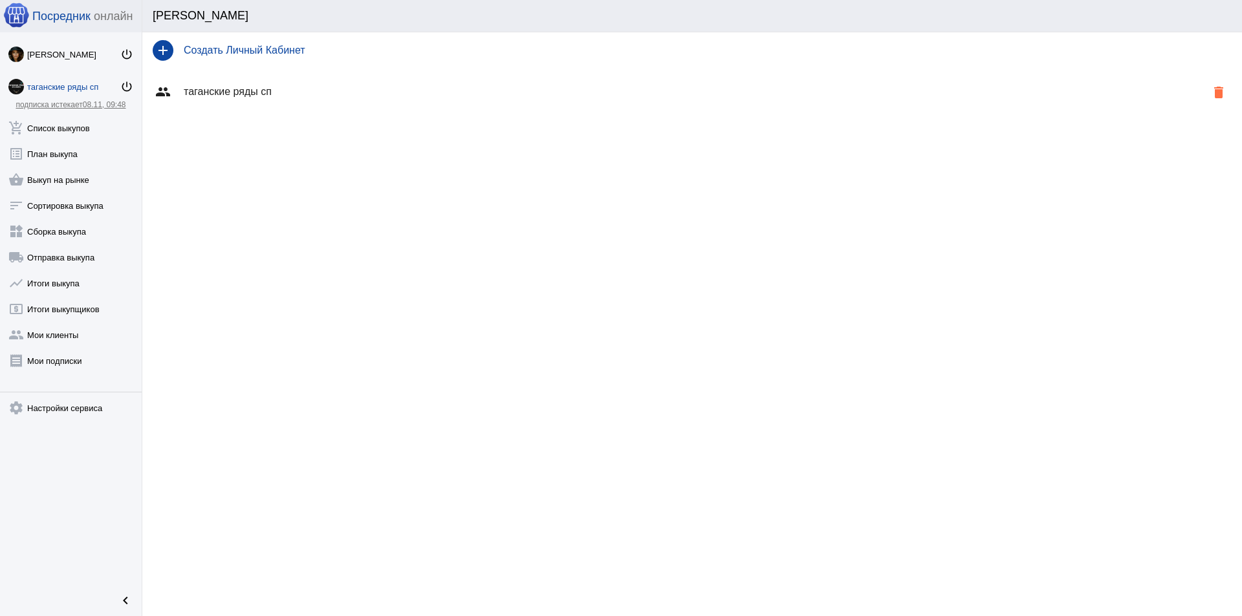
click at [244, 91] on h4 "таганские ряды сп" at bounding box center [695, 92] width 1022 height 12
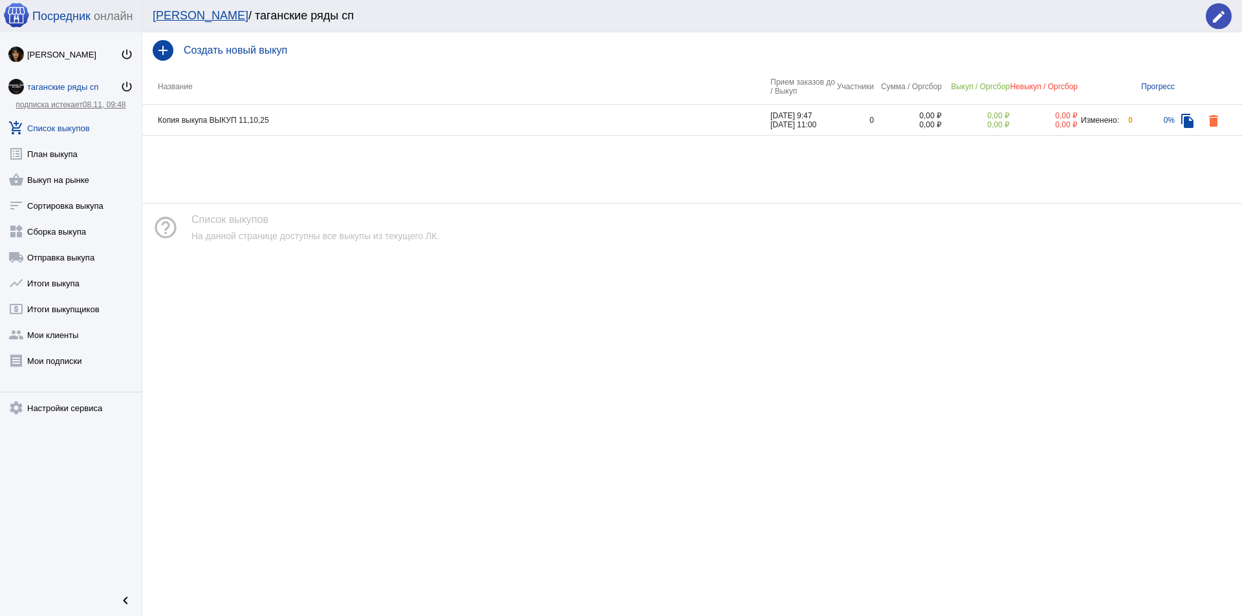
click at [230, 126] on td "Копия выкупа ВЫКУП 11,10,25" at bounding box center [456, 120] width 628 height 31
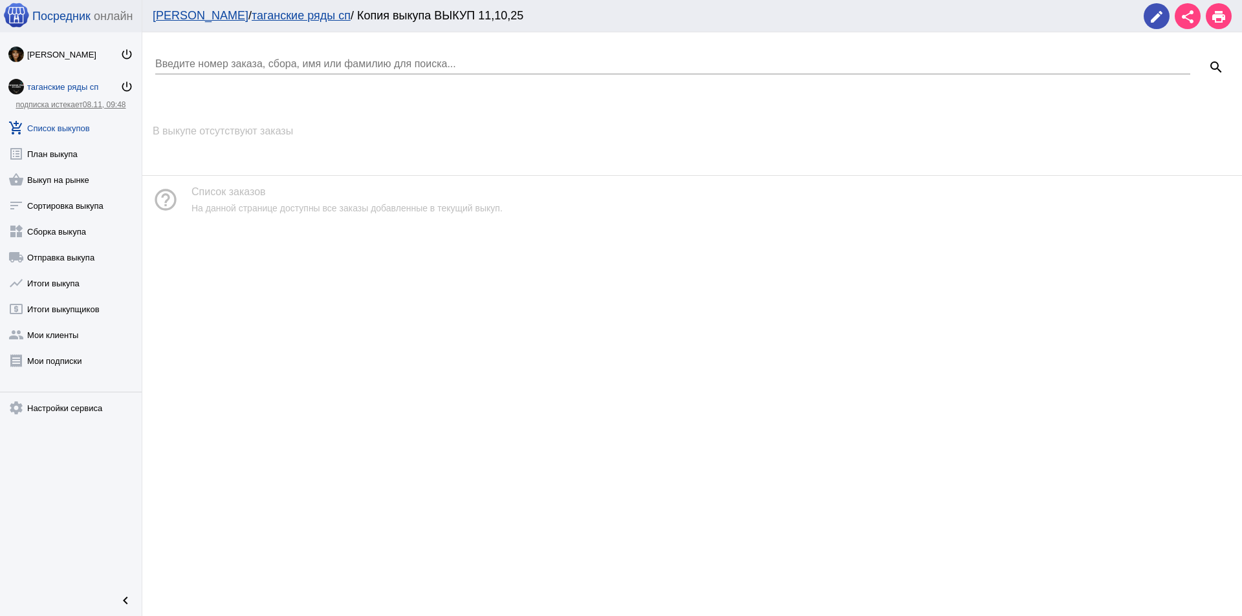
click at [62, 82] on div "таганские ряды сп" at bounding box center [73, 87] width 93 height 10
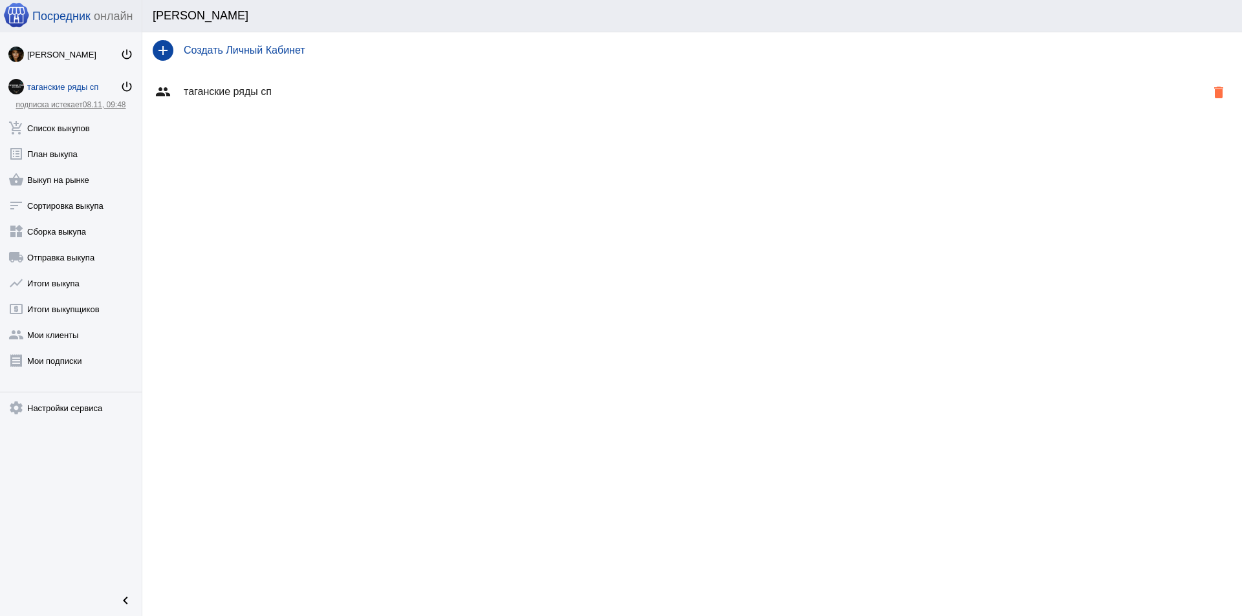
click at [279, 50] on h4 "Создать Личный Кабинет" at bounding box center [708, 51] width 1048 height 12
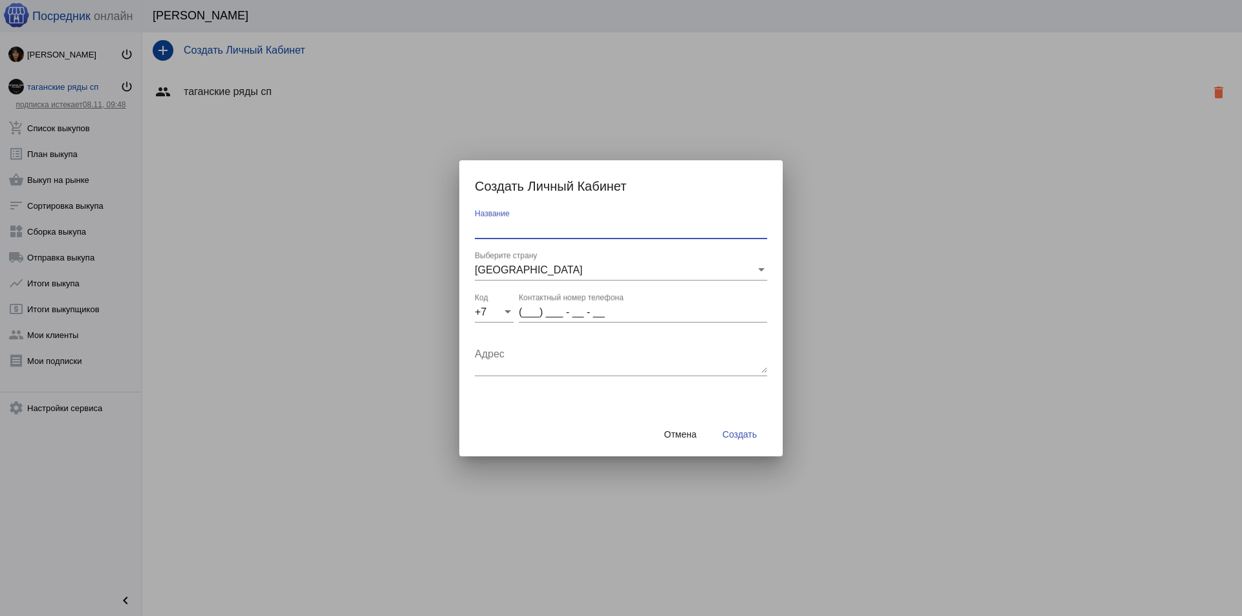
click at [524, 233] on input "Название" at bounding box center [621, 228] width 292 height 12
type input "Т"
type input "ВЫКУП [DATE]"
click at [542, 312] on input "(___) ___ - __ - __" at bounding box center [643, 313] width 248 height 12
type input "(995) 651 - 25 - 57"
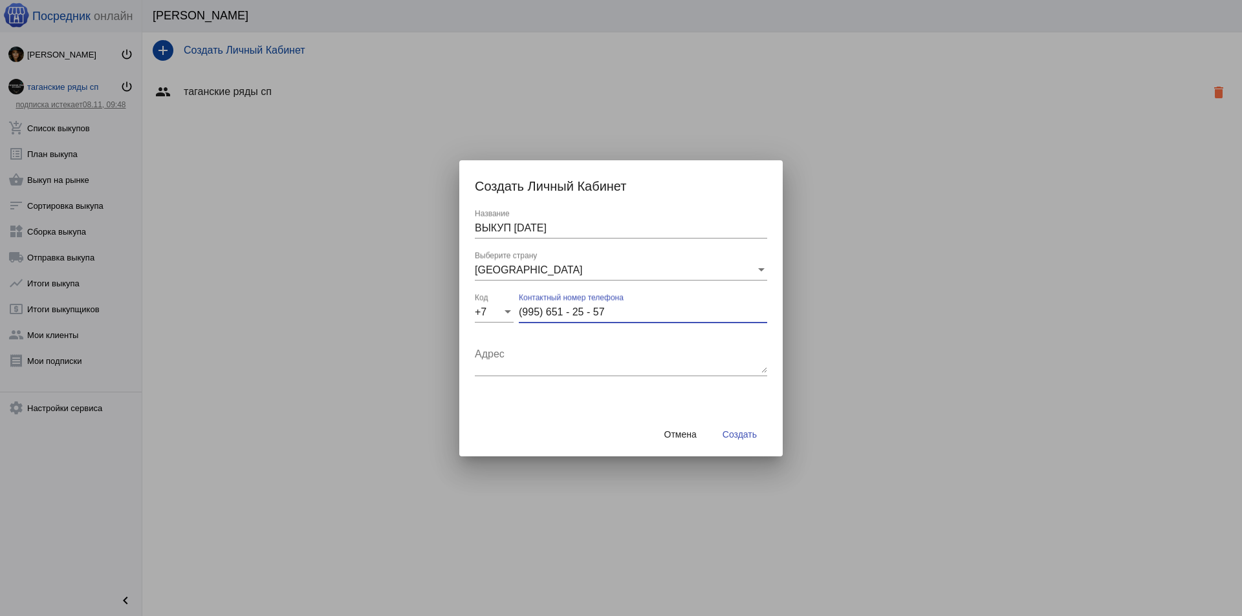
click at [744, 436] on span "Создать" at bounding box center [739, 434] width 34 height 10
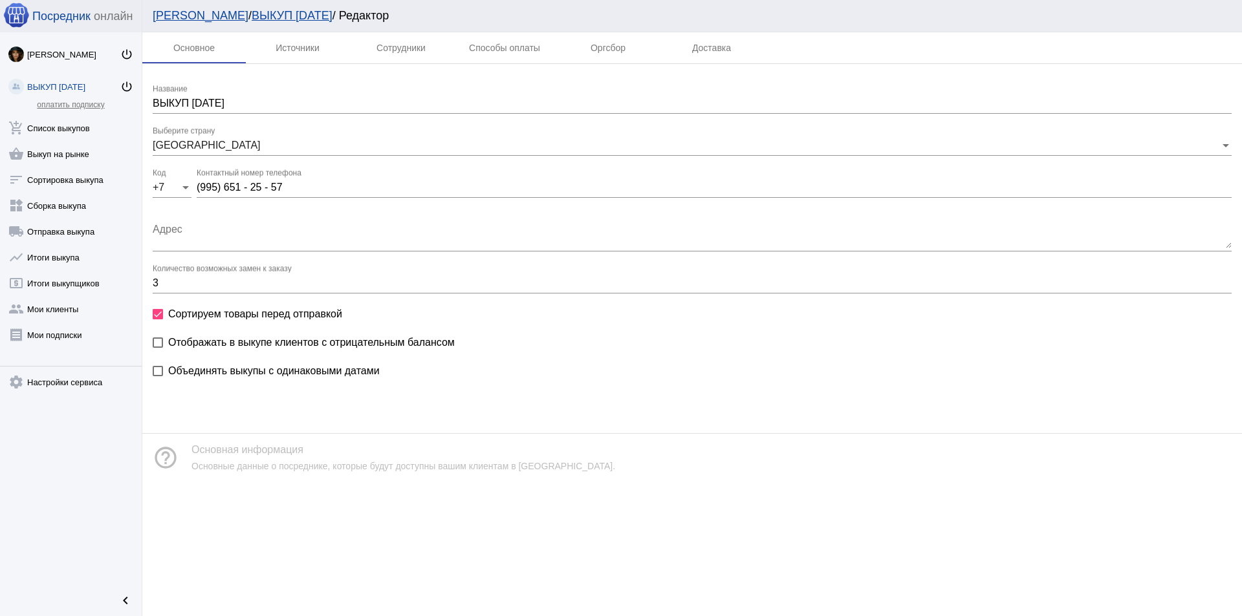
click at [278, 332] on mat-checkbox "Сортируем товары перед отправкой" at bounding box center [692, 321] width 1079 height 28
click at [265, 349] on span "Отображать в выкупе клиентов с отрицательным балансом" at bounding box center [311, 343] width 286 height 16
click at [158, 349] on input "Отображать в выкупе клиентов с отрицательным балансом" at bounding box center [157, 348] width 1 height 1
checkbox input "true"
click at [297, 53] on div "Источники" at bounding box center [297, 47] width 103 height 31
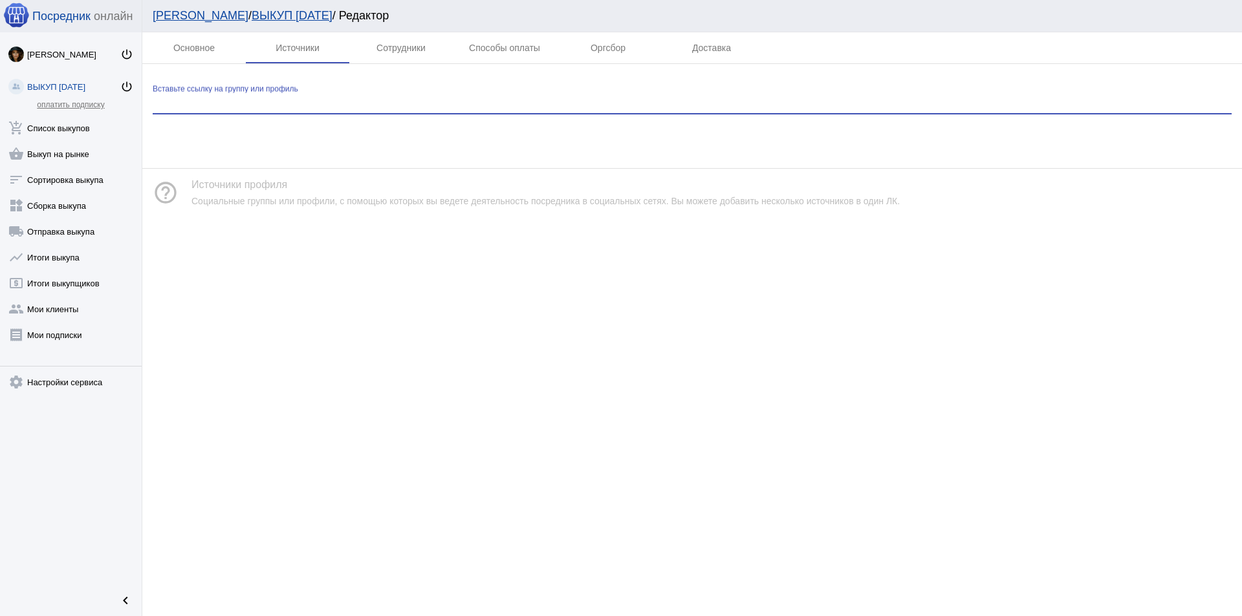
click at [277, 107] on input "Вставьте ссылку на группу или профиль" at bounding box center [692, 104] width 1079 height 12
type input "Т"
paste input "https://vk.com/tgzakupi?from=groups"
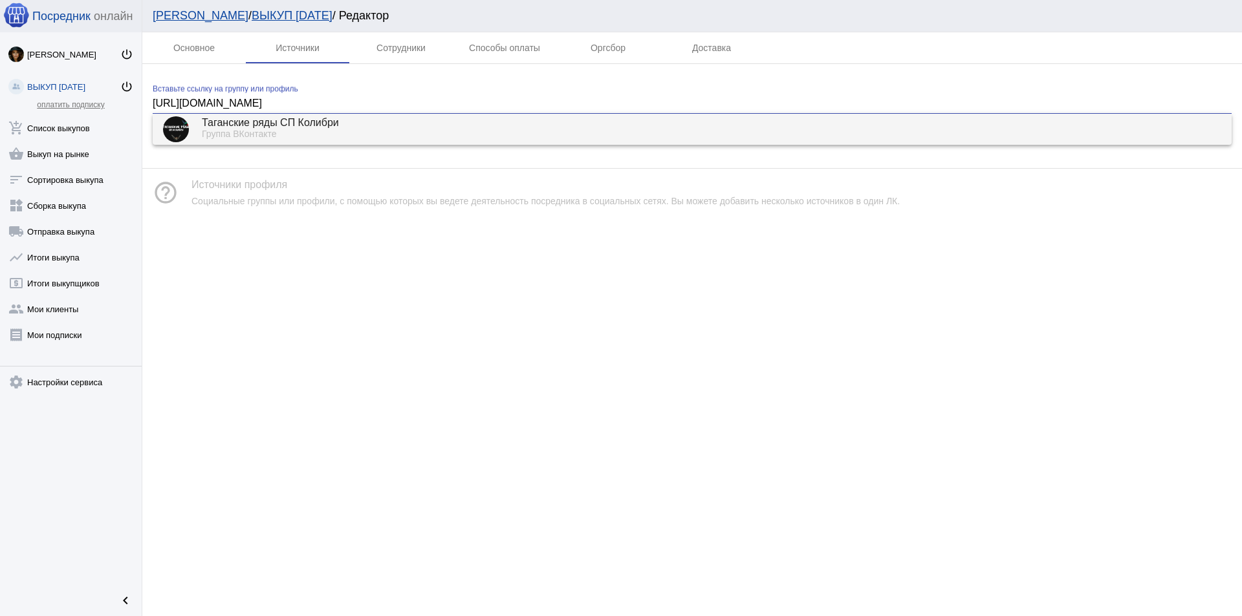
type input "https://vk.com/tgzakupi"
click at [340, 123] on div "Таганские ряды СП Колибри" at bounding box center [711, 124] width 1019 height 12
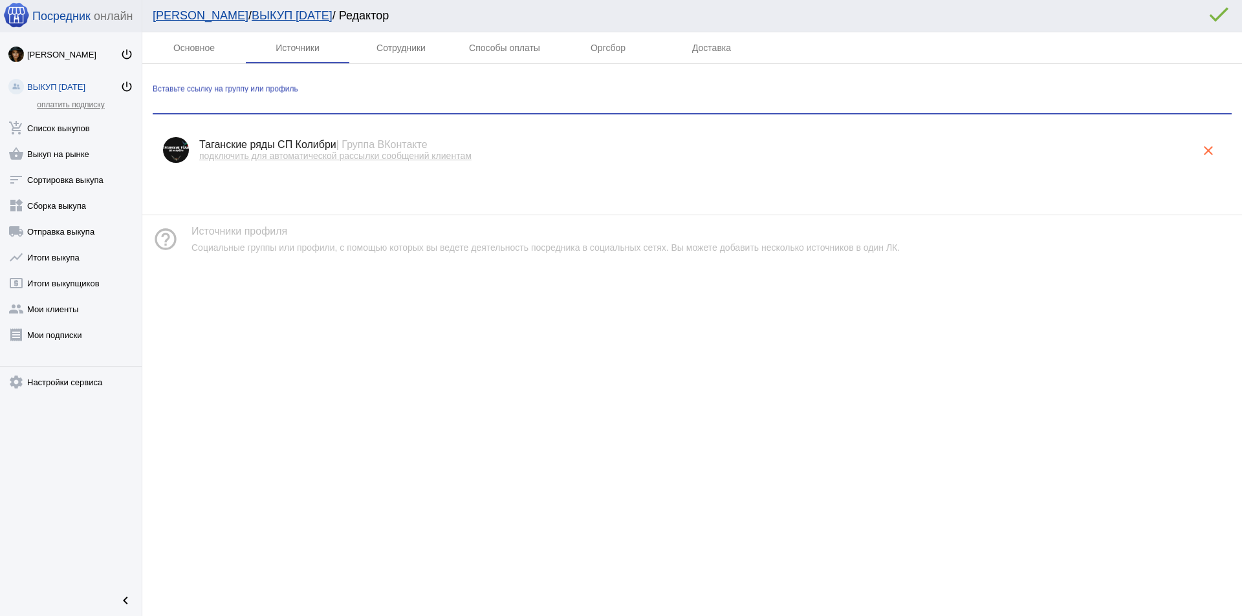
click at [329, 153] on span "подключить для автоматической рассылки сообщений клиентам" at bounding box center [335, 156] width 272 height 10
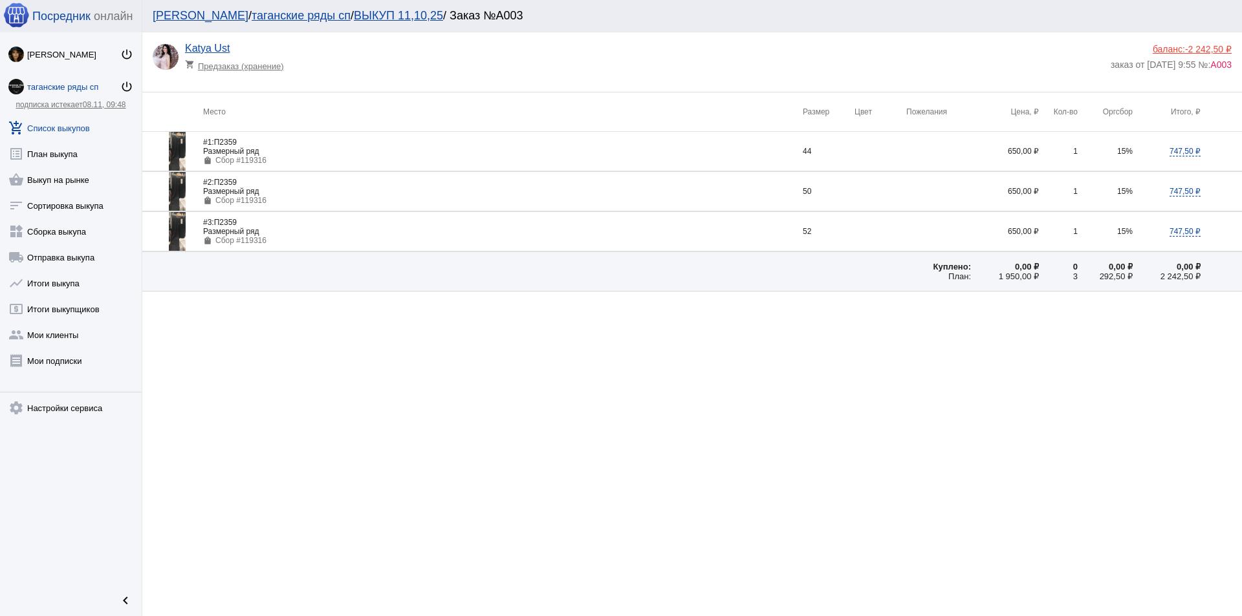
click at [222, 153] on div "Размерный ряд" at bounding box center [503, 151] width 600 height 9
click at [188, 147] on div at bounding box center [177, 151] width 39 height 39
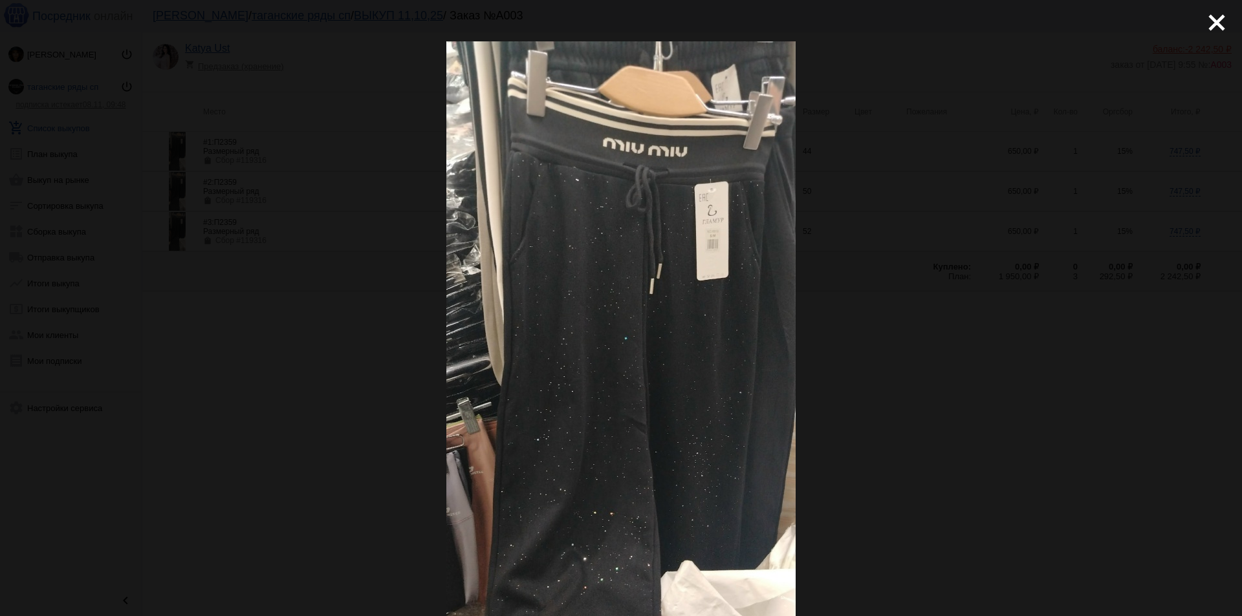
click at [1052, 193] on div "close get_app скачать" at bounding box center [621, 510] width 1242 height 1021
click at [1204, 25] on mat-icon "close" at bounding box center [1212, 18] width 16 height 16
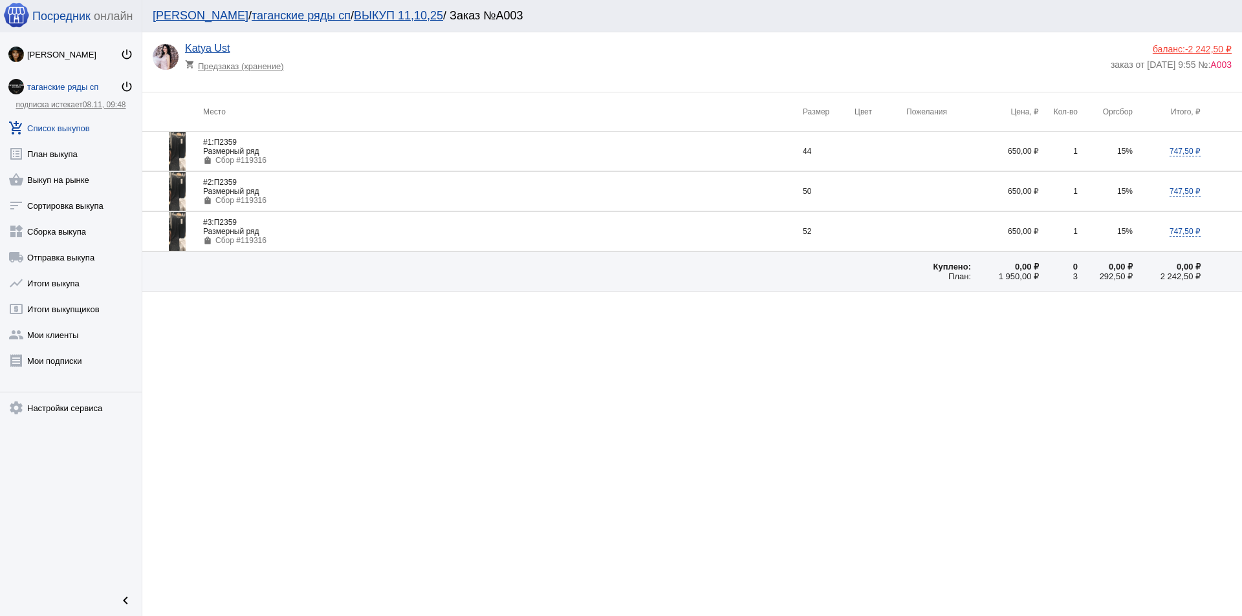
click at [863, 164] on td at bounding box center [880, 151] width 52 height 39
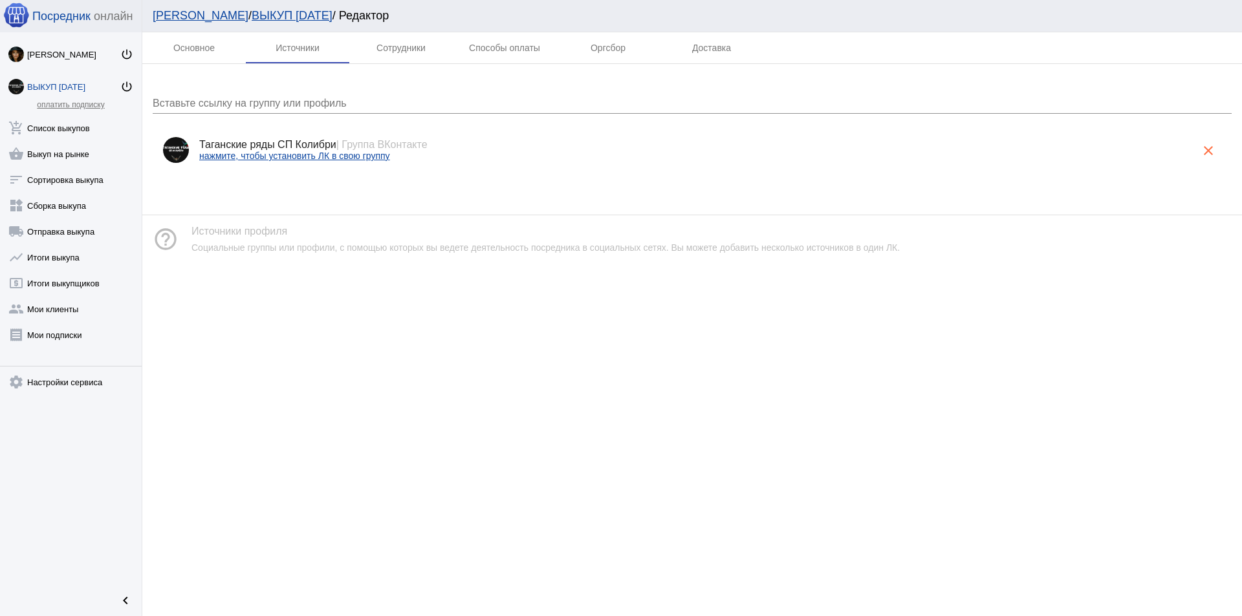
click at [302, 156] on link "нажмите, чтобы установить ЛК в свою группу" at bounding box center [294, 156] width 191 height 10
click at [407, 50] on div "Сотрудники" at bounding box center [400, 48] width 49 height 10
click at [272, 103] on input "Вставьте ссылку на профиль сотрудника" at bounding box center [692, 104] width 1079 height 12
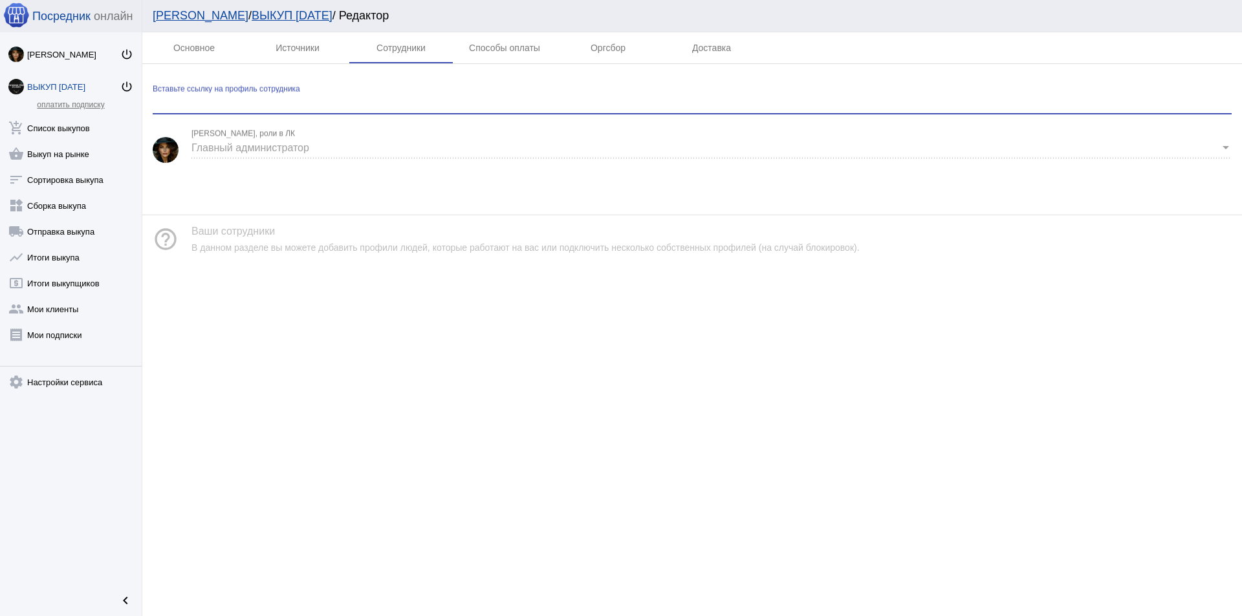
click at [249, 99] on input "Вставьте ссылку на профиль сотрудника" at bounding box center [692, 104] width 1079 height 12
type input "Л"
type input "К"
paste input "[URL][DOMAIN_NAME]"
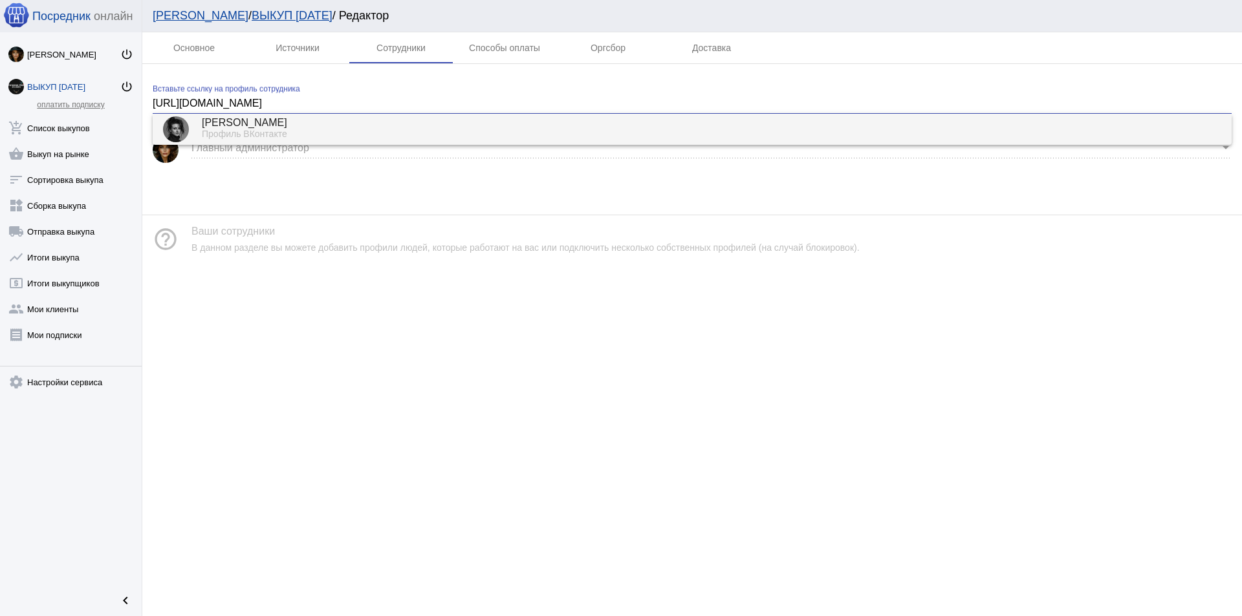
type input "[URL][DOMAIN_NAME]"
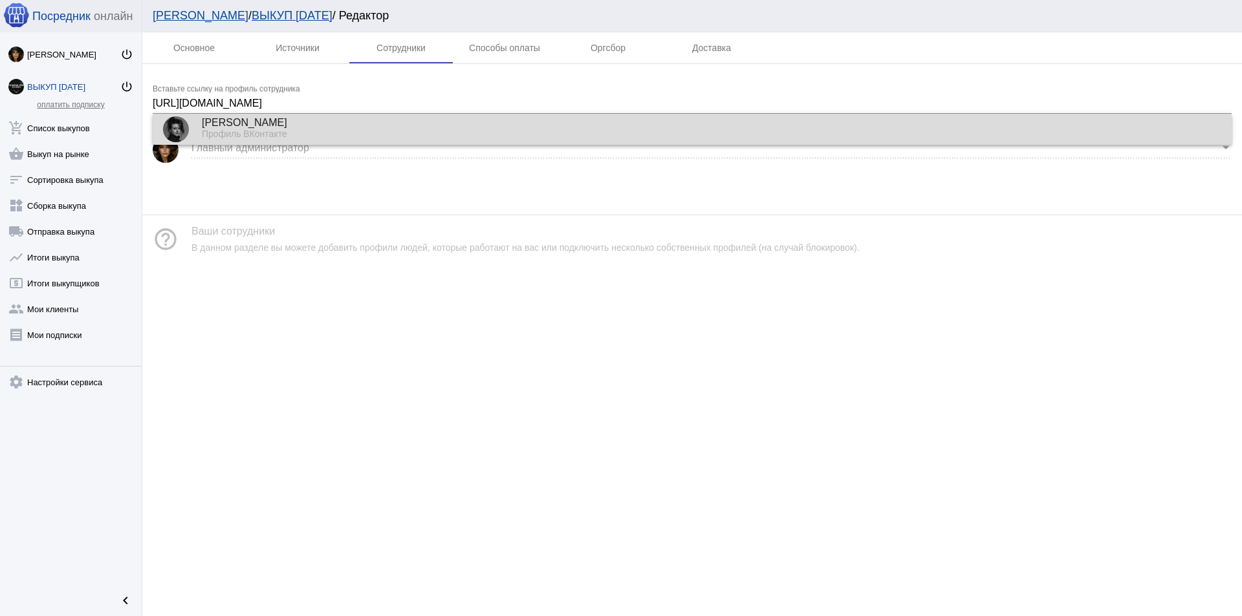
click at [281, 126] on div "[PERSON_NAME]" at bounding box center [711, 124] width 1019 height 12
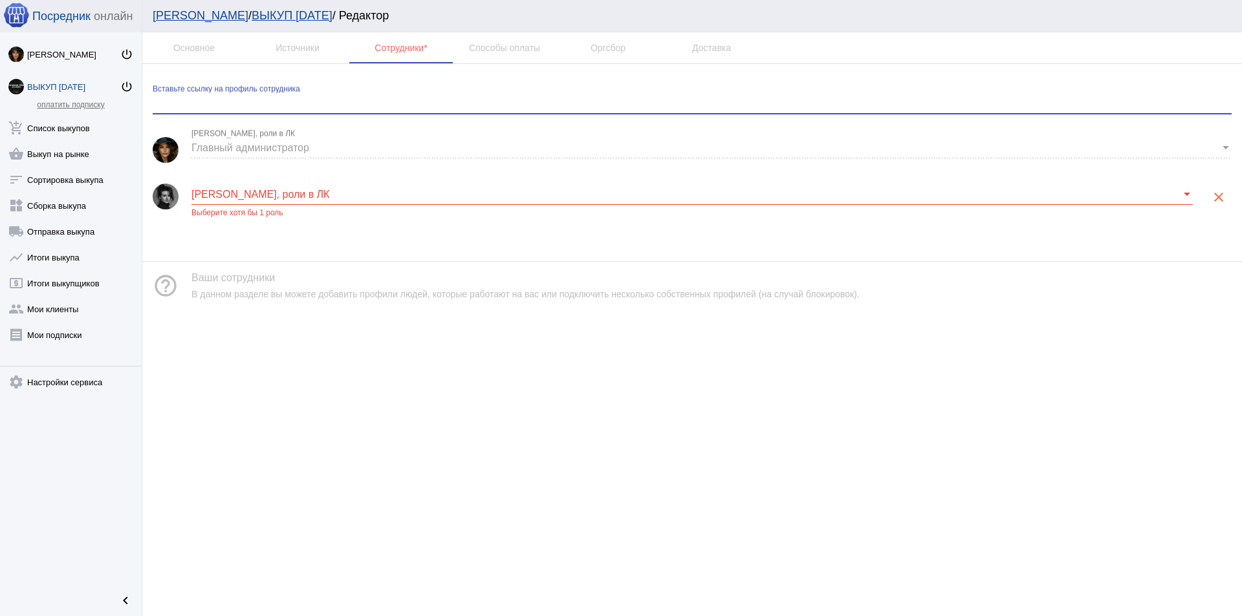
click at [284, 192] on span at bounding box center [685, 195] width 989 height 12
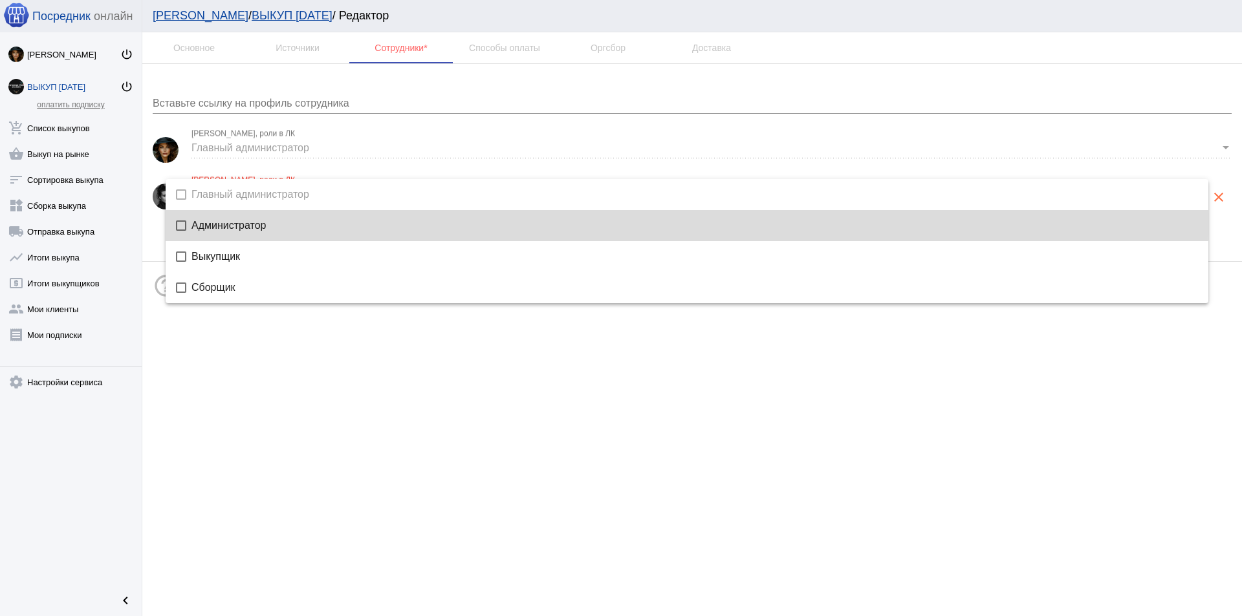
click at [222, 224] on span "Администратор" at bounding box center [694, 226] width 1006 height 10
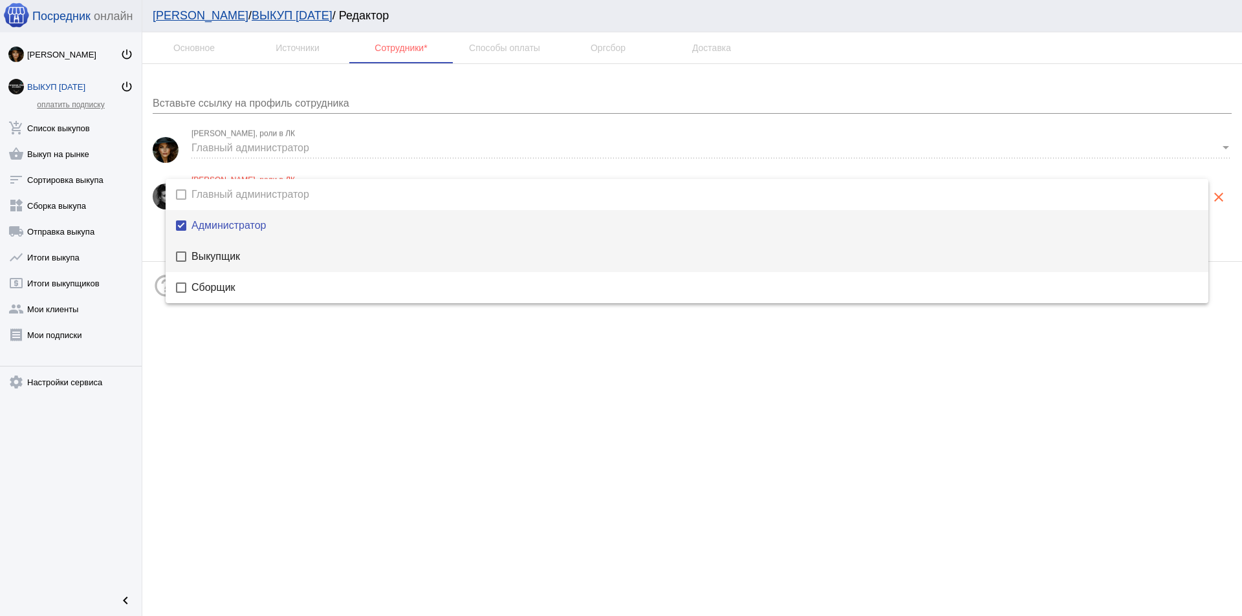
click at [216, 254] on span "Выкупщик" at bounding box center [694, 257] width 1006 height 10
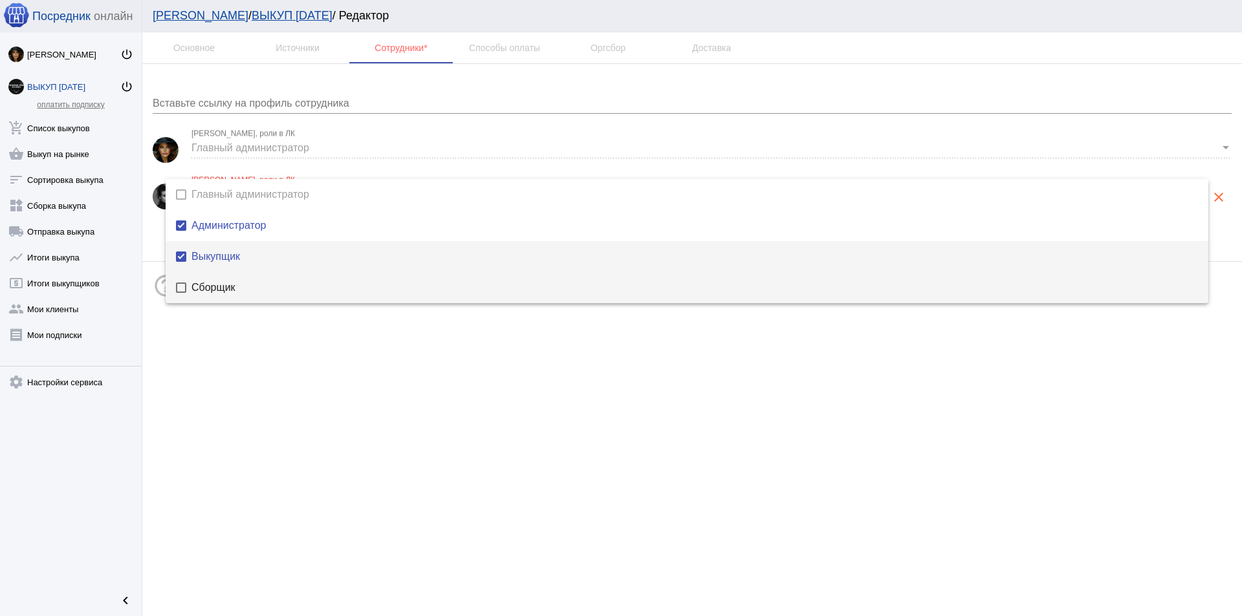
click at [224, 281] on mat-option "Сборщик" at bounding box center [687, 287] width 1043 height 31
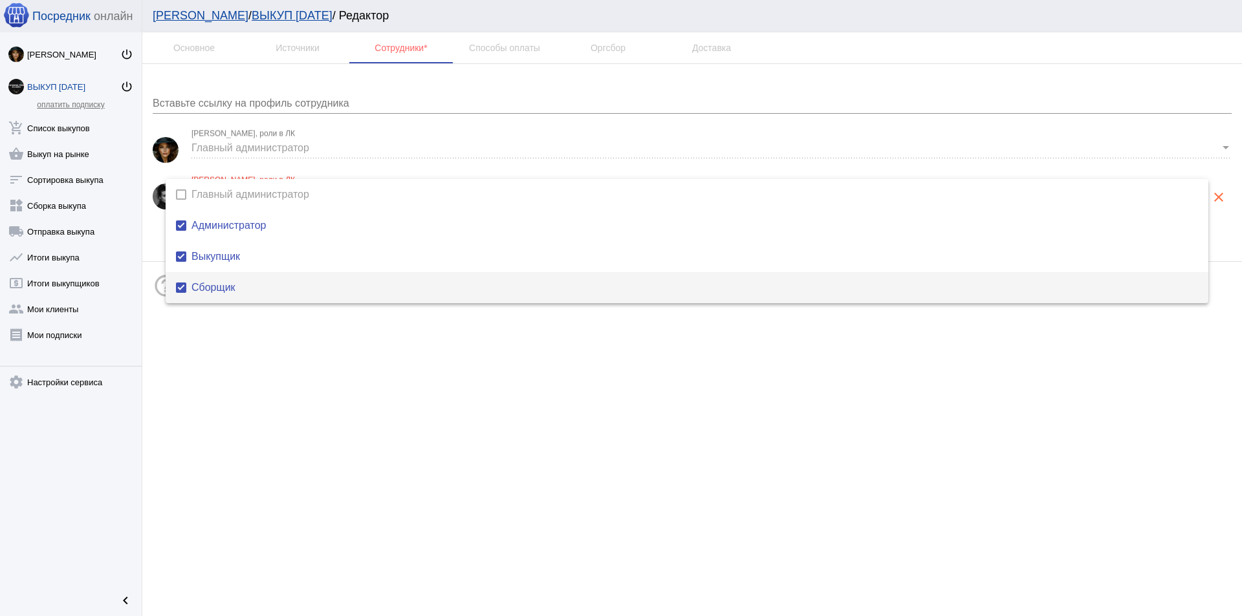
click at [390, 356] on div at bounding box center [621, 308] width 1242 height 616
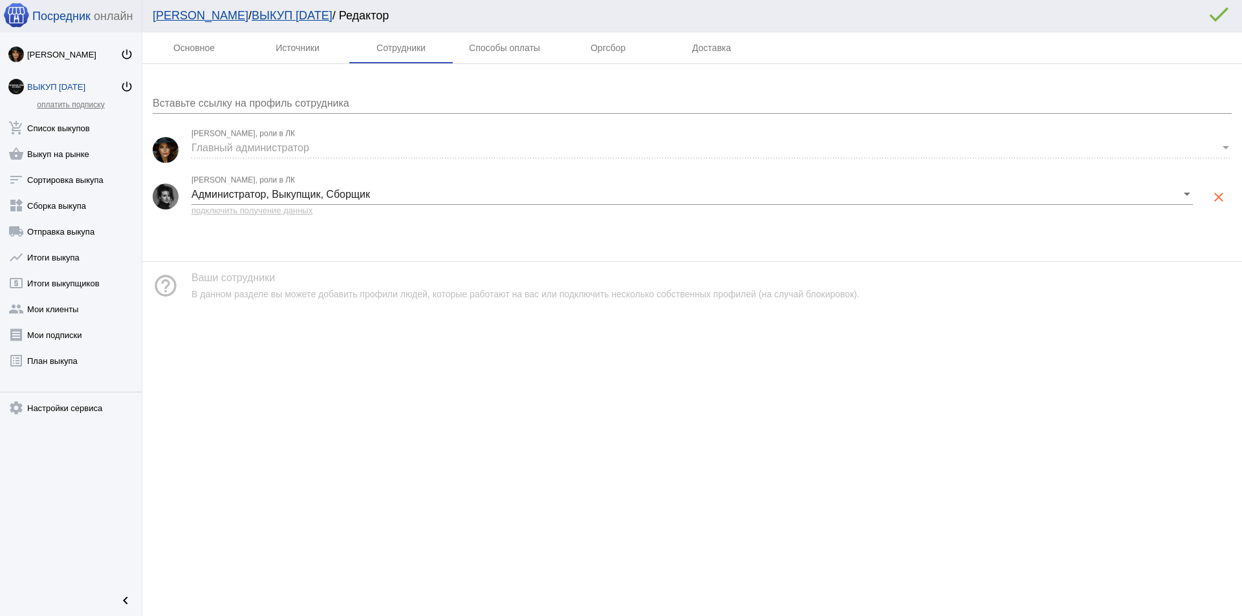
click at [494, 611] on div "Основное Источники Сотрудники Способы оплаты Оргсбор Доставка Вставьте ссылку н…" at bounding box center [691, 324] width 1099 height 584
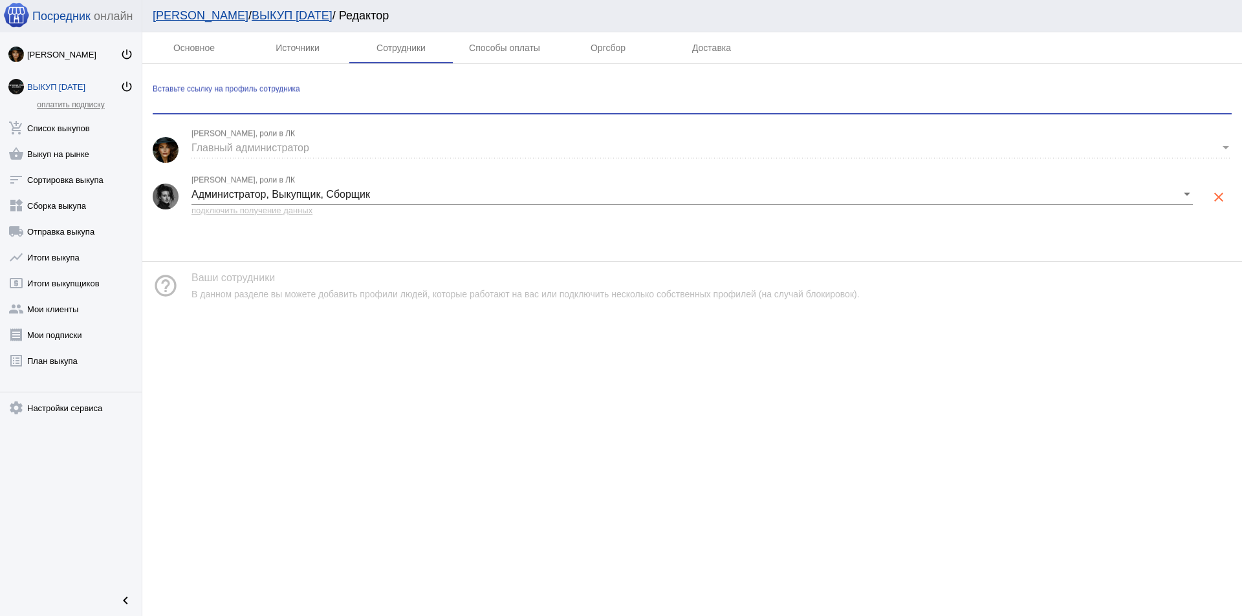
paste input "https://vk.com/ust90"
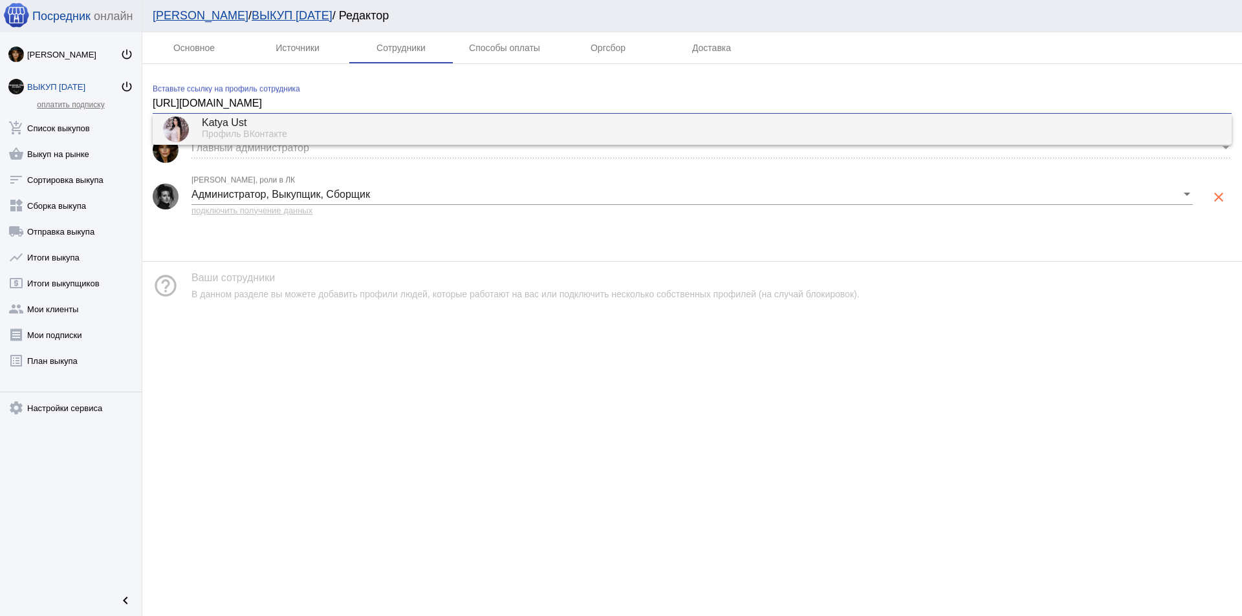
type input "https://vk.com/ust90"
click at [264, 122] on div "Katya Ust" at bounding box center [711, 124] width 1019 height 12
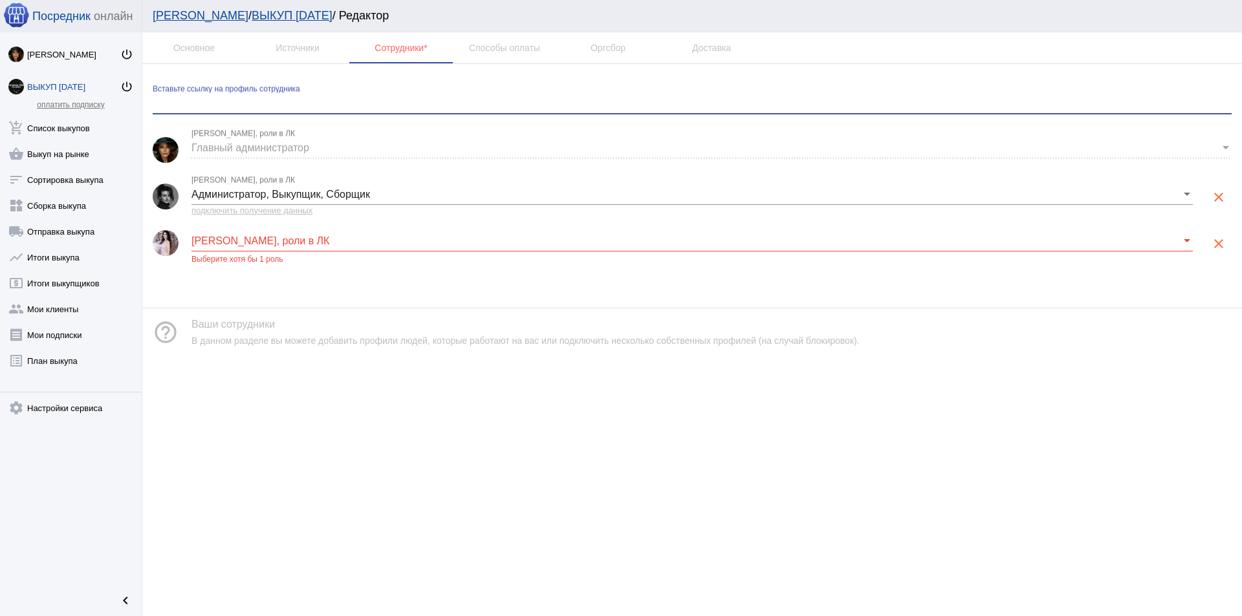
click at [269, 241] on span at bounding box center [685, 241] width 989 height 12
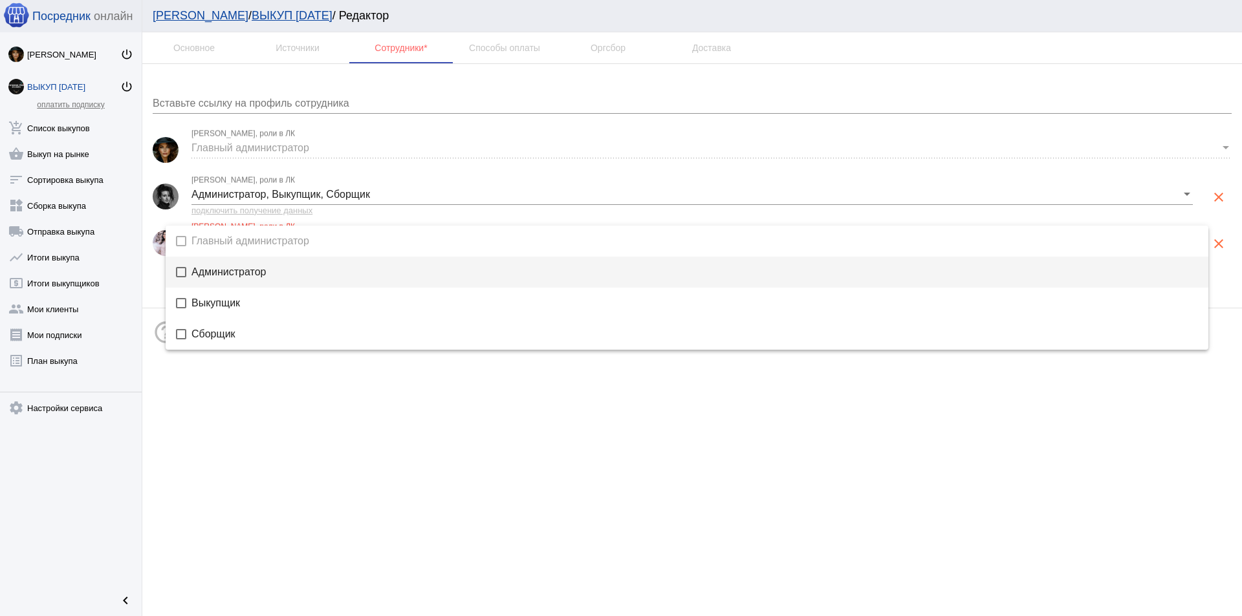
click at [251, 272] on span "Администратор" at bounding box center [694, 272] width 1006 height 10
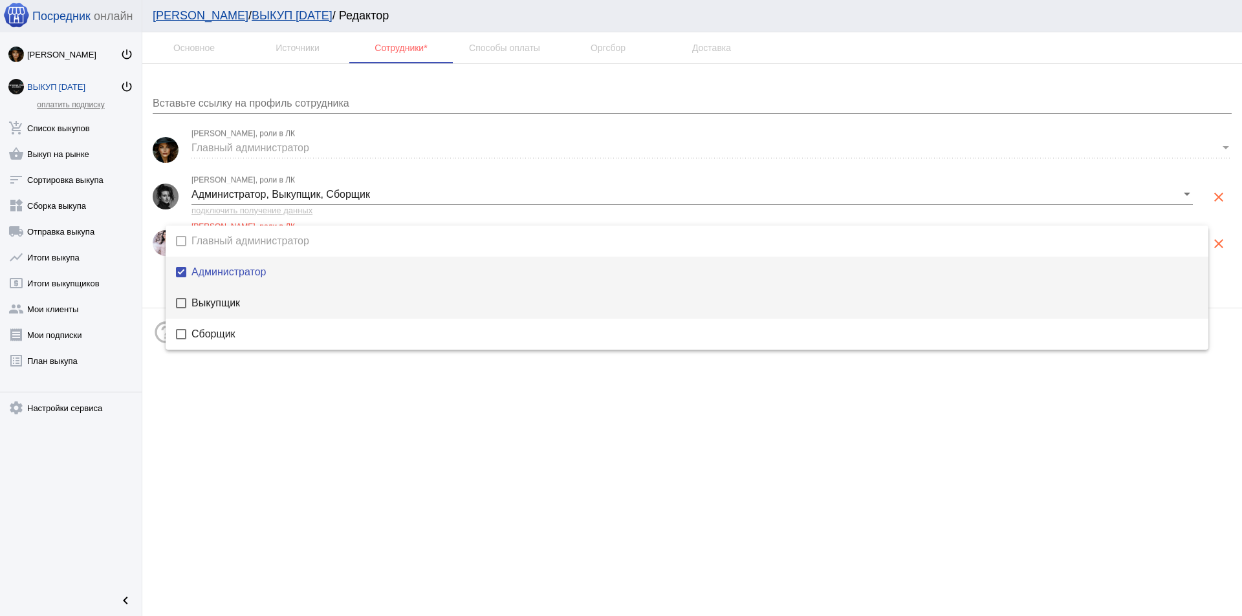
click at [231, 303] on span "Выкупщик" at bounding box center [694, 303] width 1006 height 10
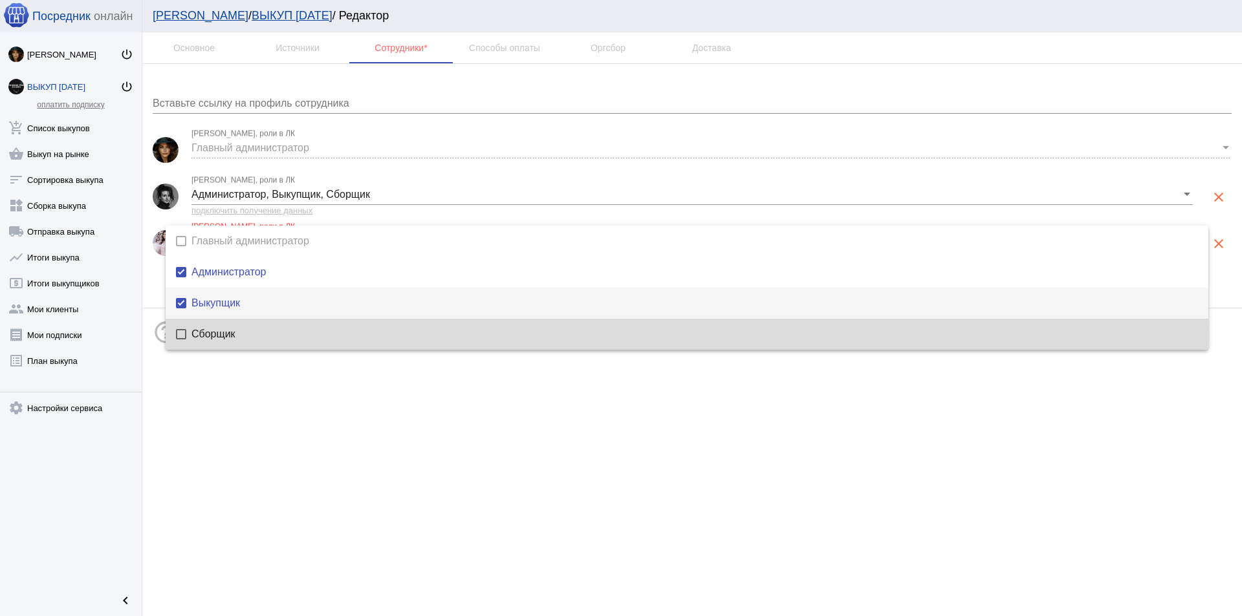
click at [270, 327] on mat-option "Сборщик" at bounding box center [687, 334] width 1043 height 31
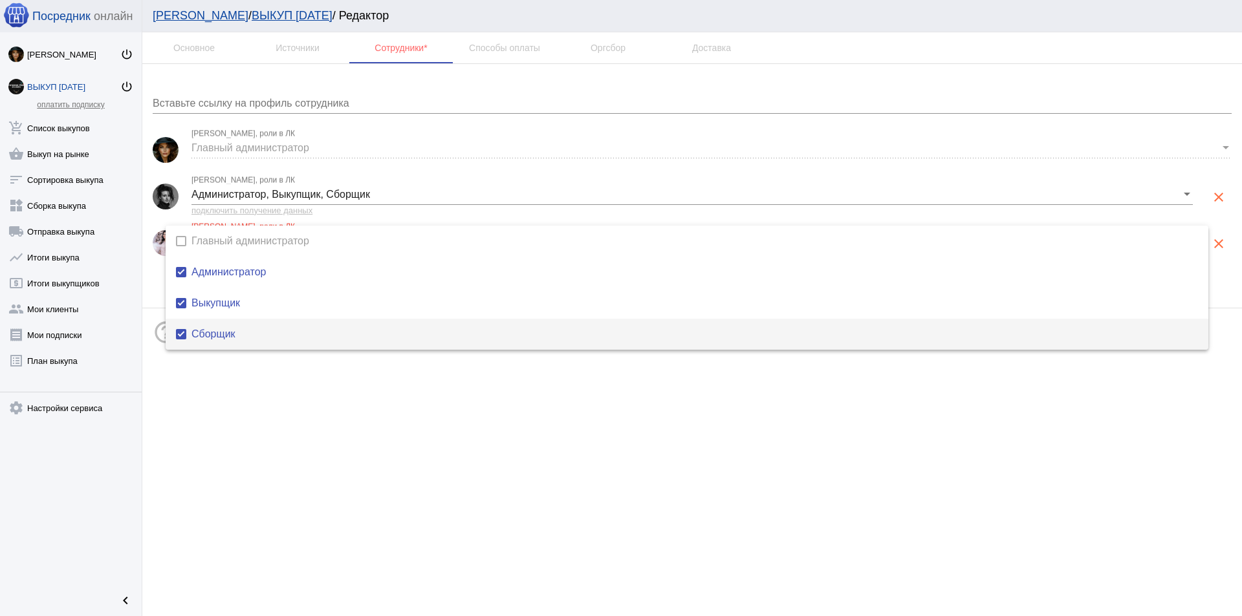
click at [466, 402] on div at bounding box center [621, 308] width 1242 height 616
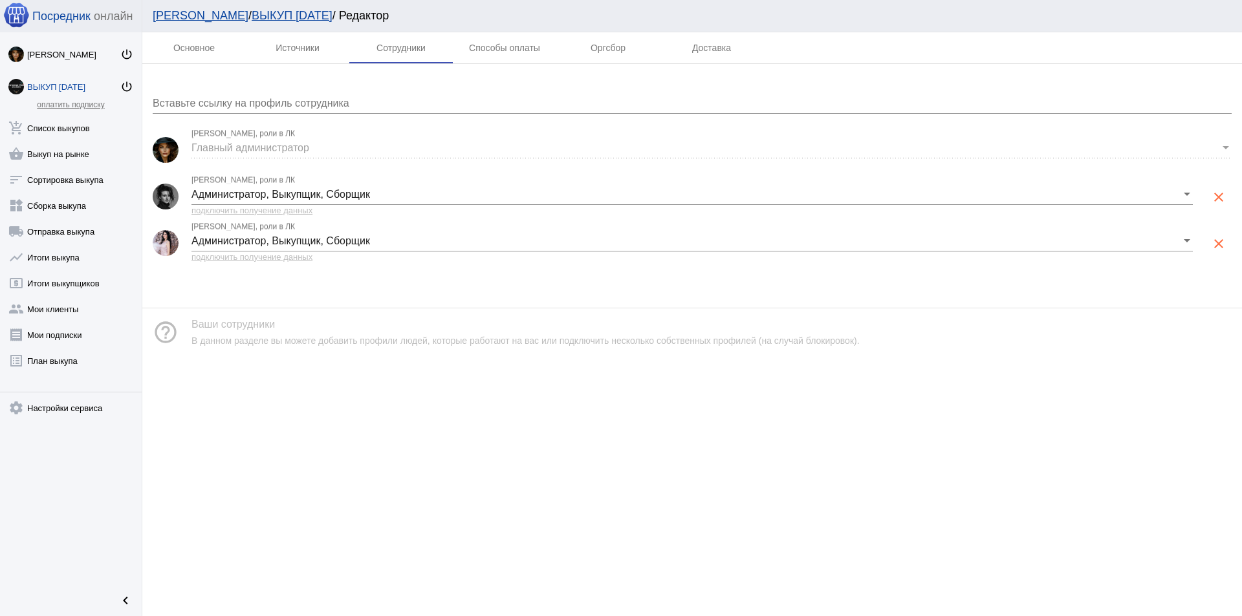
click at [297, 93] on div "Вставьте ссылку на профиль сотрудника" at bounding box center [692, 99] width 1079 height 29
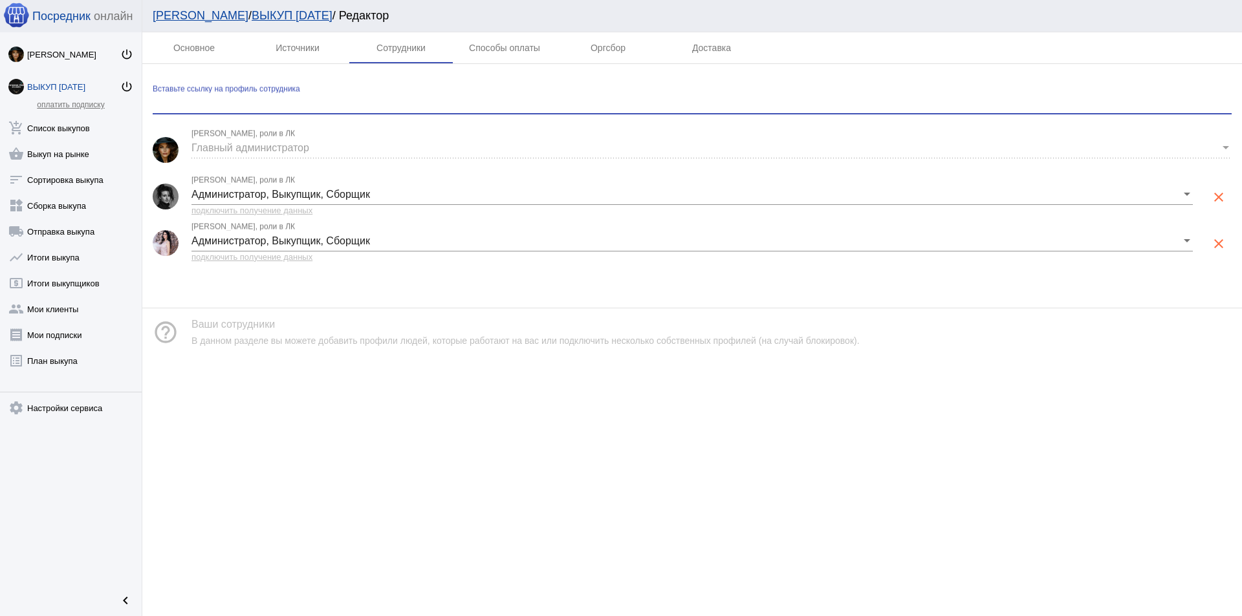
paste input "[URL][DOMAIN_NAME]"
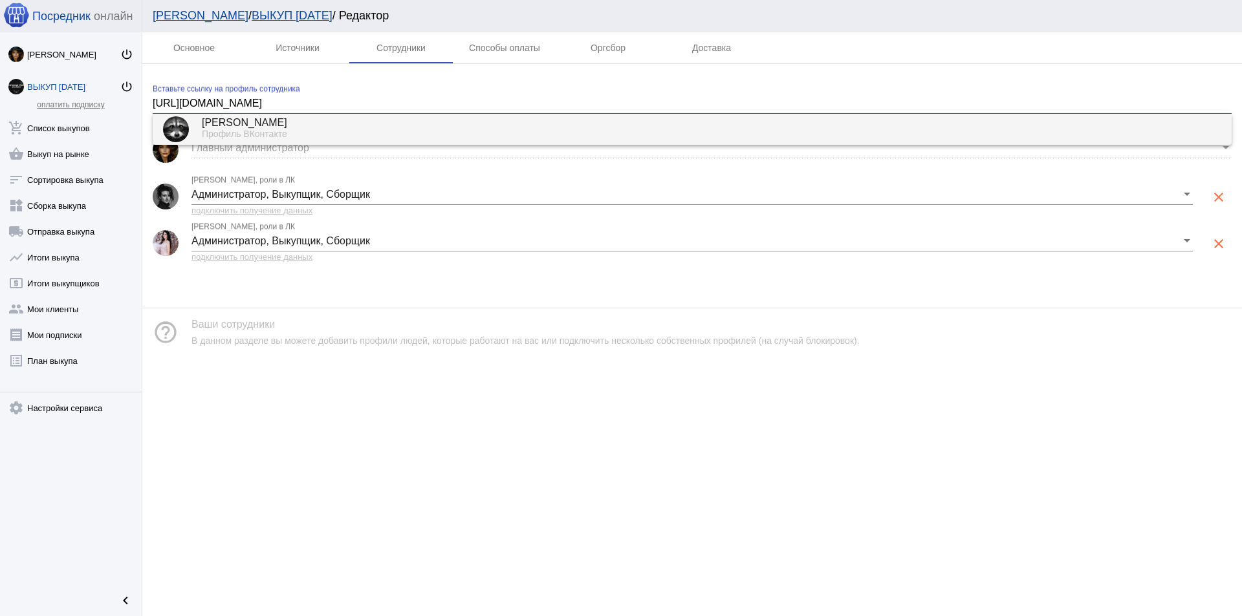
type input "[URL][DOMAIN_NAME]"
click at [285, 128] on div "[PERSON_NAME]" at bounding box center [711, 124] width 1019 height 12
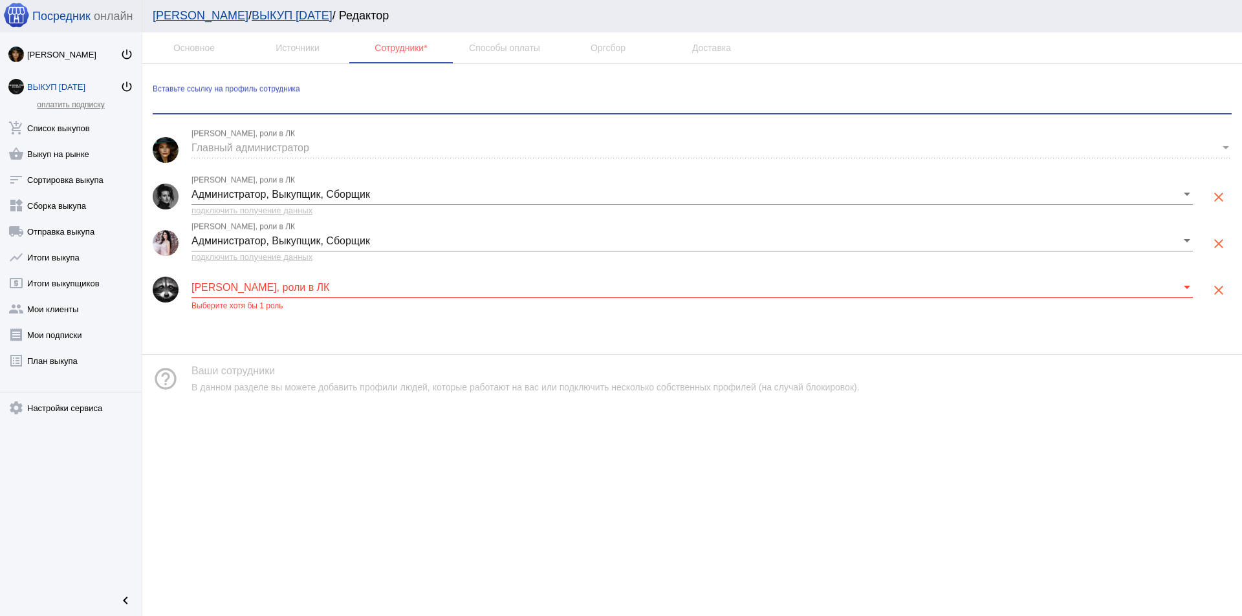
click at [273, 289] on span at bounding box center [685, 288] width 989 height 12
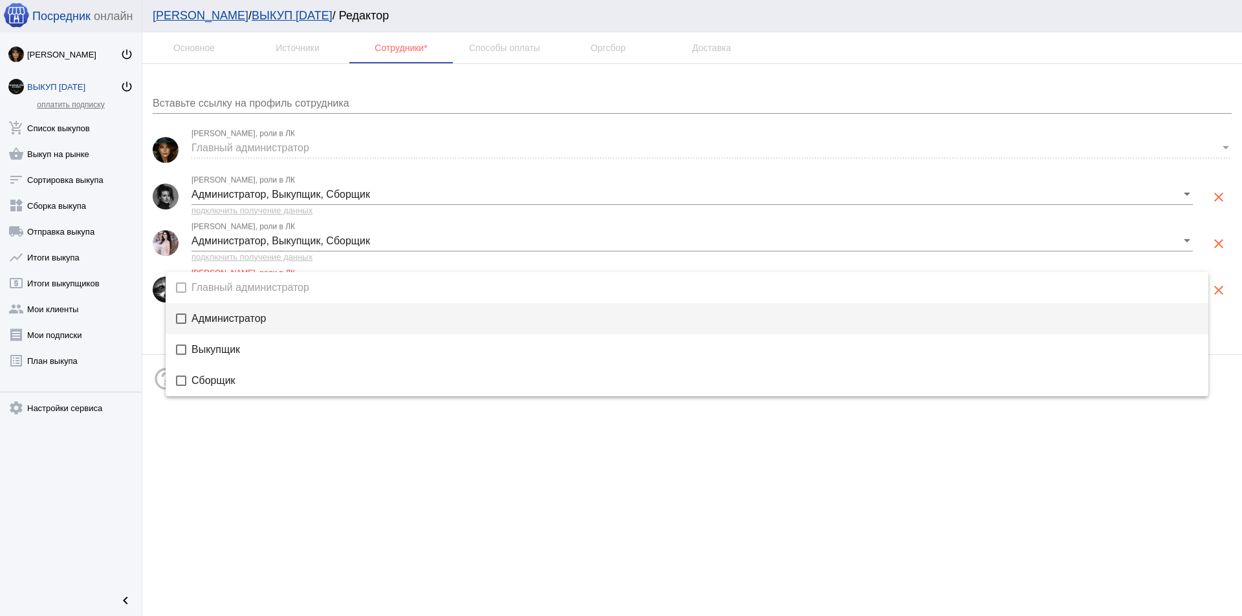
click at [259, 311] on mat-option "Администратор" at bounding box center [687, 318] width 1043 height 31
click at [574, 452] on div at bounding box center [621, 308] width 1242 height 616
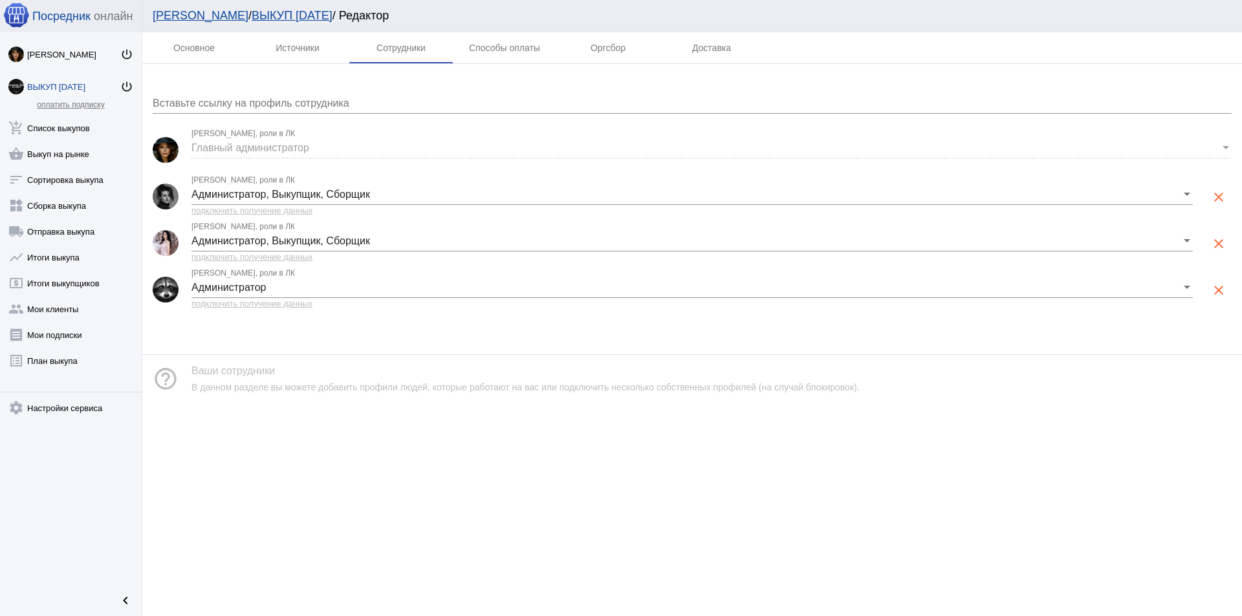
click at [268, 211] on span "подключить получение данных" at bounding box center [251, 211] width 121 height 10
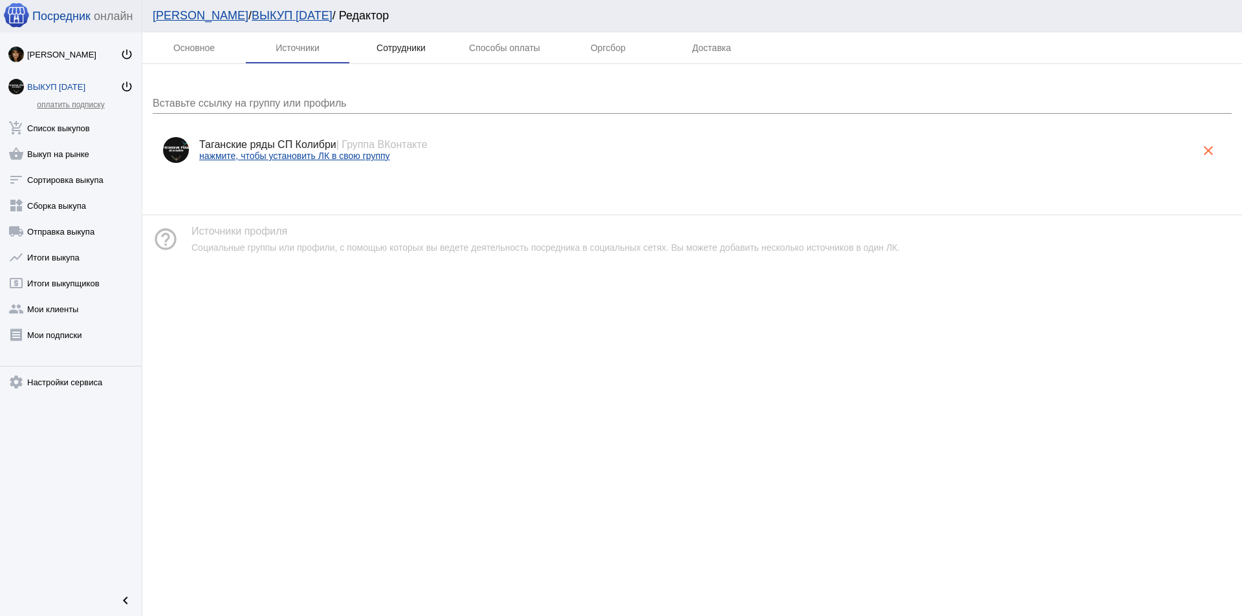
click at [400, 52] on div "Сотрудники" at bounding box center [400, 48] width 49 height 10
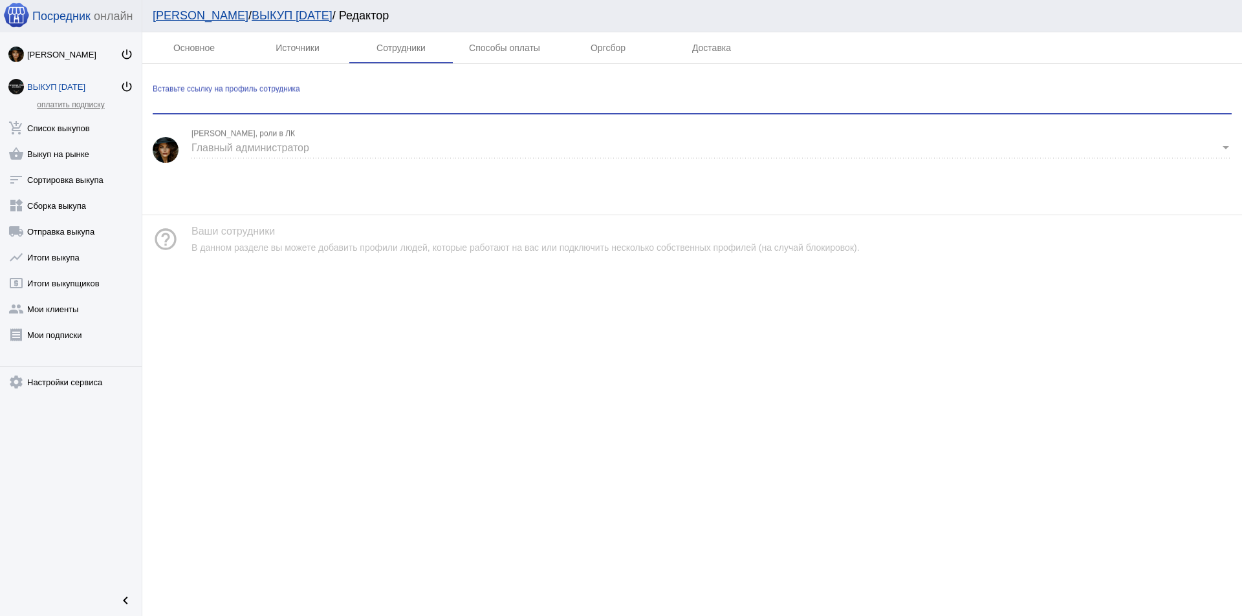
click at [266, 100] on input "Вставьте ссылку на профиль сотрудника" at bounding box center [692, 104] width 1079 height 12
paste input "[URL][DOMAIN_NAME]"
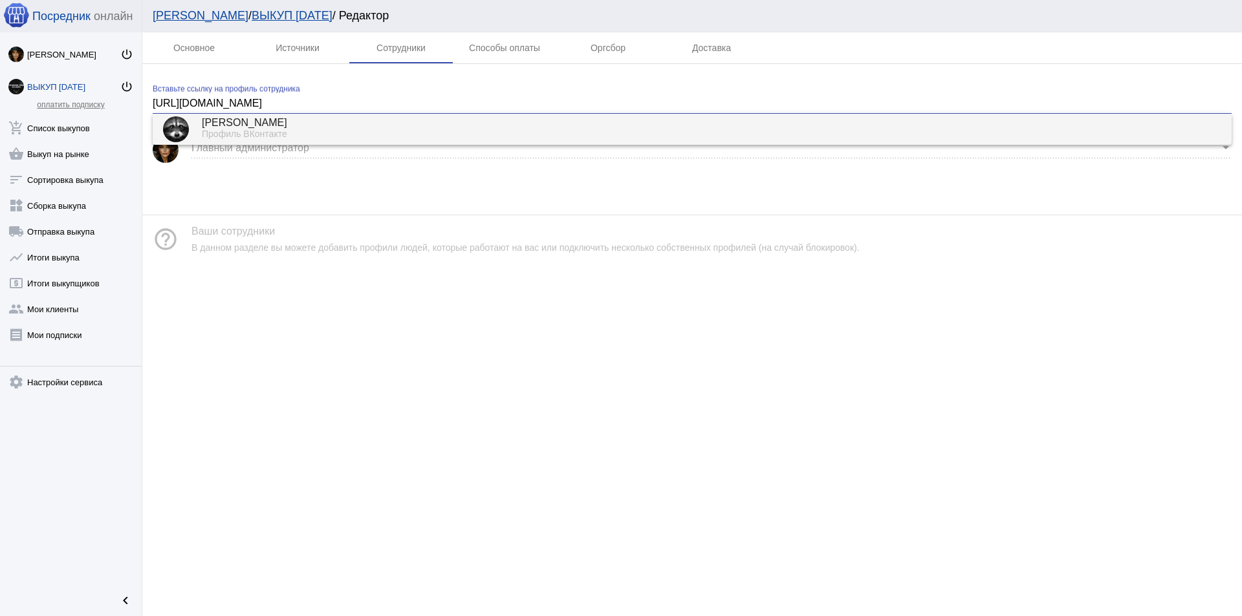
type input "[URL][DOMAIN_NAME]"
click at [263, 127] on div "[PERSON_NAME]" at bounding box center [711, 124] width 1019 height 12
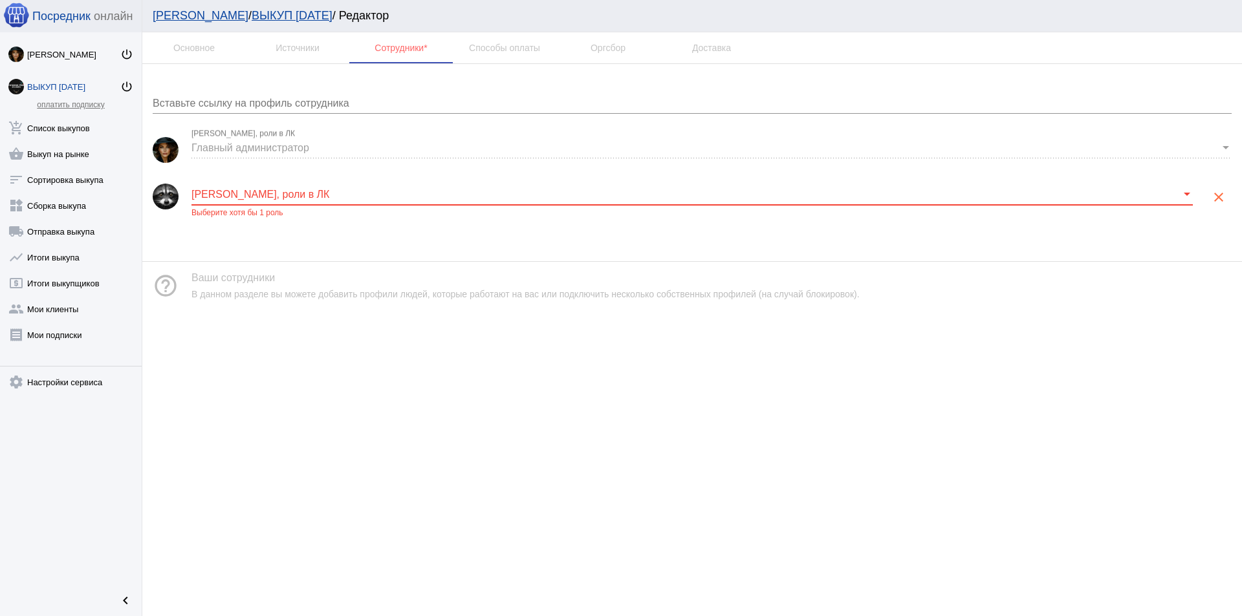
click at [254, 191] on span at bounding box center [685, 195] width 989 height 12
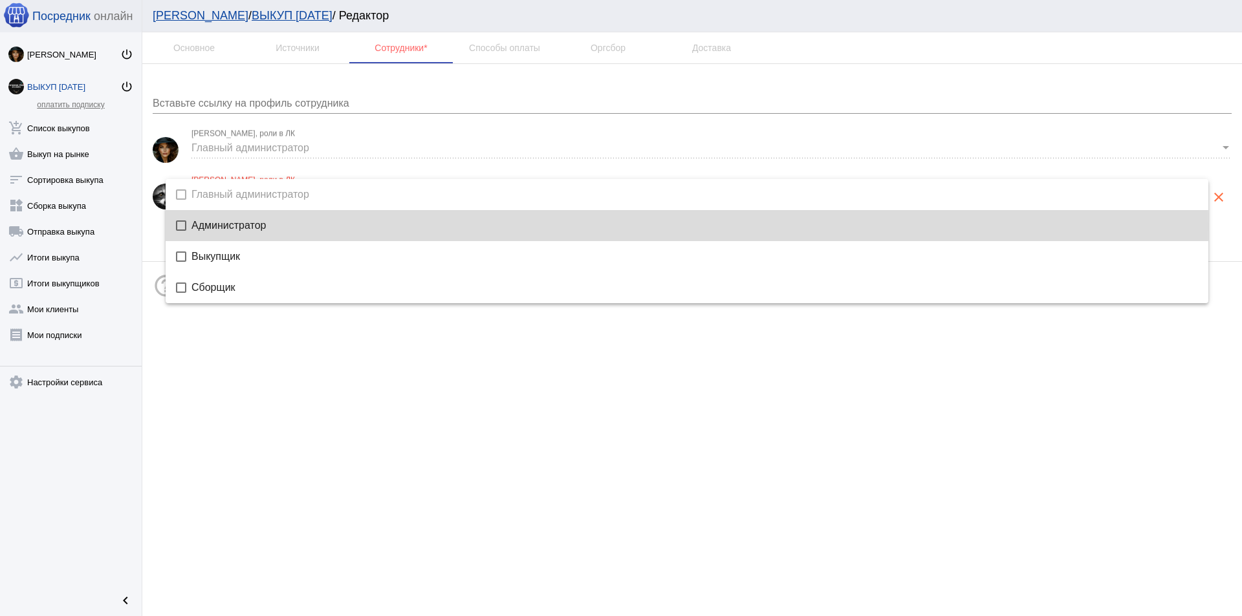
click at [241, 226] on span "Администратор" at bounding box center [694, 226] width 1006 height 10
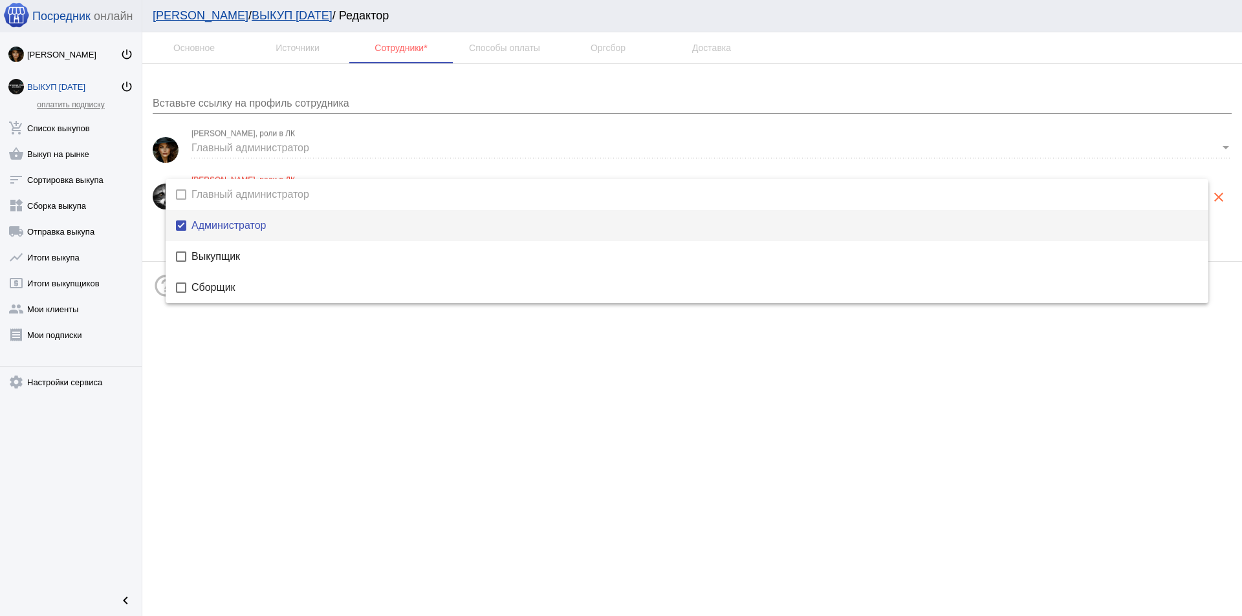
click at [390, 358] on div at bounding box center [621, 308] width 1242 height 616
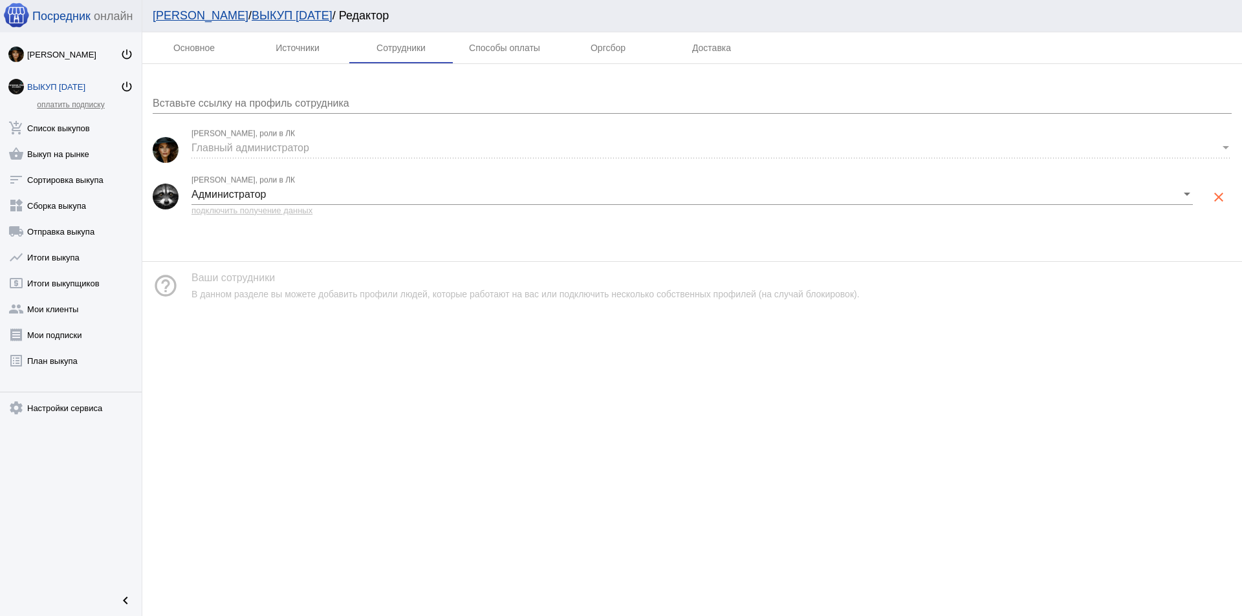
drag, startPoint x: 220, startPoint y: 212, endPoint x: 206, endPoint y: 212, distance: 13.6
click at [206, 212] on span "подключить получение данных" at bounding box center [251, 211] width 121 height 10
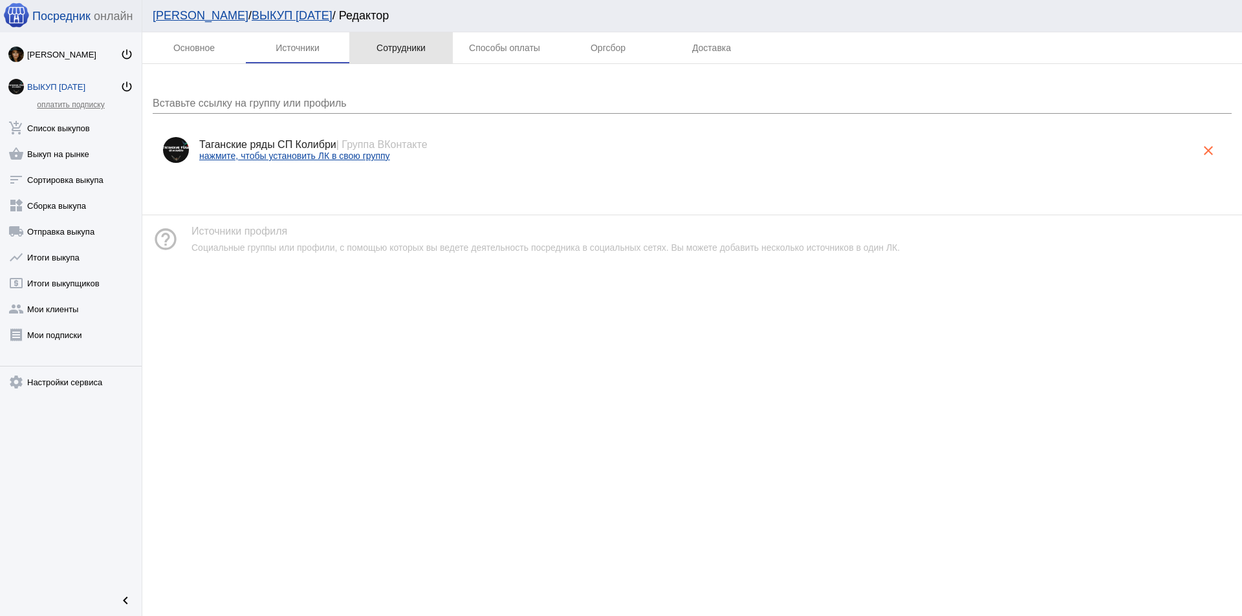
click at [393, 42] on div "Сотрудники" at bounding box center [400, 47] width 103 height 31
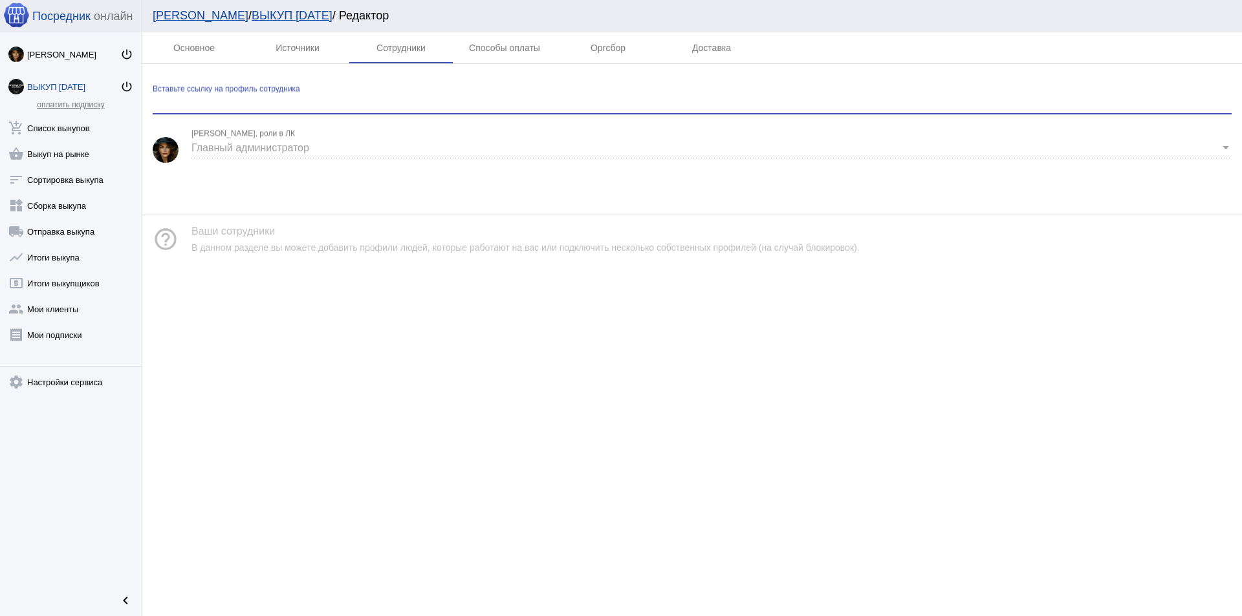
click at [276, 108] on input "Вставьте ссылку на профиль сотрудника" at bounding box center [692, 104] width 1079 height 12
paste input "[URL][DOMAIN_NAME]"
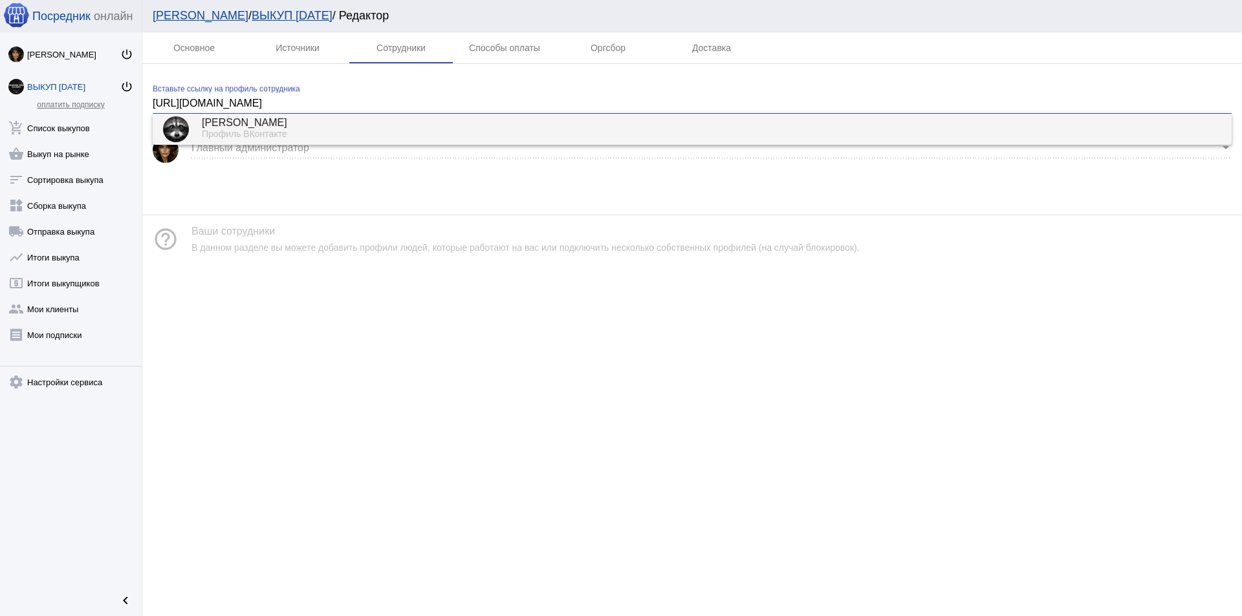
type input "[URL][DOMAIN_NAME]"
click at [255, 129] on div "Профиль ВКонтакте" at bounding box center [711, 135] width 1019 height 12
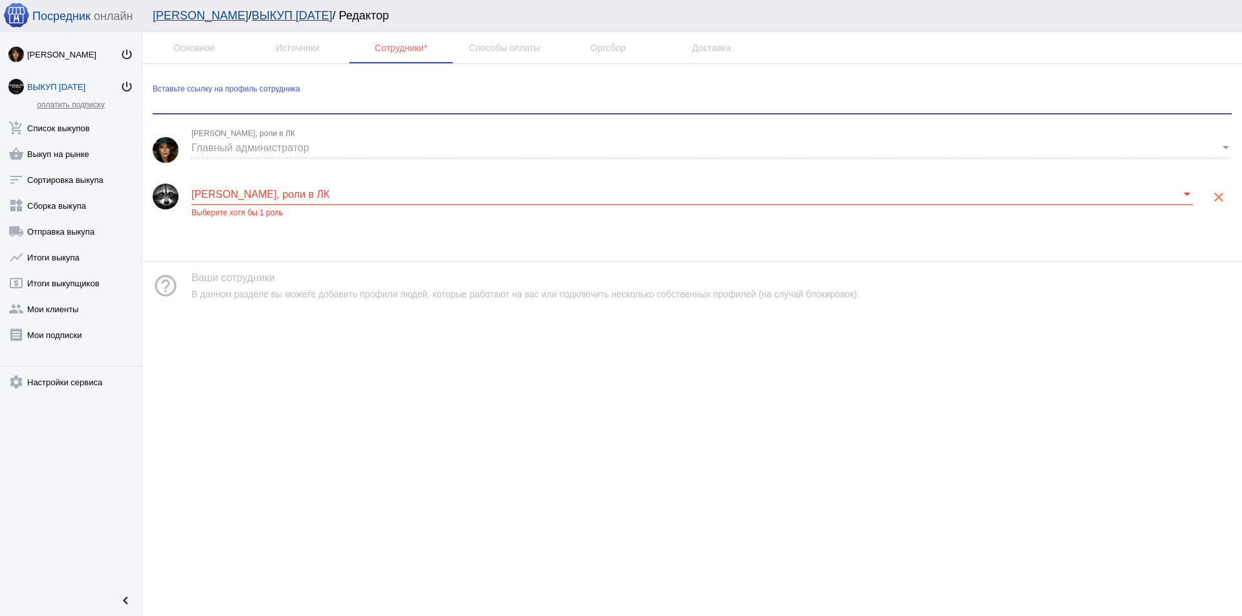
click at [247, 190] on span at bounding box center [685, 195] width 989 height 12
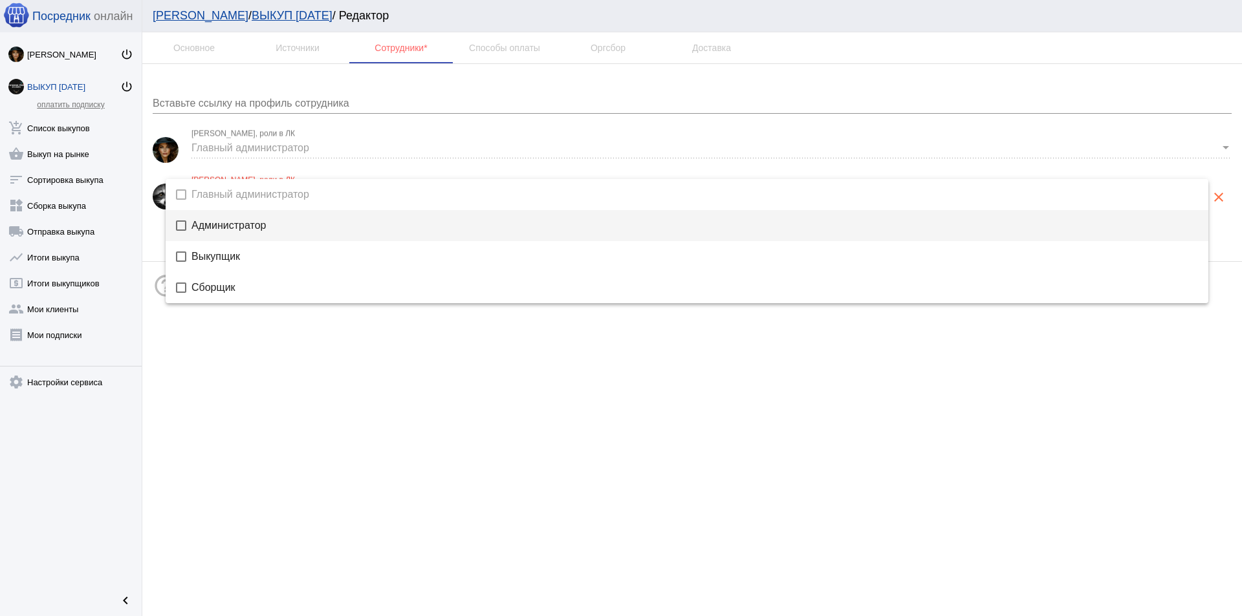
click at [251, 226] on span "Администратор" at bounding box center [694, 226] width 1006 height 10
click at [519, 366] on div at bounding box center [621, 308] width 1242 height 616
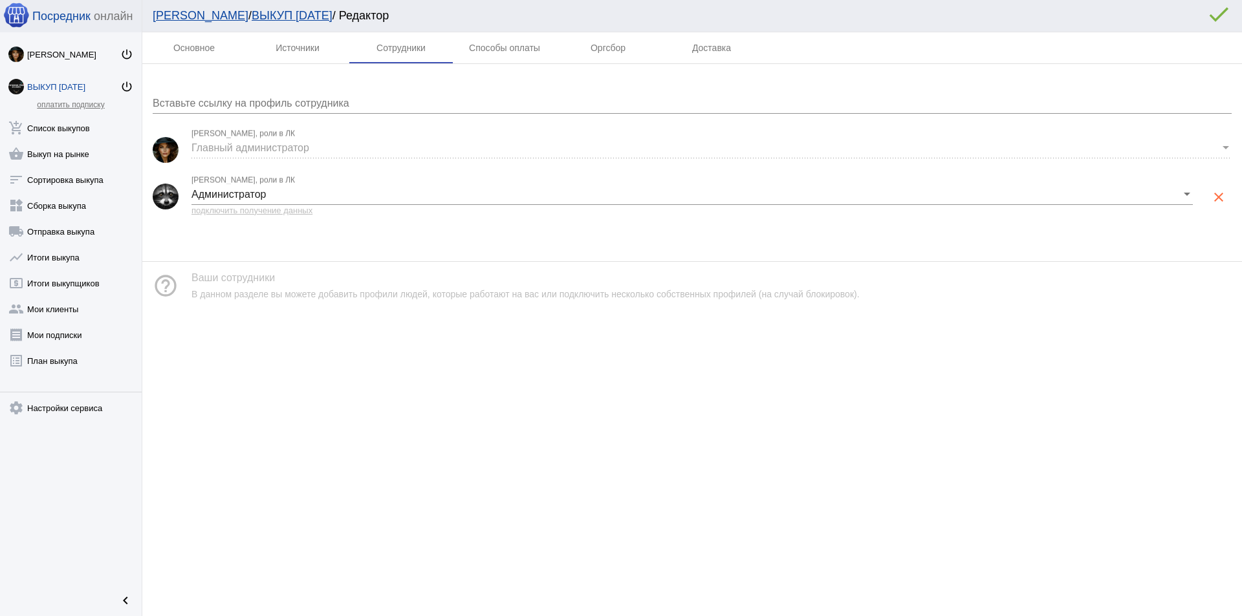
click at [486, 349] on div "keyboard_arrow_up" at bounding box center [691, 336] width 1099 height 52
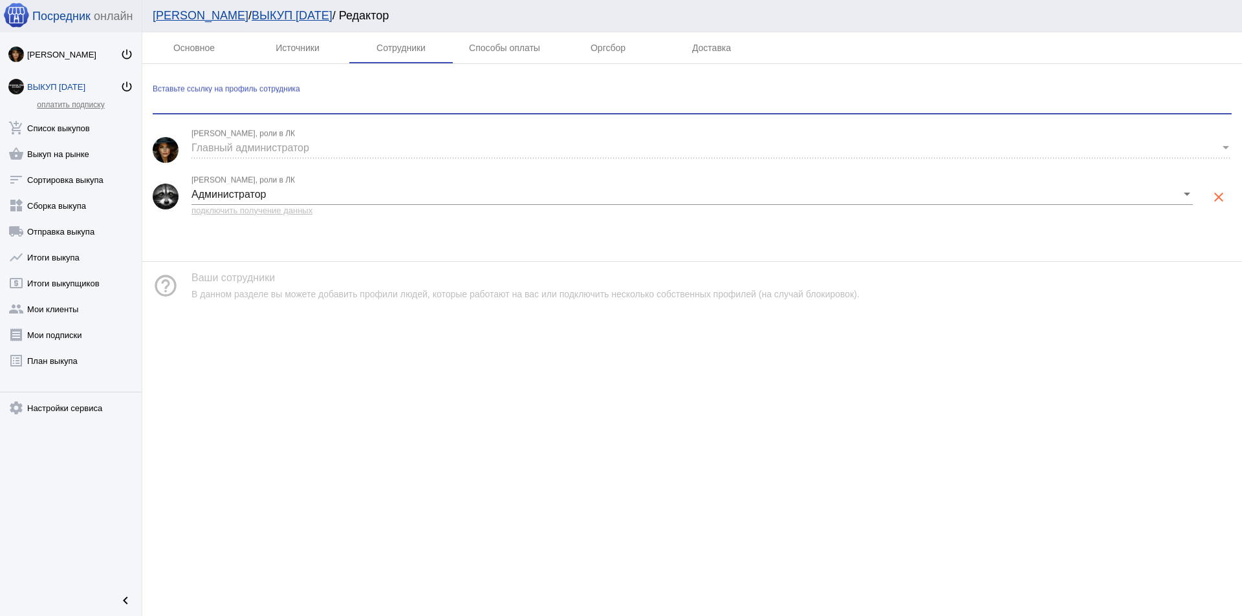
click at [288, 103] on input "Вставьте ссылку на профиль сотрудника" at bounding box center [692, 104] width 1079 height 12
paste input "[URL][DOMAIN_NAME]"
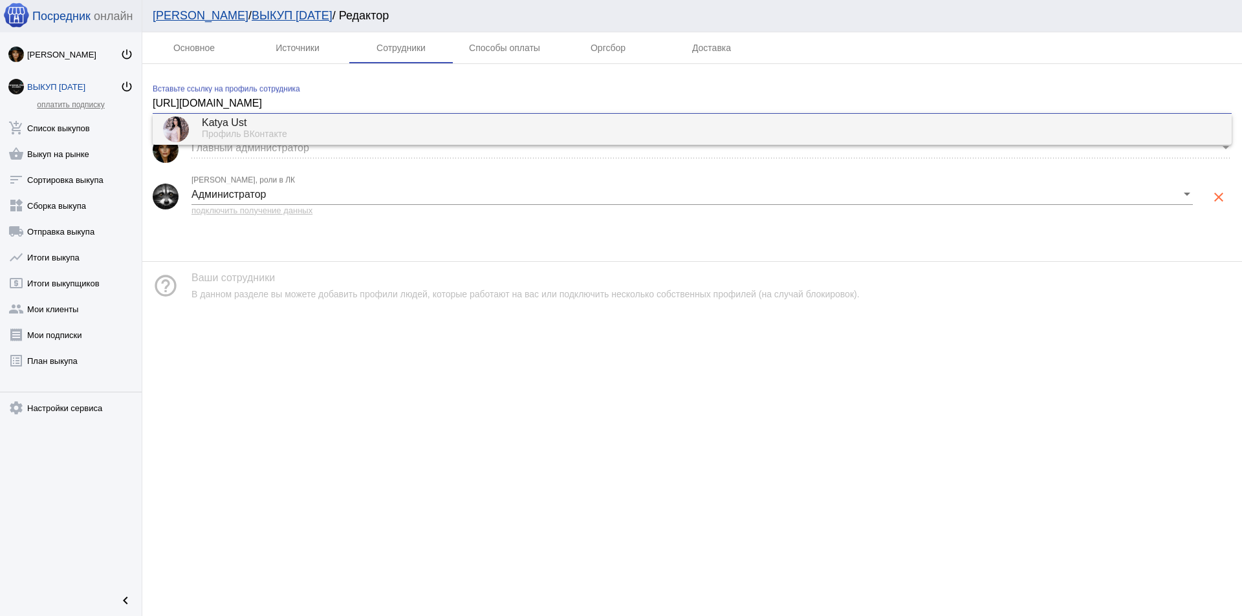
type input "[URL][DOMAIN_NAME]"
click at [294, 129] on div "Katya Ust" at bounding box center [711, 124] width 1019 height 12
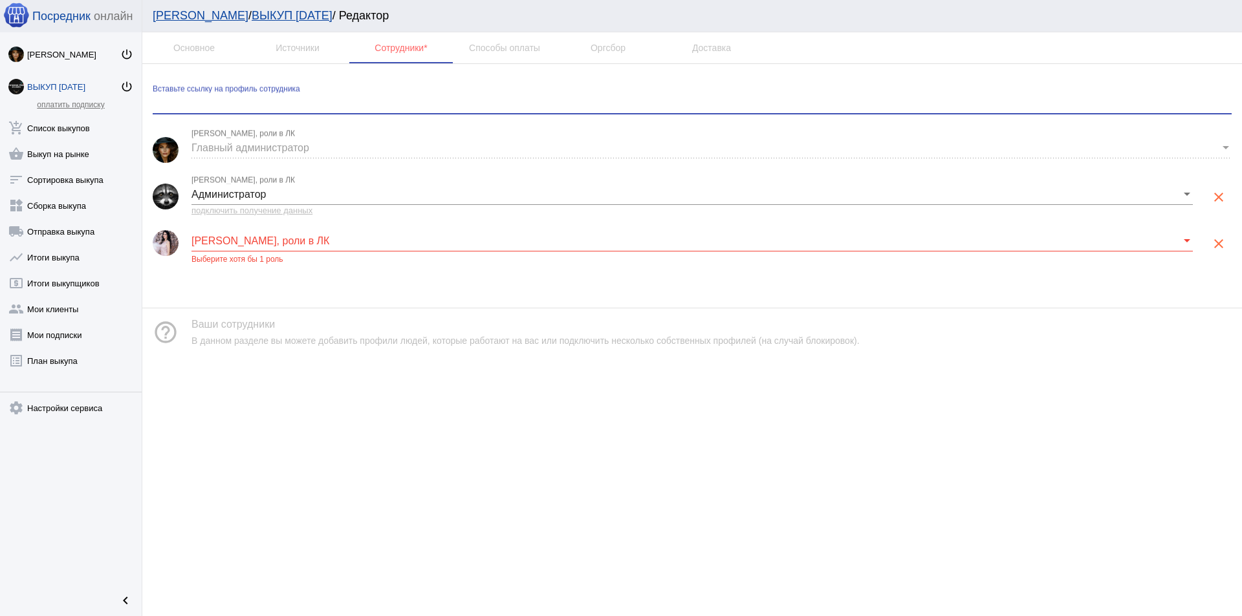
click at [244, 241] on span at bounding box center [685, 241] width 989 height 12
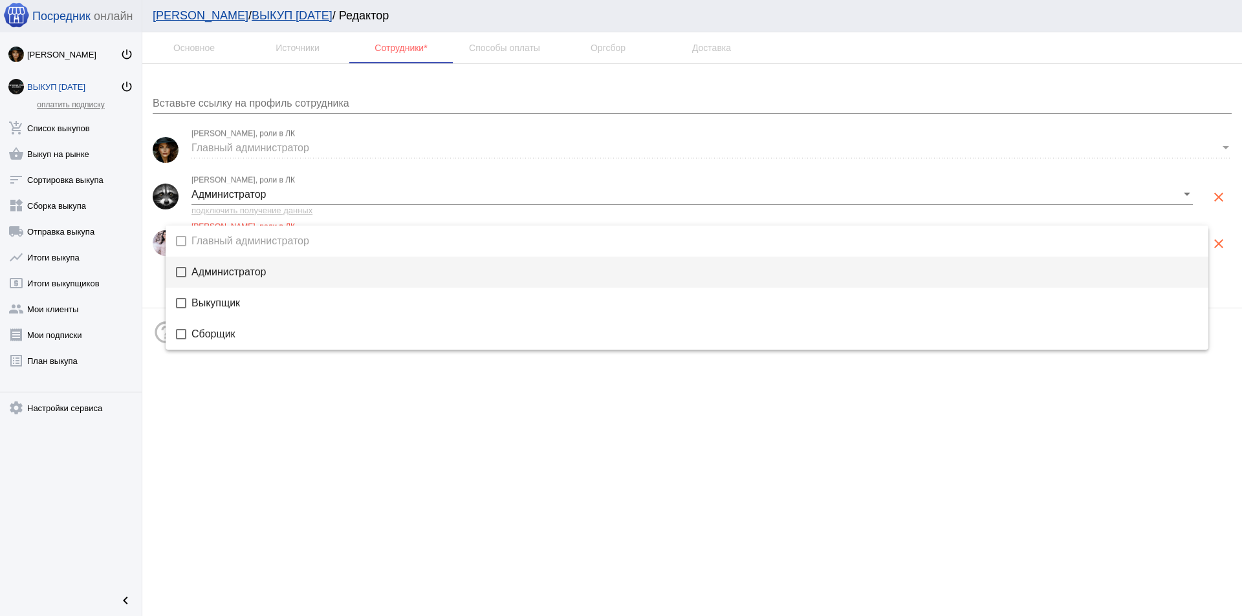
click at [219, 271] on span "Администратор" at bounding box center [694, 272] width 1006 height 10
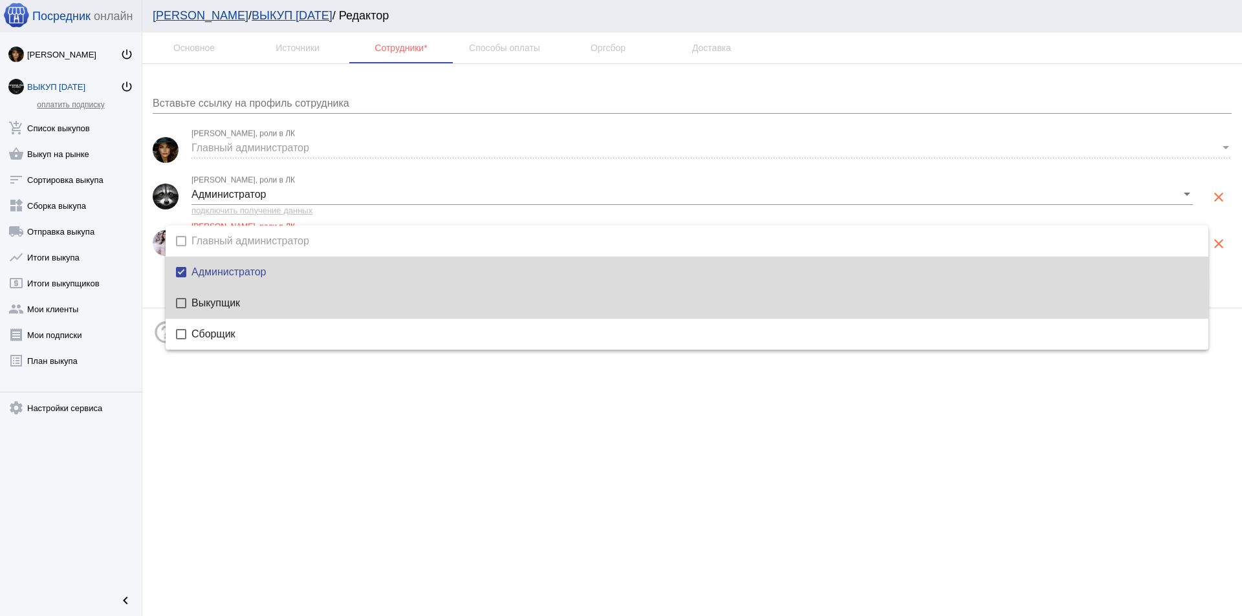
click at [219, 298] on span "Выкупщик" at bounding box center [694, 303] width 1006 height 10
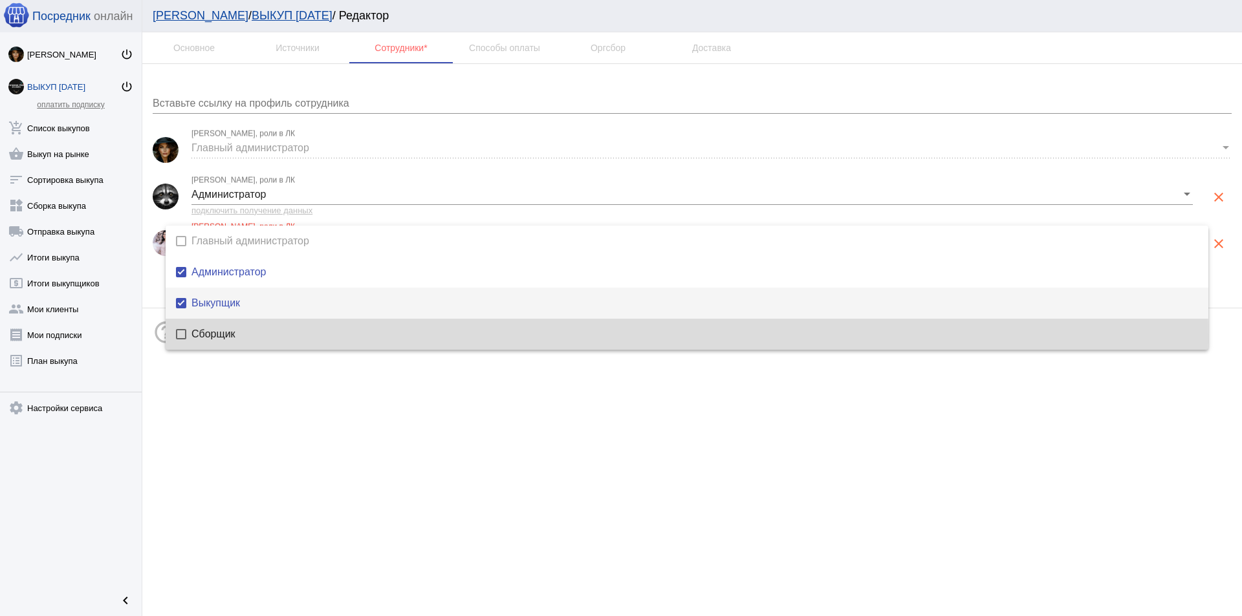
click at [219, 338] on span "Сборщик" at bounding box center [694, 334] width 1006 height 10
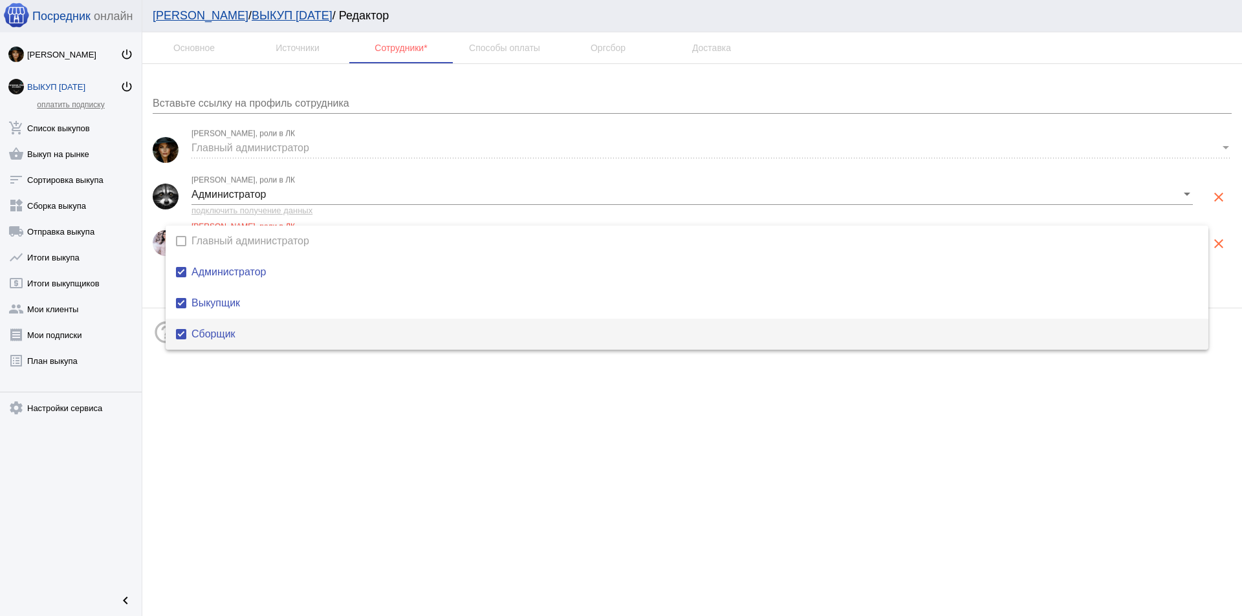
click at [411, 426] on div at bounding box center [621, 308] width 1242 height 616
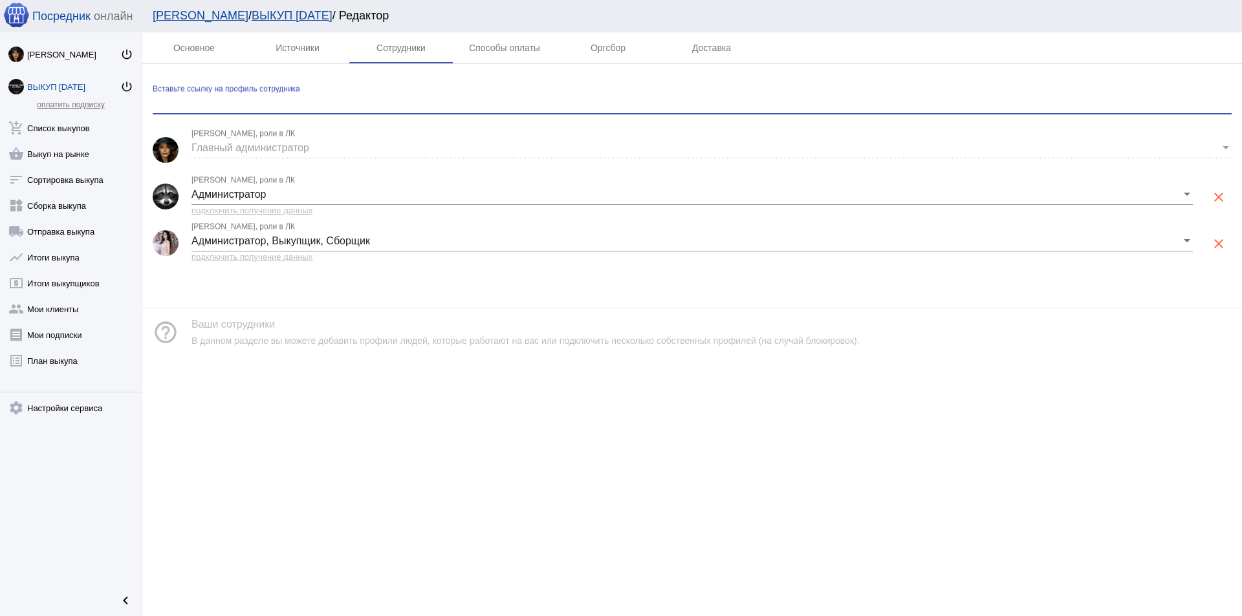
paste input "[URL][DOMAIN_NAME]"
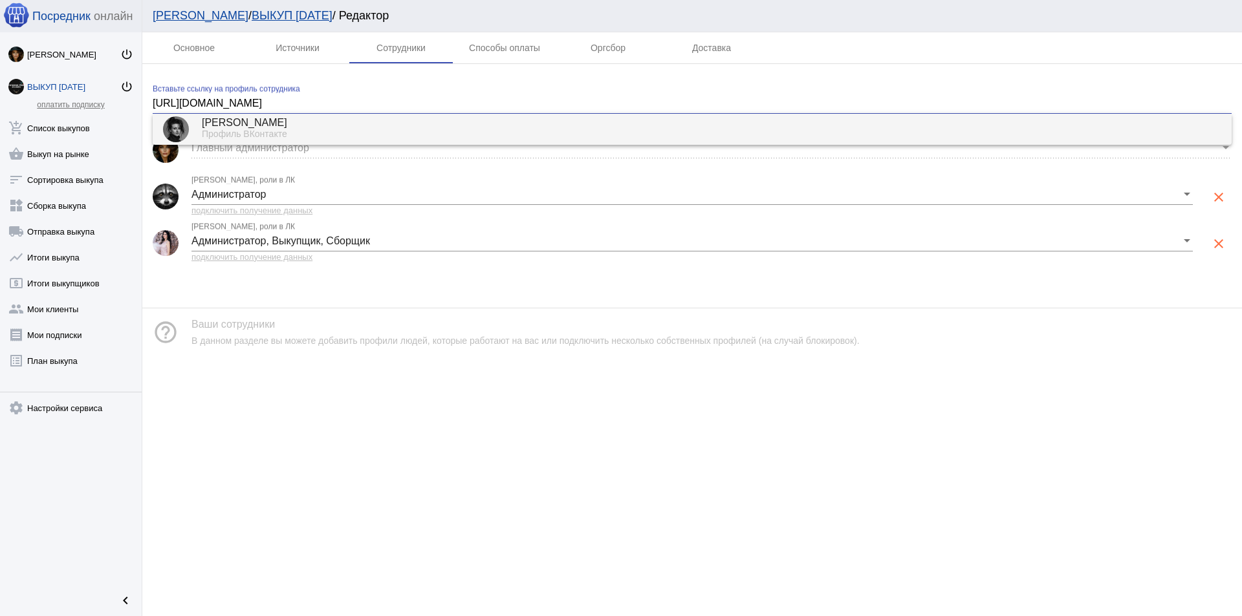
type input "[URL][DOMAIN_NAME]"
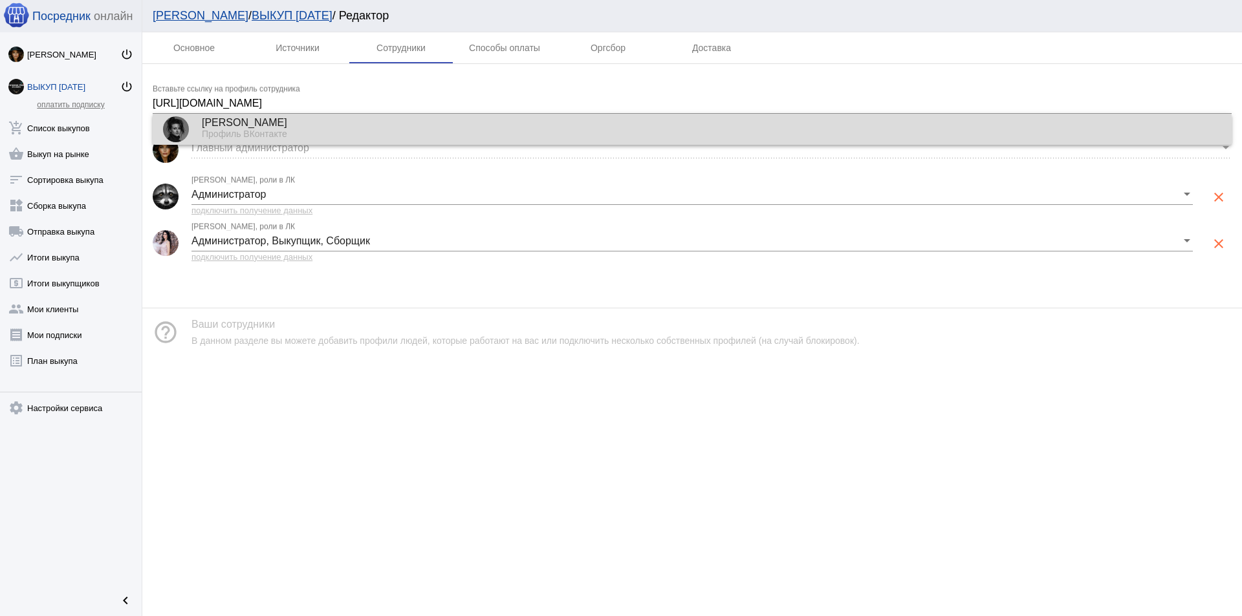
click at [271, 127] on div "[PERSON_NAME]" at bounding box center [711, 124] width 1019 height 12
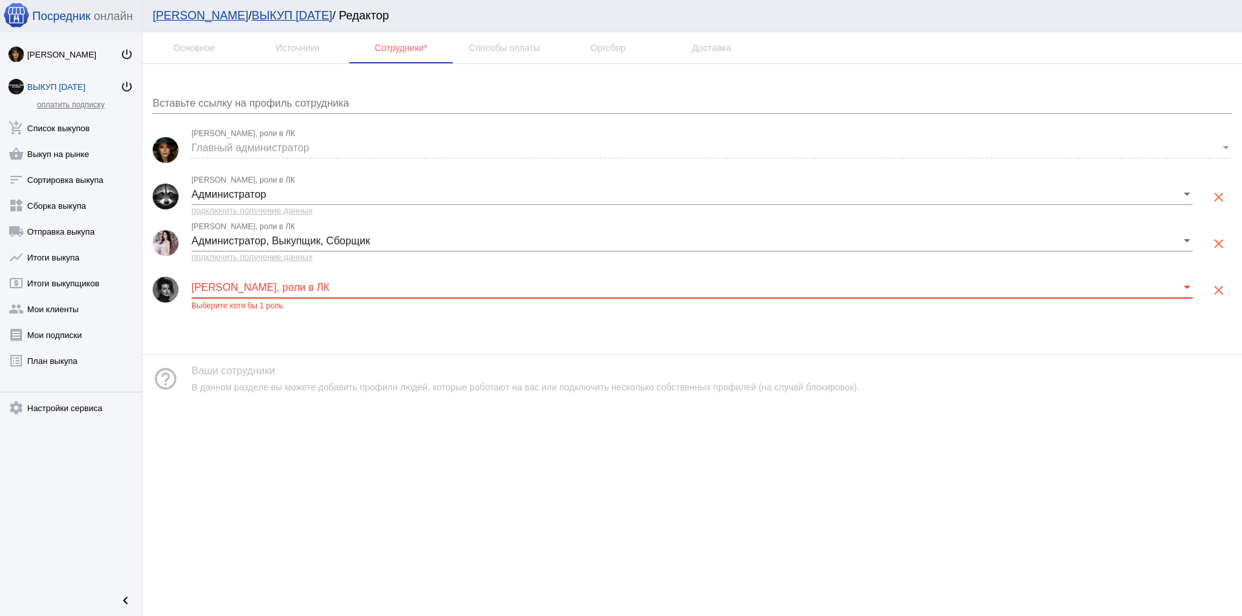
click at [257, 289] on span at bounding box center [685, 288] width 989 height 12
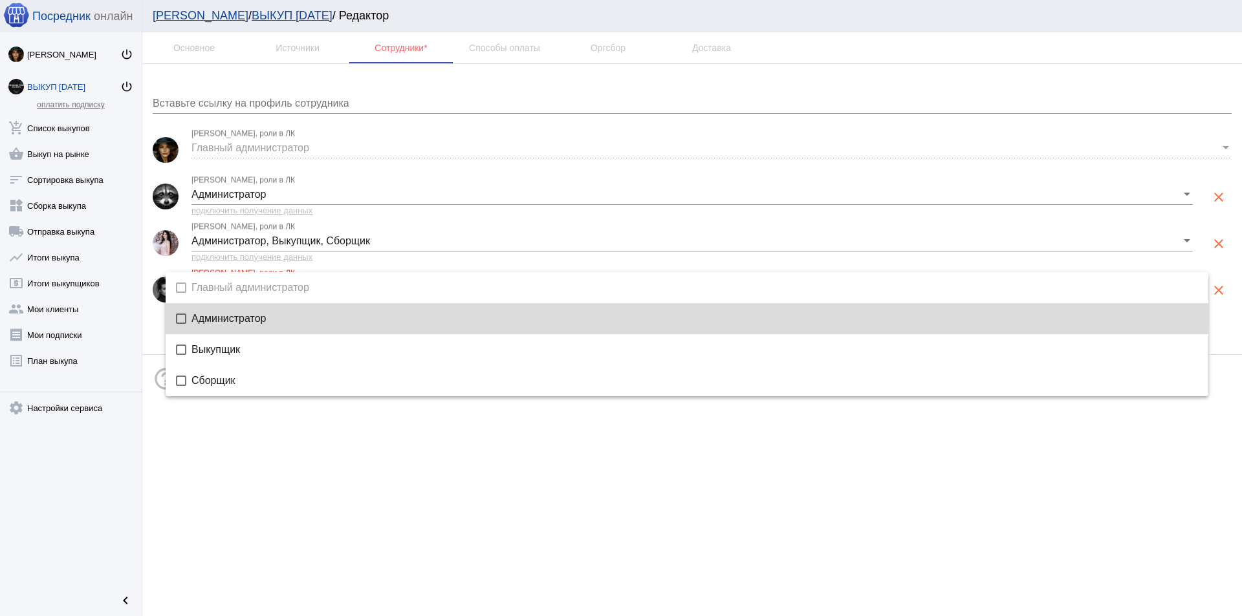
click at [239, 312] on mat-option "Администратор" at bounding box center [687, 318] width 1043 height 31
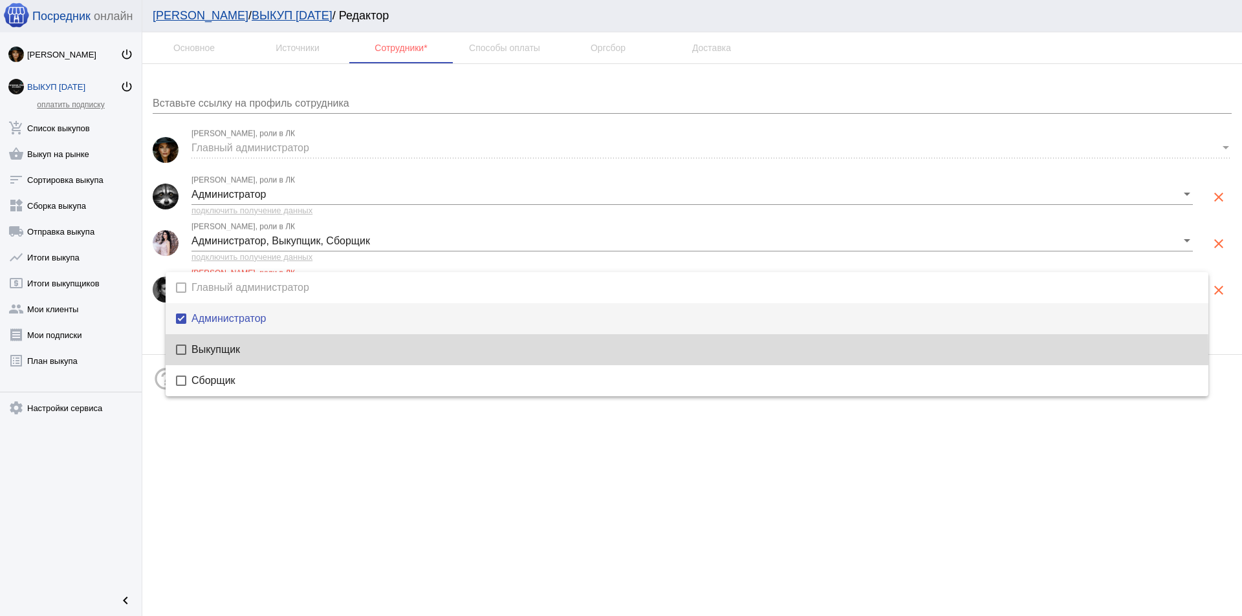
click at [228, 356] on mat-option "Выкупщик" at bounding box center [687, 349] width 1043 height 31
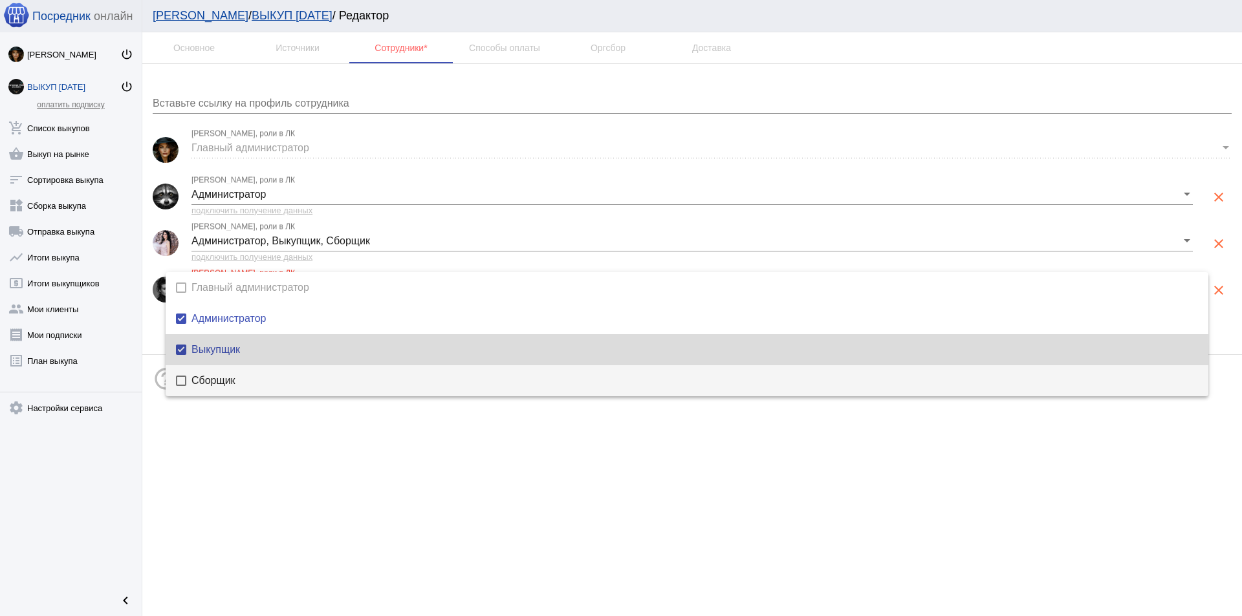
click at [228, 384] on span "Сборщик" at bounding box center [694, 381] width 1006 height 10
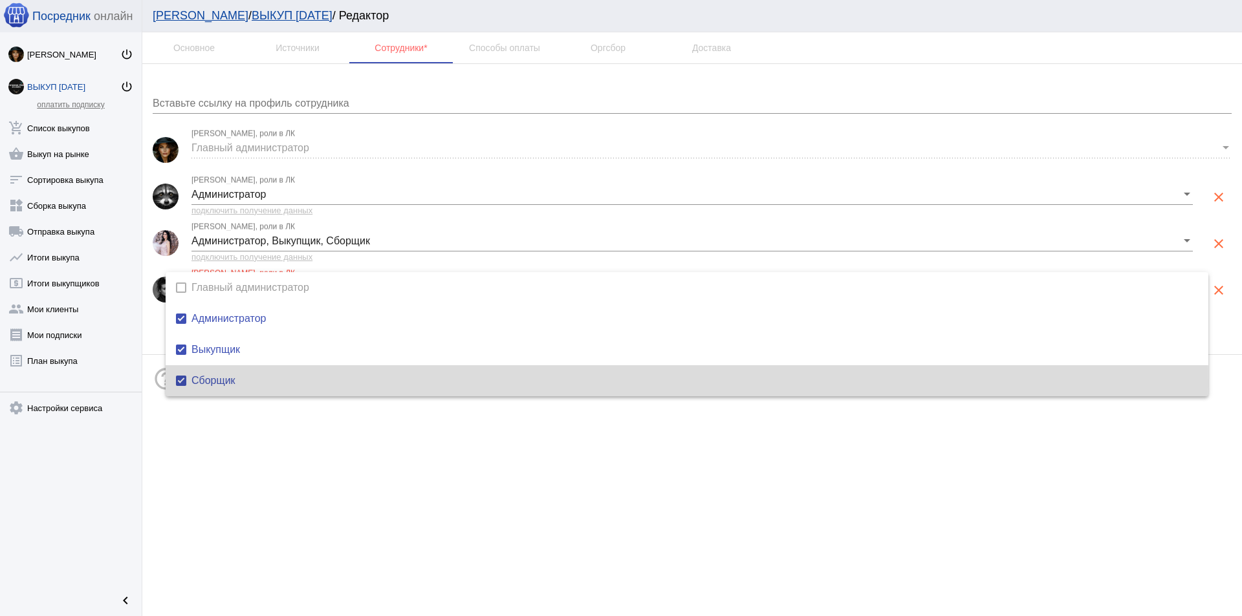
click at [517, 502] on div at bounding box center [621, 308] width 1242 height 616
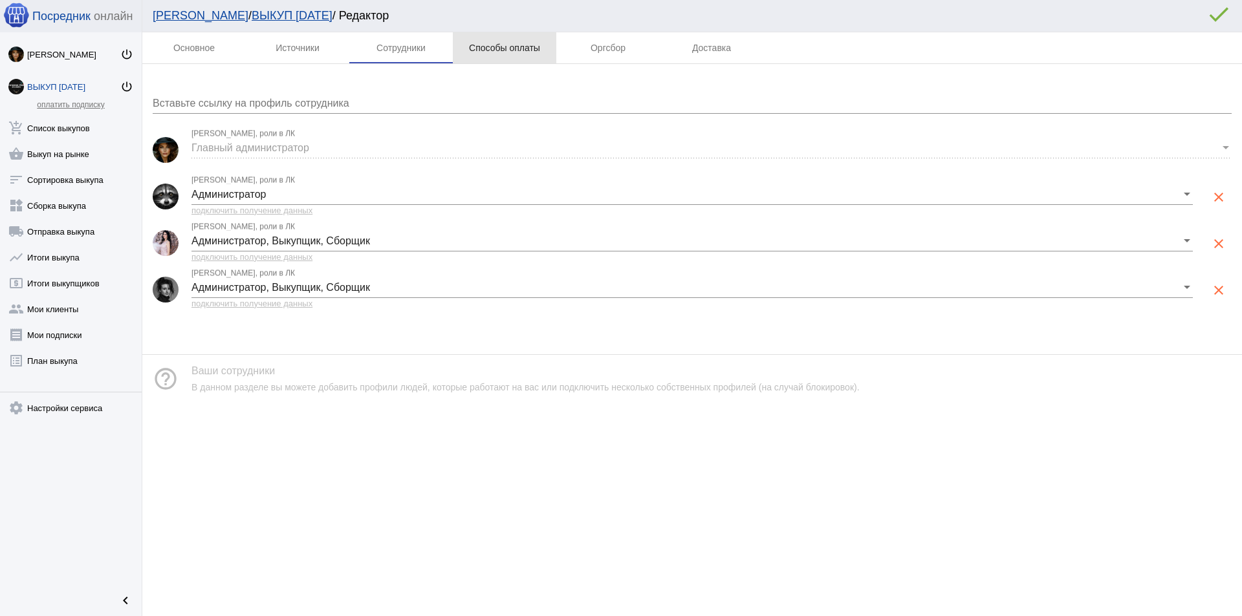
click at [494, 51] on div "Способы оплаты" at bounding box center [504, 48] width 71 height 10
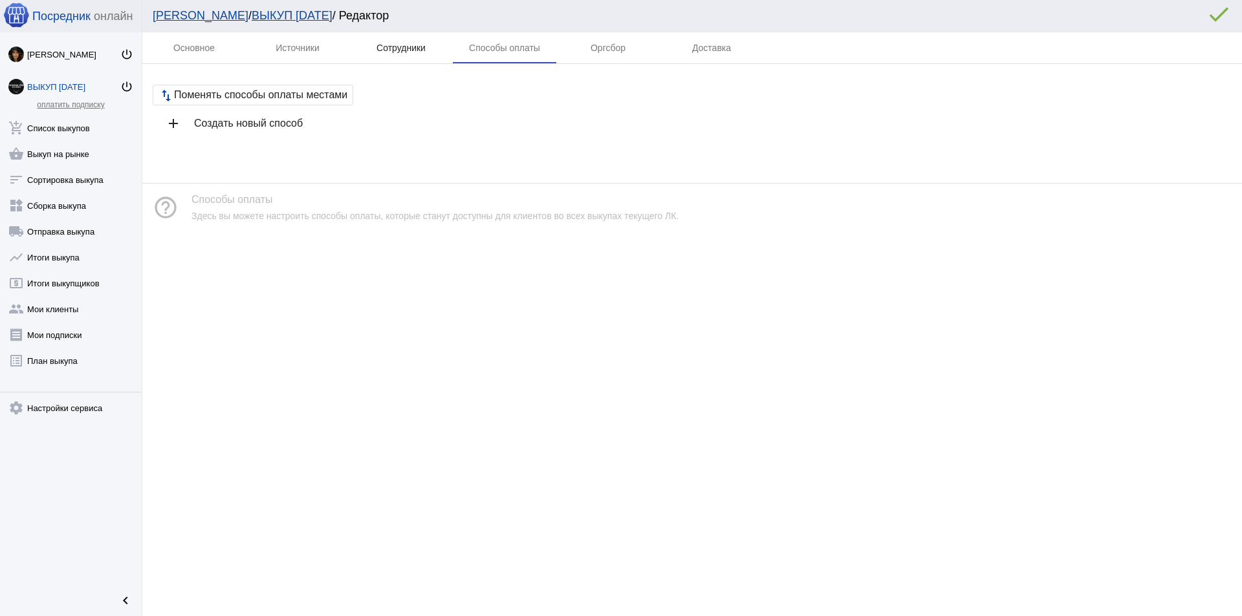
click at [418, 47] on div "Сотрудники" at bounding box center [400, 48] width 49 height 10
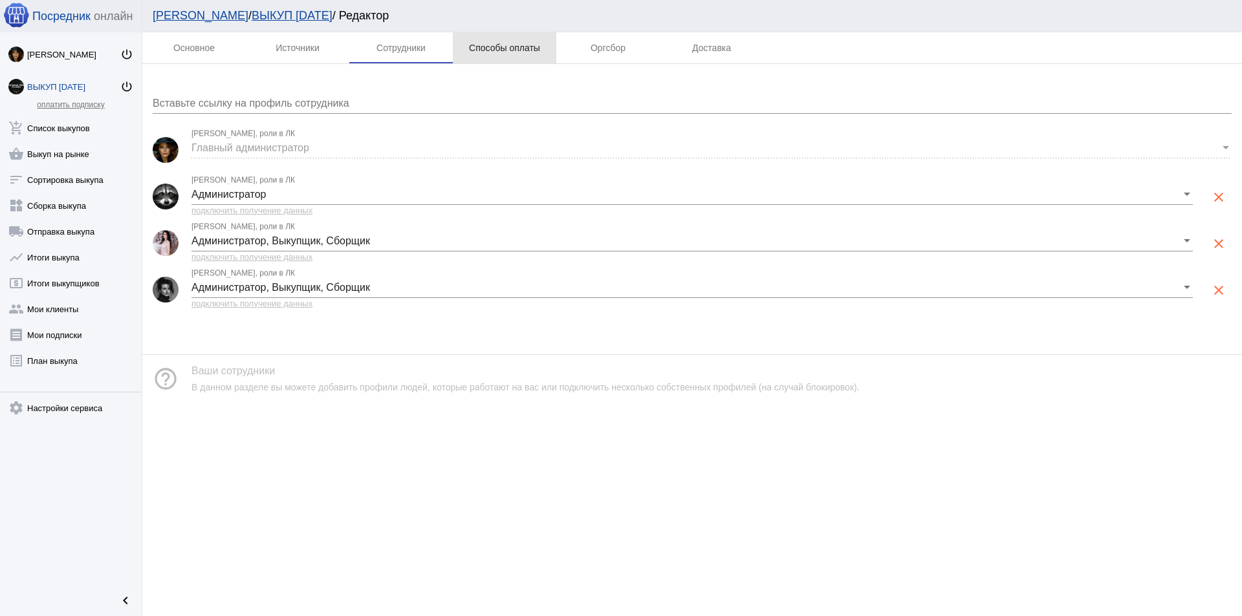
click at [496, 43] on div "Способы оплаты" at bounding box center [504, 48] width 71 height 10
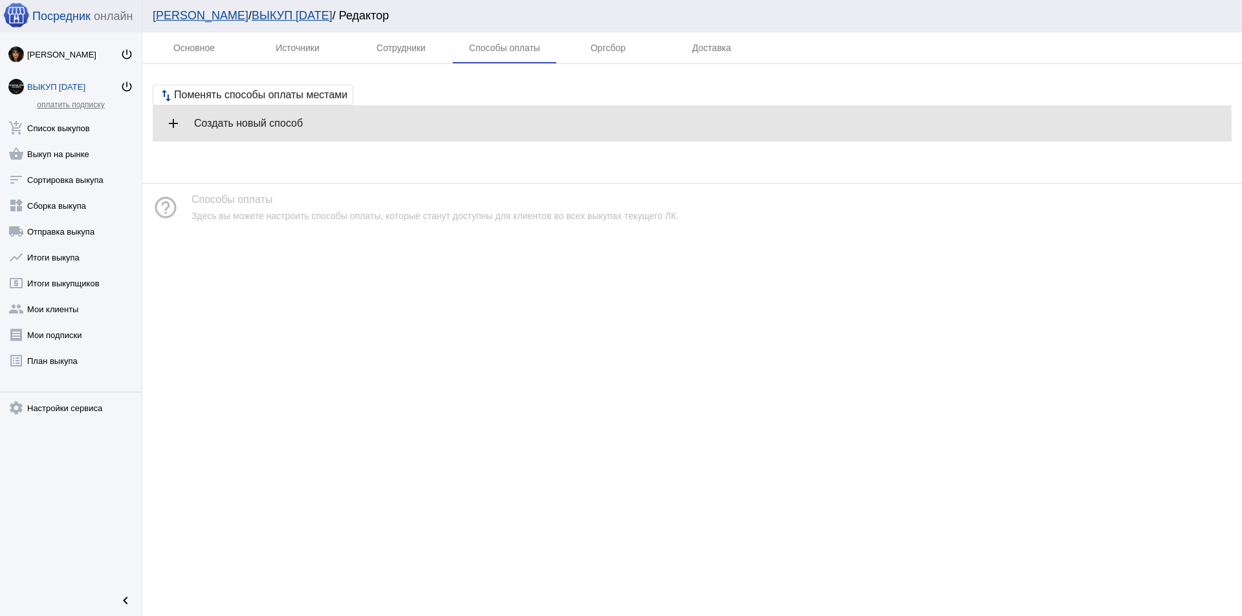
click at [255, 126] on h4 "Создать новый способ" at bounding box center [707, 124] width 1027 height 12
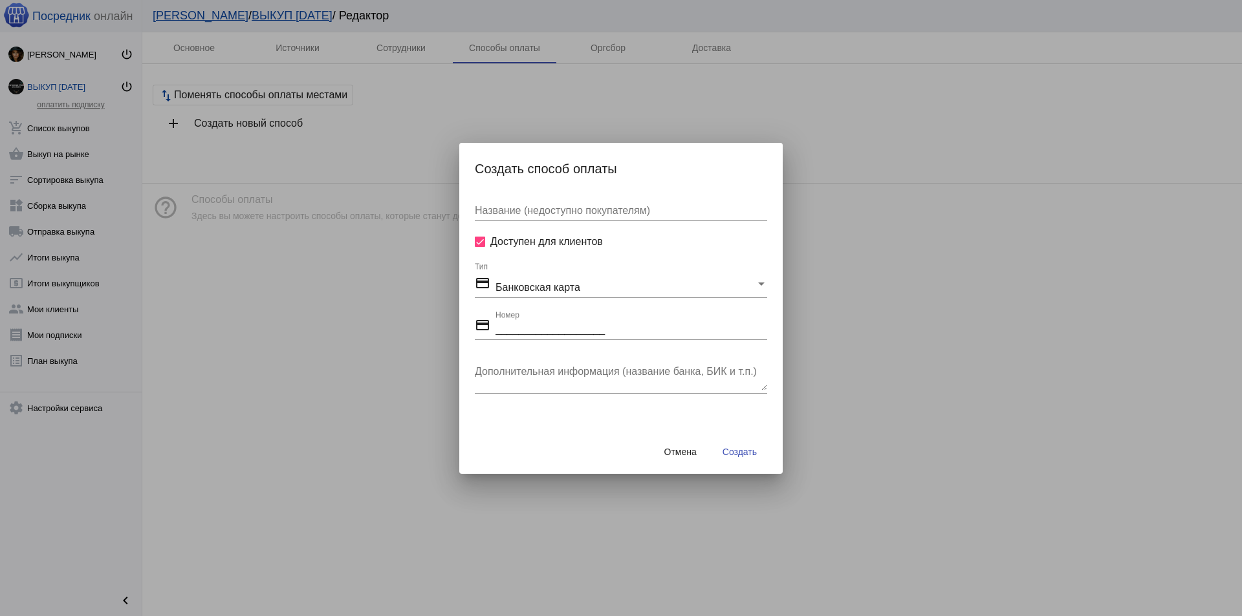
click at [330, 141] on div at bounding box center [621, 308] width 1242 height 616
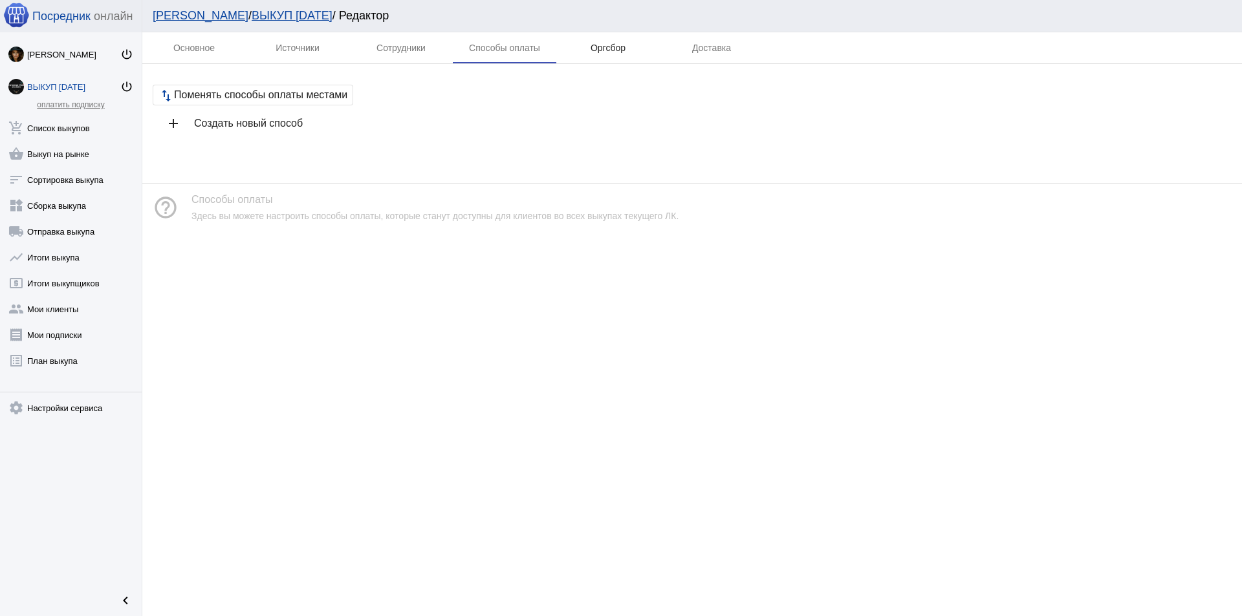
click at [597, 50] on div "Оргсбор" at bounding box center [607, 48] width 35 height 10
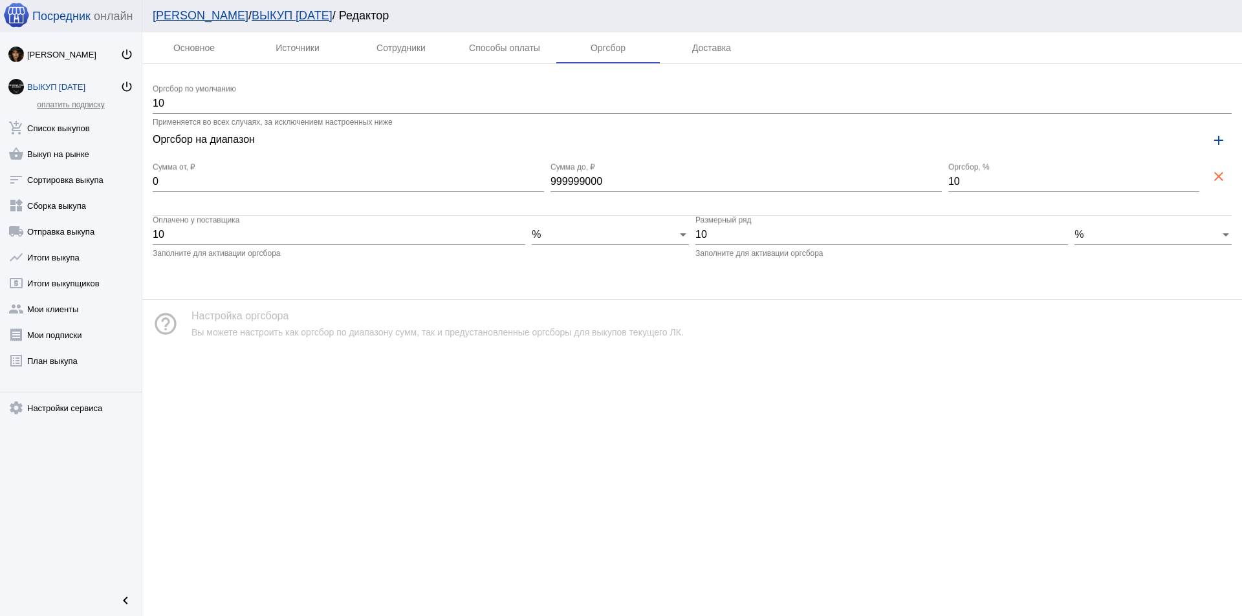
click at [249, 107] on input "10" at bounding box center [692, 104] width 1079 height 12
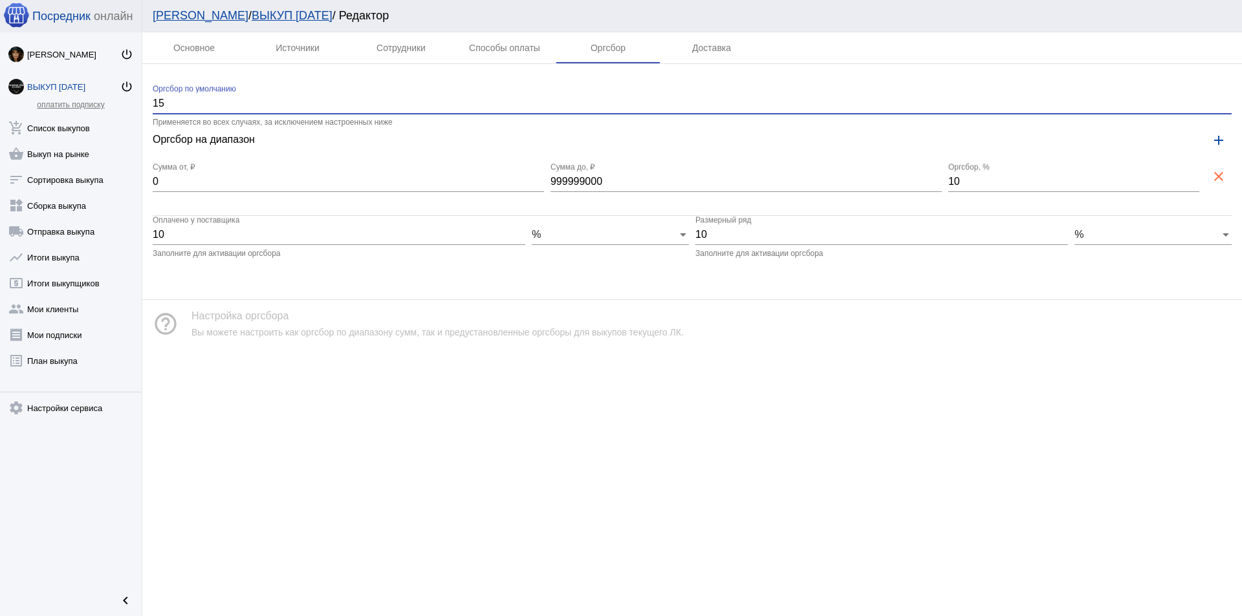
type input "15"
click at [227, 182] on input "0" at bounding box center [348, 182] width 391 height 12
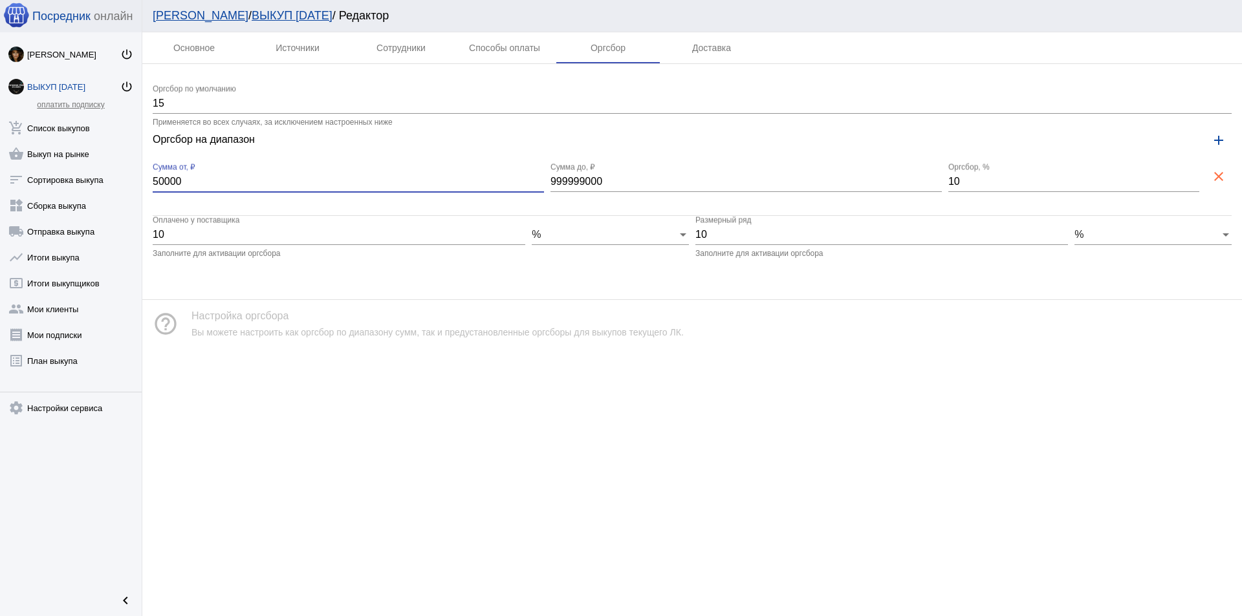
type input "50000"
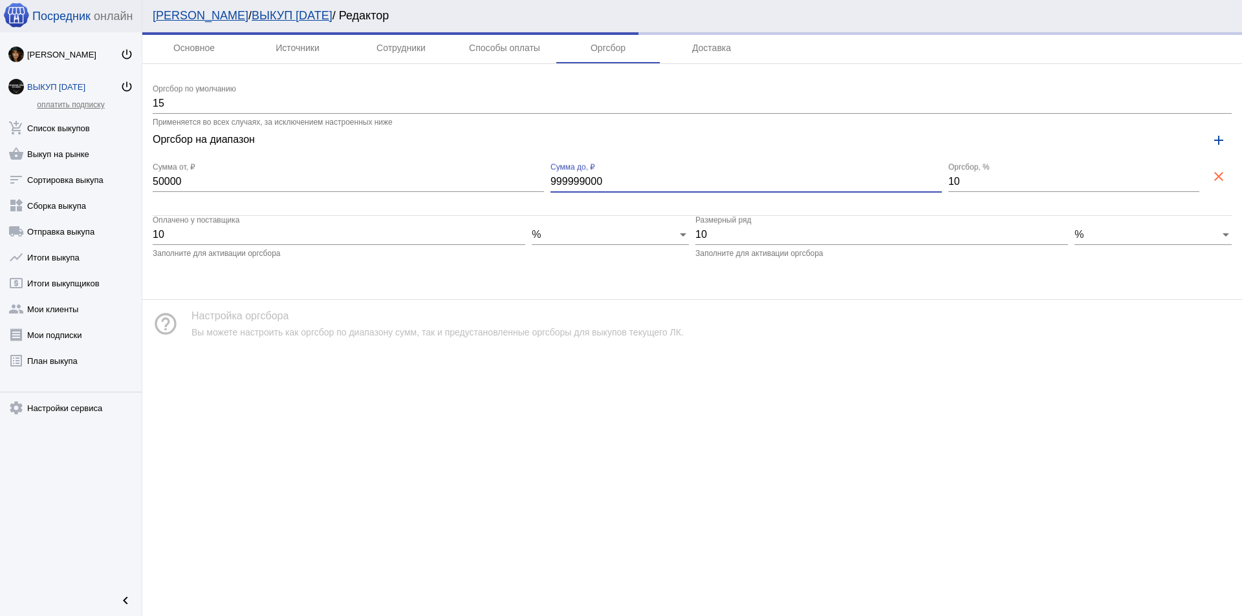
click at [609, 178] on input "999999000" at bounding box center [745, 182] width 391 height 12
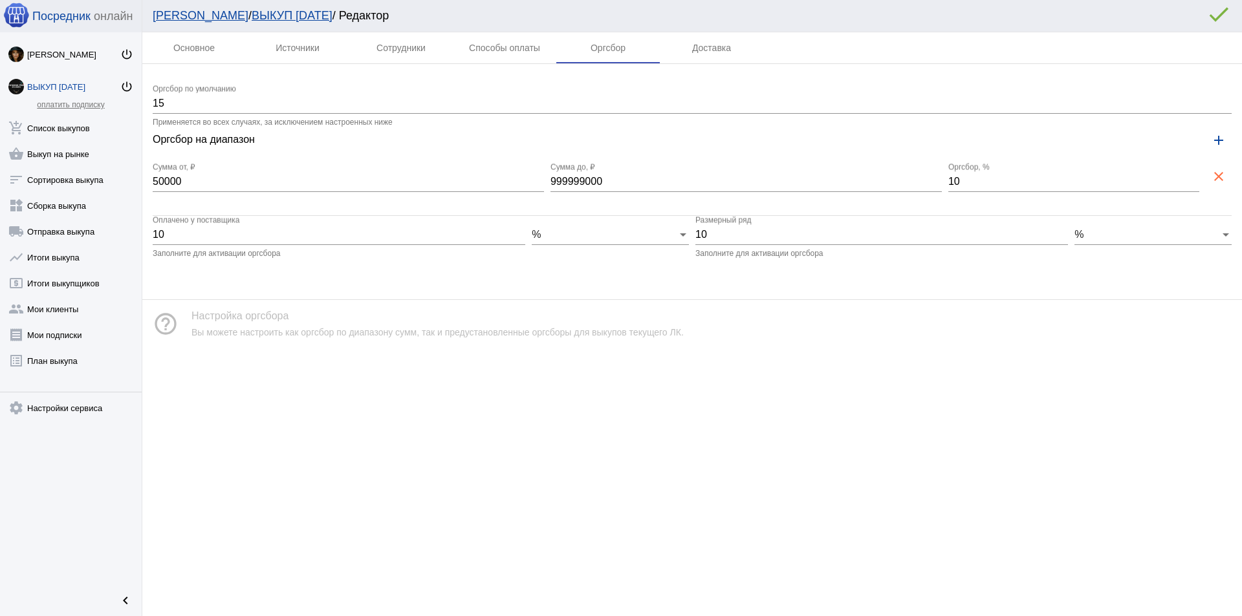
click at [609, 178] on input "999999000" at bounding box center [745, 182] width 391 height 12
type input "1"
type input "99999"
click at [1217, 137] on mat-icon "add" at bounding box center [1219, 141] width 16 height 16
click at [1226, 139] on mat-icon "add" at bounding box center [1219, 141] width 16 height 16
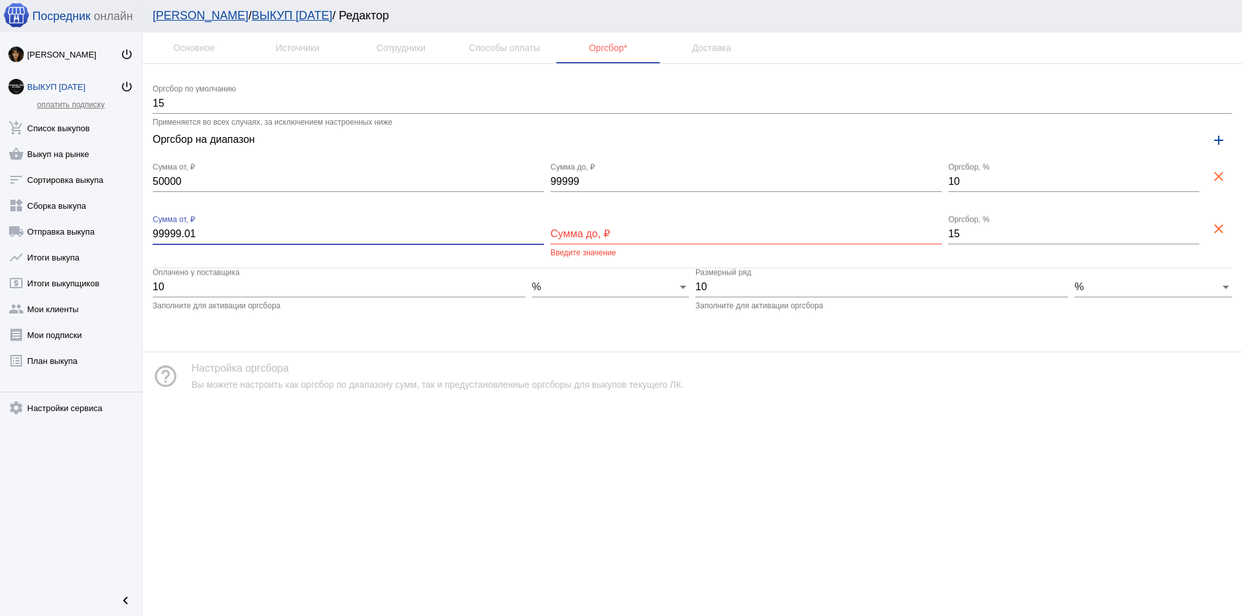
click at [302, 235] on input "99999.01" at bounding box center [348, 234] width 391 height 12
type input "100000"
click at [566, 235] on input "Сумма до, ₽" at bounding box center [745, 234] width 391 height 12
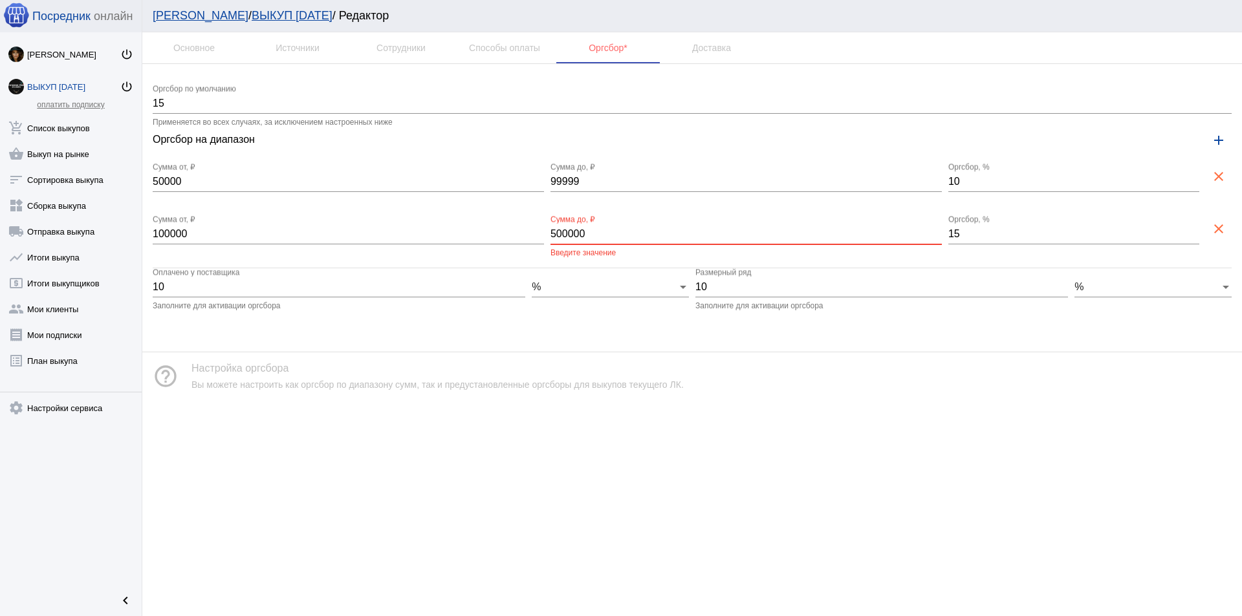
type input "500000"
click at [982, 235] on input "15" at bounding box center [1073, 234] width 251 height 12
type input "8"
click at [934, 377] on div "help_outline Настройка оргсбора Вы можете настроить как оргсбор по диапазону су…" at bounding box center [691, 376] width 1099 height 48
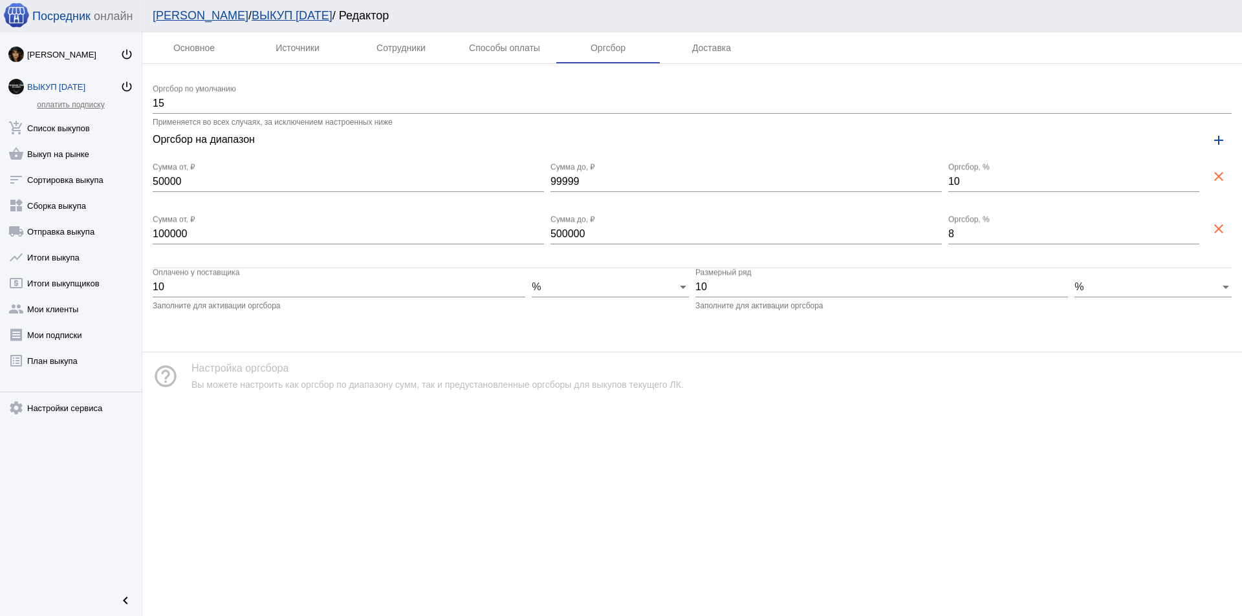
click at [704, 259] on div "Оргсбор на диапазон add 50000 Сумма от, ₽ 99999 Сумма до, ₽ 10 Оргсбор, % clear…" at bounding box center [692, 198] width 1079 height 142
click at [549, 286] on div "%" at bounding box center [605, 287] width 146 height 12
click at [549, 286] on span "%" at bounding box center [610, 287] width 157 height 10
click at [735, 283] on input "10" at bounding box center [881, 287] width 373 height 12
type input "15"
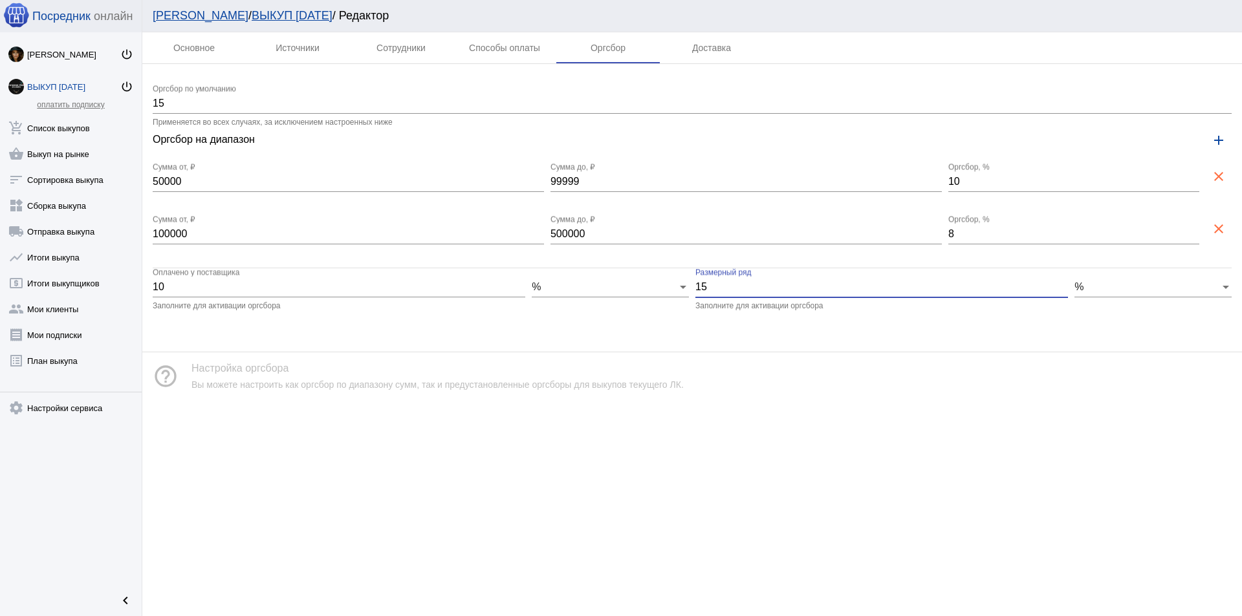
click at [215, 287] on input "10" at bounding box center [339, 287] width 373 height 12
type input "15"
click at [509, 331] on app-interface-message "help_outline Настройка оргсбора Вы можете настроить как оргсбор по диапазону су…" at bounding box center [691, 365] width 1099 height 69
click at [727, 45] on div "Доставка" at bounding box center [711, 48] width 39 height 10
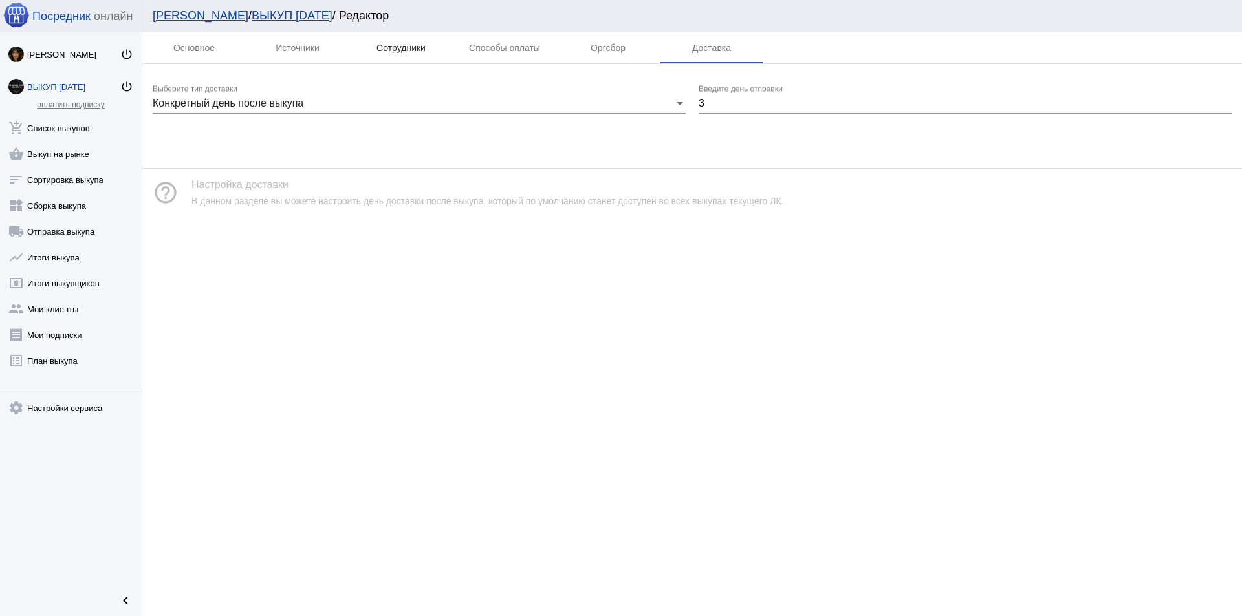
click at [409, 52] on div "Сотрудники" at bounding box center [400, 48] width 49 height 10
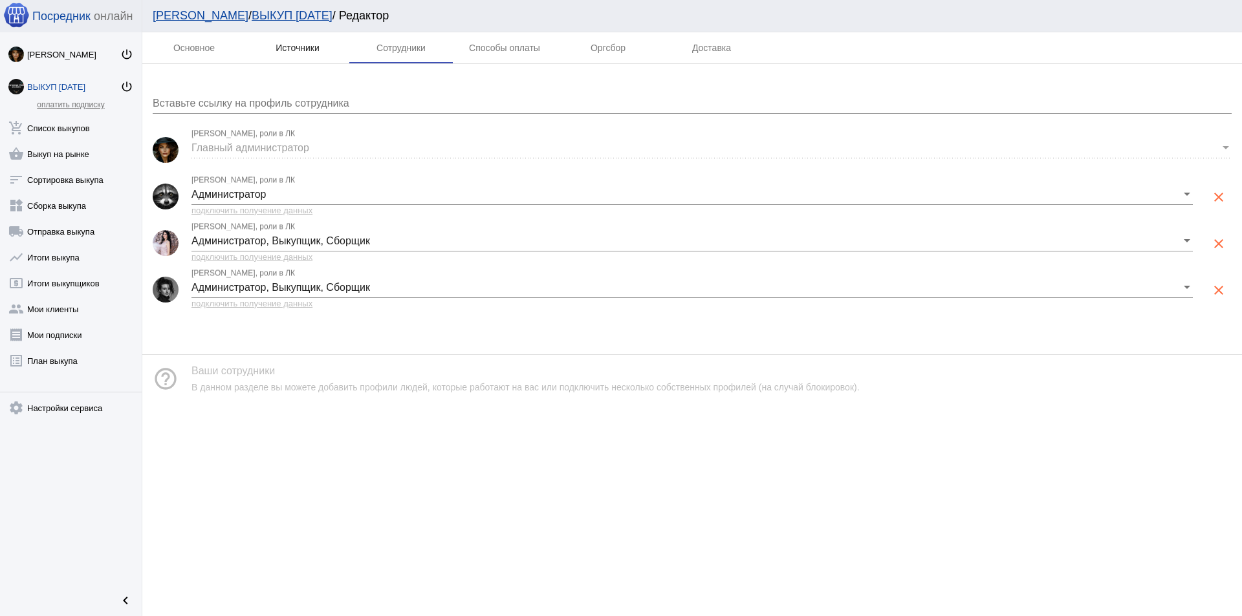
click at [301, 54] on div "Источники" at bounding box center [297, 47] width 103 height 31
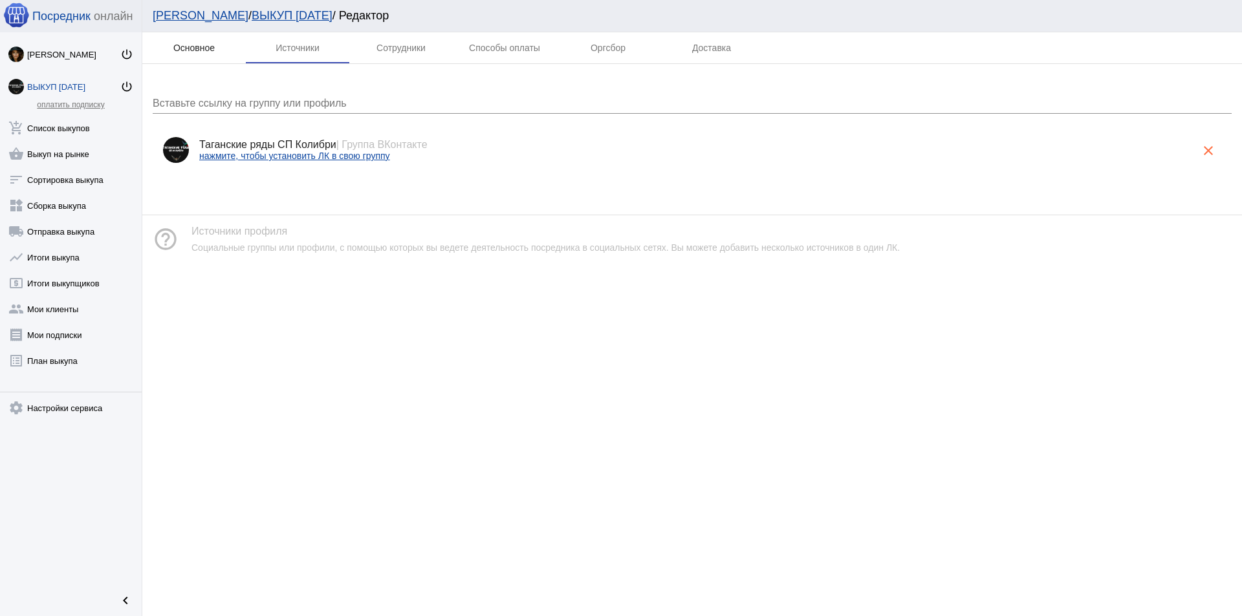
click at [212, 55] on div "Основное" at bounding box center [193, 47] width 103 height 31
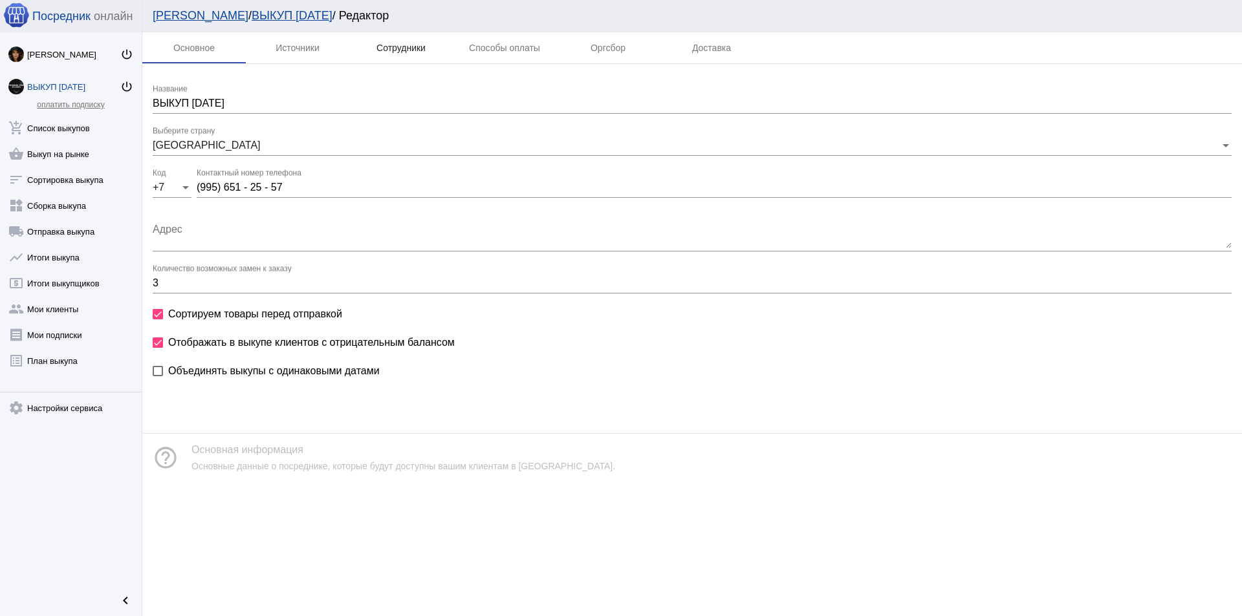
click at [410, 39] on div "Сотрудники" at bounding box center [400, 47] width 103 height 31
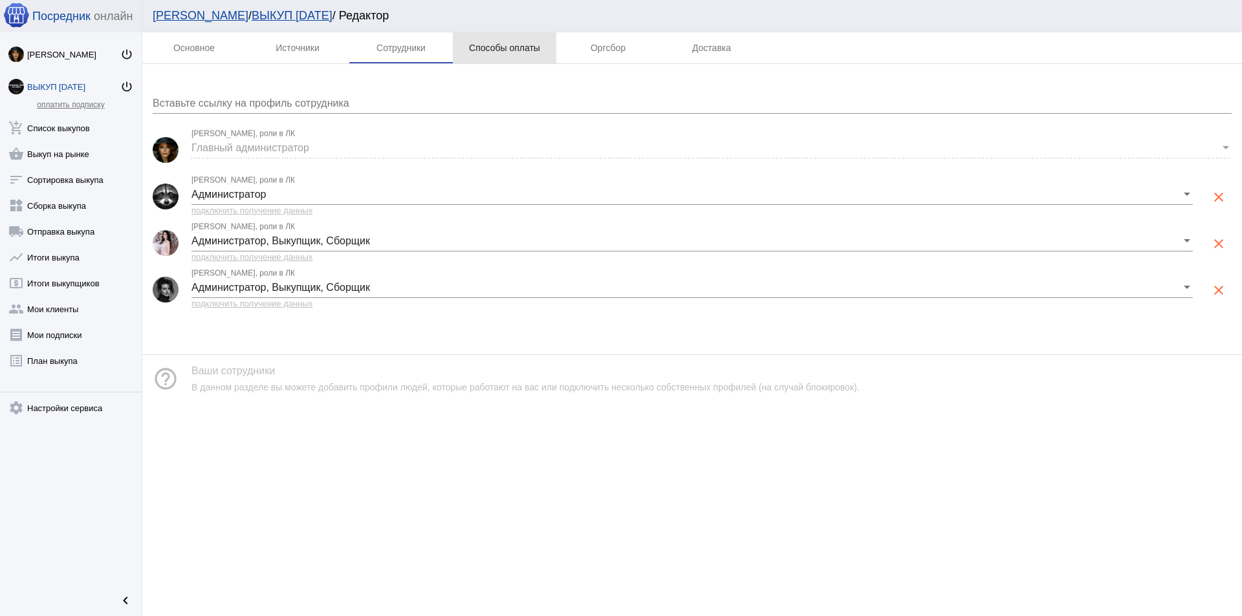
click at [489, 49] on div "Способы оплаты" at bounding box center [504, 48] width 71 height 10
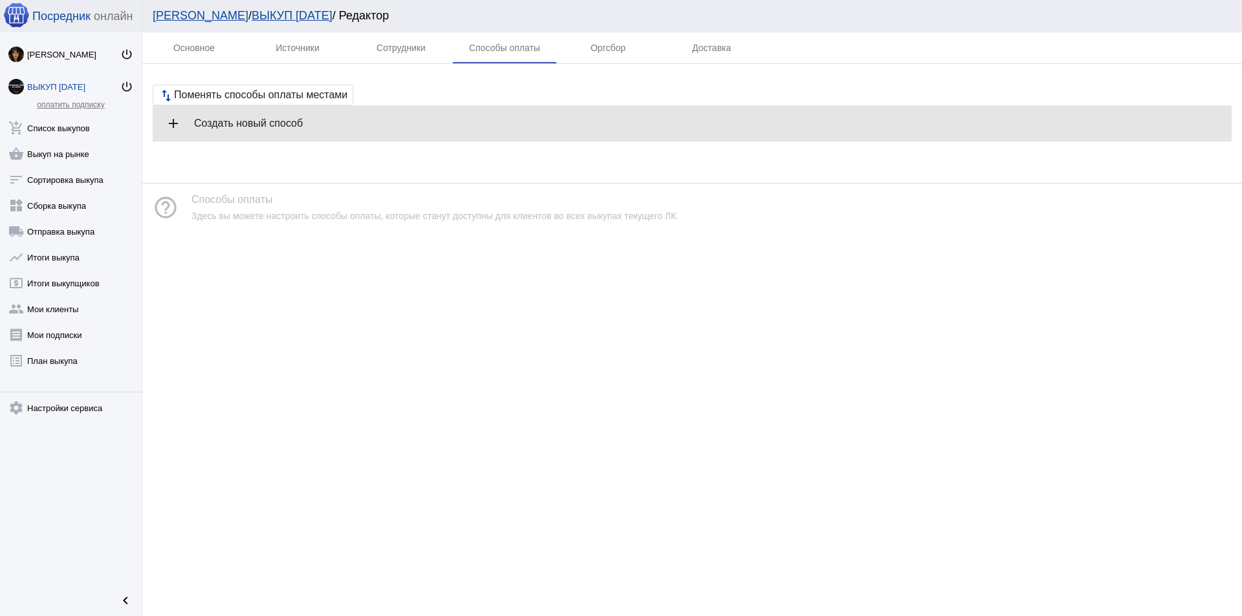
click at [261, 123] on h4 "Создать новый способ" at bounding box center [707, 124] width 1027 height 12
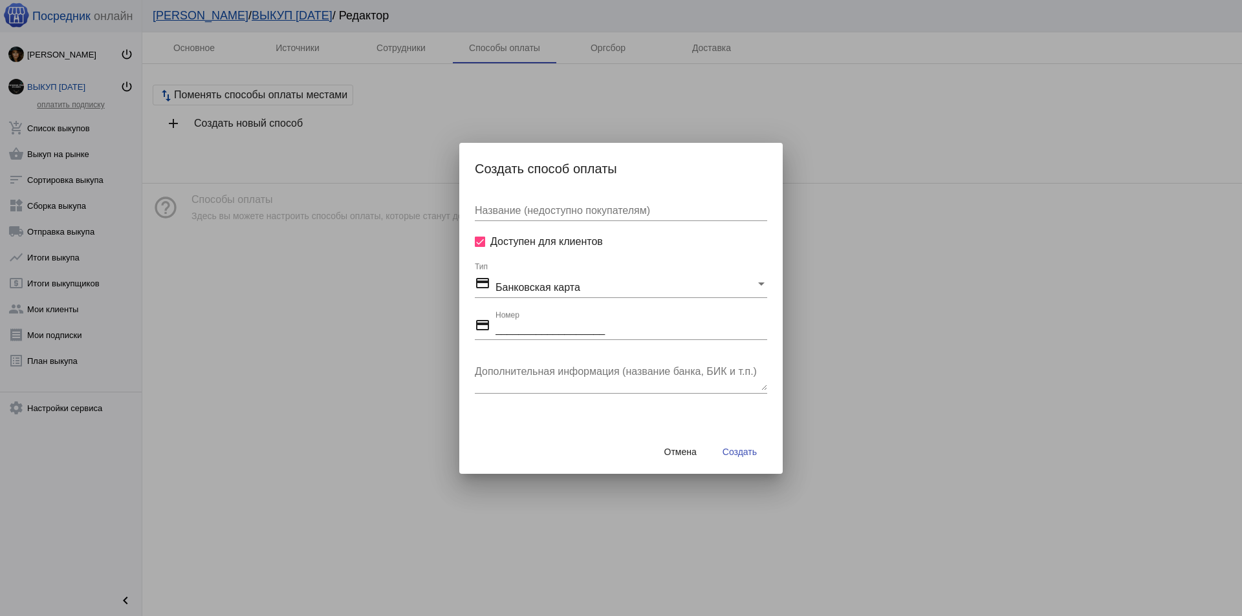
click at [547, 210] on input "Название (недоступно покупателям)" at bounding box center [621, 211] width 292 height 12
type input "СБЕРБАНК"
click at [586, 283] on div "credit_card Банковская карта" at bounding box center [615, 285] width 281 height 18
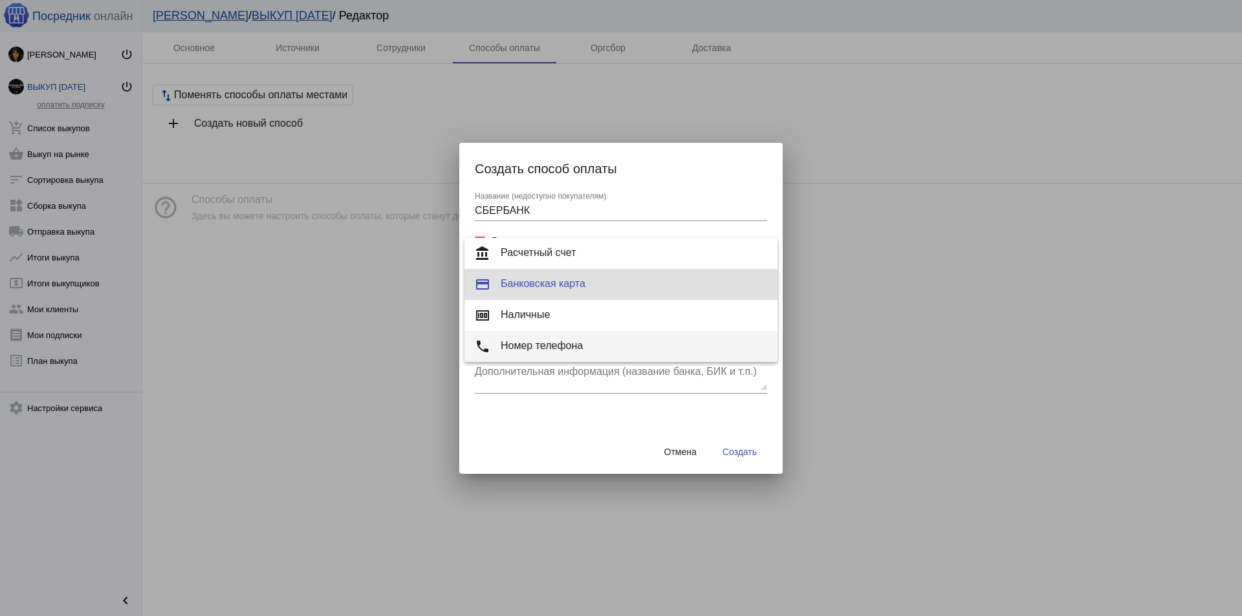
click at [575, 332] on mat-option "phone Номер телефона" at bounding box center [620, 346] width 313 height 31
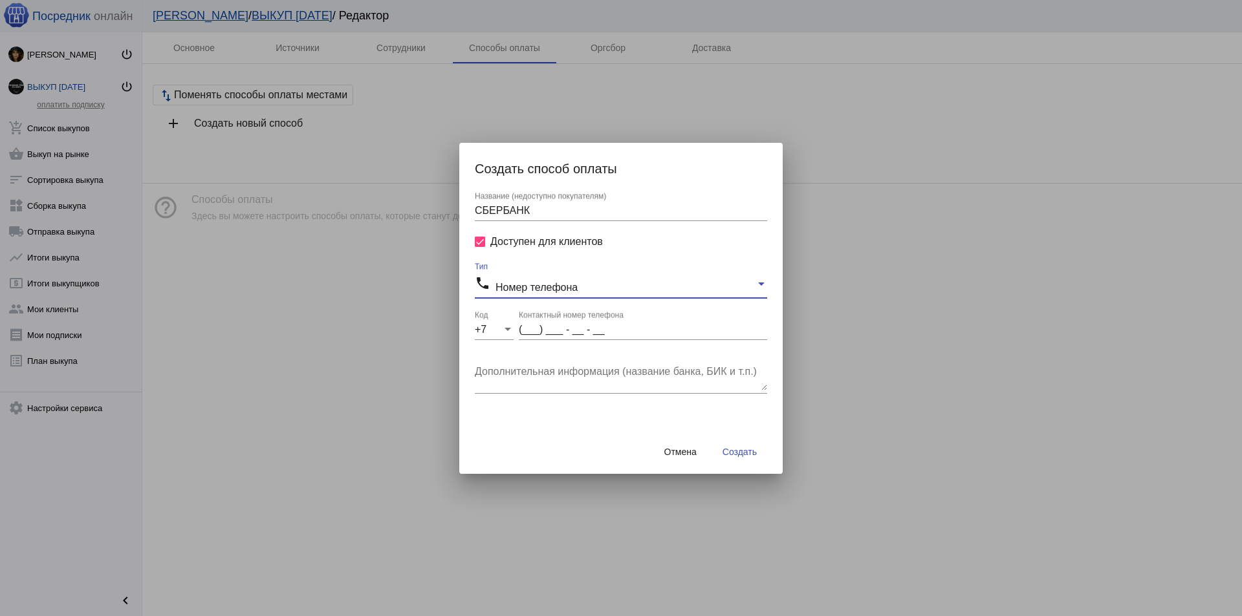
click at [551, 325] on input "(___) ___ - __ - __" at bounding box center [643, 330] width 248 height 12
type input "(995) 651 - 25 - 57"
click at [588, 382] on textarea "Дополнительная информация (название банка, БИК и т.п.)" at bounding box center [621, 378] width 292 height 26
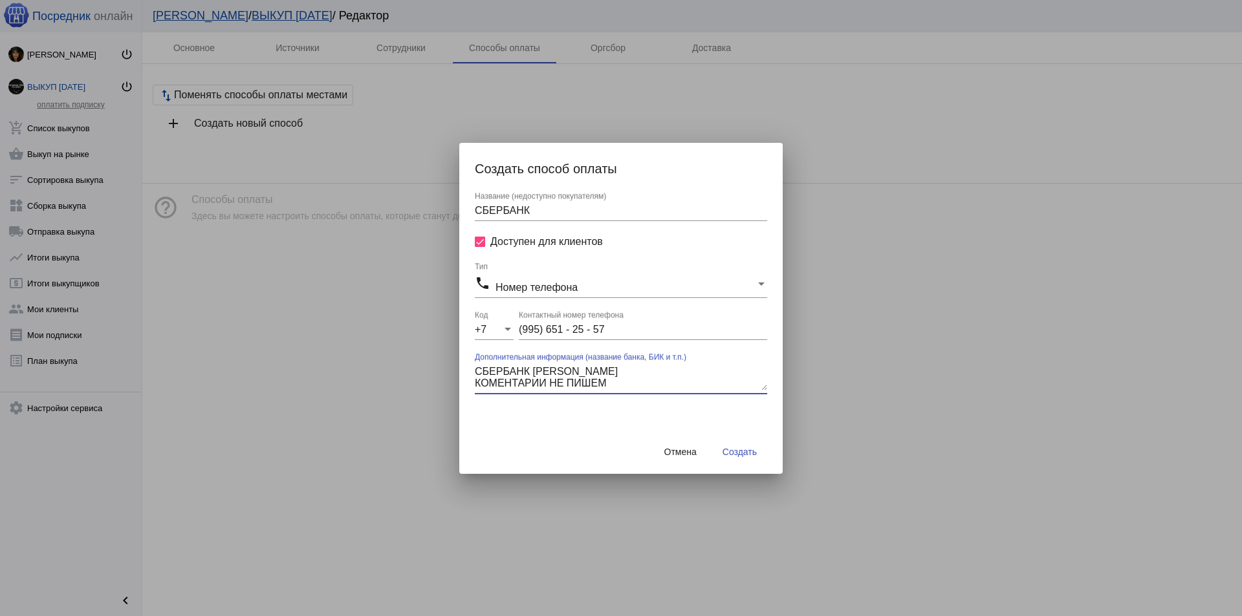
type textarea "СБЕРБАНК [PERSON_NAME] КОМЕНТАРИИ НЕ ПИШЕМ"
click at [747, 452] on span "Создать" at bounding box center [739, 452] width 34 height 10
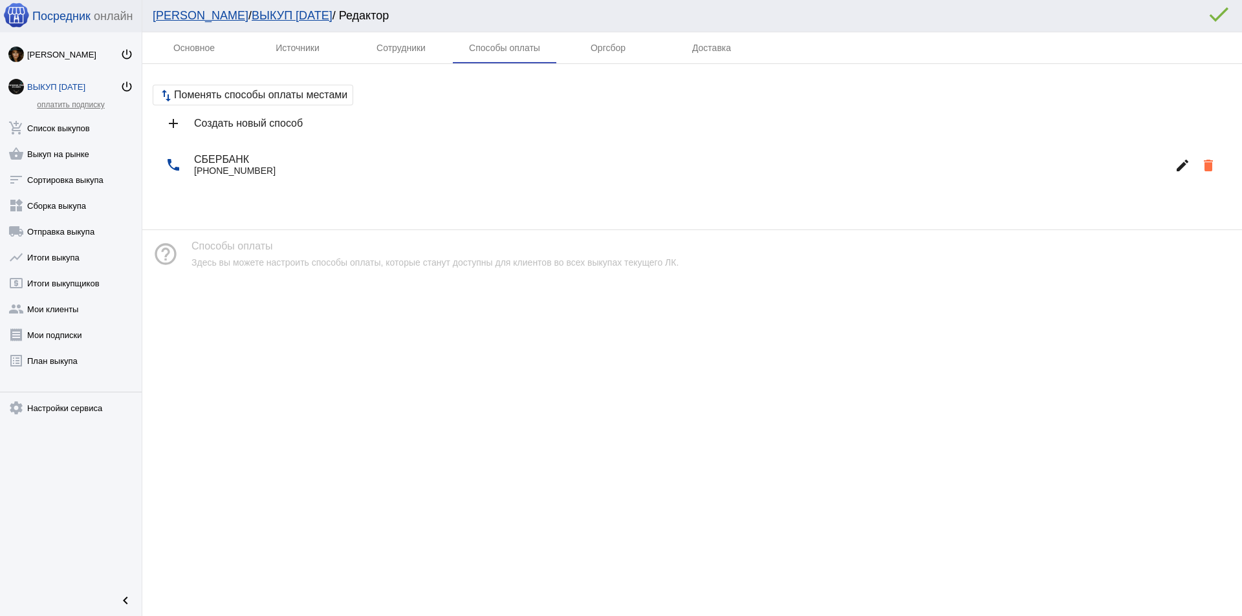
click at [283, 109] on div "add Создать новый способ" at bounding box center [692, 123] width 1079 height 36
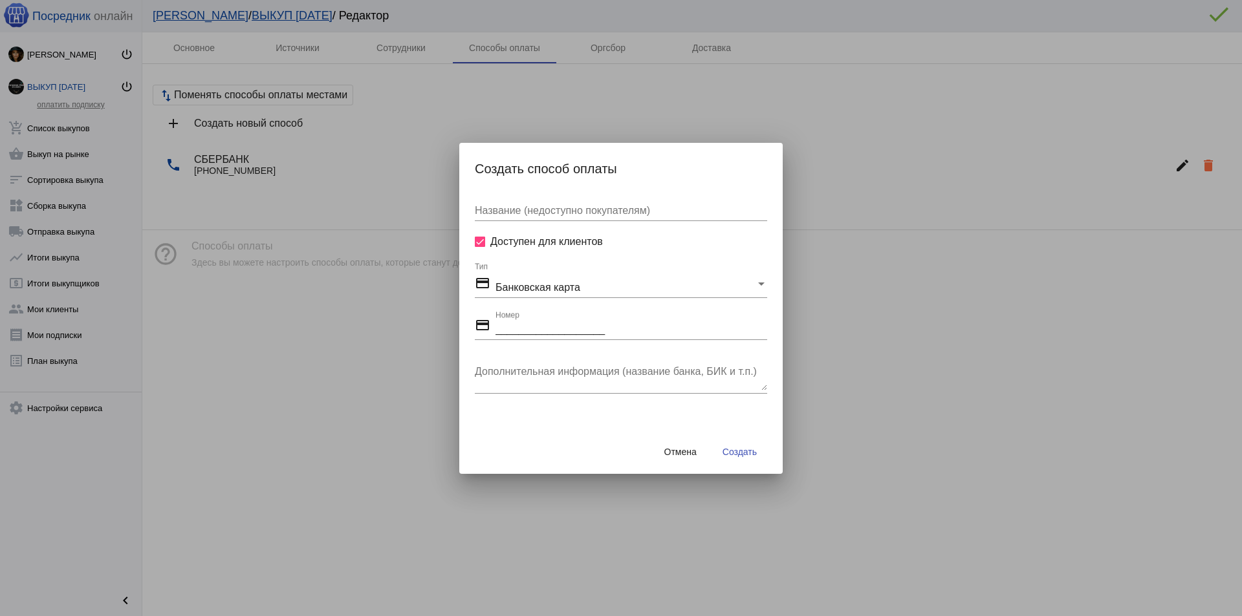
click at [559, 211] on input "Название (недоступно покупателям)" at bounding box center [621, 211] width 292 height 12
type input "ЯНДЕКС"
click at [575, 292] on mat-select-trigger "credit_card Банковская карта" at bounding box center [527, 287] width 105 height 11
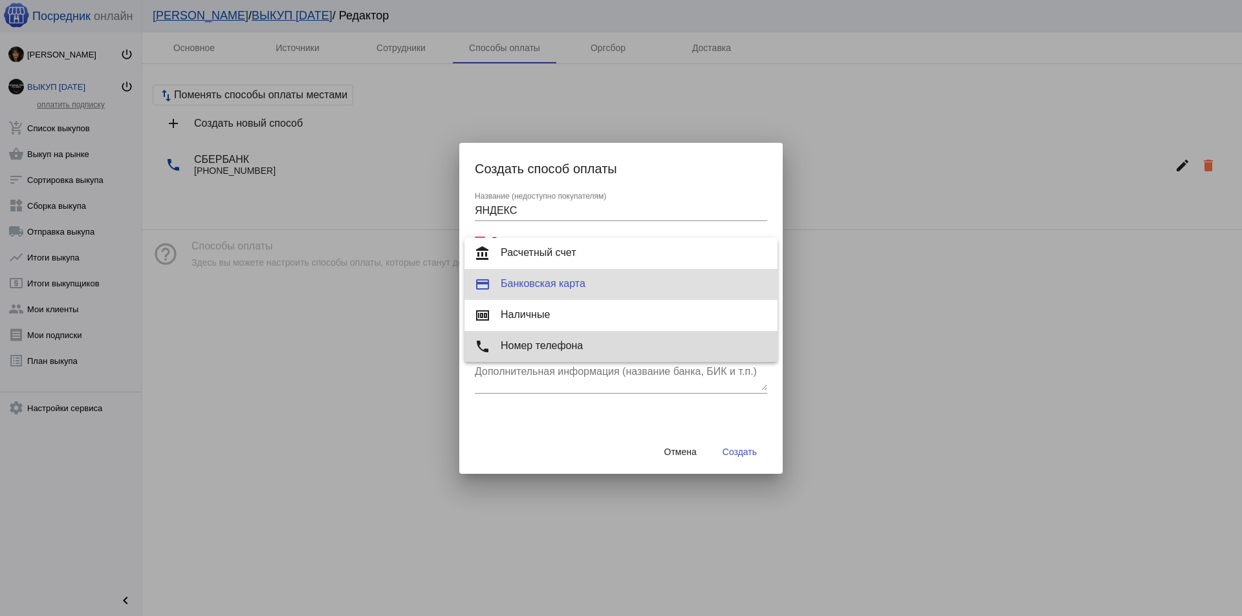
click at [555, 343] on span "phone Номер телефона" at bounding box center [621, 347] width 292 height 16
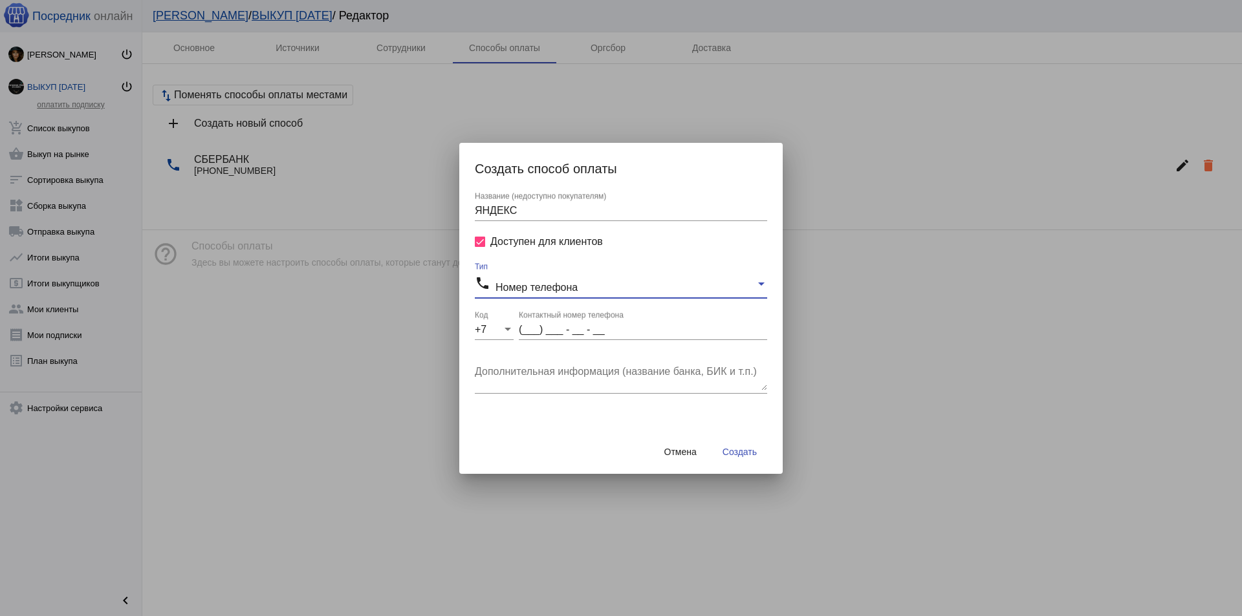
click at [563, 329] on input "(___) ___ - __ - __" at bounding box center [643, 330] width 248 height 12
type input "(995) 651 - 25 - 57"
click at [557, 371] on textarea "Дополнительная информация (название банка, БИК и т.п.)" at bounding box center [621, 378] width 292 height 26
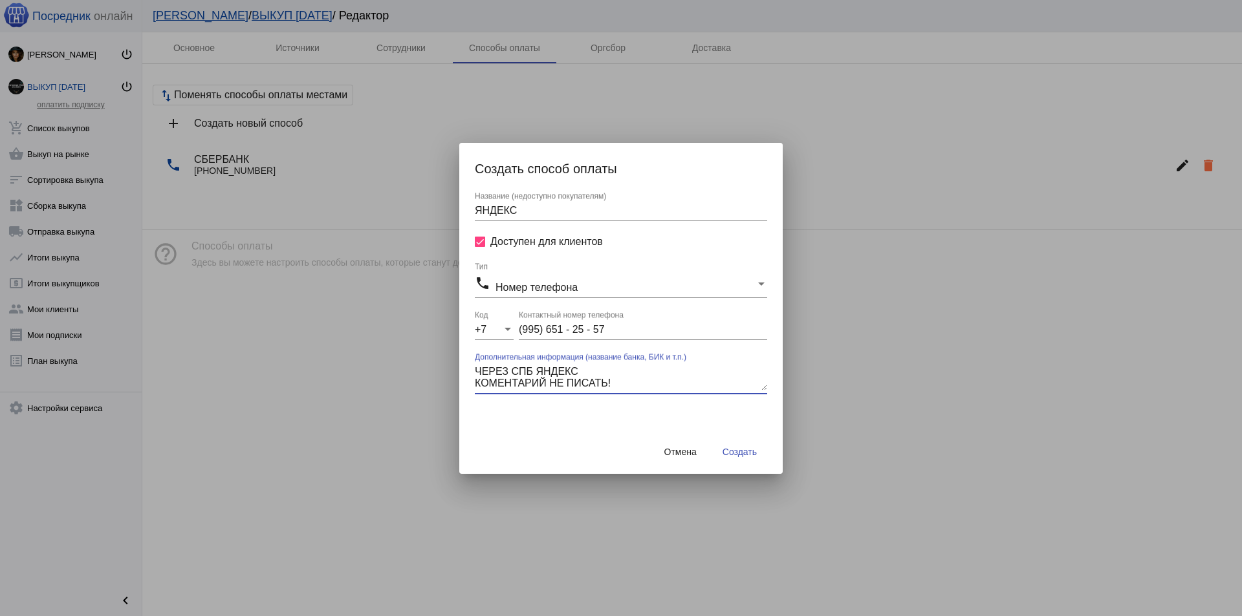
type textarea "ЧЕРЕЗ СПБ ЯНДЕКС КОМЕНТАРИЙ НЕ ПИСАТЬ!"
click at [753, 453] on span "Создать" at bounding box center [739, 452] width 34 height 10
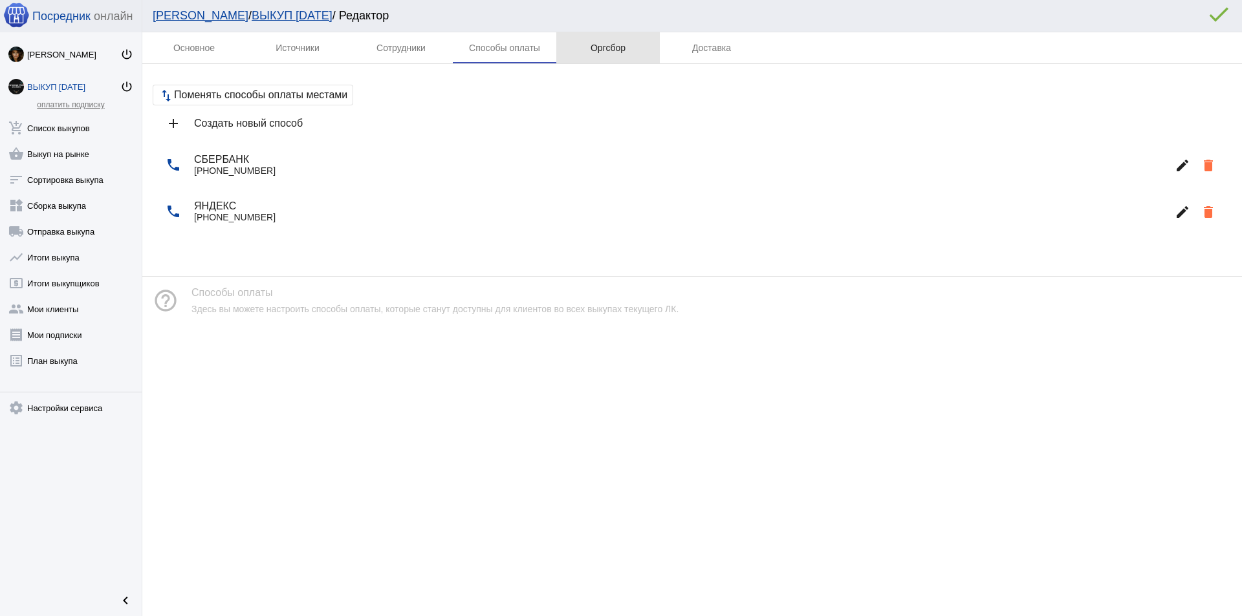
click at [631, 49] on div "Оргсбор" at bounding box center [607, 47] width 103 height 31
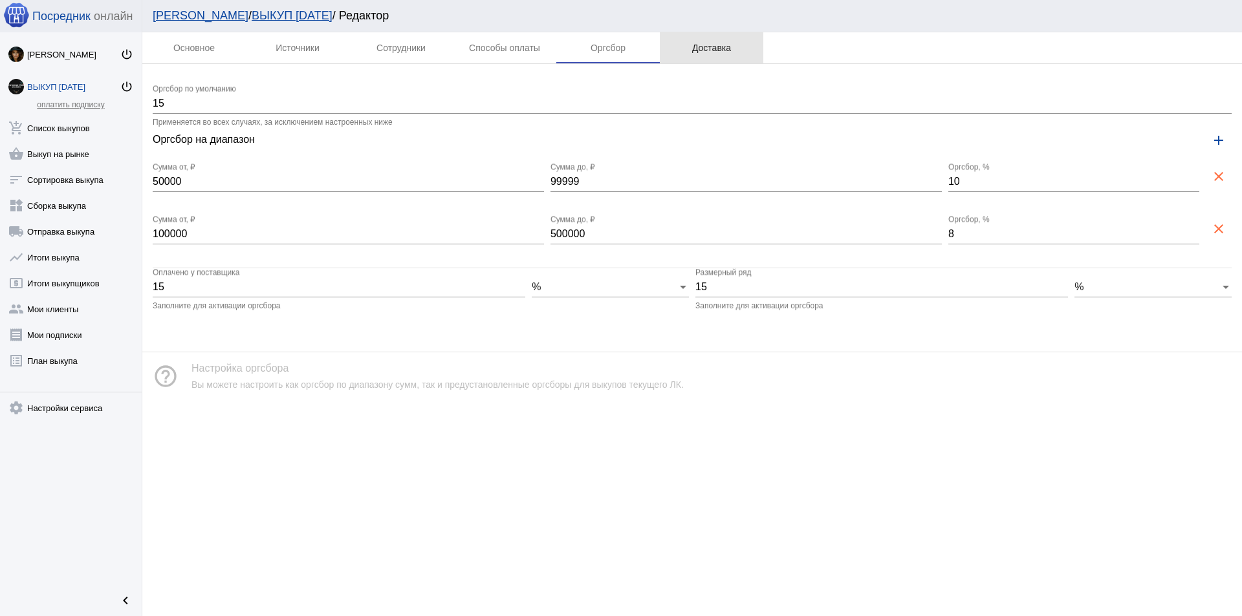
click at [727, 49] on div "Доставка" at bounding box center [711, 48] width 39 height 10
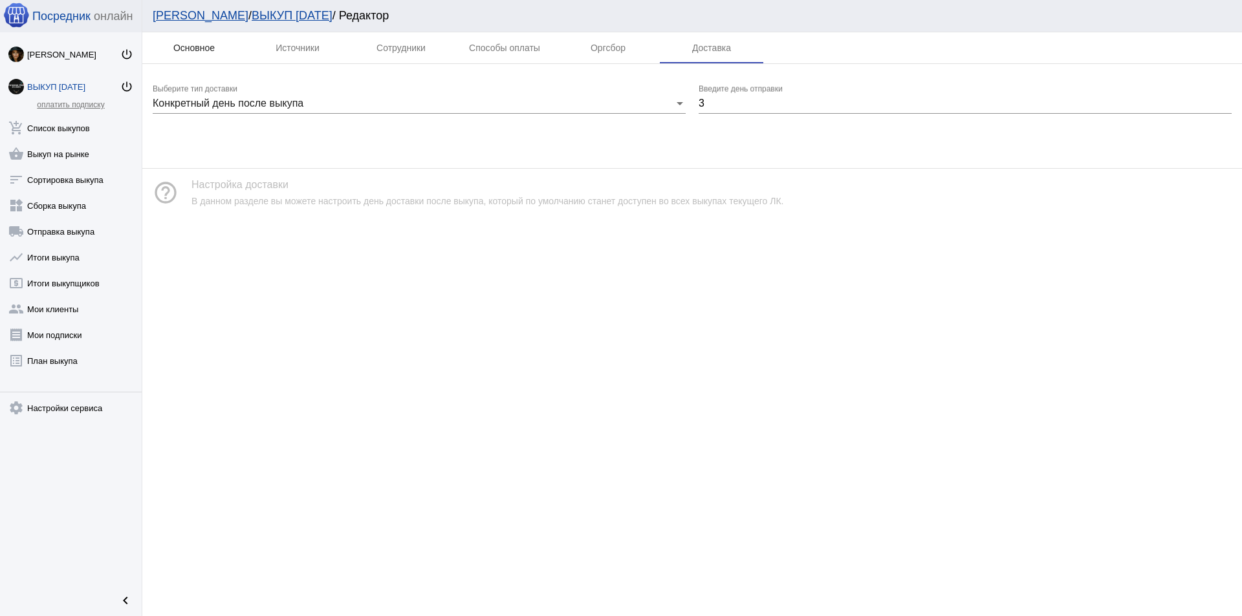
click at [208, 50] on div "Основное" at bounding box center [193, 48] width 41 height 10
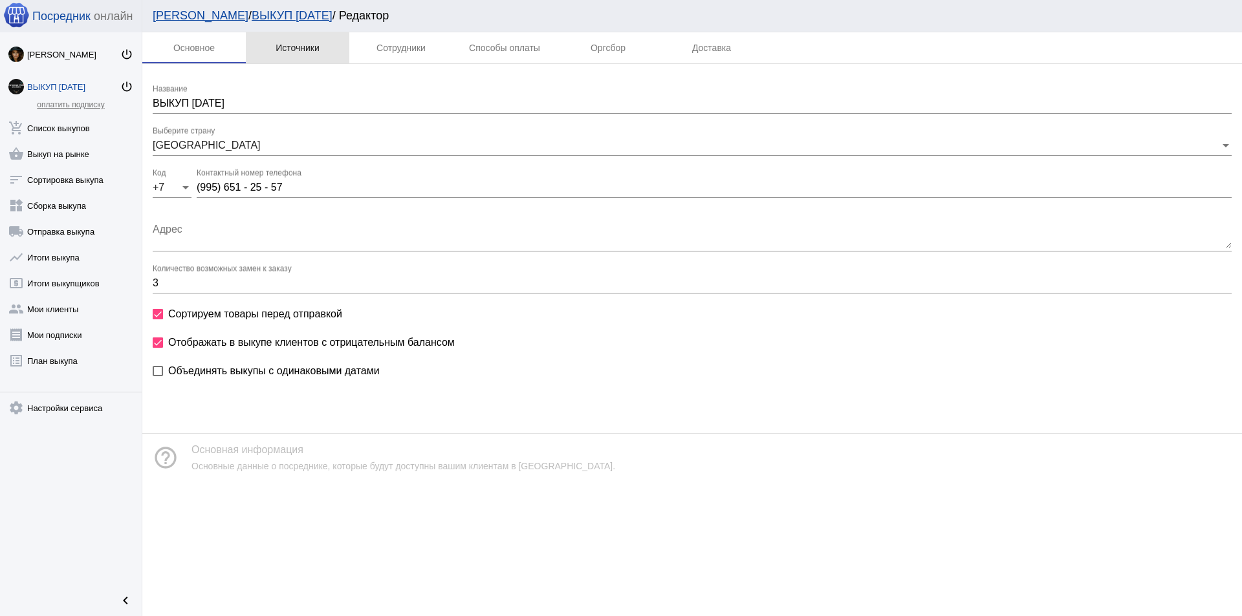
click at [319, 49] on div "Источники" at bounding box center [298, 48] width 44 height 10
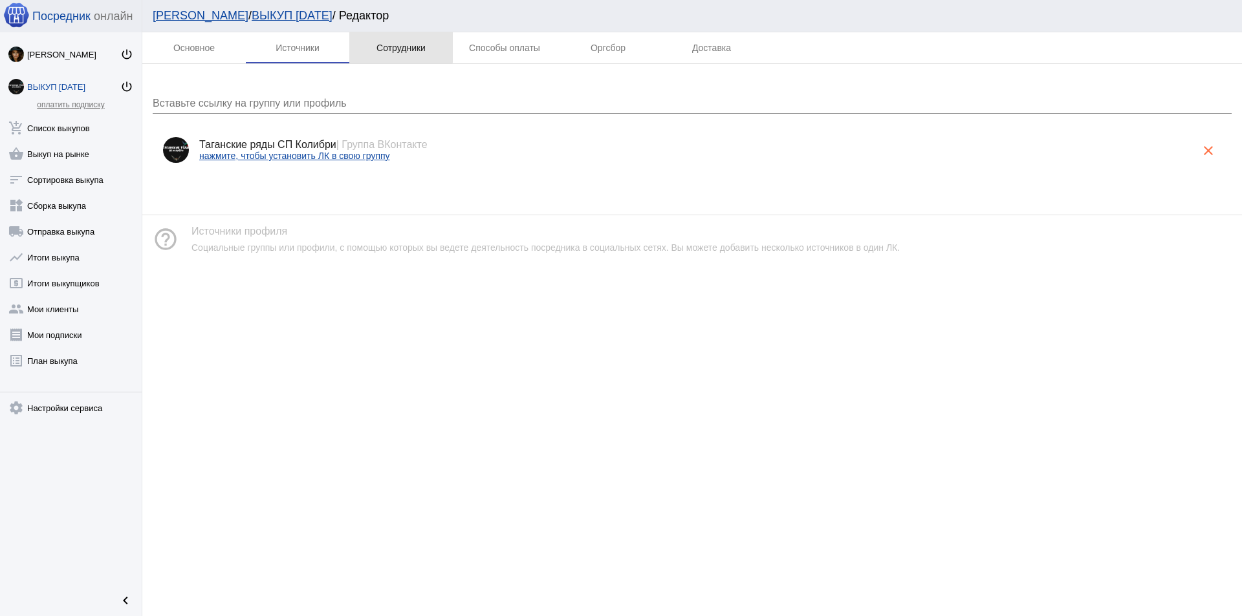
click at [396, 47] on div "Сотрудники" at bounding box center [400, 48] width 49 height 10
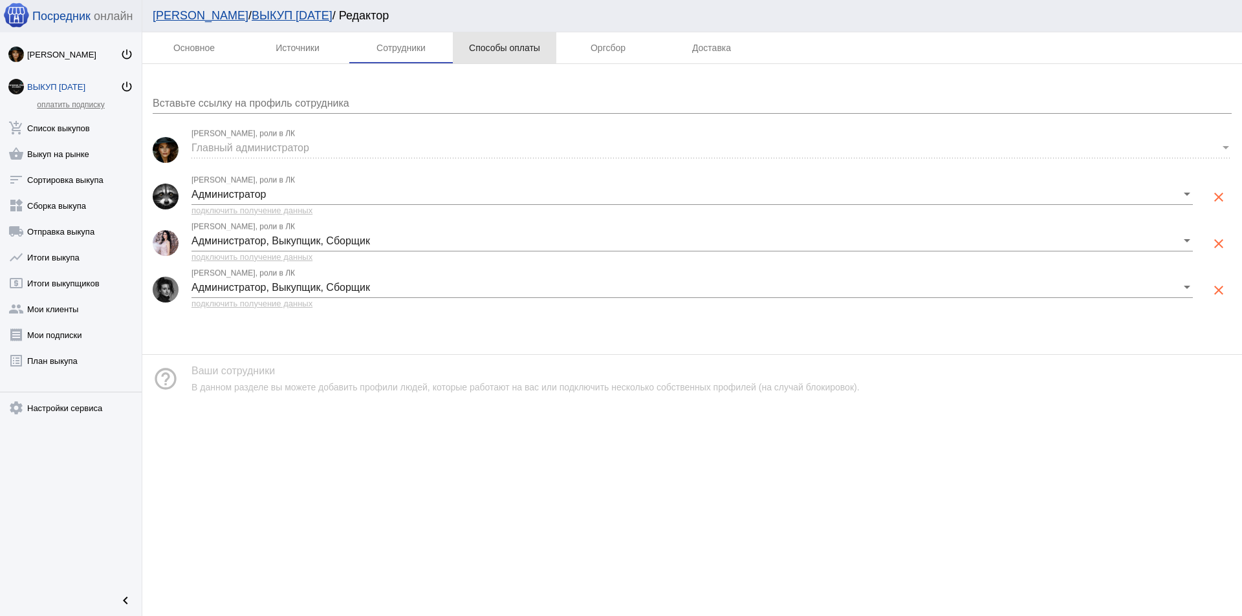
click at [486, 46] on div "Способы оплаты" at bounding box center [504, 48] width 71 height 10
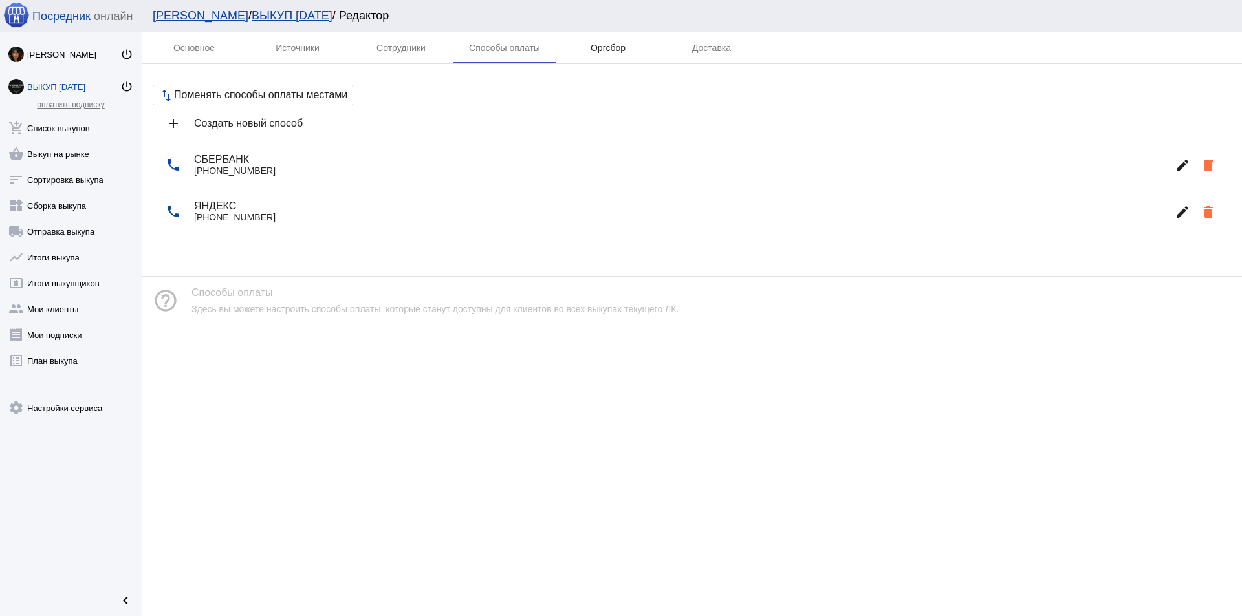
click at [620, 53] on div "Оргсбор" at bounding box center [607, 47] width 103 height 31
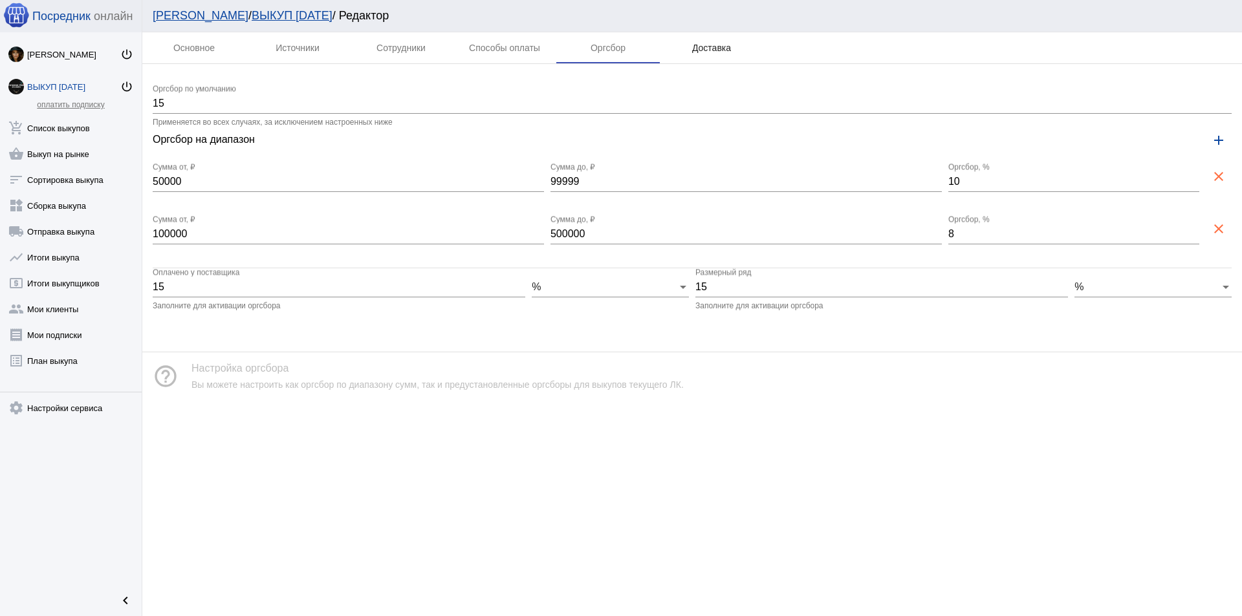
click at [724, 54] on div "Доставка" at bounding box center [711, 47] width 103 height 31
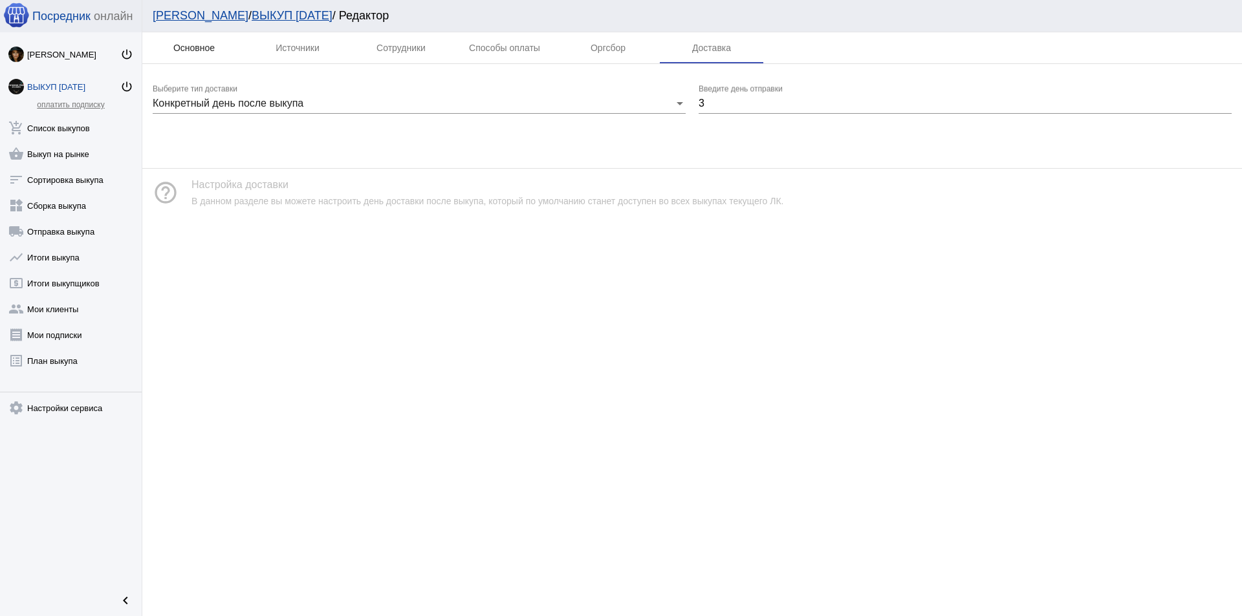
click at [208, 47] on div "Основное" at bounding box center [193, 48] width 41 height 10
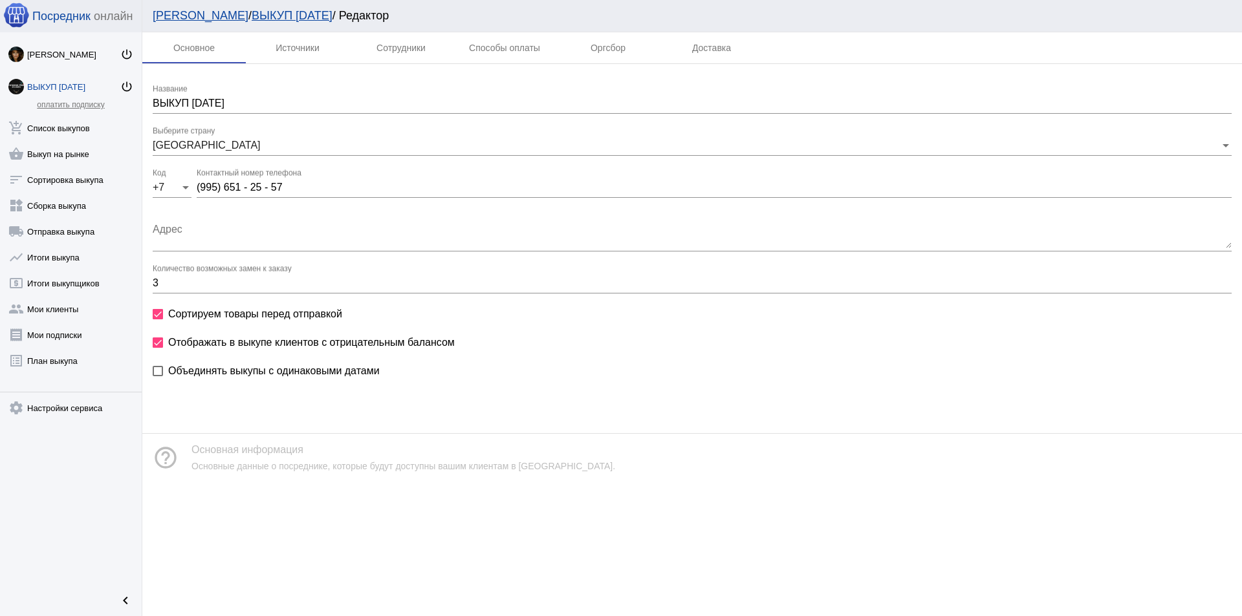
click at [61, 87] on div "ВЫКУП [DATE]" at bounding box center [73, 87] width 93 height 10
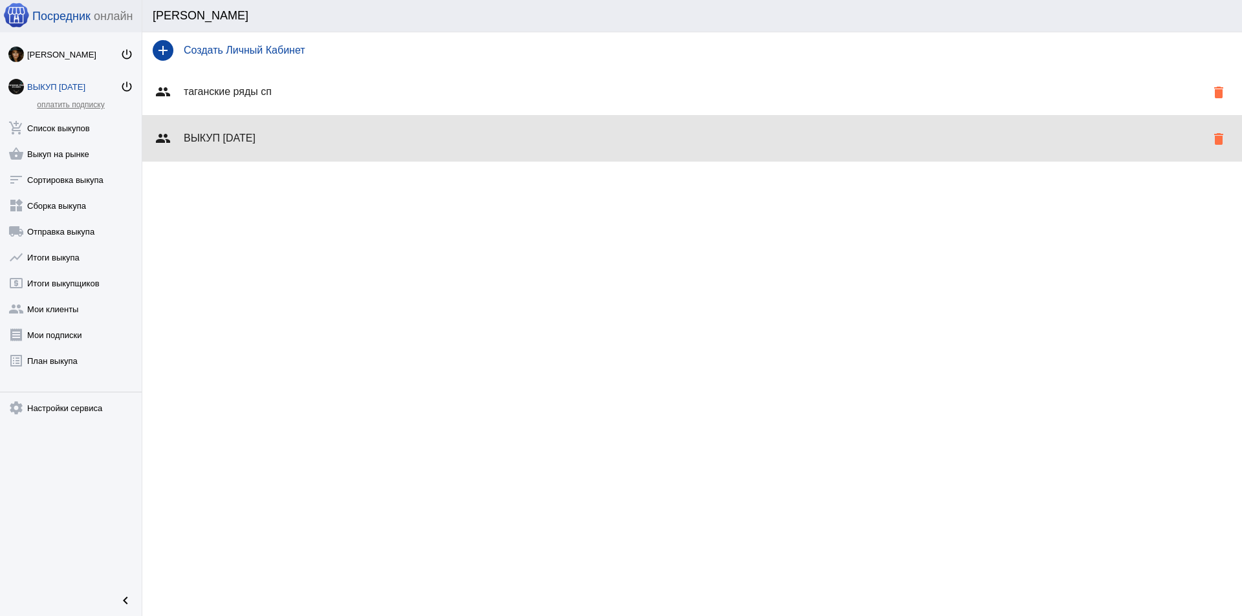
click at [336, 150] on div "group ВЫКУП [DATE] delete" at bounding box center [691, 138] width 1099 height 47
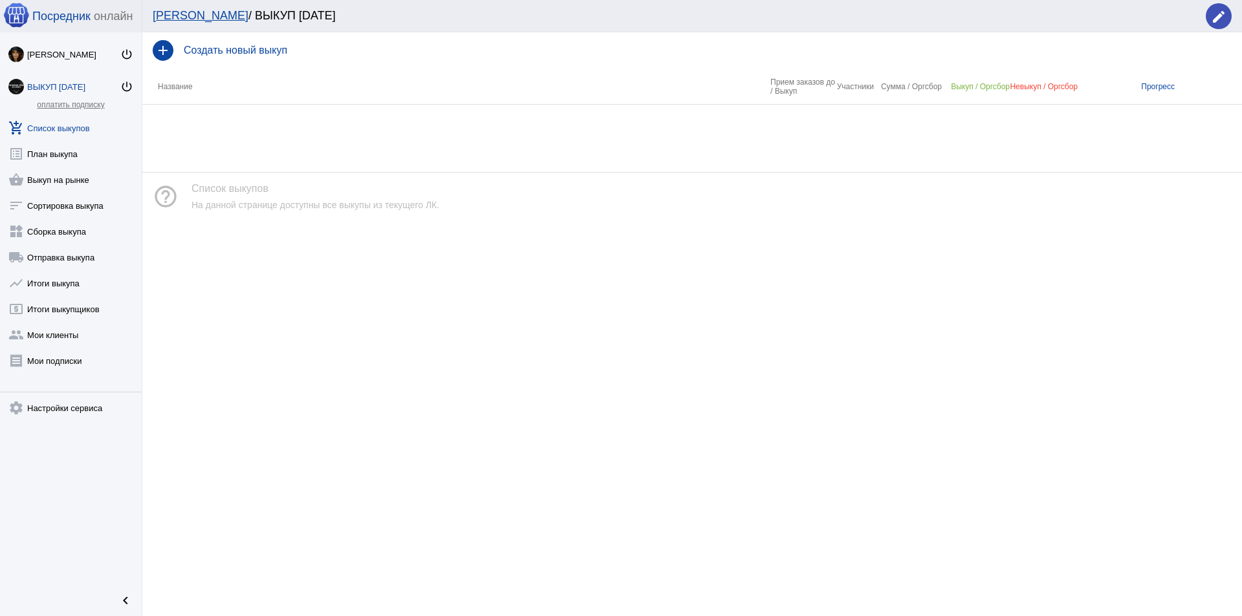
click at [66, 87] on div "ВЫКУП [DATE]" at bounding box center [73, 87] width 93 height 10
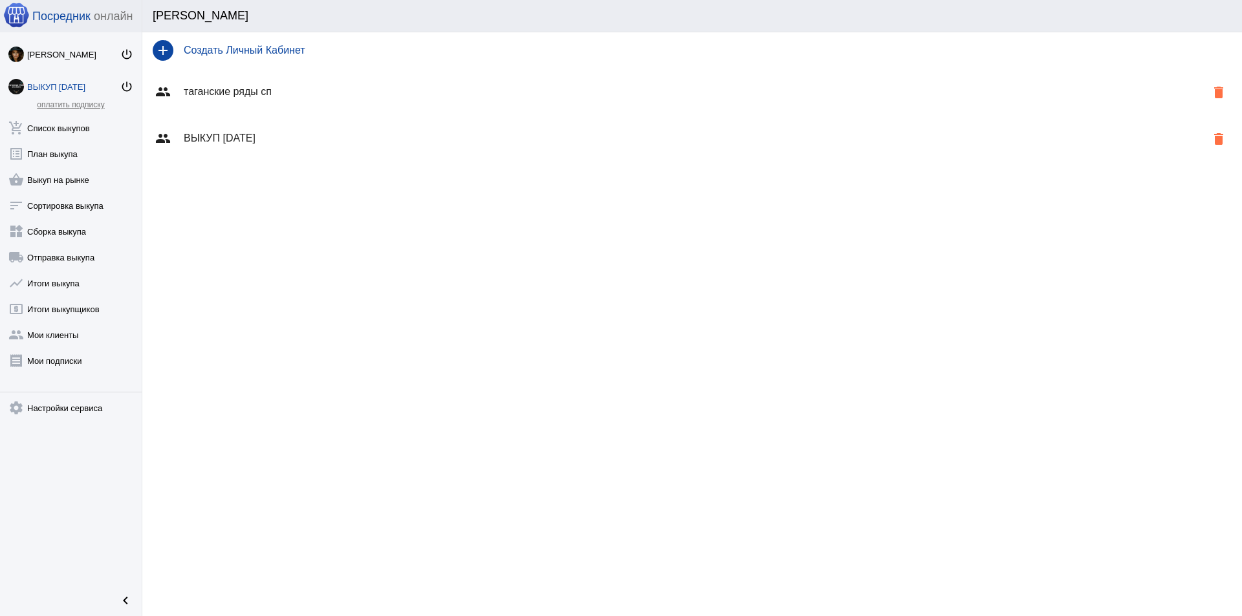
click at [234, 95] on h4 "таганские ряды сп" at bounding box center [695, 92] width 1022 height 12
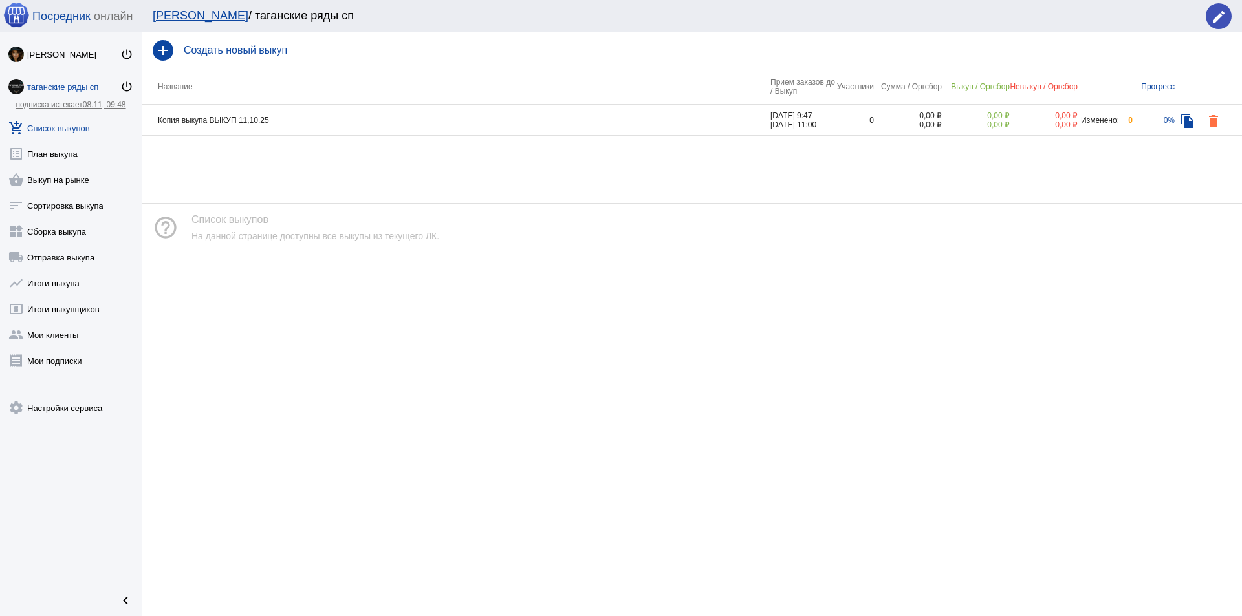
click at [250, 122] on td "Копия выкупа ВЫКУП 11,10,25" at bounding box center [456, 120] width 628 height 31
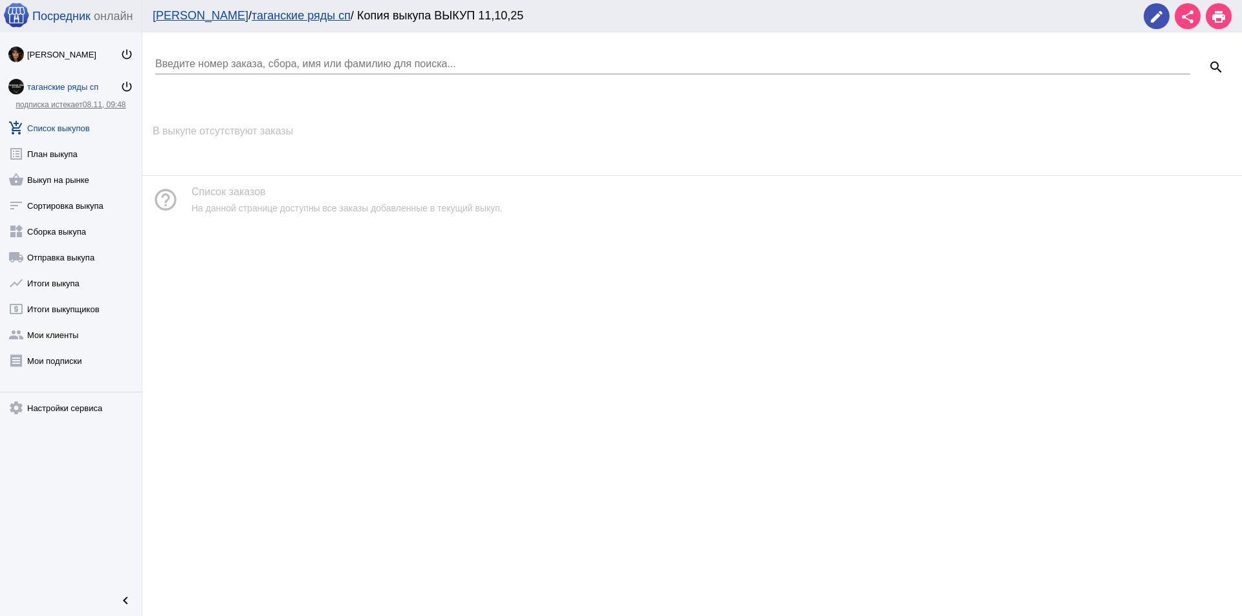
click at [46, 85] on div "таганские ряды сп" at bounding box center [73, 87] width 93 height 10
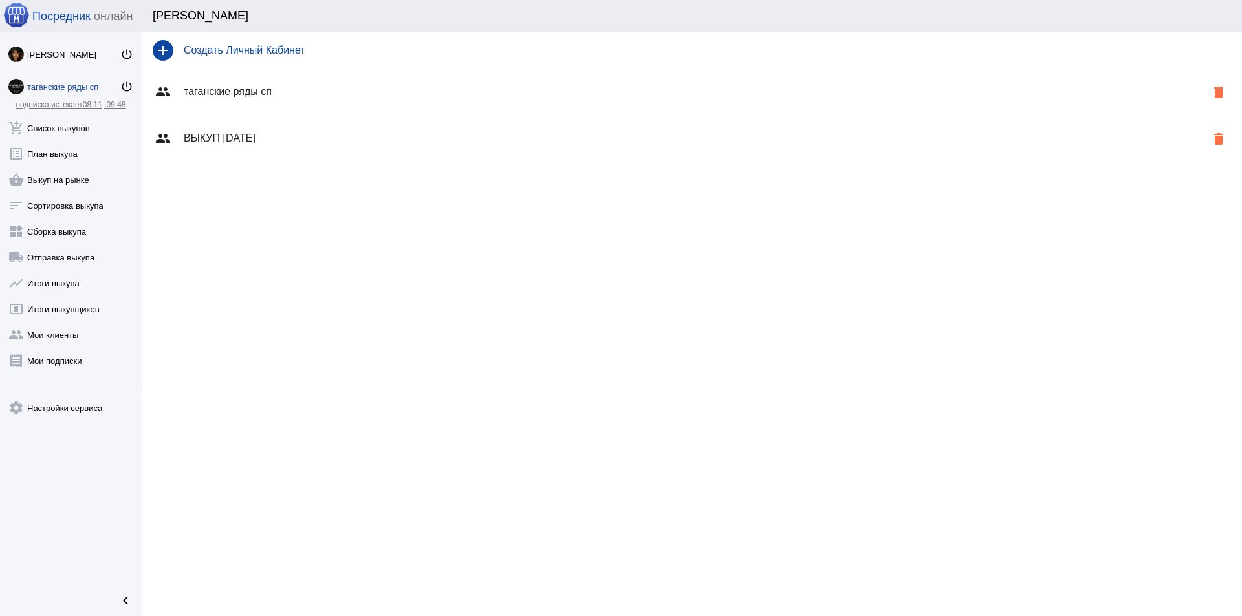
click at [258, 94] on h4 "таганские ряды сп" at bounding box center [695, 92] width 1022 height 12
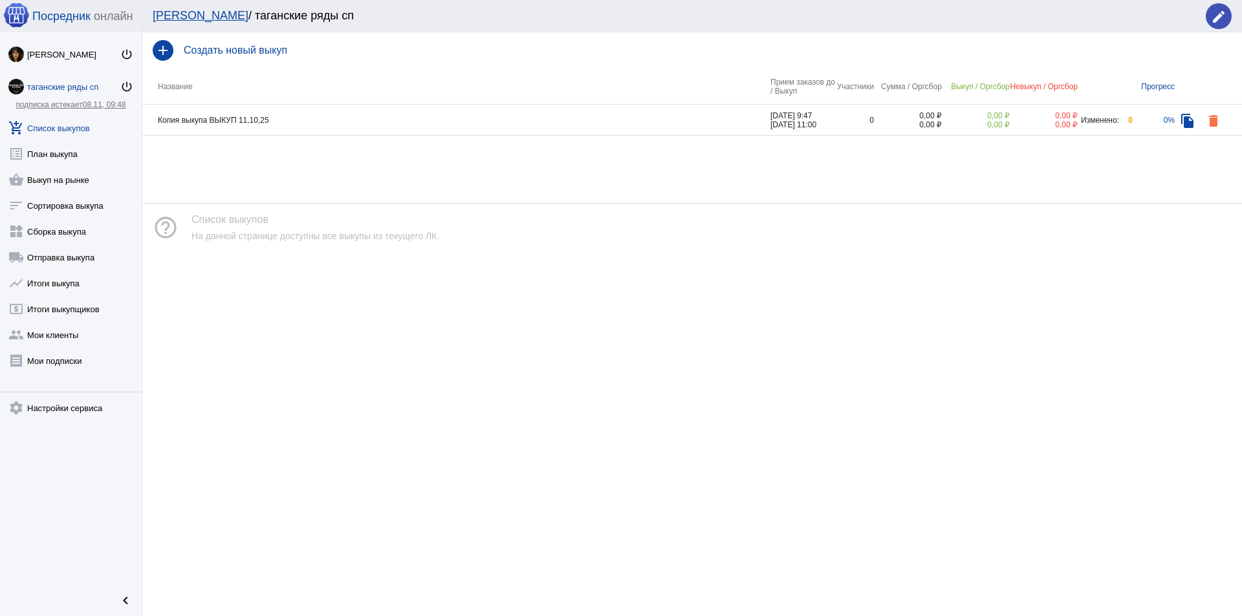
click at [1216, 122] on mat-icon "delete" at bounding box center [1213, 121] width 16 height 16
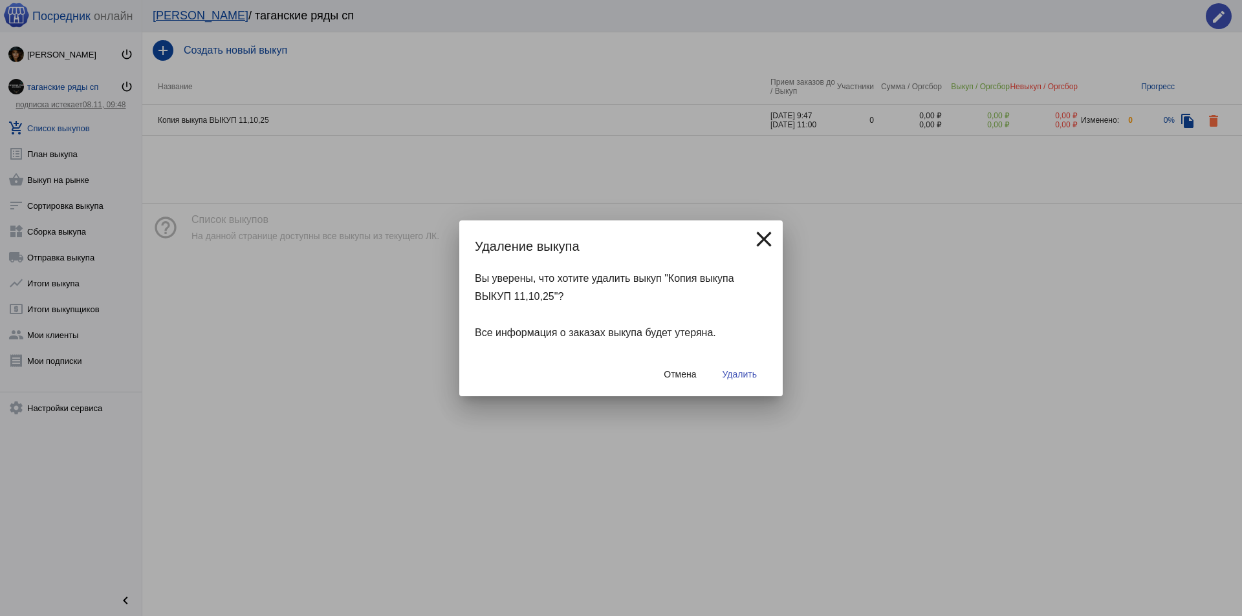
click at [740, 363] on button "Удалить" at bounding box center [739, 374] width 55 height 23
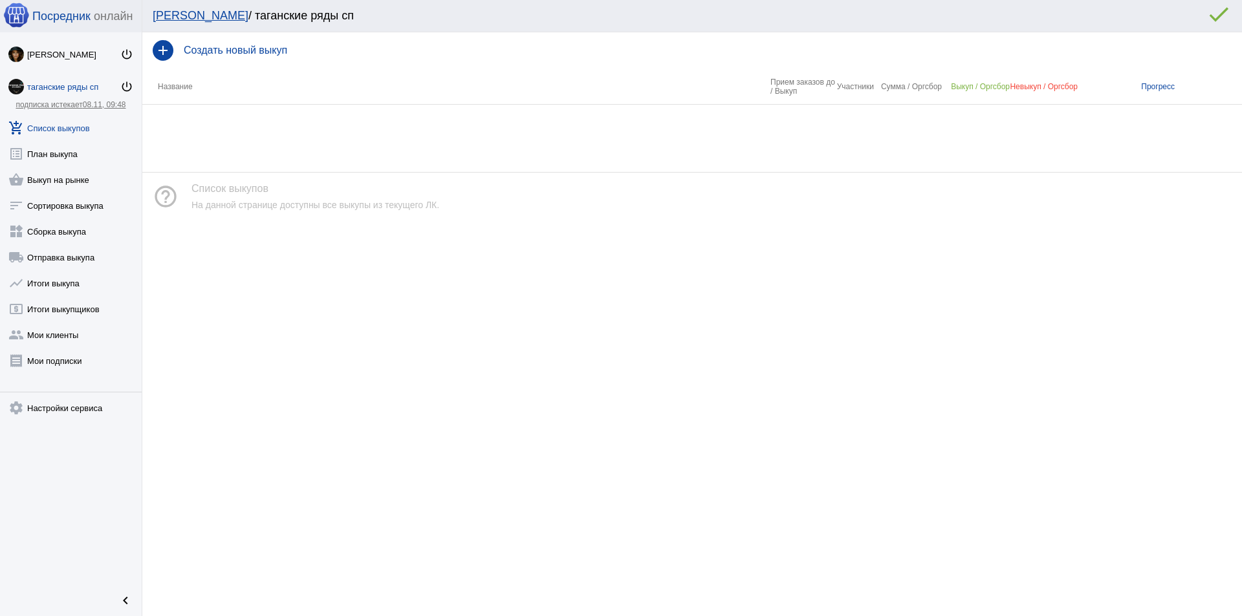
click at [67, 88] on div "таганские ряды сп" at bounding box center [73, 87] width 93 height 10
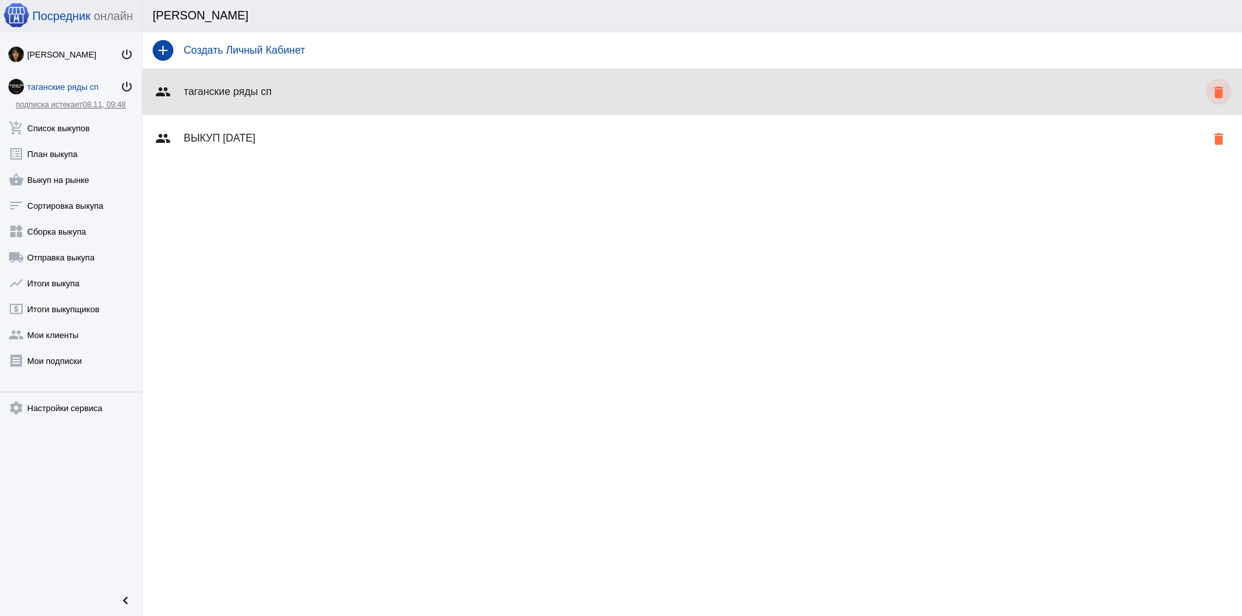
click at [1223, 92] on mat-icon "delete" at bounding box center [1219, 93] width 16 height 16
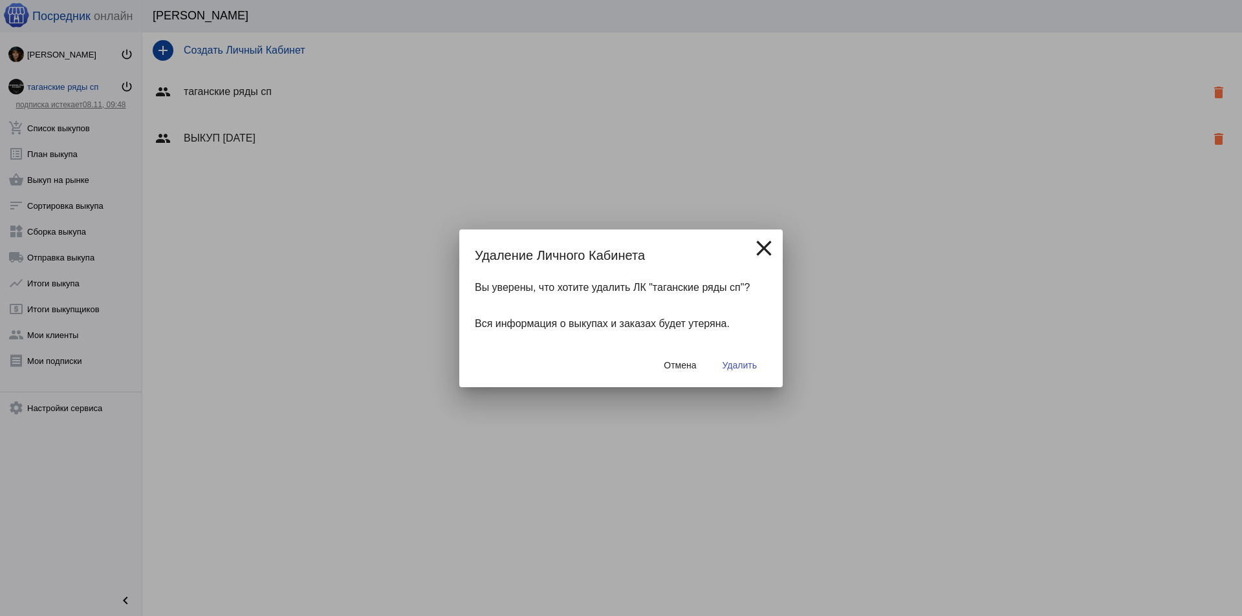
click at [731, 371] on button "Удалить" at bounding box center [739, 365] width 55 height 23
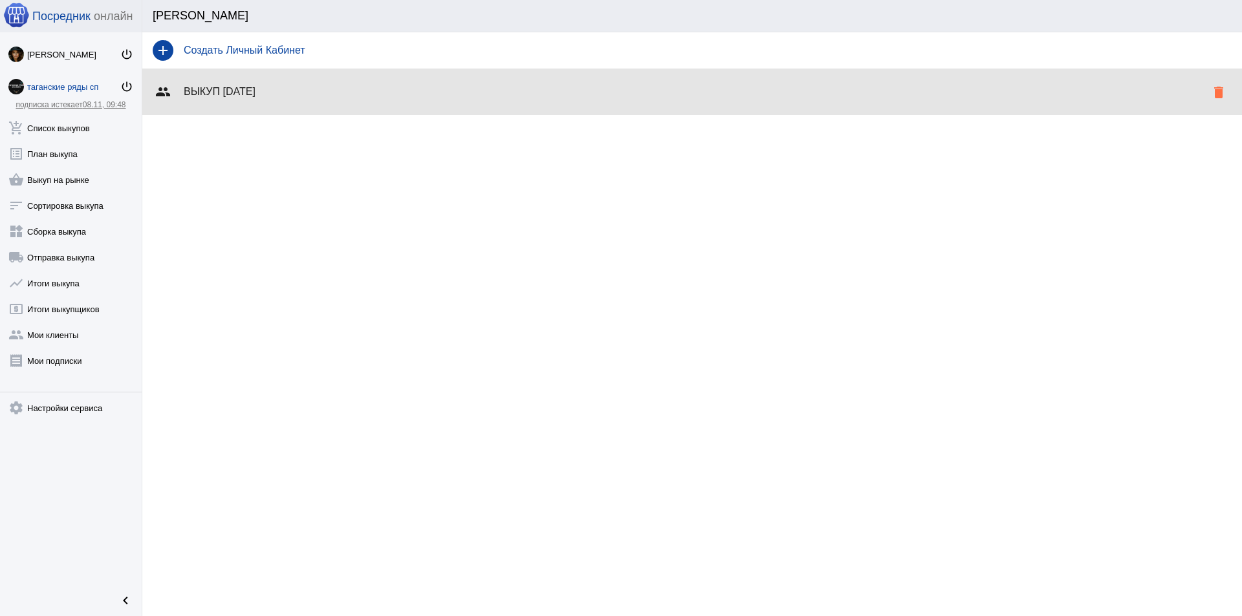
click at [312, 100] on div "group ВЫКУП [DATE] delete" at bounding box center [691, 92] width 1099 height 47
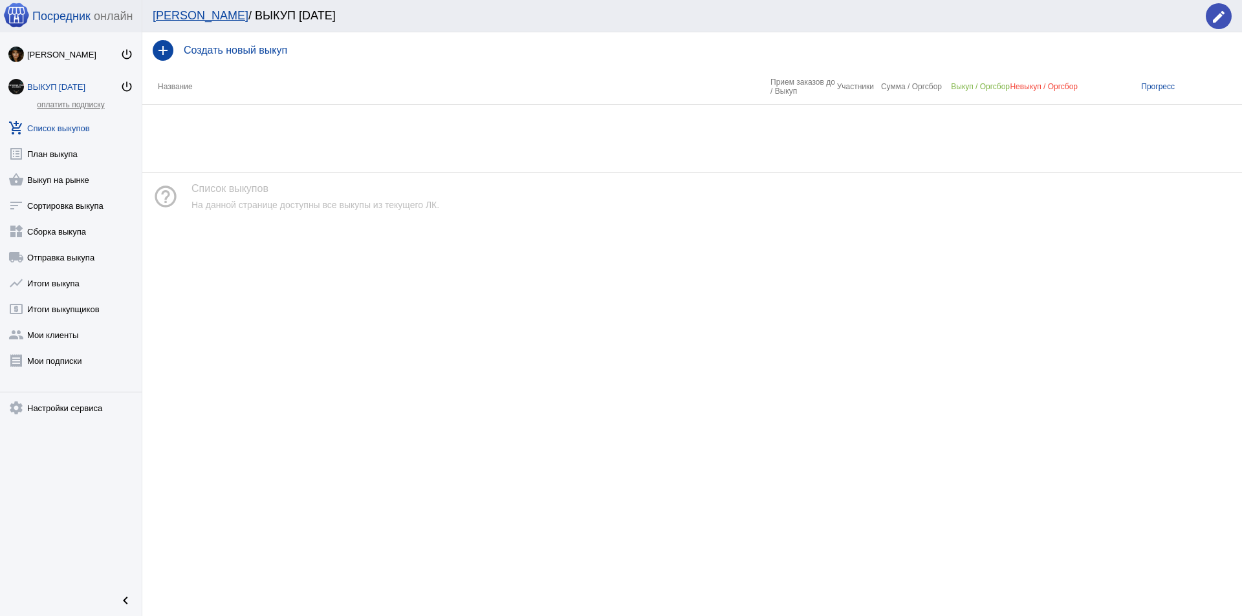
click at [221, 49] on h4 "Создать новый выкуп" at bounding box center [708, 51] width 1048 height 12
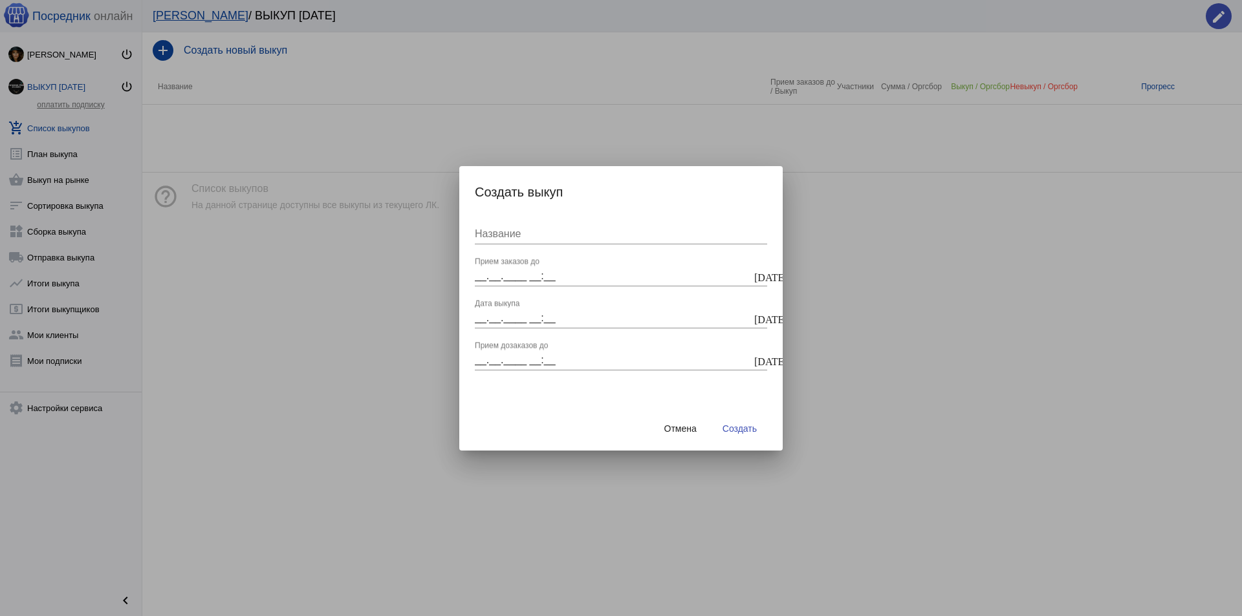
click at [510, 241] on div "Название" at bounding box center [621, 229] width 292 height 29
type input "ТАГАНКА ВЫКУП [DATE]"
click at [483, 277] on input "__.__.____ __:__" at bounding box center [613, 276] width 277 height 12
click at [762, 277] on mat-icon "[DATE]" at bounding box center [759, 276] width 10 height 12
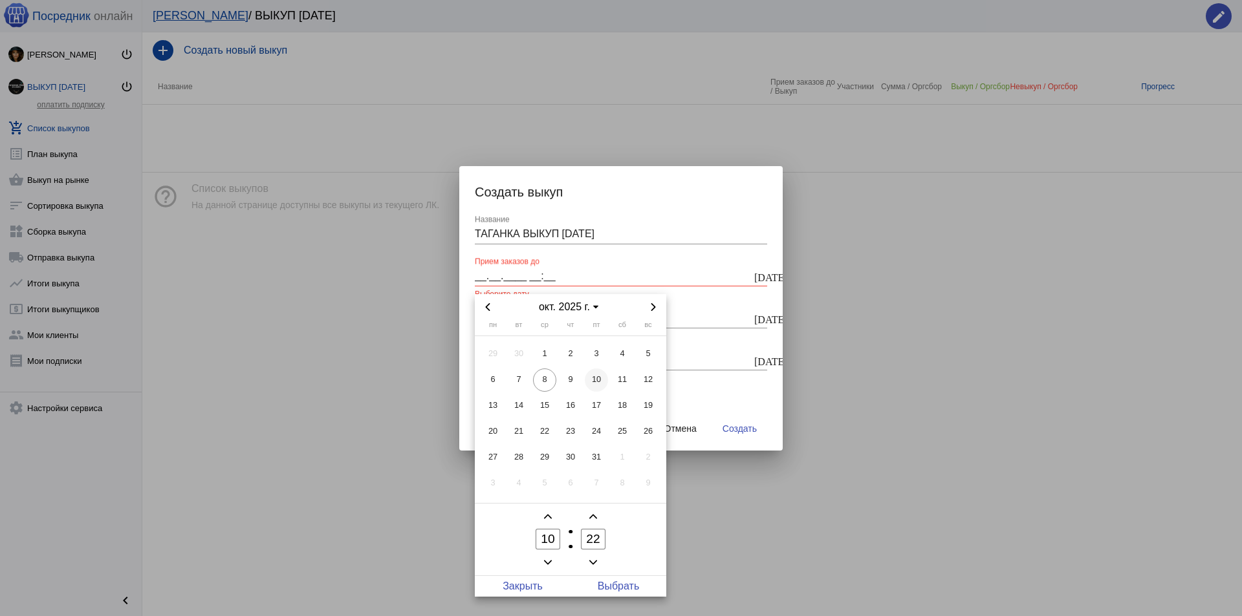
click at [600, 384] on span "10" at bounding box center [596, 380] width 23 height 23
click at [551, 535] on input "10" at bounding box center [547, 539] width 25 height 21
type input "22"
click at [624, 581] on span "Выбрать" at bounding box center [618, 586] width 96 height 21
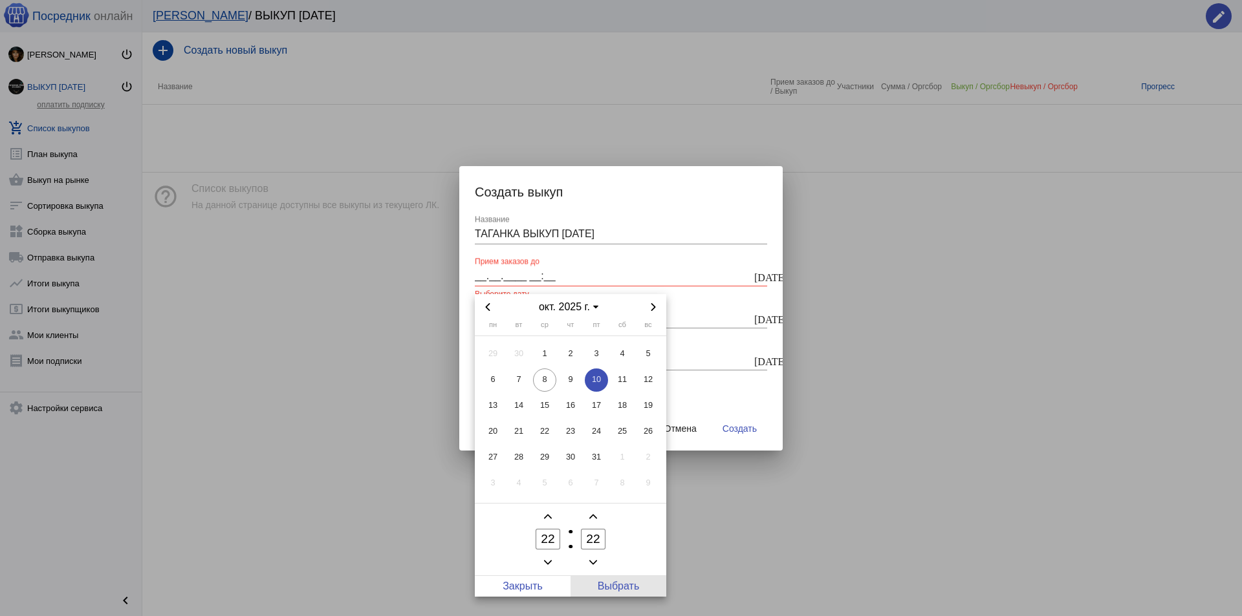
type input "[DATE] 22:22"
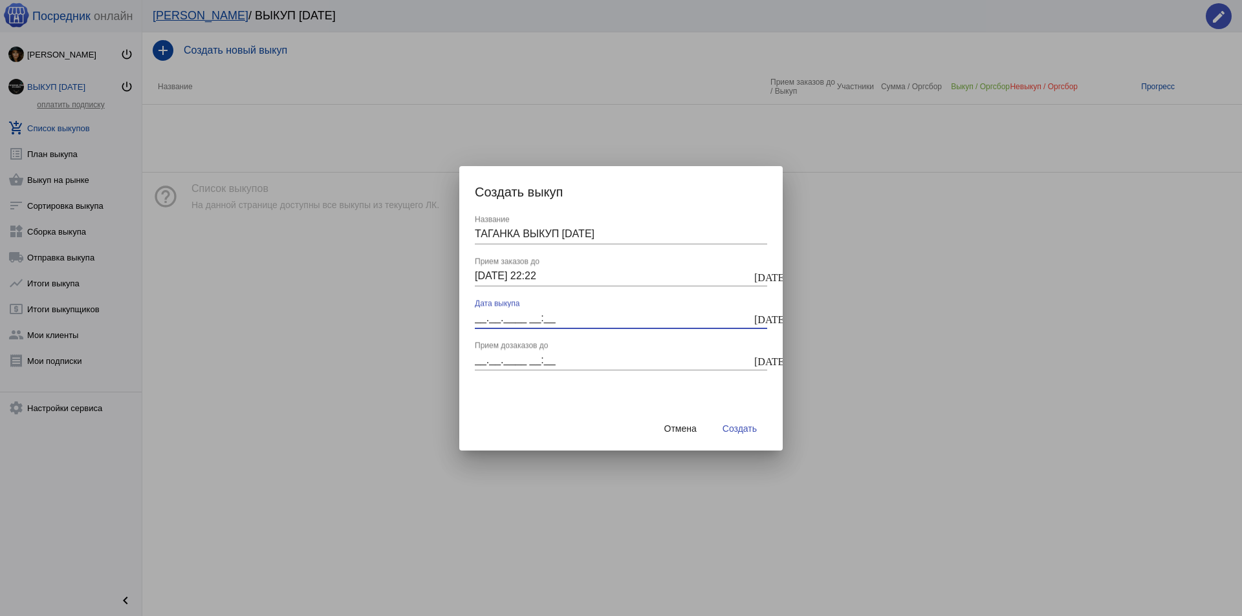
click at [497, 320] on input "__.__.____ __:__" at bounding box center [613, 318] width 277 height 12
click at [759, 318] on mat-icon "[DATE]" at bounding box center [759, 318] width 10 height 12
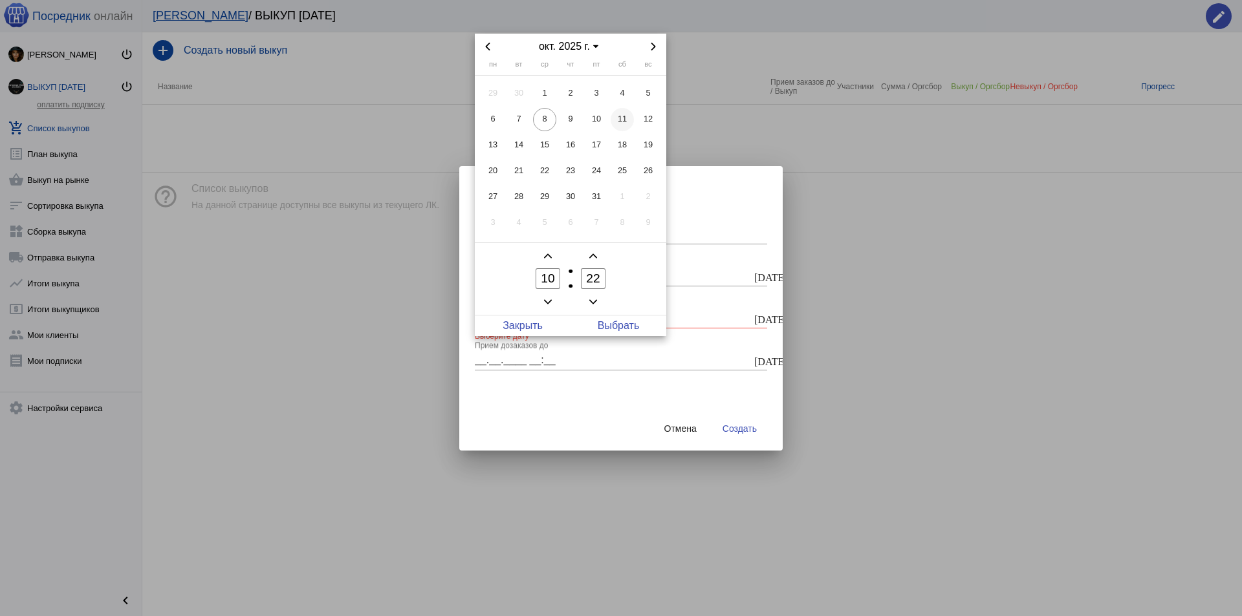
click at [616, 129] on span "11" at bounding box center [621, 119] width 23 height 23
click at [635, 328] on span "Выбрать" at bounding box center [618, 326] width 96 height 21
type input "[DATE] 10:22"
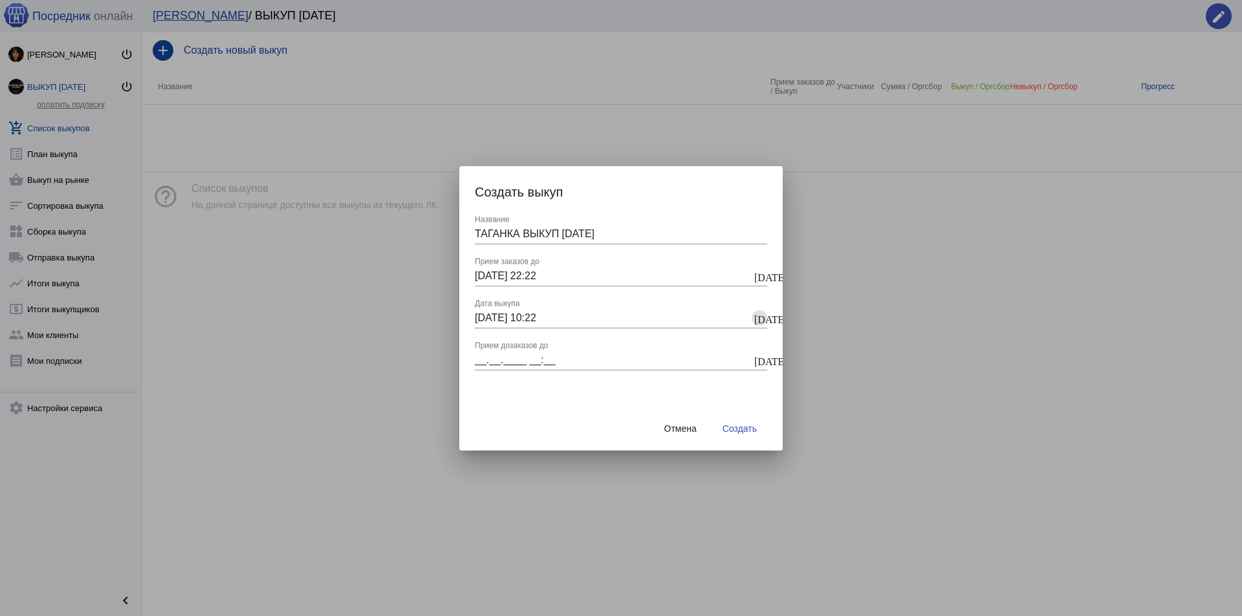
click at [485, 358] on input "__.__.____ __:__" at bounding box center [613, 360] width 277 height 12
click at [764, 360] on button "[DATE]" at bounding box center [759, 360] width 16 height 16
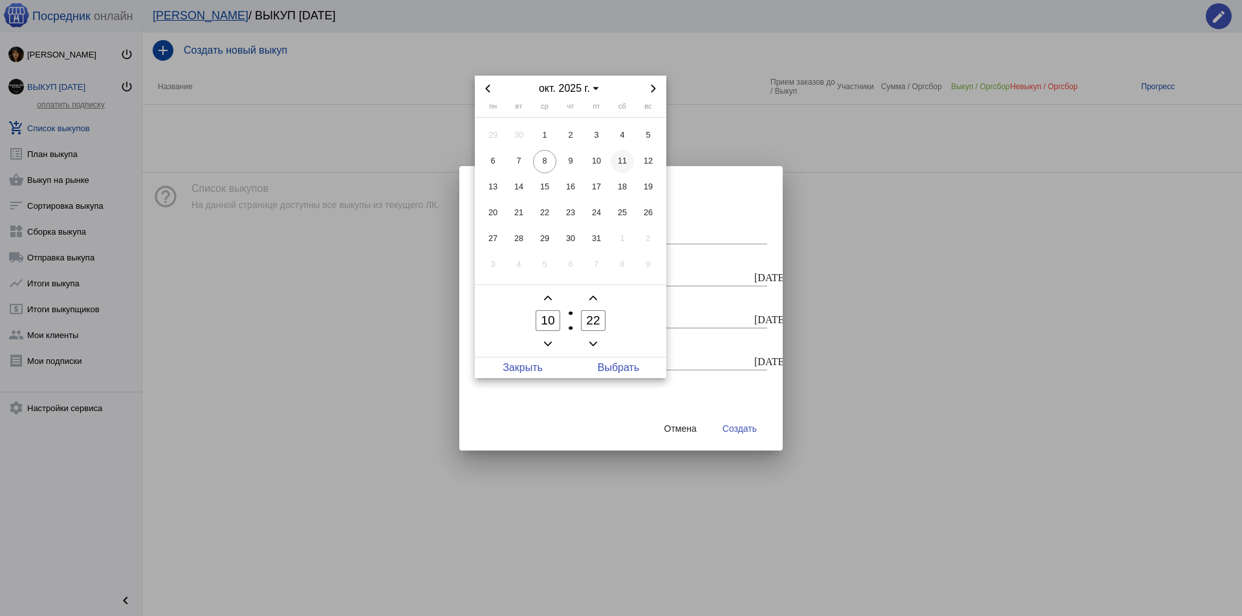
click at [621, 163] on span "11" at bounding box center [621, 161] width 23 height 23
click at [554, 324] on input "10" at bounding box center [547, 320] width 25 height 21
click at [554, 324] on input "00" at bounding box center [547, 320] width 25 height 21
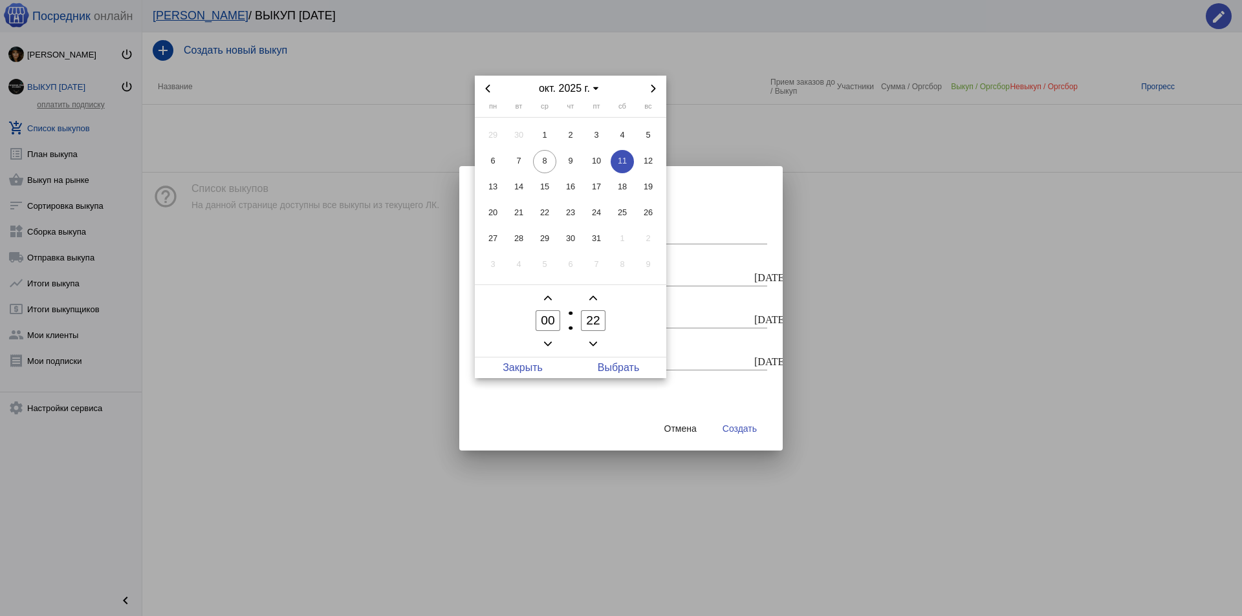
click at [554, 324] on input "00" at bounding box center [547, 320] width 25 height 21
type input "09"
click at [594, 318] on input "22" at bounding box center [593, 320] width 25 height 21
type input "30"
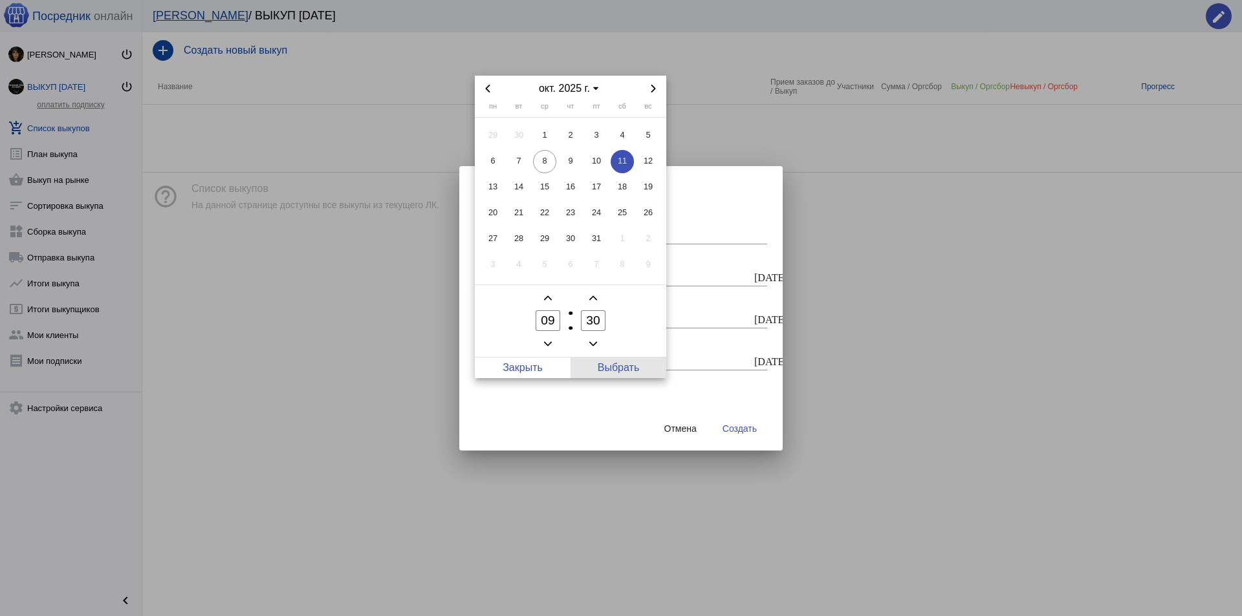
click at [635, 369] on span "Выбрать" at bounding box center [618, 368] width 96 height 21
type input "[DATE] 09:30"
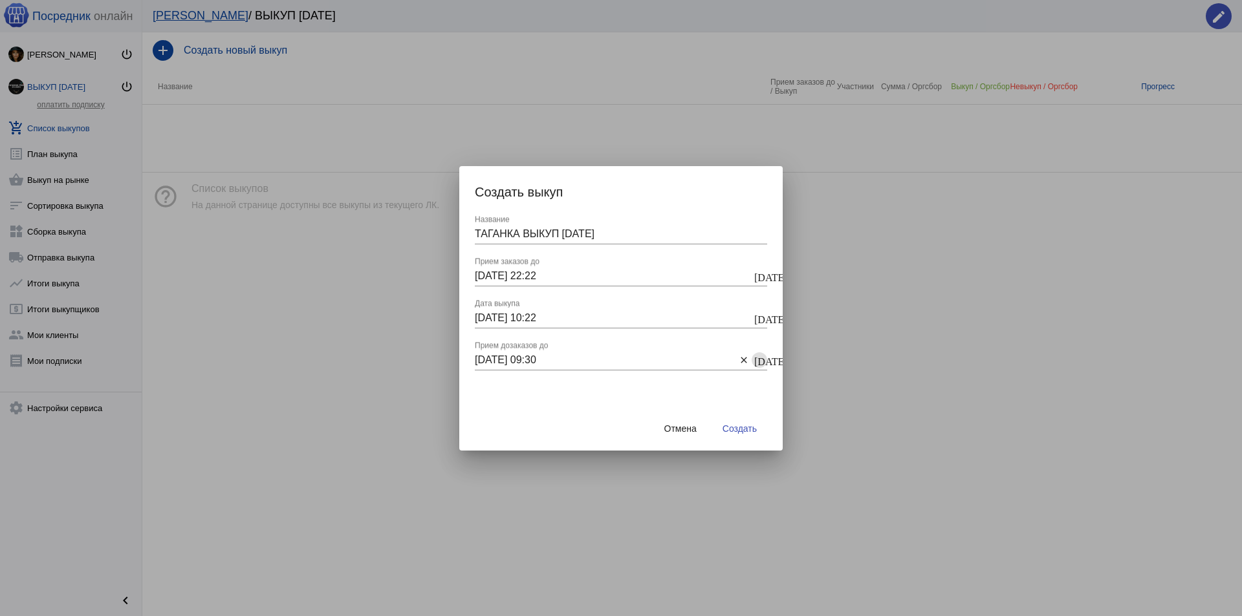
click at [745, 434] on button "Создать" at bounding box center [739, 428] width 55 height 23
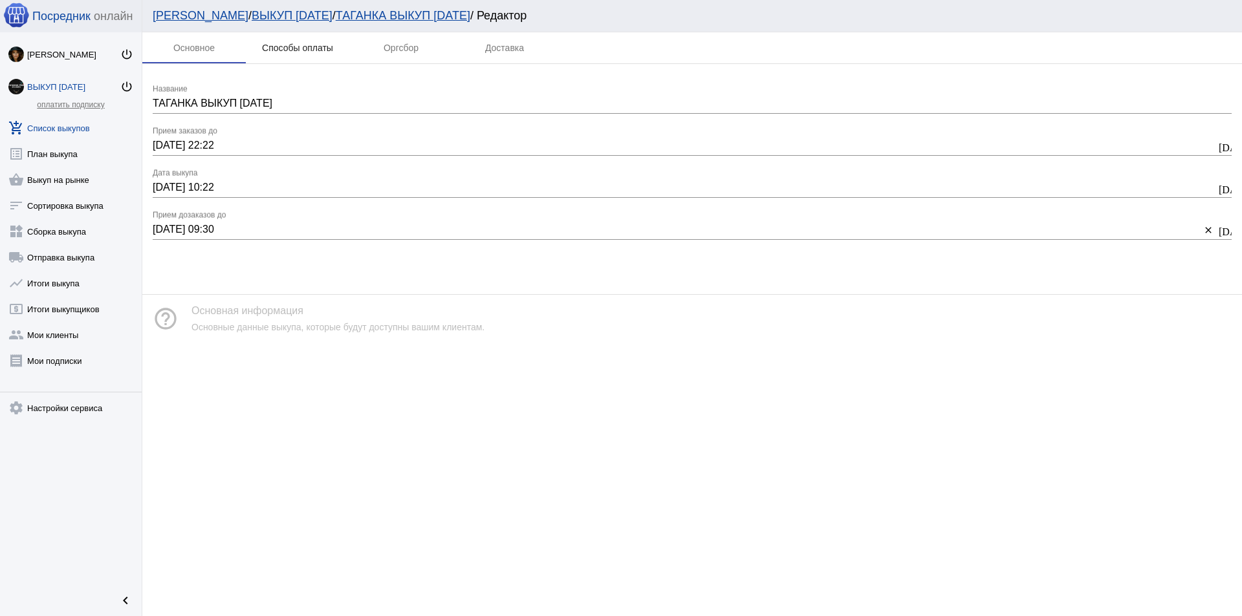
click at [310, 50] on div "Способы оплаты" at bounding box center [297, 48] width 71 height 10
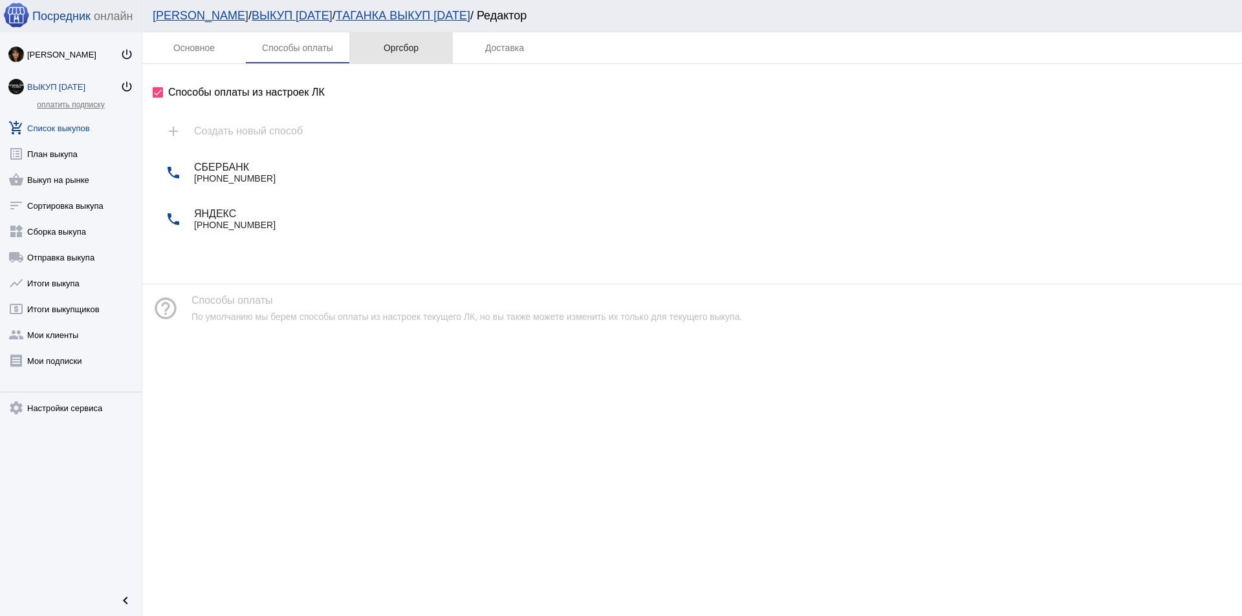
click at [380, 59] on div "Оргсбор" at bounding box center [400, 47] width 103 height 31
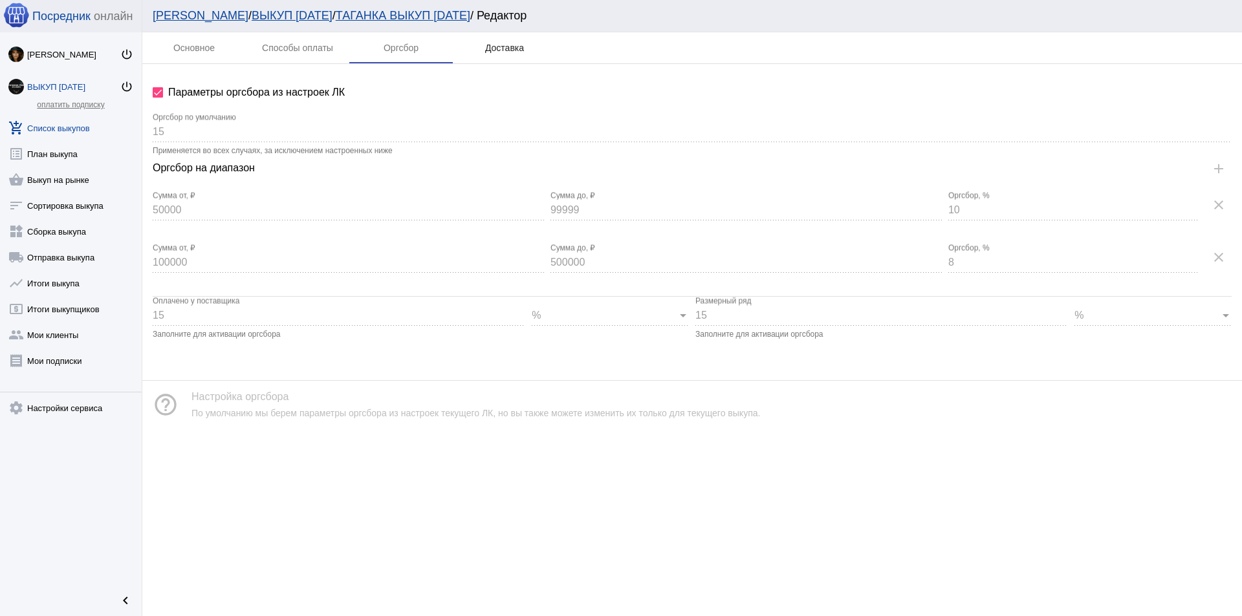
click at [499, 52] on div "Доставка" at bounding box center [504, 48] width 39 height 10
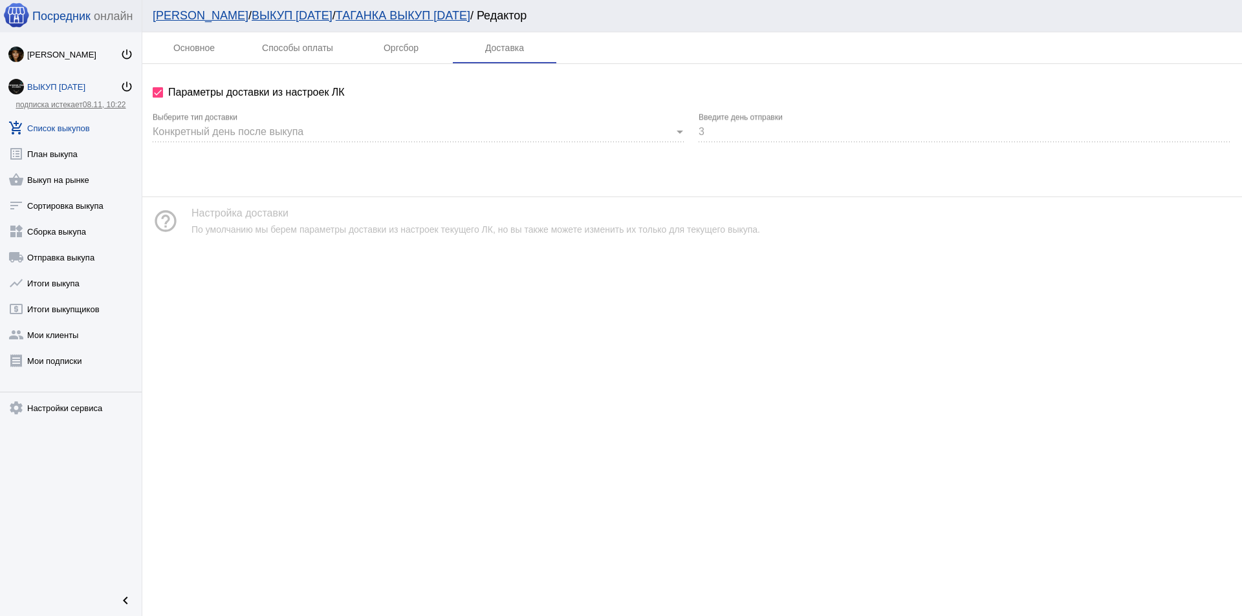
click at [376, 135] on div "Конкретный день после выкупа" at bounding box center [413, 132] width 521 height 12
click at [212, 96] on span "Параметры доставки из настроек ЛК" at bounding box center [256, 93] width 177 height 16
click at [158, 98] on input "Параметры доставки из настроек ЛК" at bounding box center [157, 98] width 1 height 1
checkbox input "false"
click at [291, 142] on div "Конкретный день после выкупа Выберите тип доставки" at bounding box center [419, 127] width 533 height 29
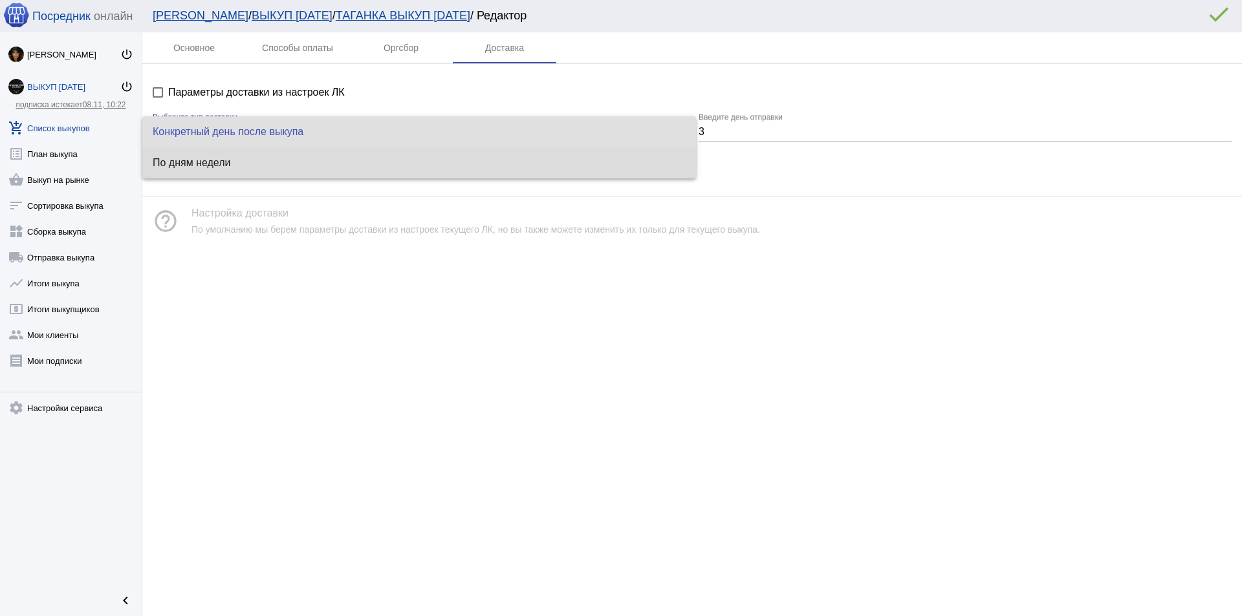
click at [280, 162] on span "По дням недели" at bounding box center [419, 163] width 533 height 10
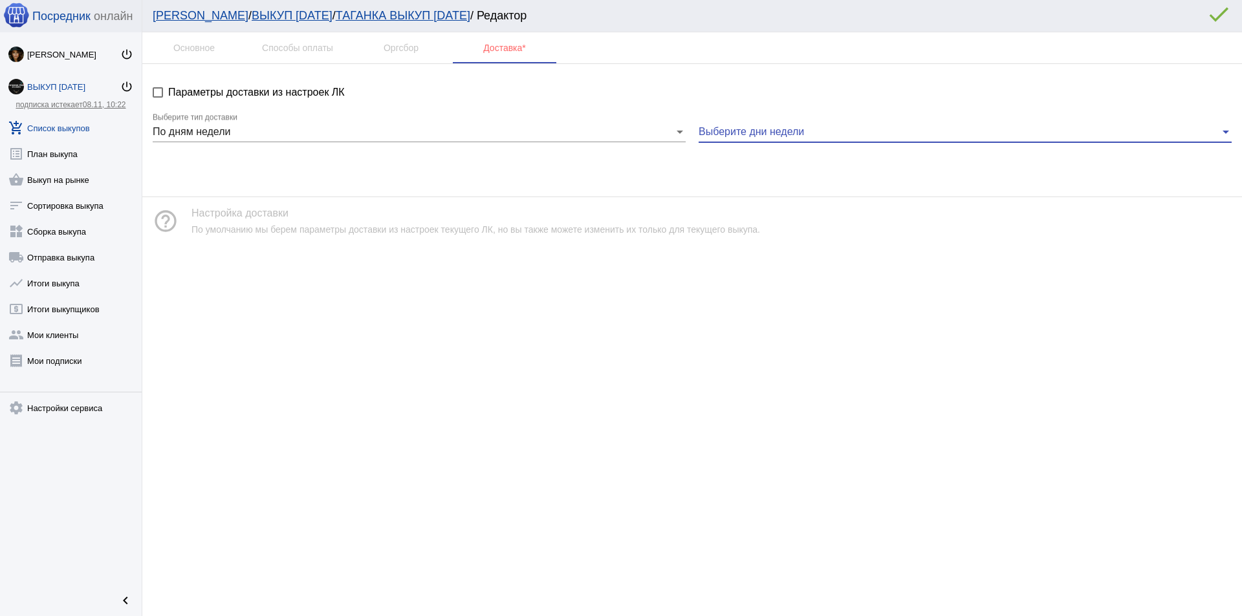
click at [746, 136] on span at bounding box center [958, 132] width 521 height 12
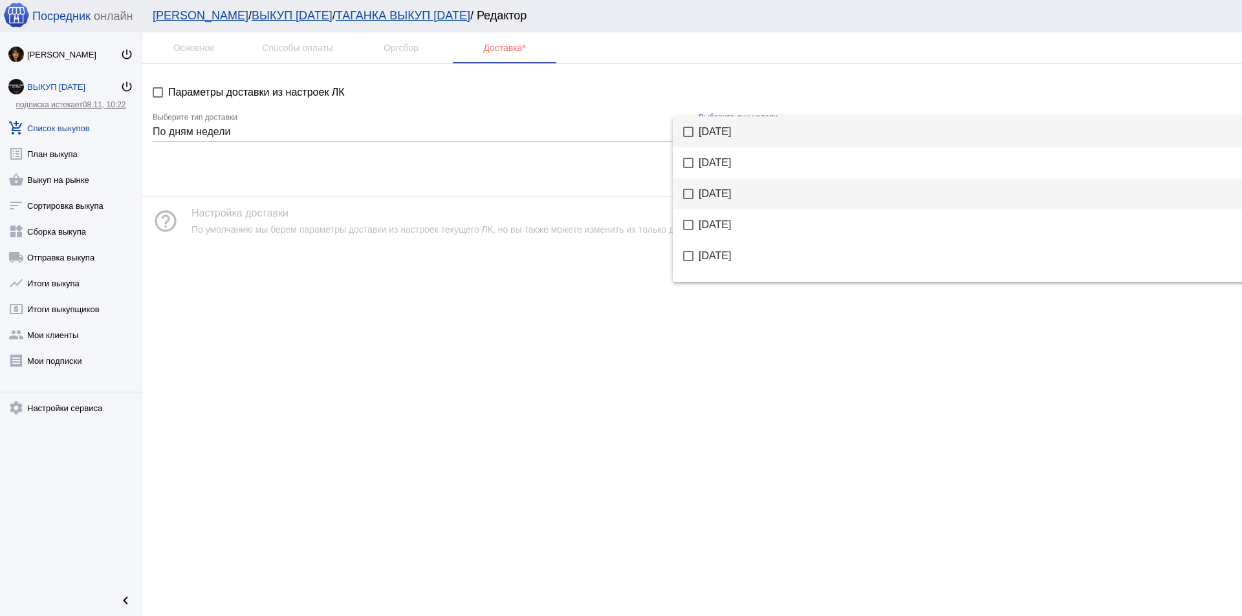
click at [740, 199] on span "[DATE]" at bounding box center [967, 194] width 538 height 10
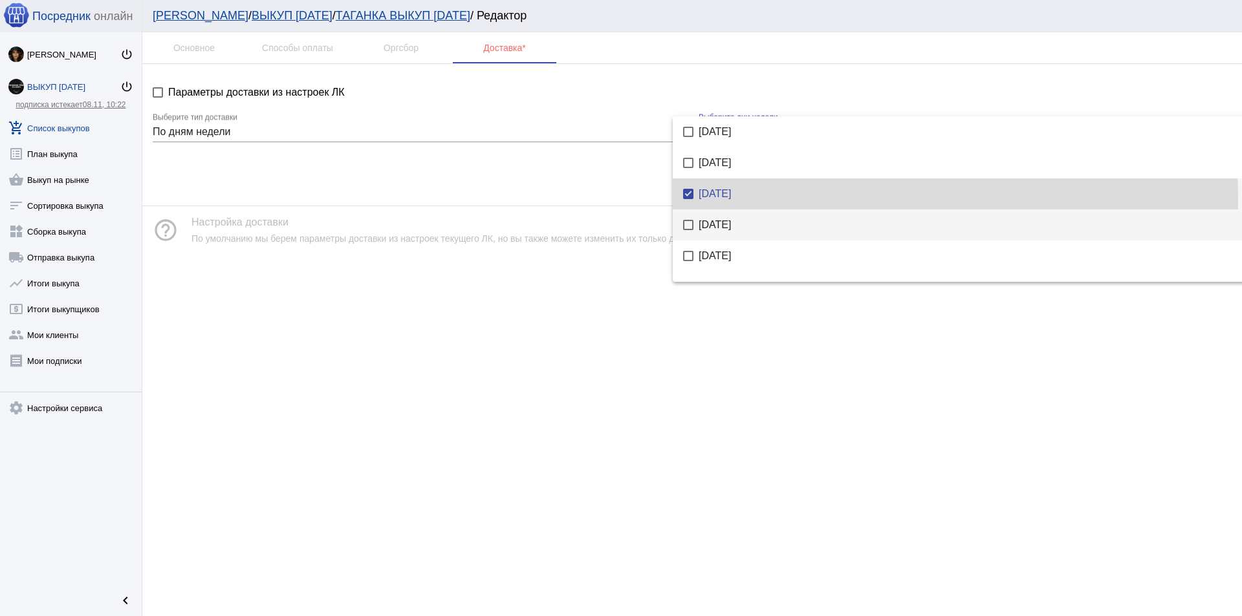
click at [715, 215] on mat-option "[DATE]" at bounding box center [960, 225] width 574 height 31
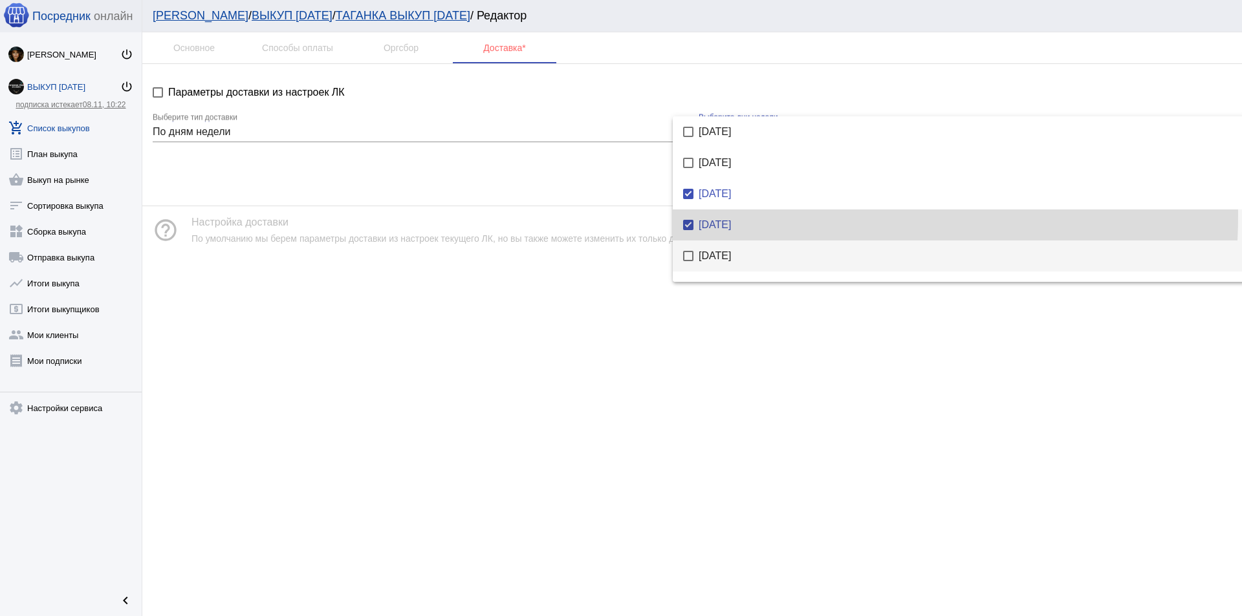
click at [728, 255] on span "[DATE]" at bounding box center [967, 256] width 538 height 10
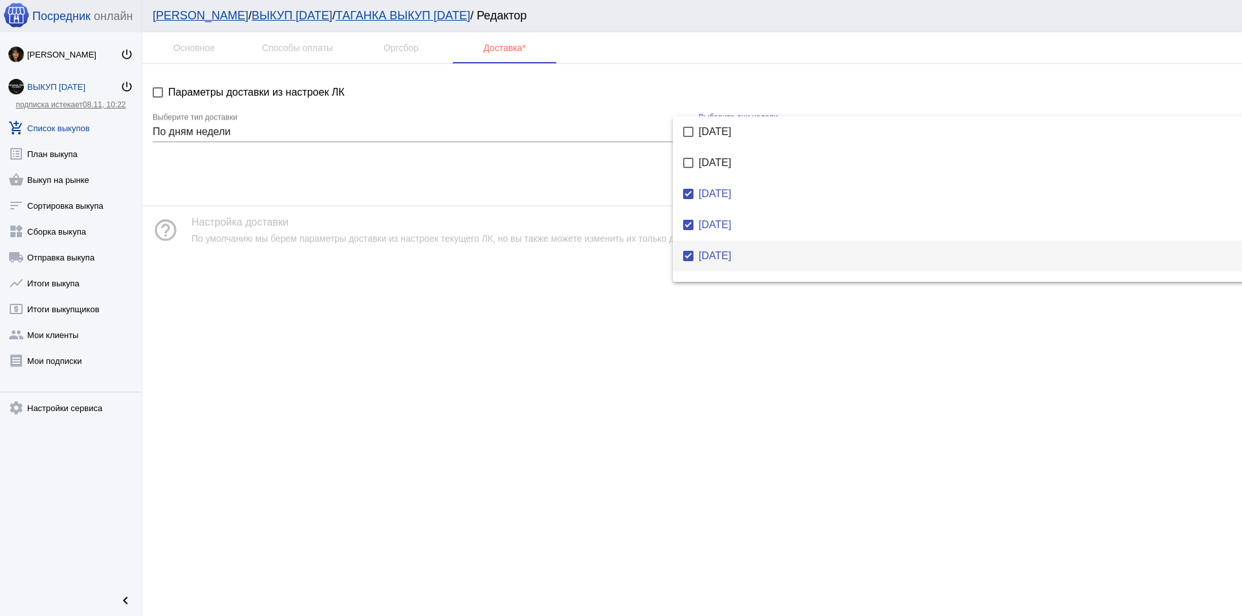
click at [688, 345] on div at bounding box center [621, 308] width 1242 height 616
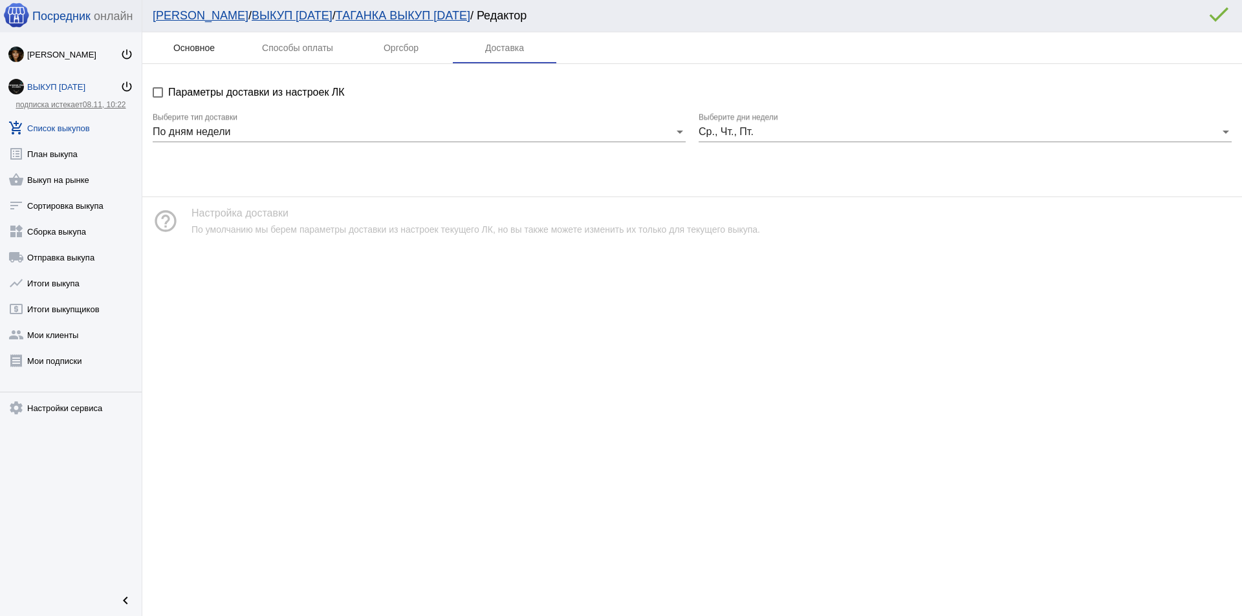
click at [195, 56] on div "Основное" at bounding box center [193, 47] width 103 height 31
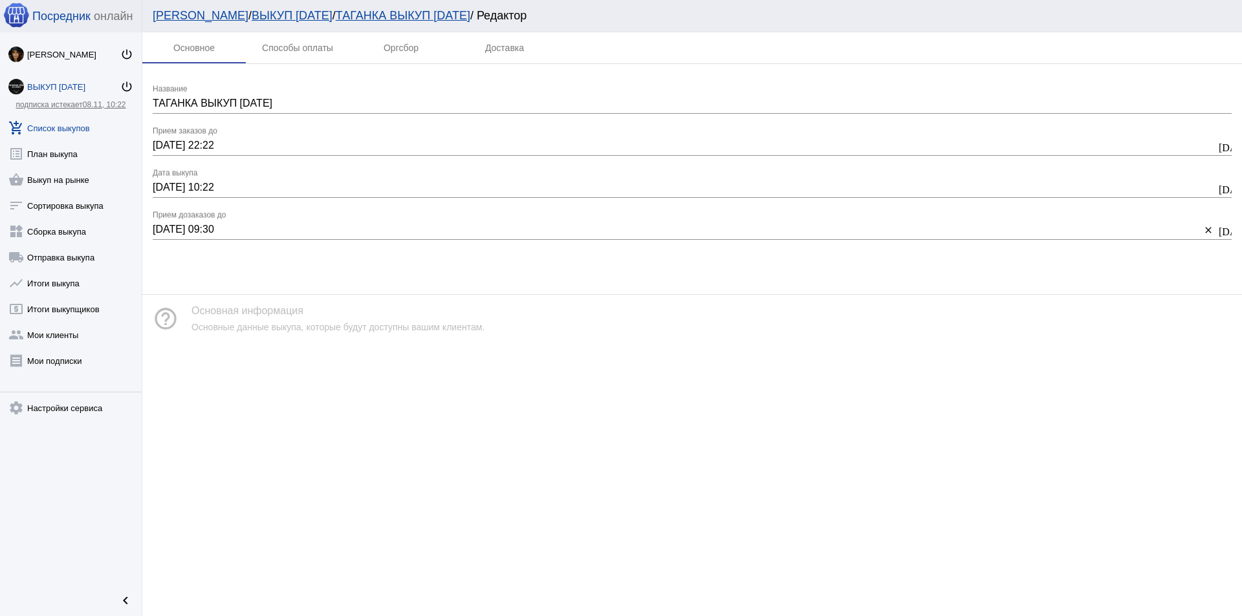
click at [75, 85] on div "ВЫКУП [DATE]" at bounding box center [73, 87] width 93 height 10
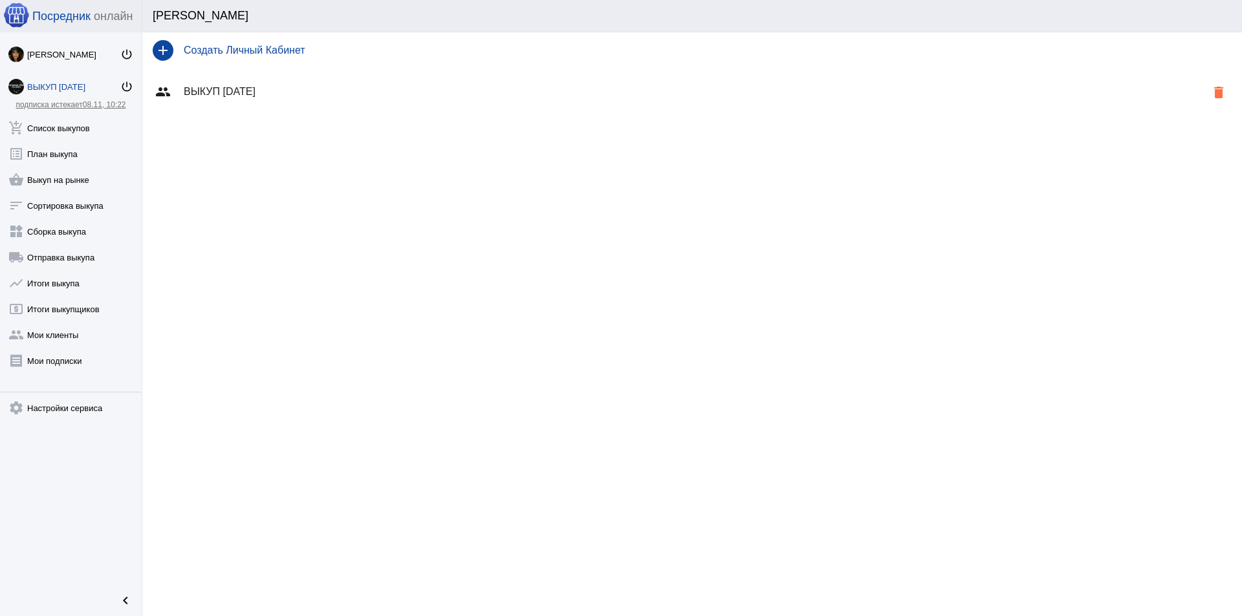
click at [281, 99] on div "group ВЫКУП [DATE] delete" at bounding box center [691, 92] width 1099 height 47
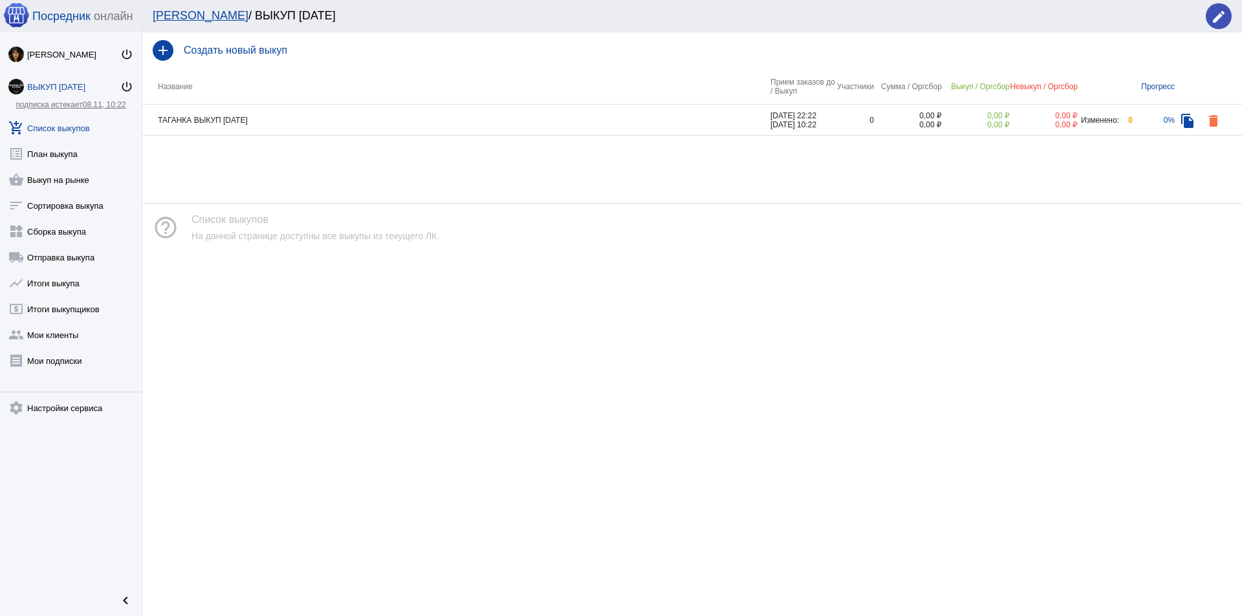
click at [274, 114] on td "ТАГАНКА ВЫКУП [DATE]" at bounding box center [456, 120] width 628 height 31
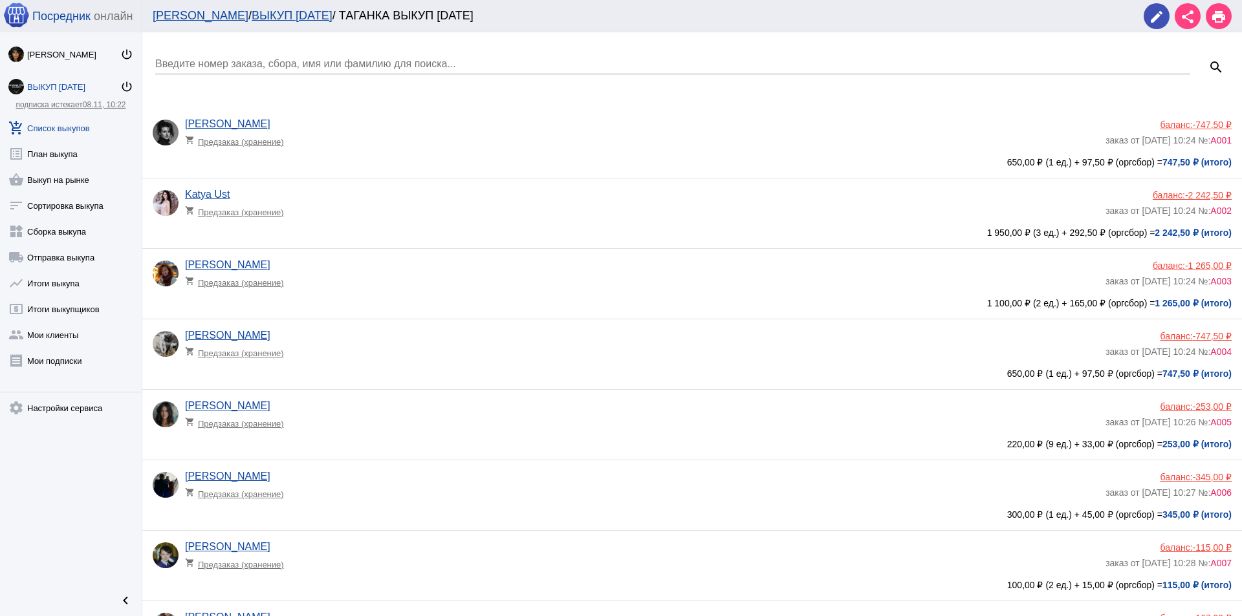
click at [67, 87] on div "ВЫКУП [DATE]" at bounding box center [73, 87] width 93 height 10
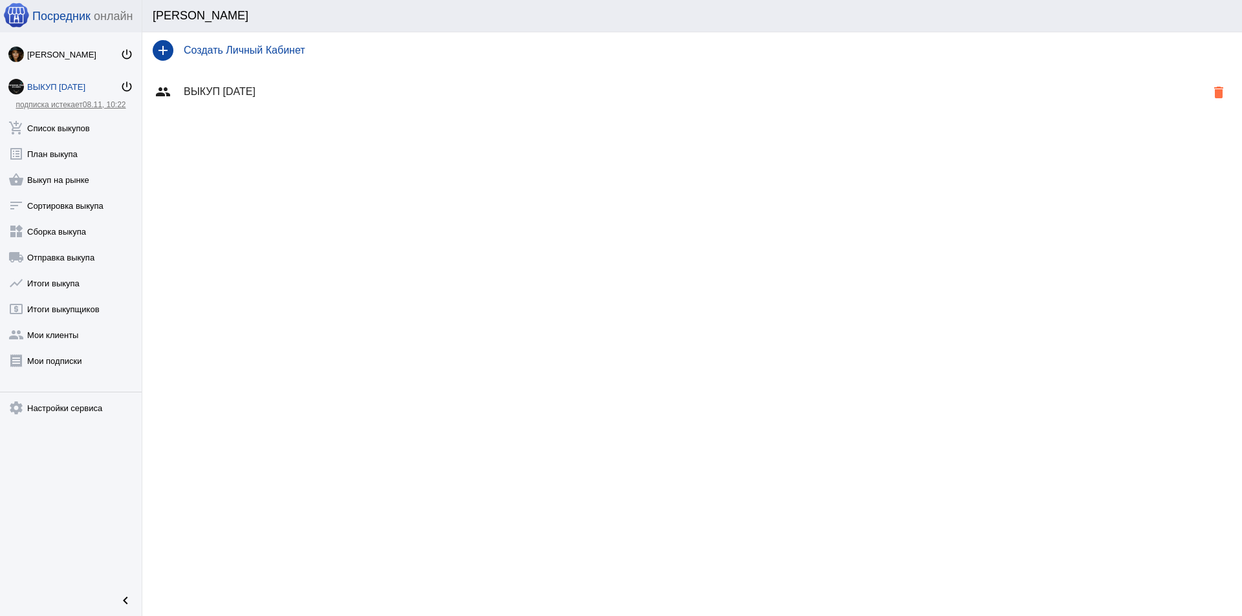
click at [325, 95] on h4 "ВЫКУП [DATE]" at bounding box center [695, 92] width 1022 height 12
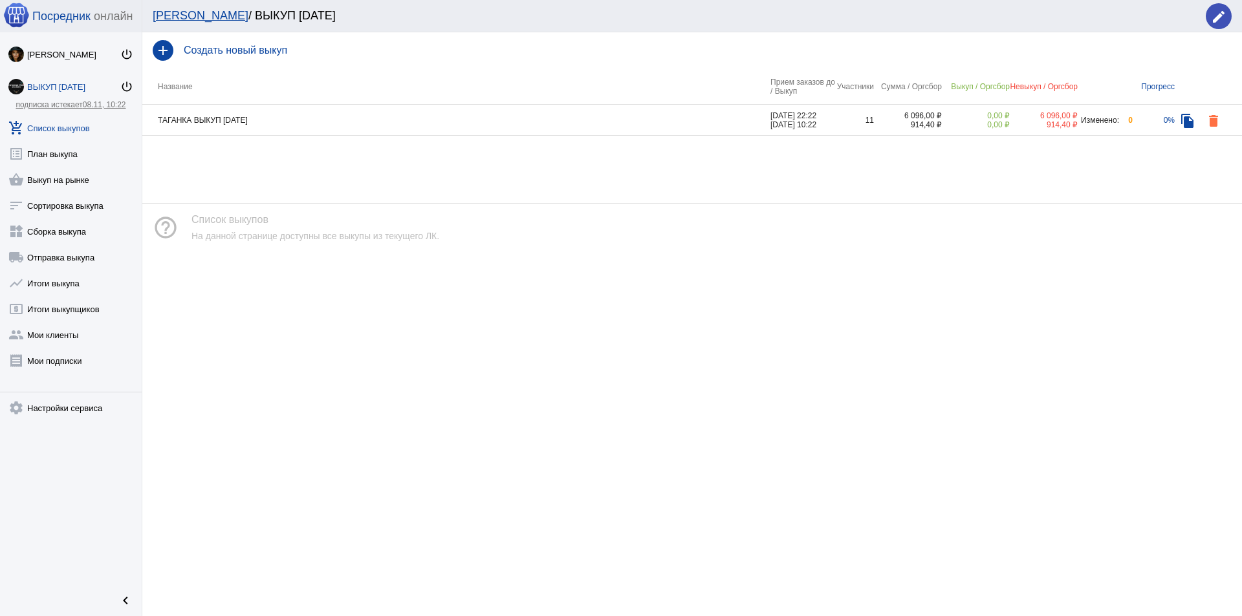
click at [79, 127] on link "add_shopping_cart Список выкупов" at bounding box center [71, 126] width 142 height 26
click at [64, 338] on link "group Мои клиенты" at bounding box center [71, 332] width 142 height 26
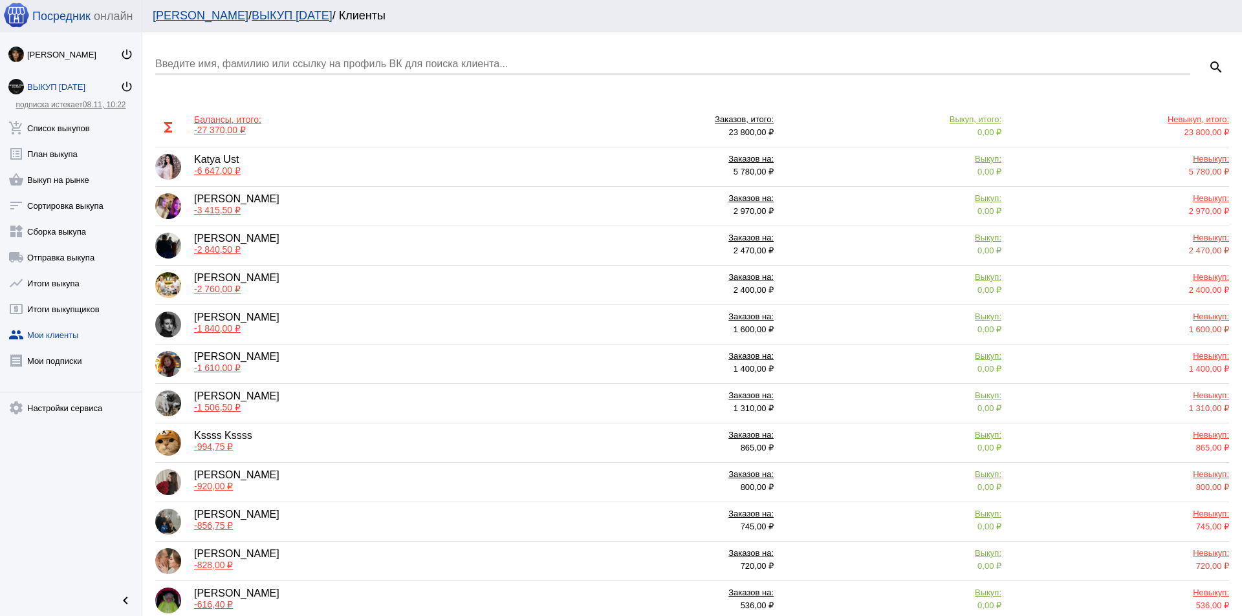
click at [261, 437] on div "Kssss Kssss -994,75 ₽" at bounding box center [350, 443] width 391 height 26
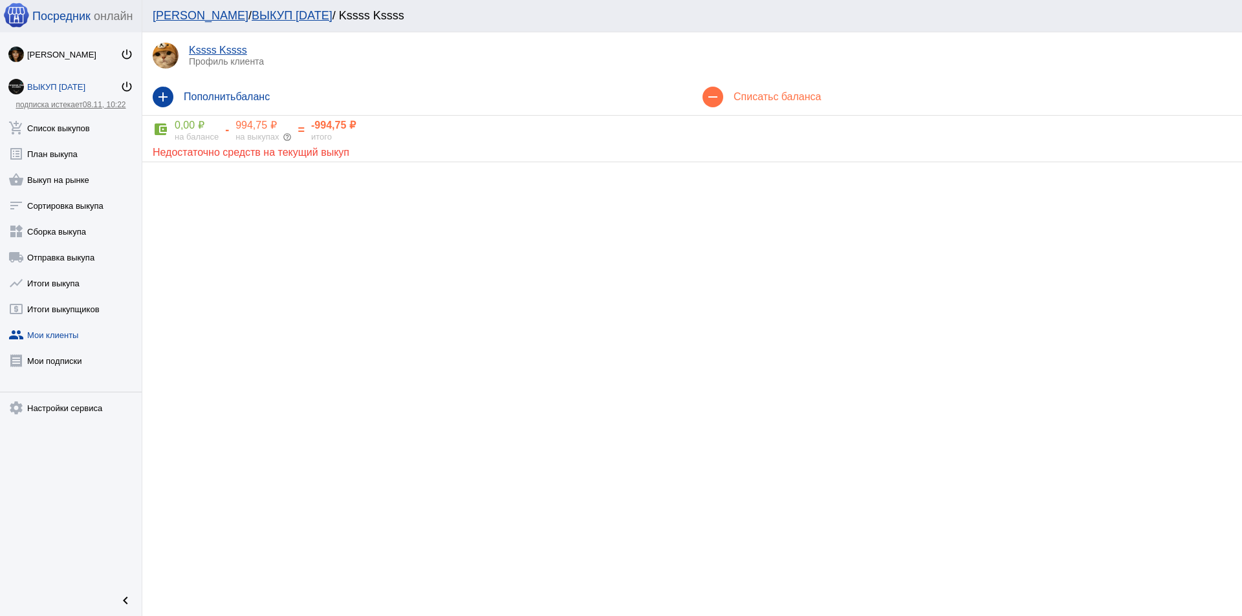
click at [264, 105] on div "add Пополнить баланс" at bounding box center [417, 97] width 550 height 36
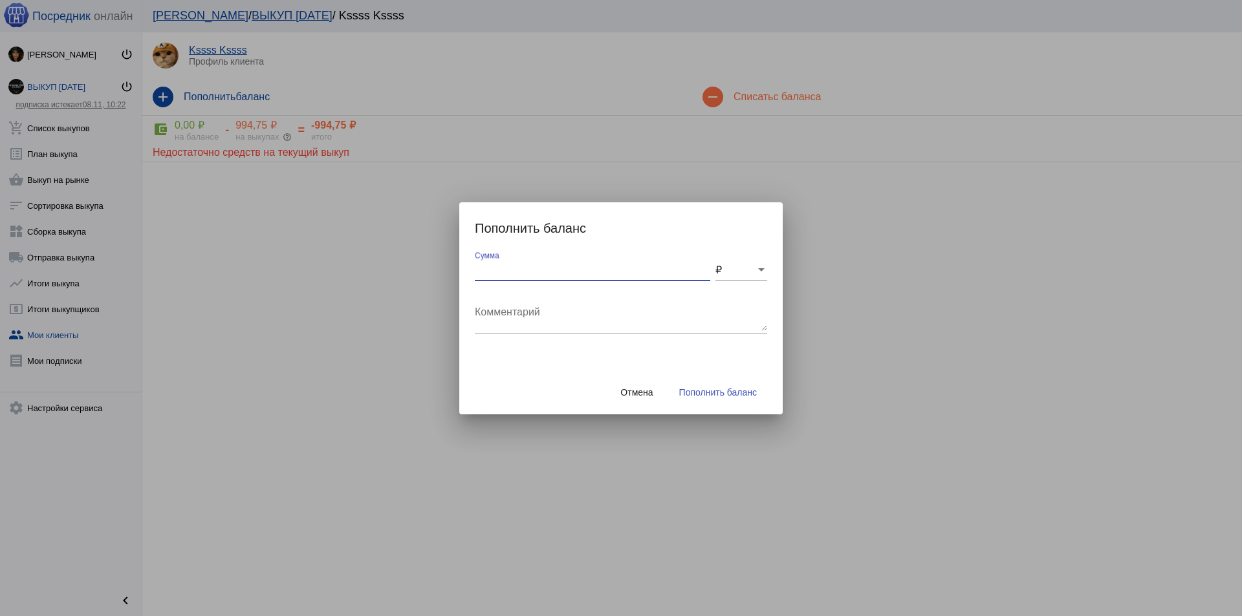
click at [511, 265] on input "Сумма" at bounding box center [592, 271] width 235 height 12
type input "1000"
click at [724, 394] on span "Пополнить баланс" at bounding box center [718, 392] width 78 height 10
click at [596, 324] on textarea "Комментарий" at bounding box center [621, 318] width 292 height 26
type textarea "БАЛАНС"
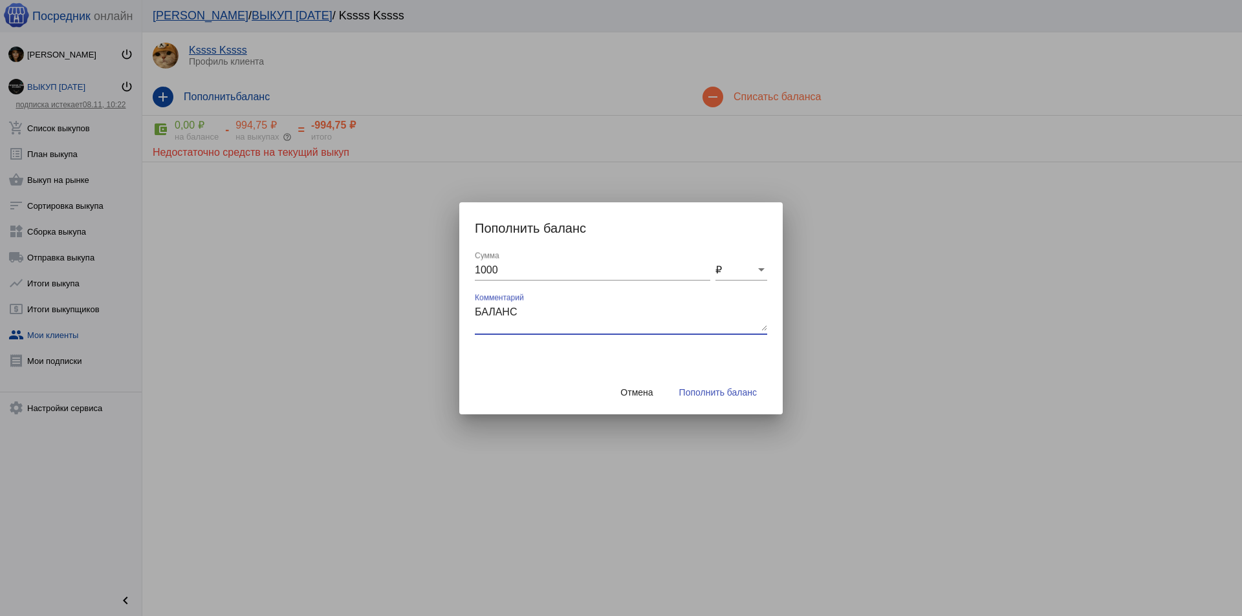
click at [728, 391] on span "Пополнить баланс" at bounding box center [718, 392] width 78 height 10
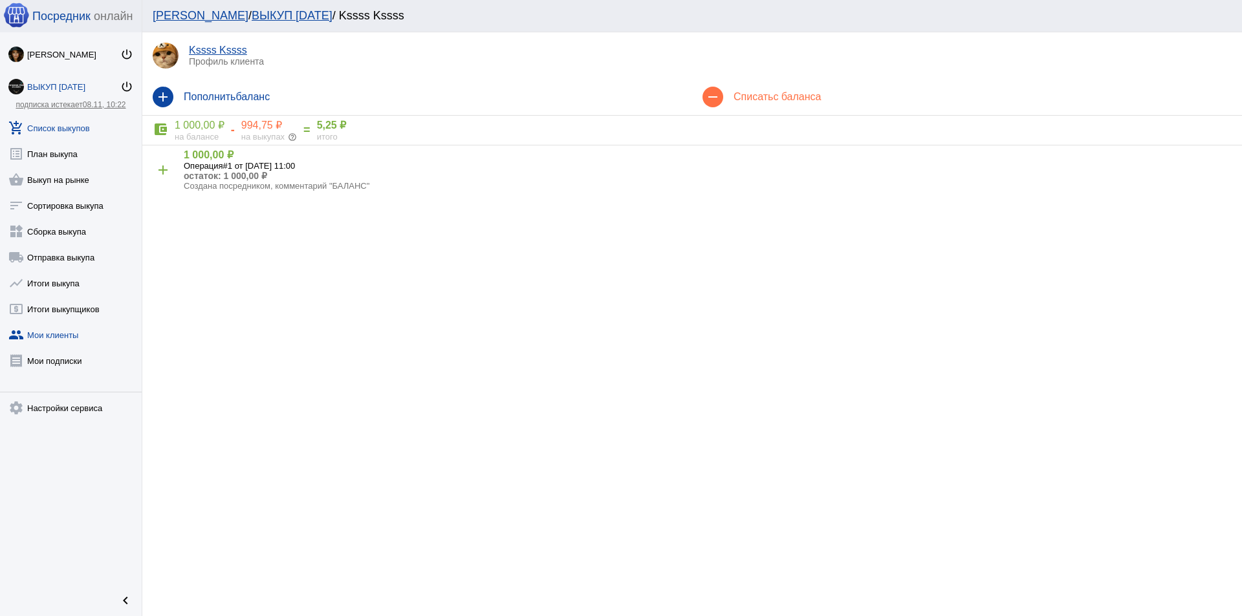
click at [78, 125] on link "add_shopping_cart Список выкупов" at bounding box center [71, 126] width 142 height 26
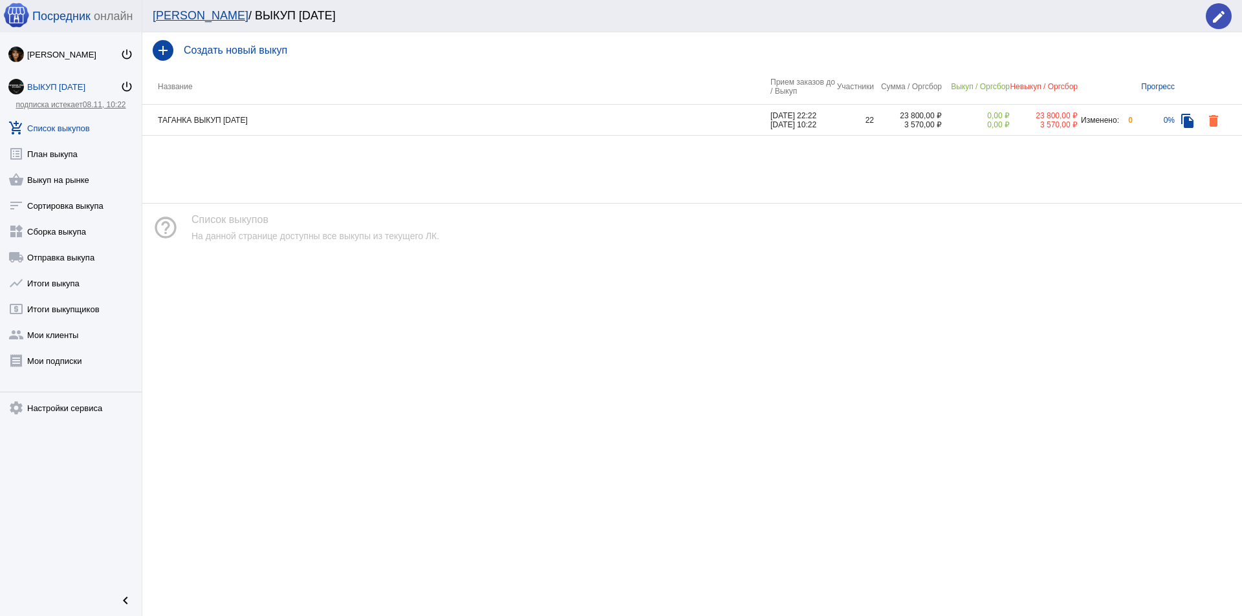
click at [340, 115] on td "ТАГАНКА ВЫКУП [DATE]" at bounding box center [456, 120] width 628 height 31
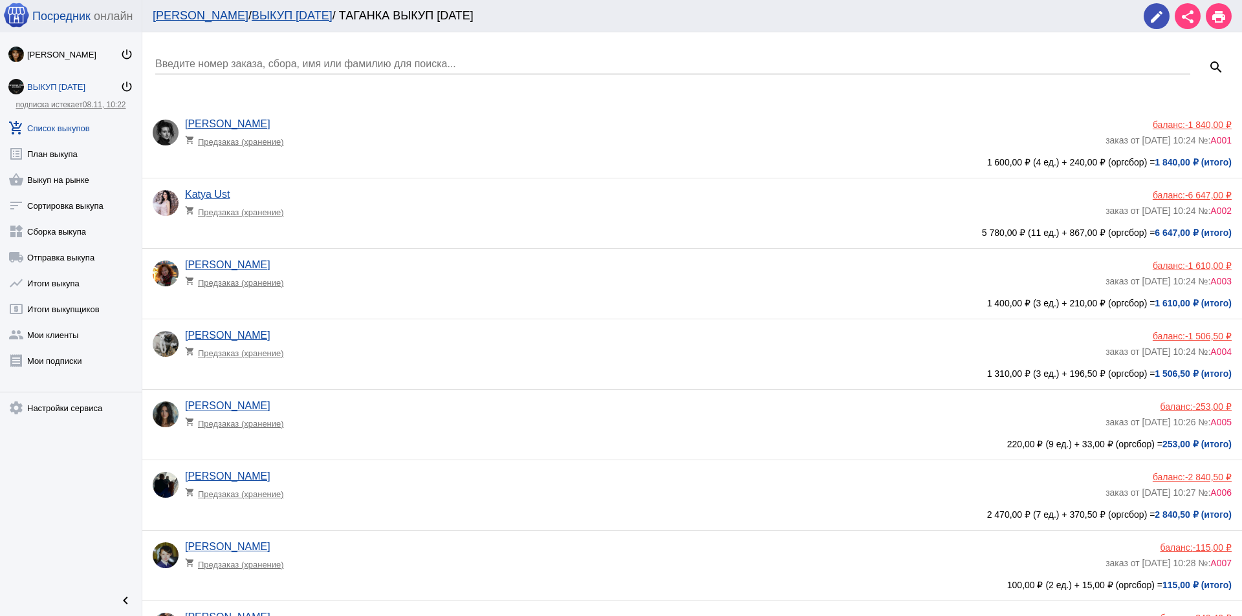
click at [67, 84] on div "ВЫКУП [DATE]" at bounding box center [73, 87] width 93 height 10
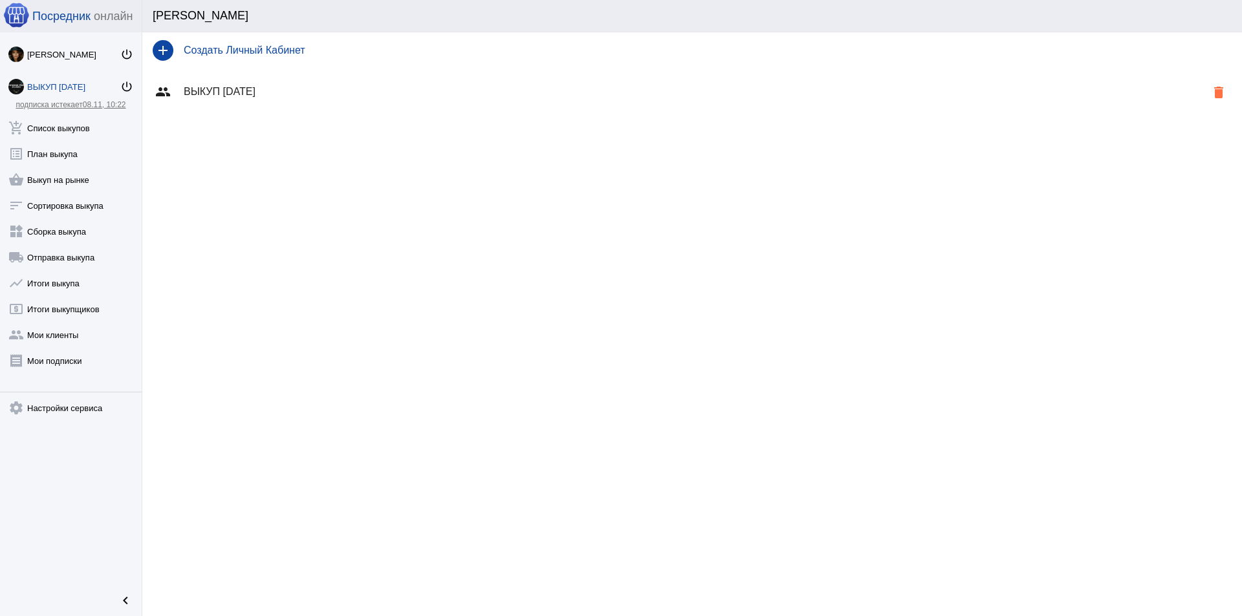
click at [260, 79] on div "group ВЫКУП [DATE] delete" at bounding box center [691, 92] width 1099 height 47
